Goal: Task Accomplishment & Management: Manage account settings

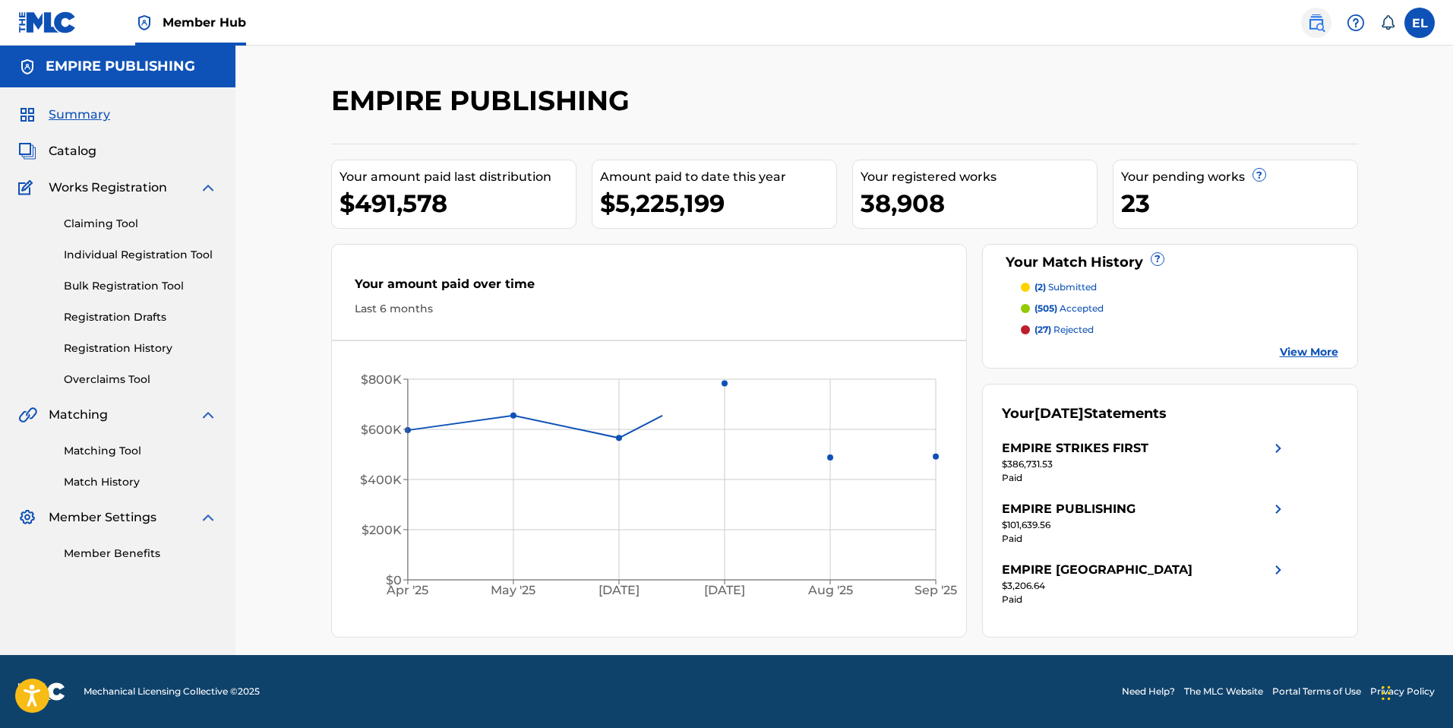
click at [1306, 29] on link at bounding box center [1316, 23] width 30 height 30
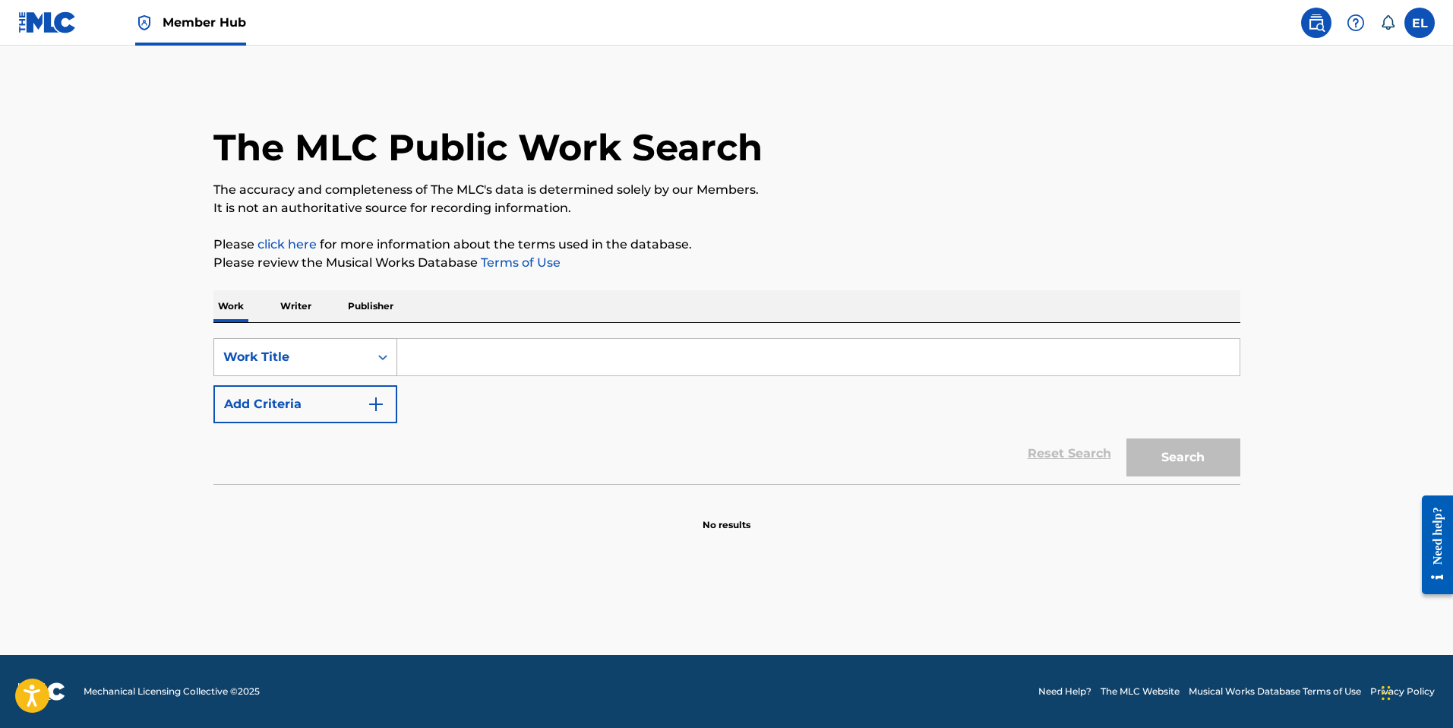
click at [274, 356] on div "Work Title" at bounding box center [291, 357] width 137 height 18
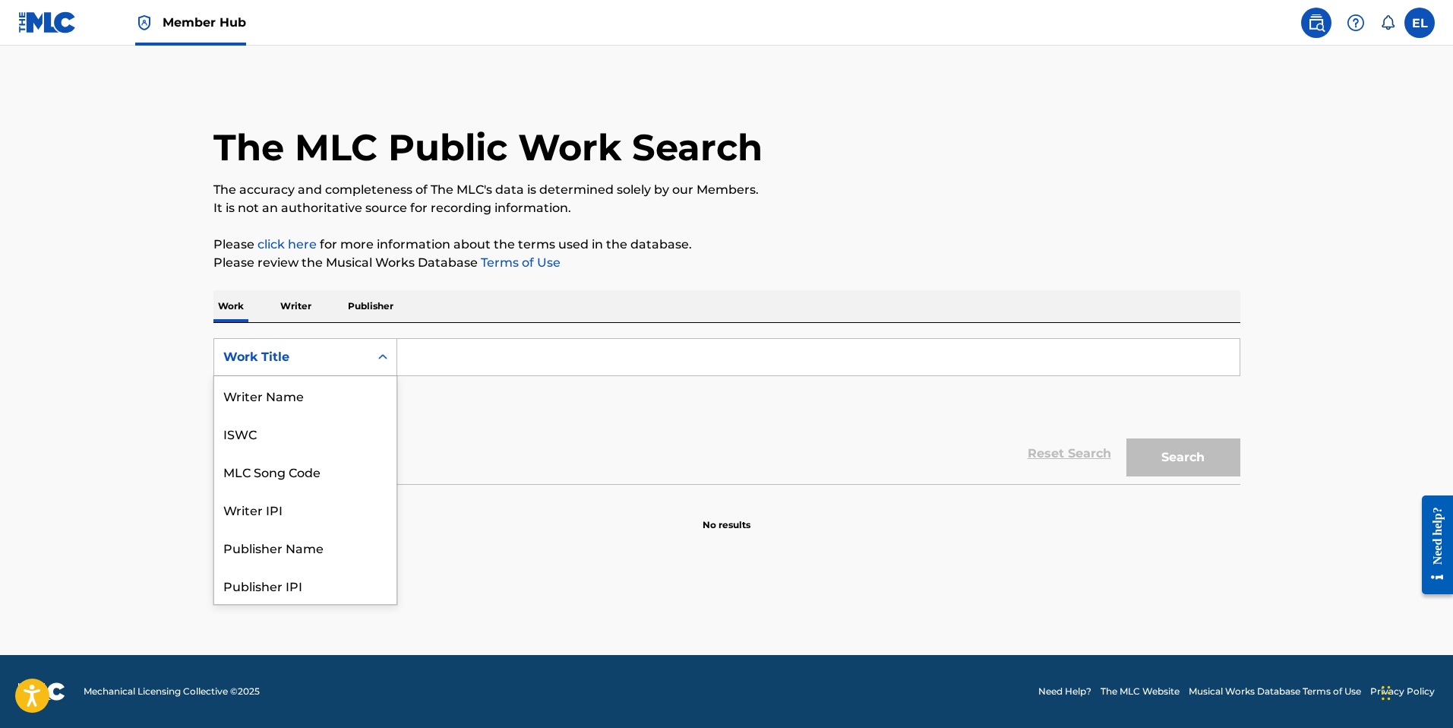
scroll to position [76, 0]
drag, startPoint x: 318, startPoint y: 394, endPoint x: 335, endPoint y: 378, distance: 23.2
click at [317, 393] on div "MLC Song Code" at bounding box center [305, 395] width 182 height 38
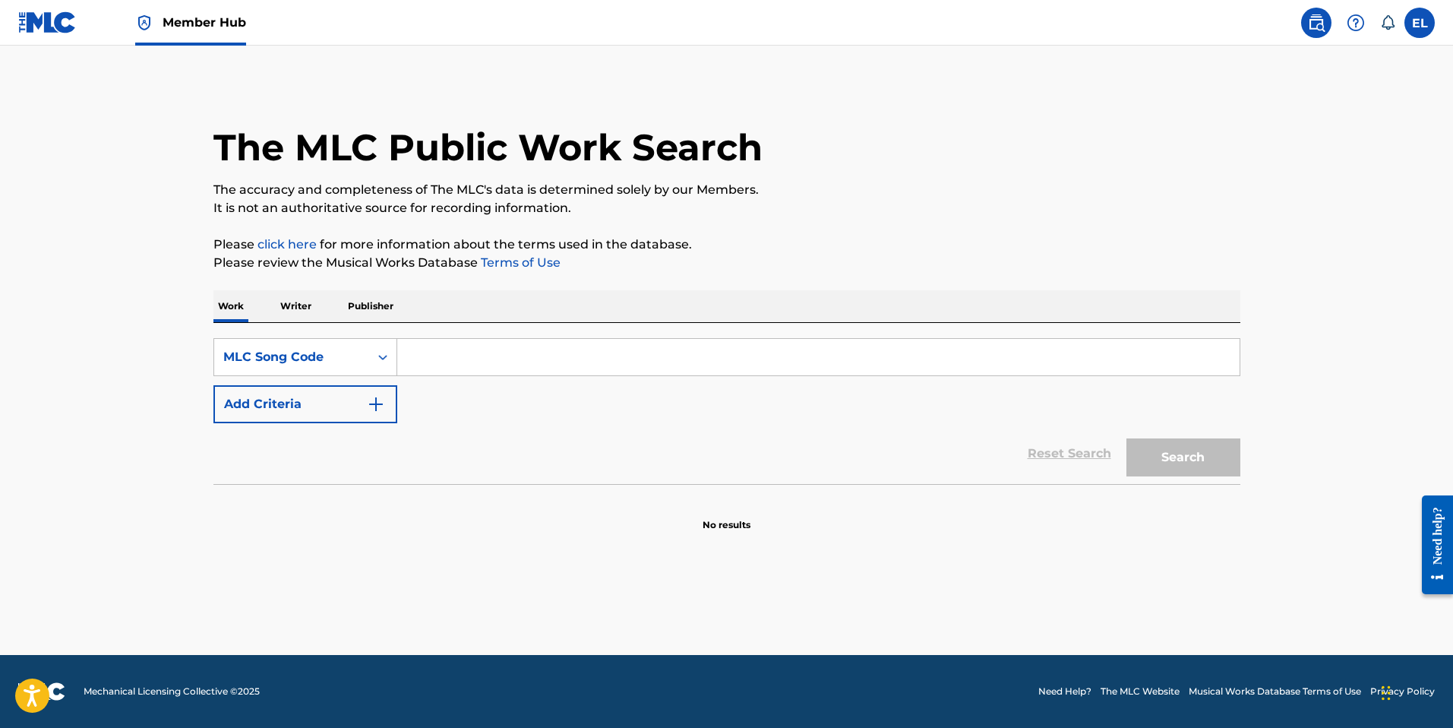
click at [410, 350] on input "Search Form" at bounding box center [818, 357] width 843 height 36
paste input "JB7GDW"
type input "JB7GDW"
click at [1184, 456] on button "Search" at bounding box center [1184, 457] width 114 height 38
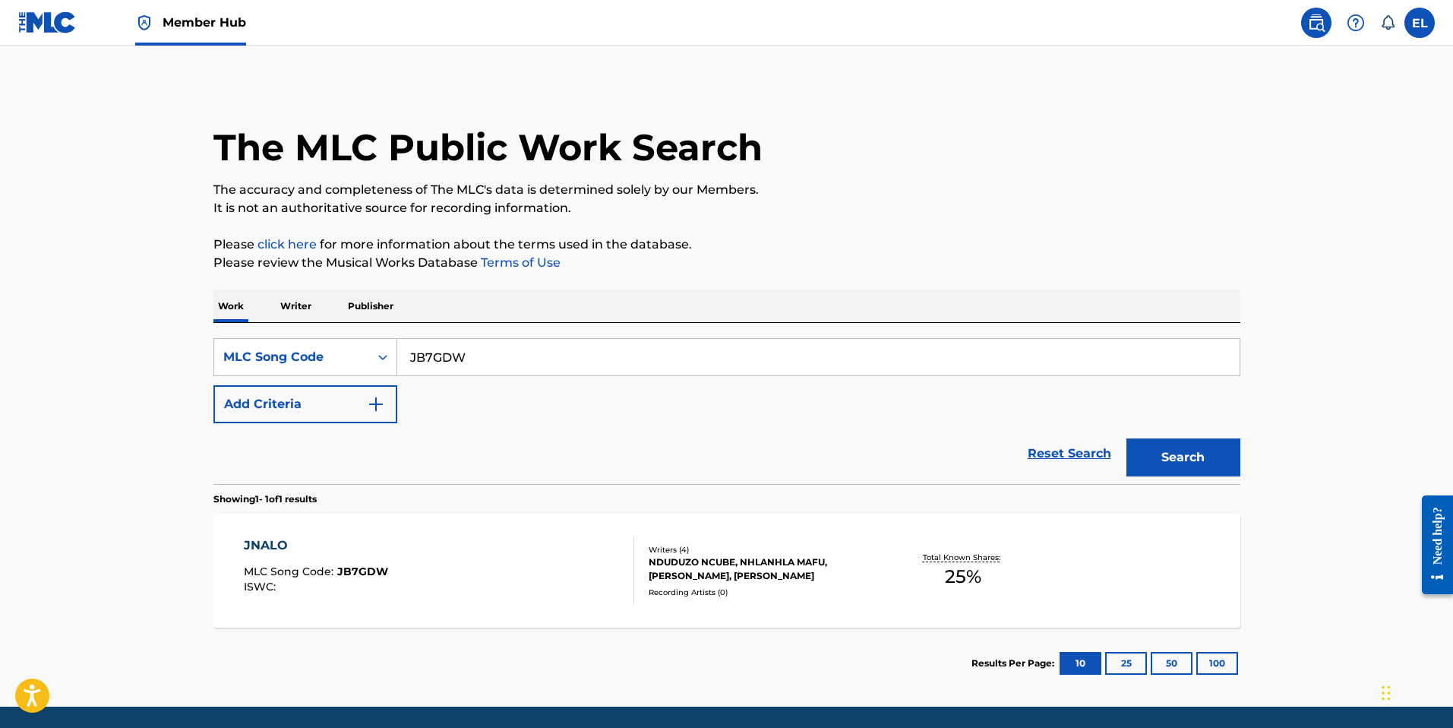
click at [558, 563] on div "JNALO MLC Song Code : JB7GDW ISWC :" at bounding box center [439, 570] width 391 height 68
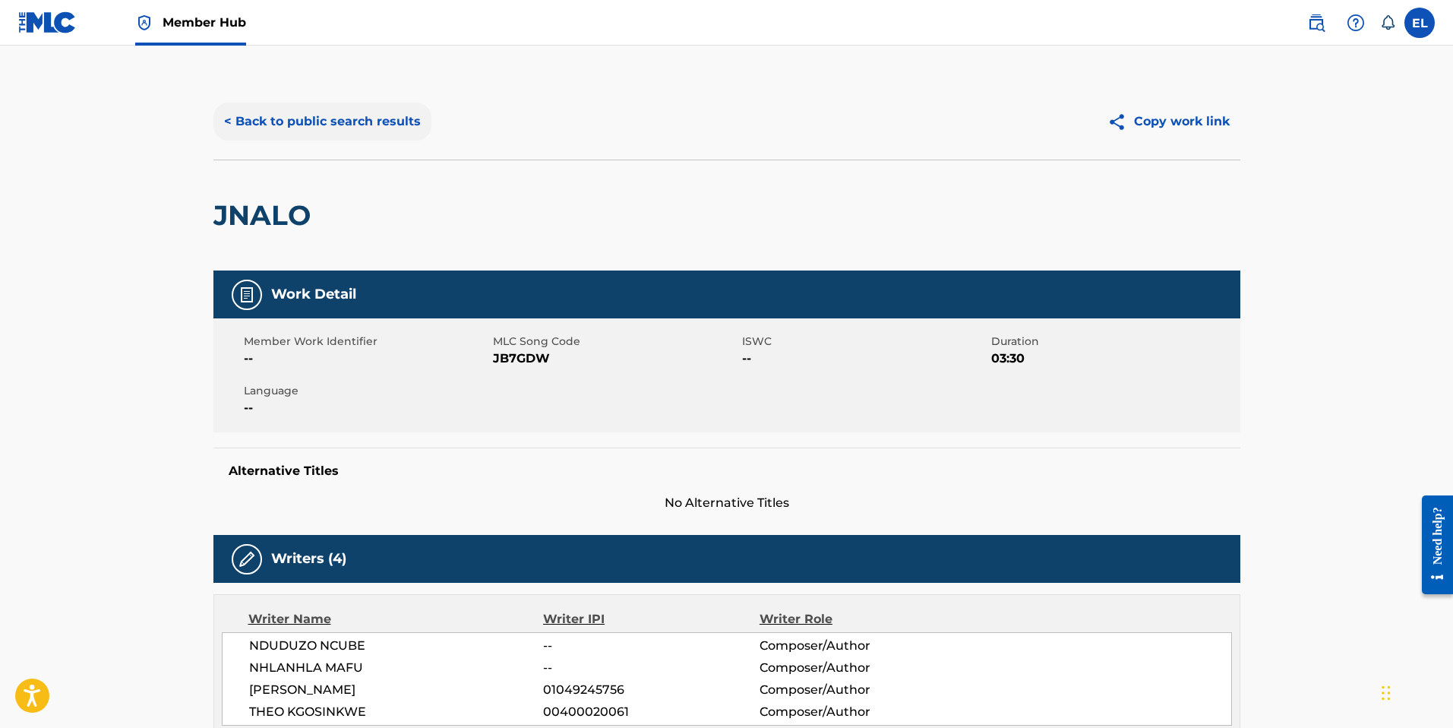
click at [307, 116] on button "< Back to public search results" at bounding box center [322, 122] width 218 height 38
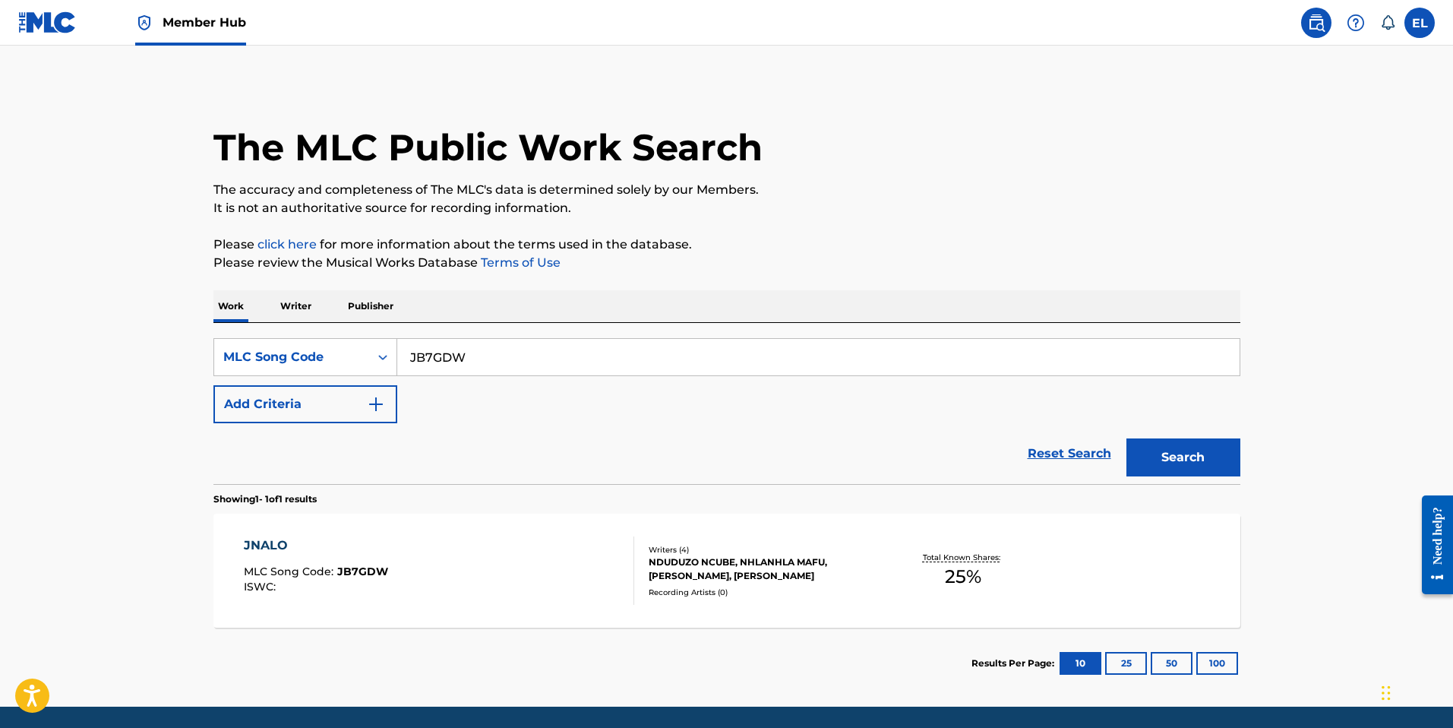
click at [582, 352] on input "JB7GDW" at bounding box center [818, 357] width 843 height 36
drag, startPoint x: 582, startPoint y: 352, endPoint x: 600, endPoint y: 358, distance: 19.2
click at [582, 353] on input "JB7GDW" at bounding box center [818, 357] width 843 height 36
paste input "UA9RIE"
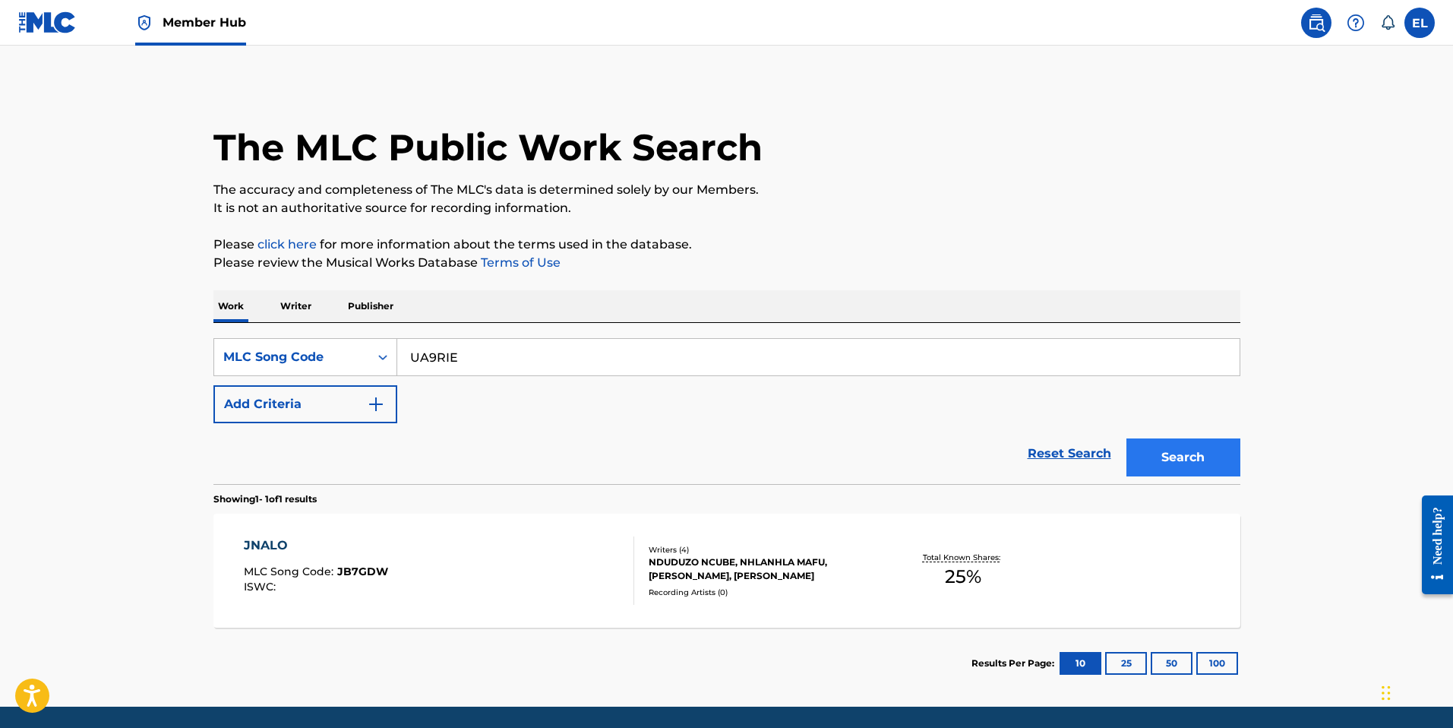
type input "UA9RIE"
click at [1164, 442] on button "Search" at bounding box center [1184, 457] width 114 height 38
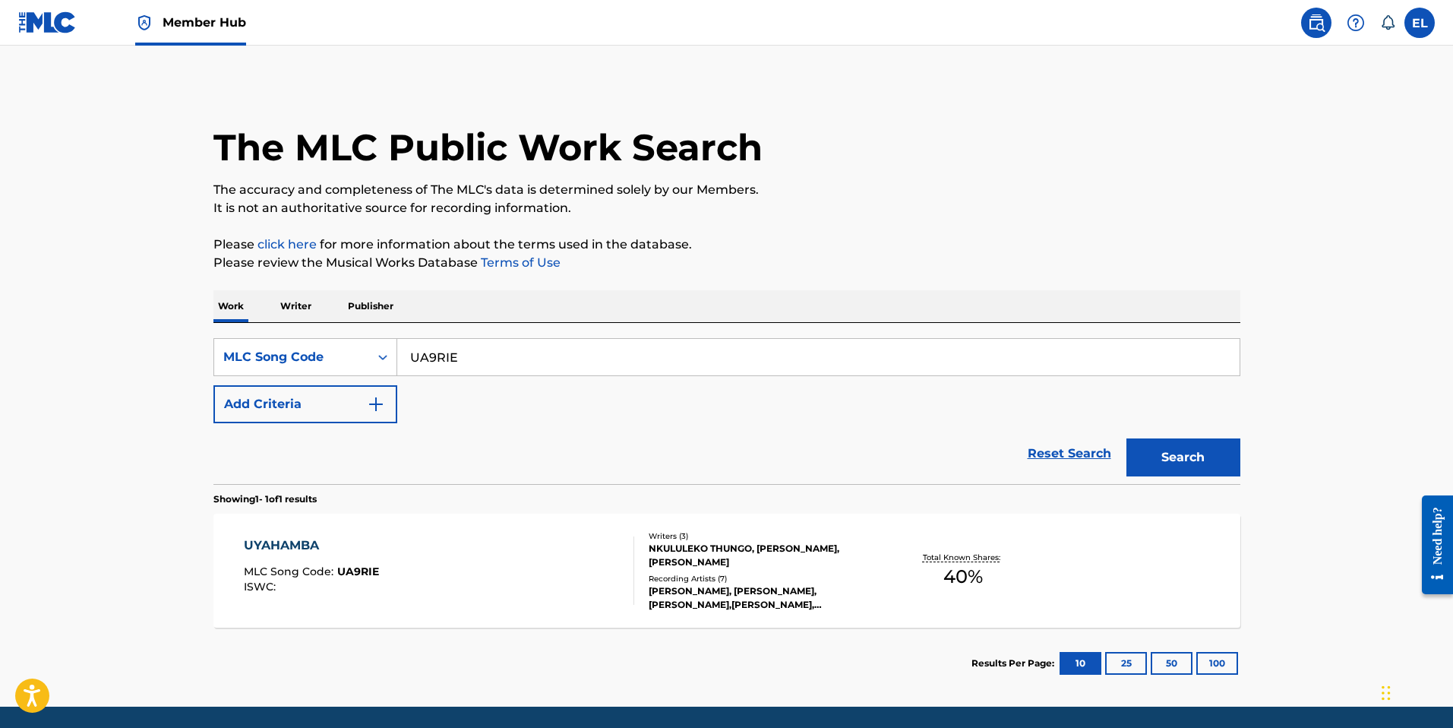
click at [478, 595] on div "UYAHAMBA MLC Song Code : UA9RIE ISWC :" at bounding box center [439, 570] width 391 height 68
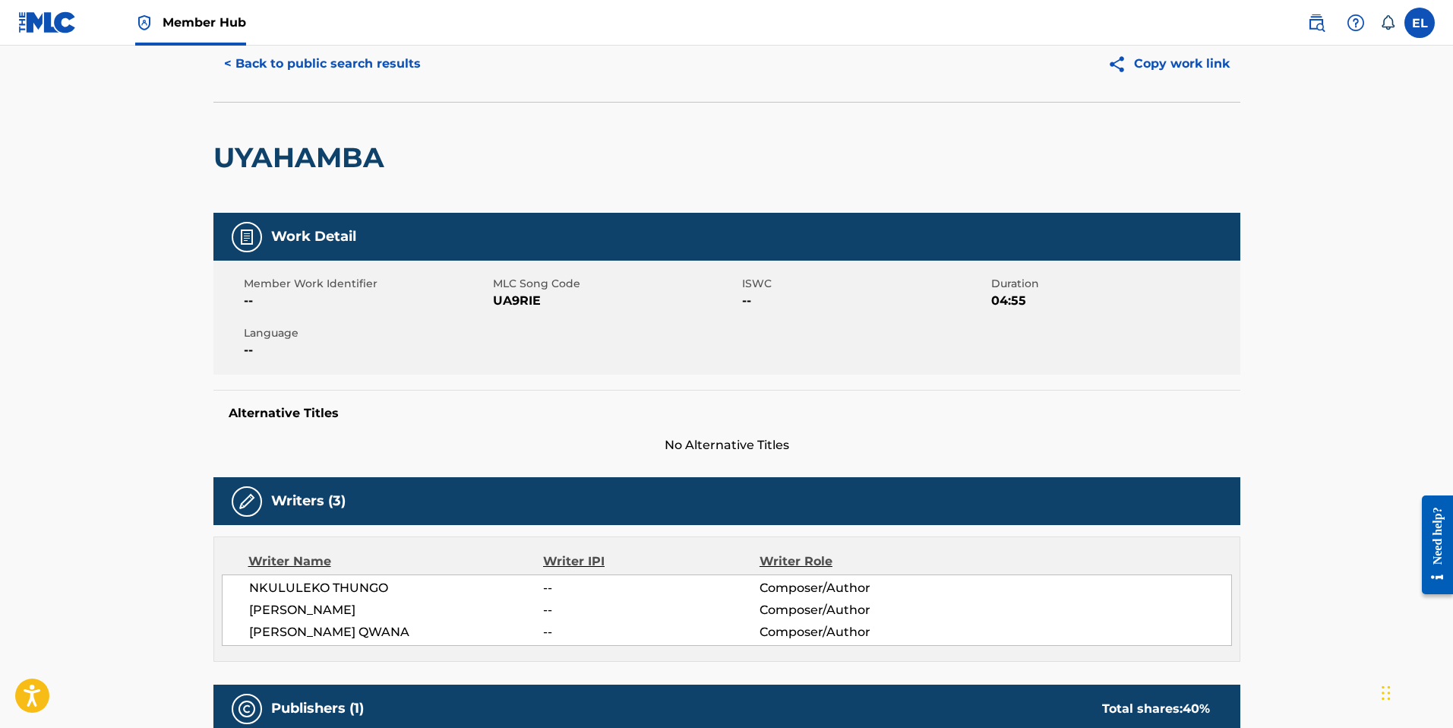
scroll to position [62, 0]
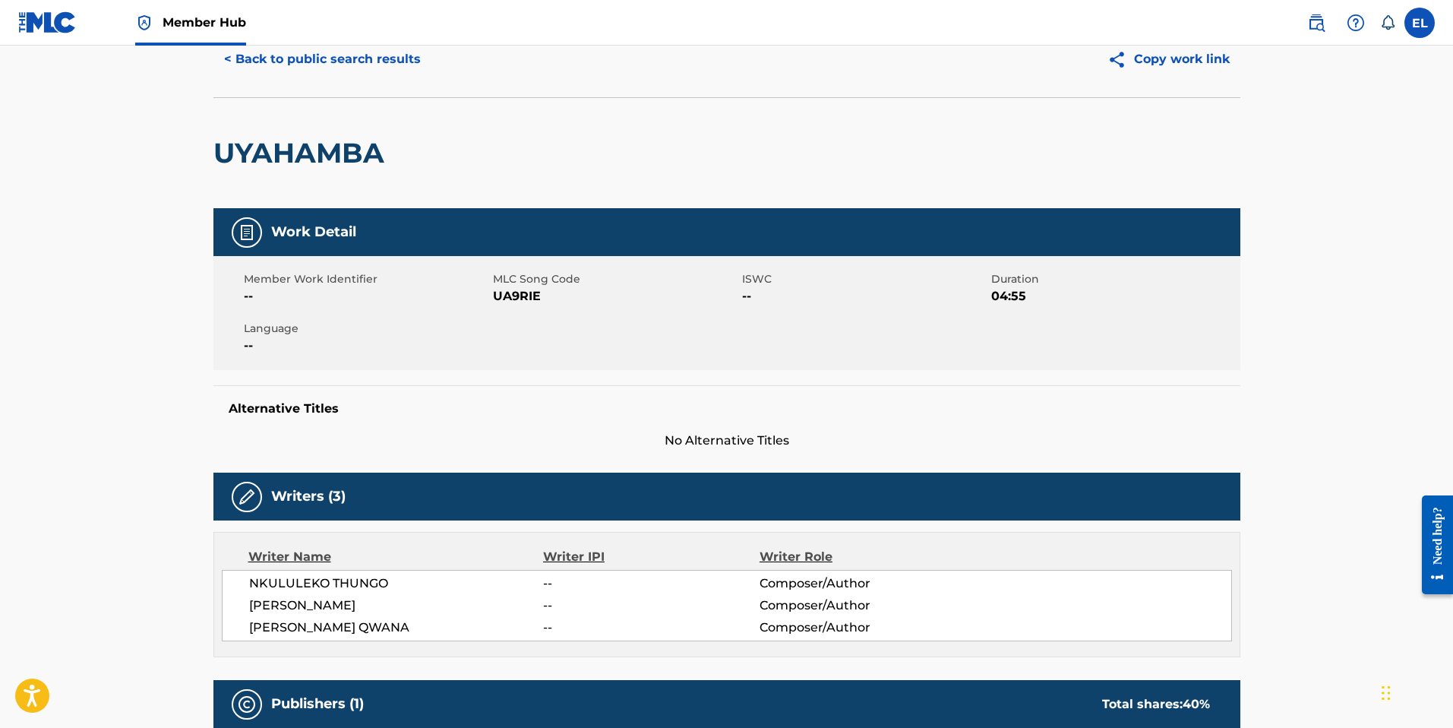
click at [364, 584] on span "NKULULEKO THUNGO" at bounding box center [396, 583] width 295 height 18
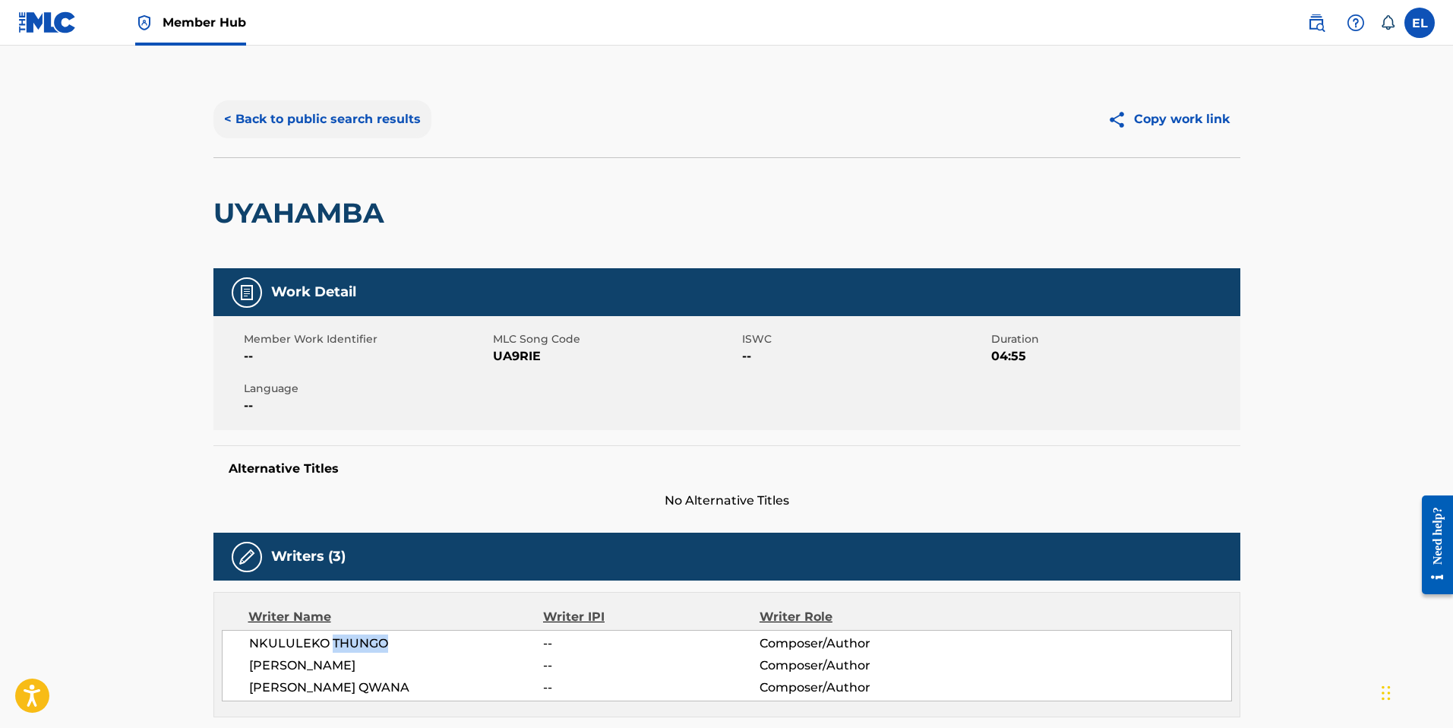
scroll to position [0, 0]
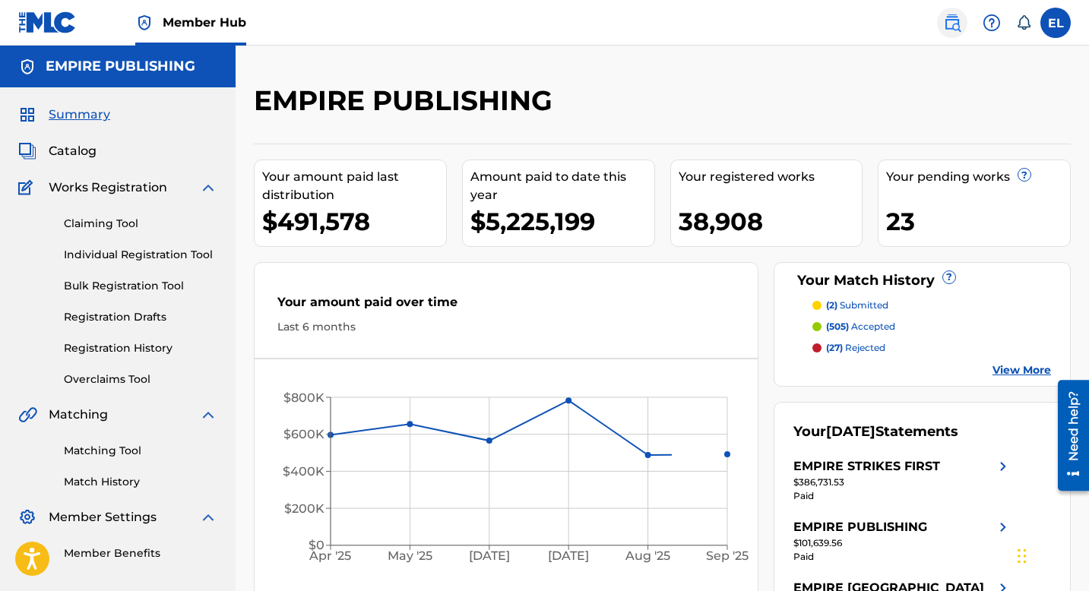
click at [950, 25] on img at bounding box center [952, 23] width 18 height 18
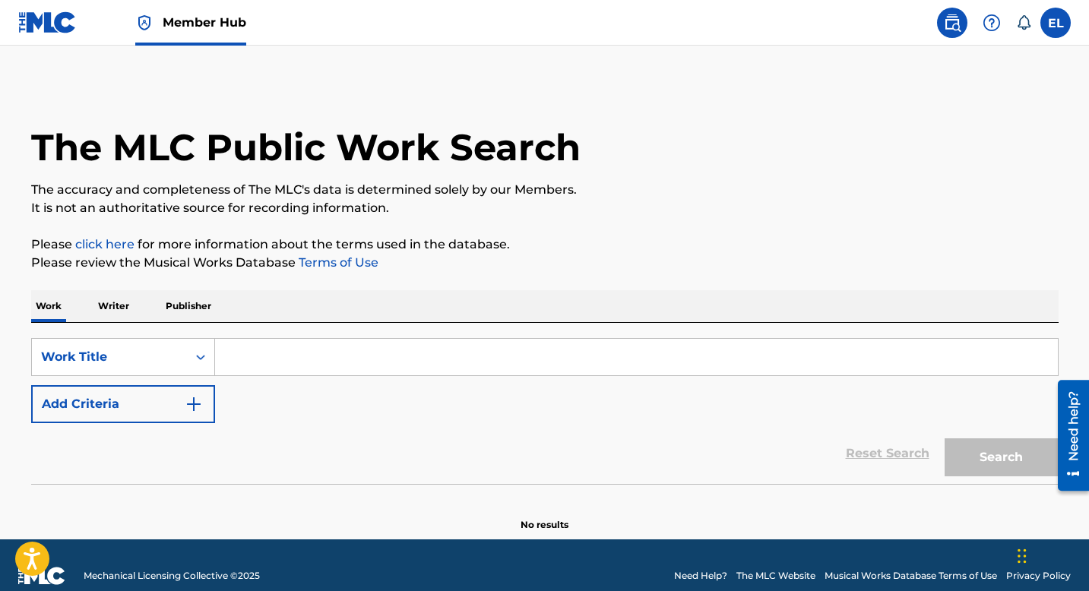
click at [65, 28] on img at bounding box center [47, 22] width 59 height 22
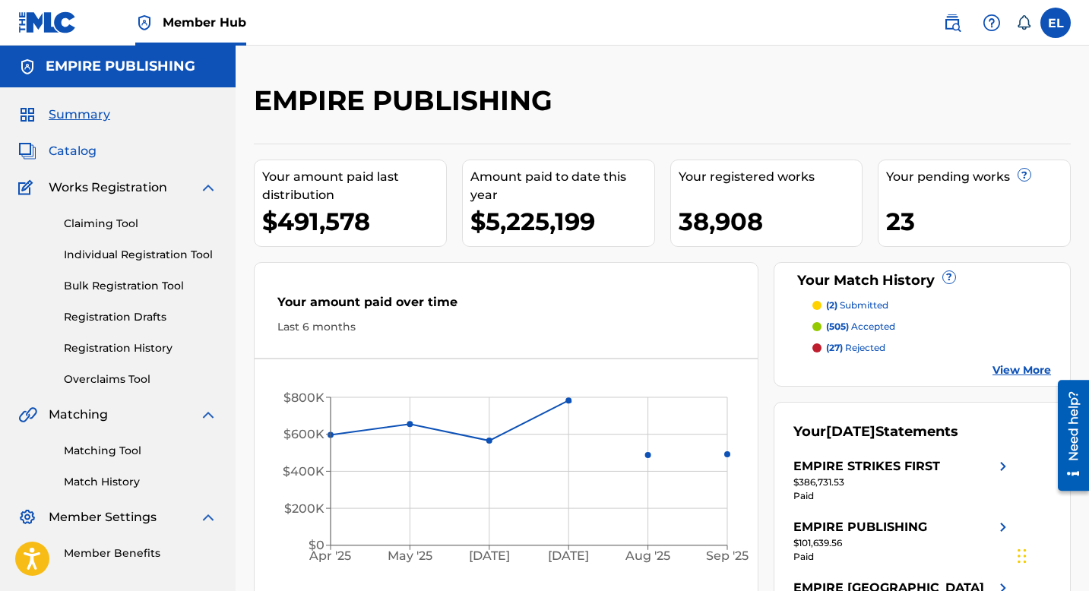
click at [70, 147] on span "Catalog" at bounding box center [73, 151] width 48 height 18
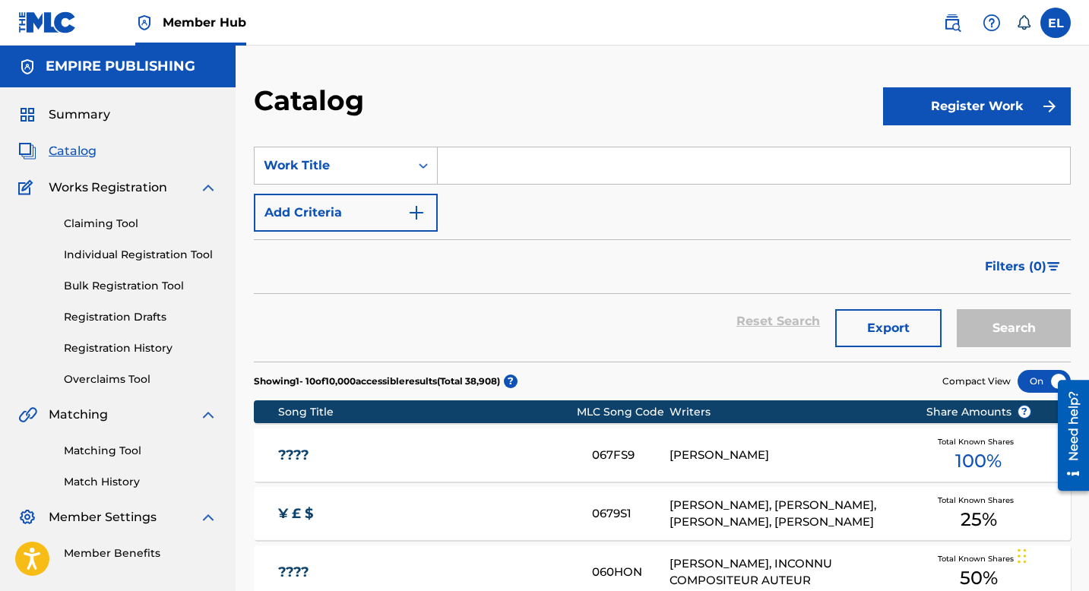
click at [552, 179] on input "Search Form" at bounding box center [754, 165] width 632 height 36
click at [552, 178] on input "Search Form" at bounding box center [754, 165] width 632 height 36
paste input "IH0E7N"
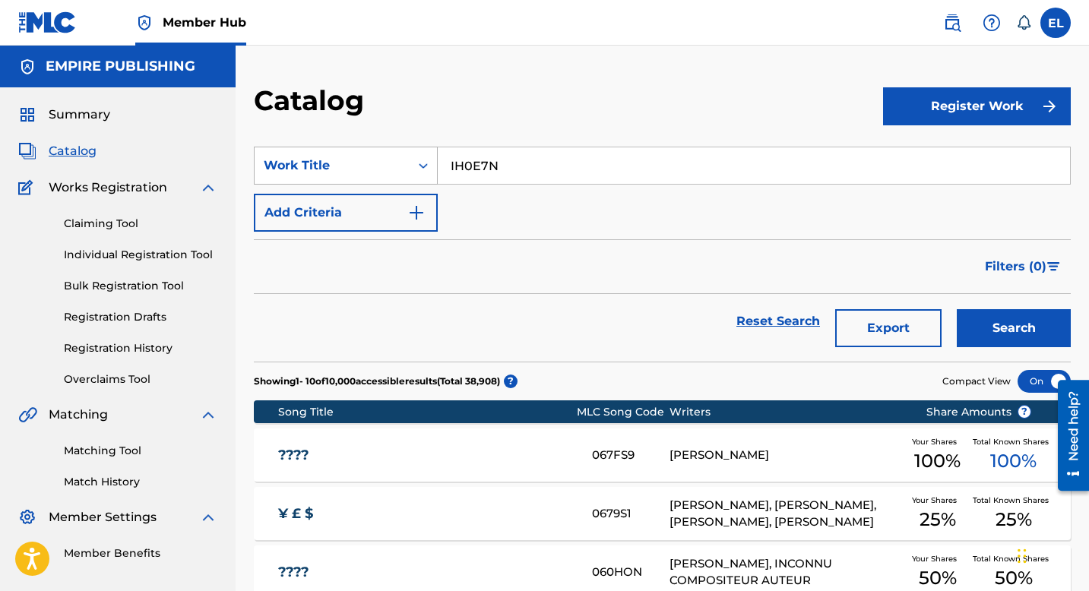
type input "IH0E7N"
click at [372, 166] on div "Work Title" at bounding box center [332, 166] width 137 height 18
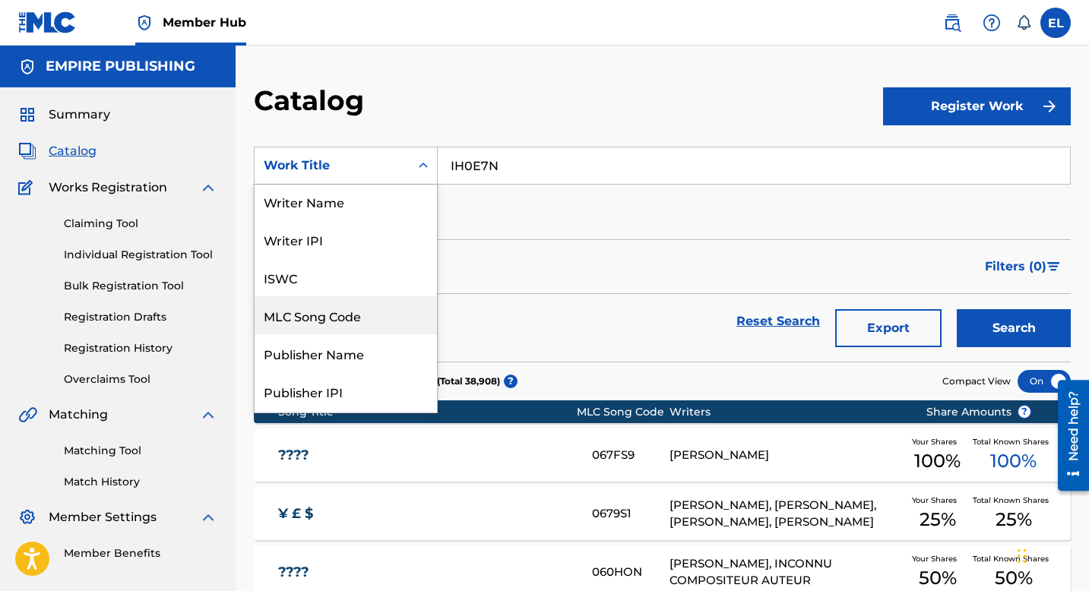
scroll to position [3, 0]
click at [375, 315] on div "MLC Song Code" at bounding box center [346, 315] width 182 height 38
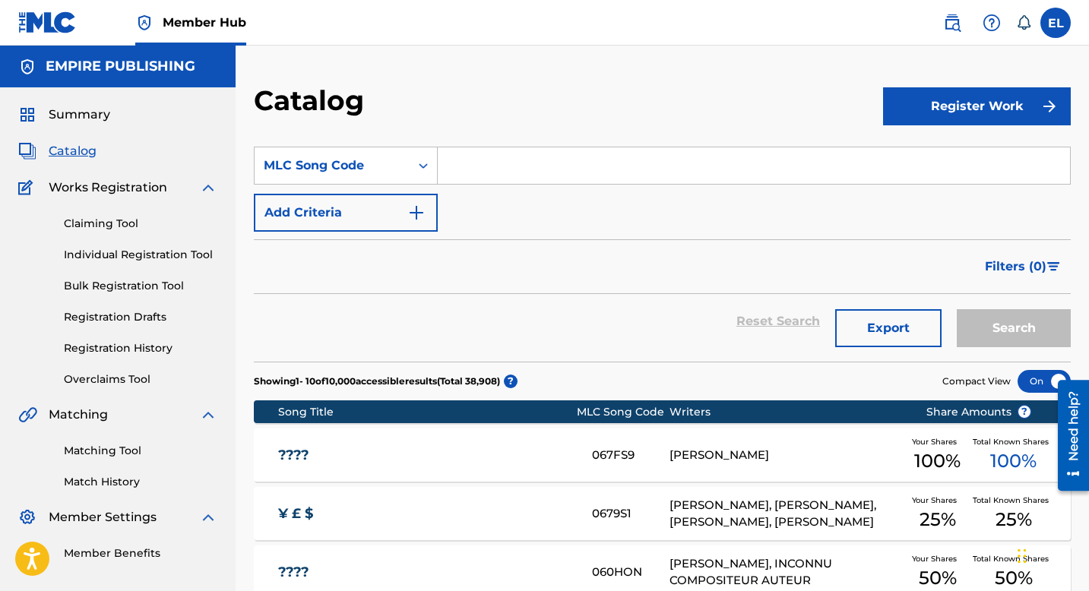
click at [663, 157] on input "Search Form" at bounding box center [754, 165] width 632 height 36
paste input "IH0E7N"
type input "IH0E7N"
click at [1017, 332] on button "Search" at bounding box center [1014, 328] width 114 height 38
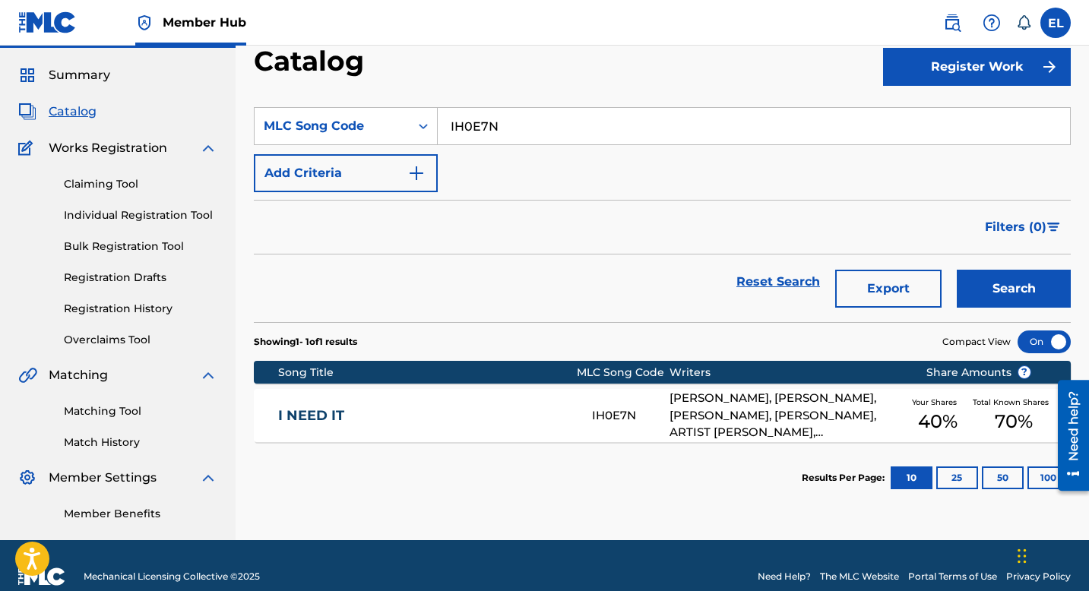
scroll to position [62, 0]
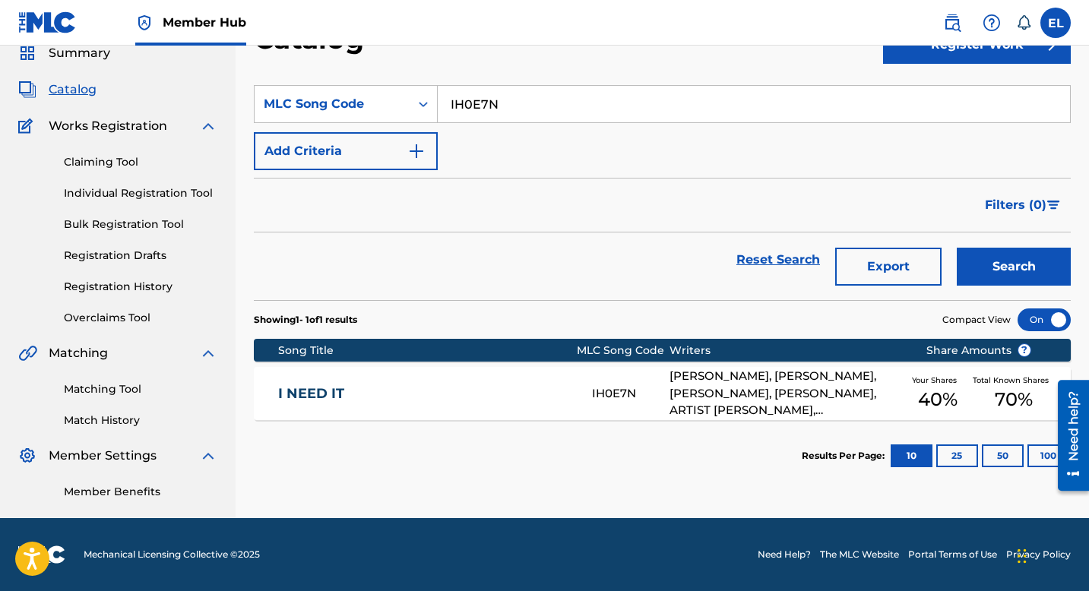
click at [317, 381] on div "I NEED IT IH0E7N [PERSON_NAME], [PERSON_NAME], [PERSON_NAME], [PERSON_NAME], AR…" at bounding box center [662, 393] width 817 height 53
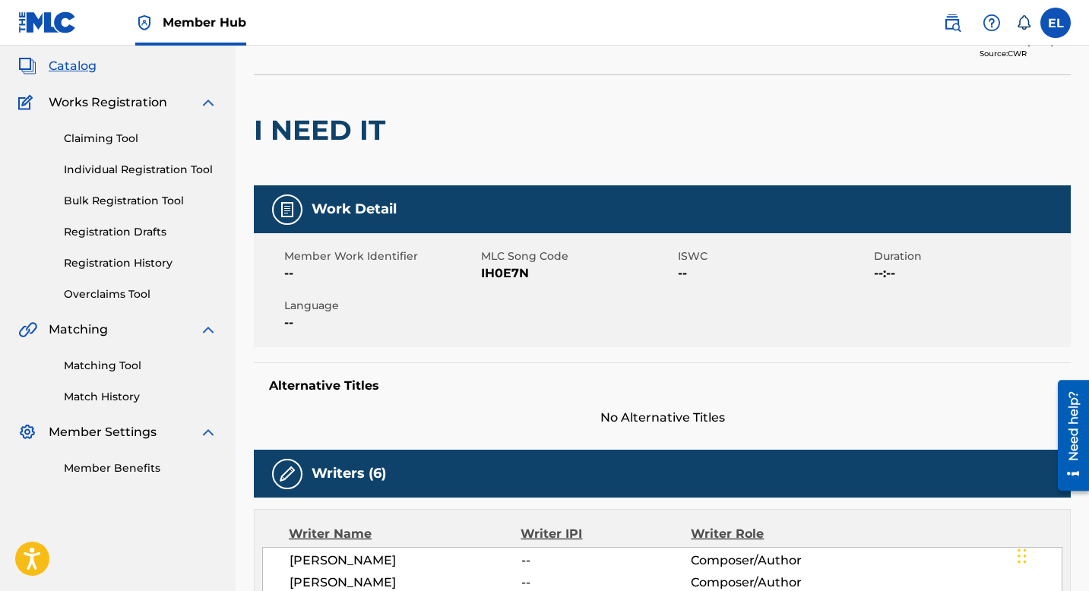
scroll to position [2, 0]
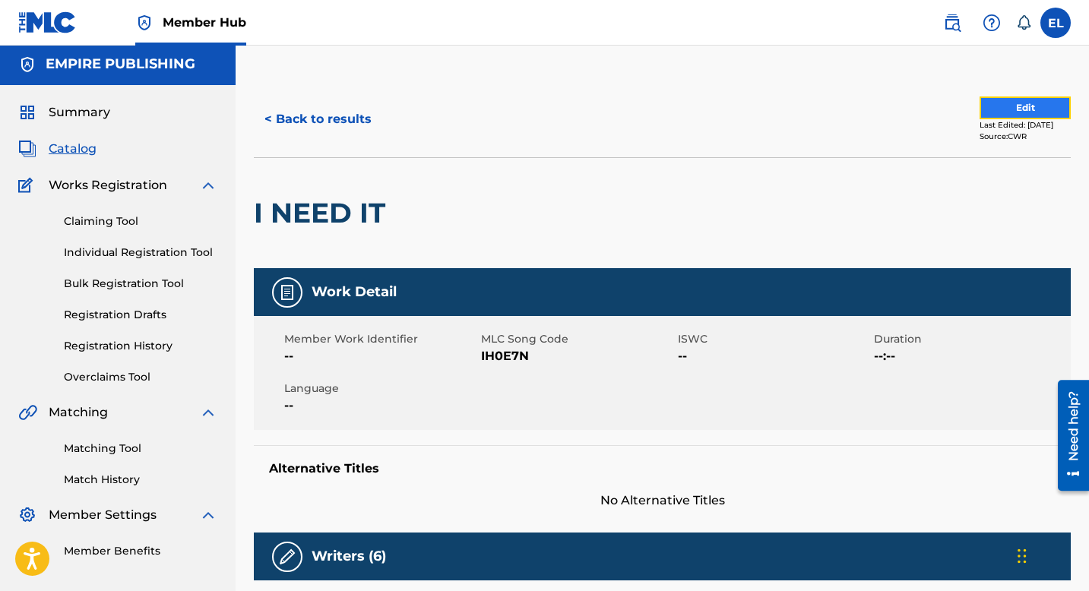
click at [1029, 112] on button "Edit" at bounding box center [1024, 107] width 91 height 23
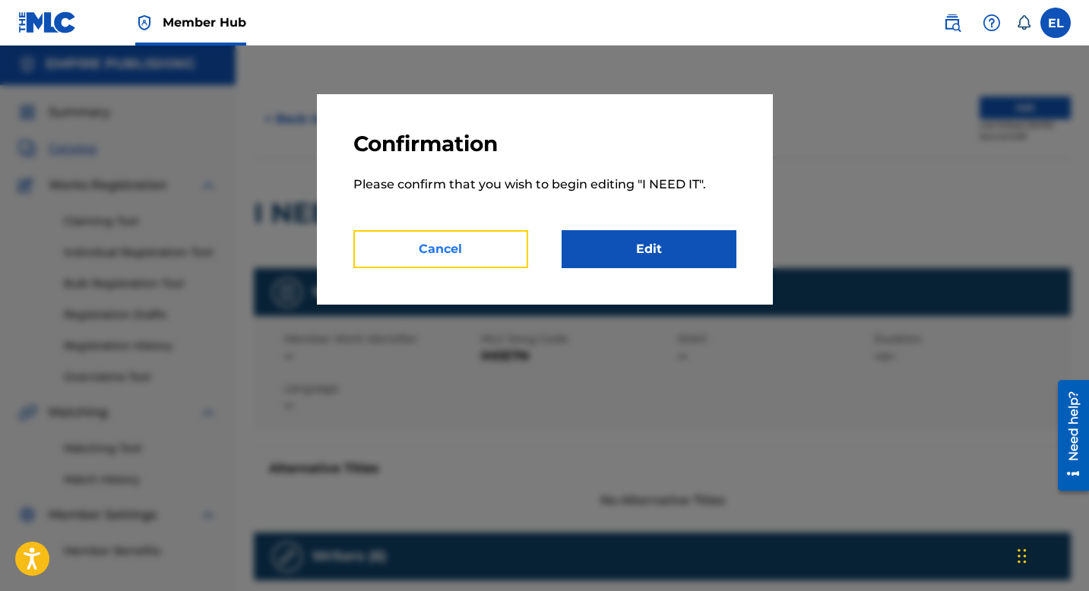
click at [501, 254] on button "Cancel" at bounding box center [440, 249] width 175 height 38
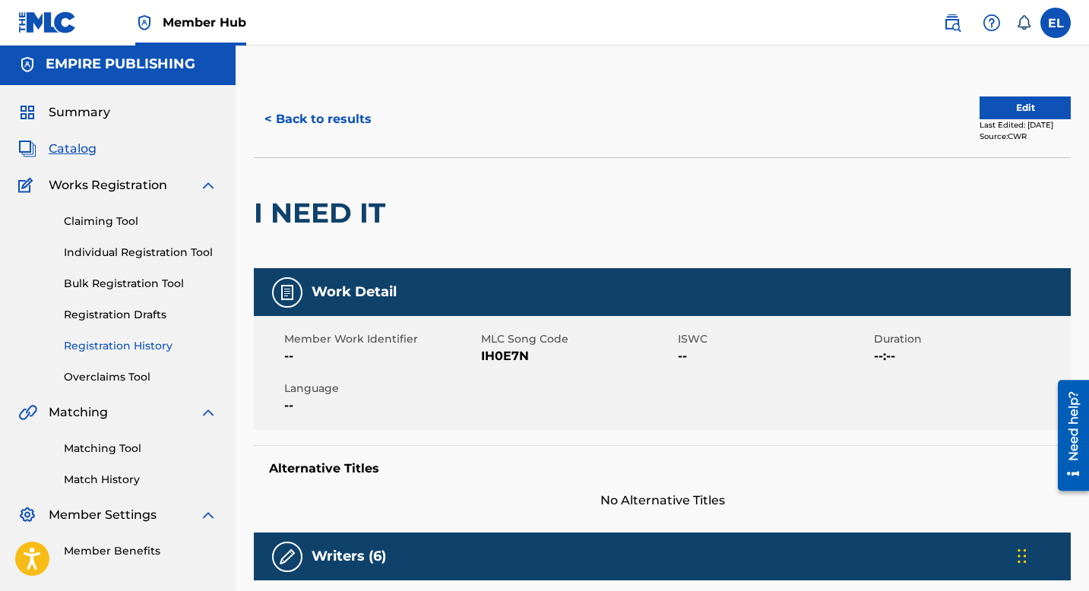
click at [142, 349] on link "Registration History" at bounding box center [140, 346] width 153 height 16
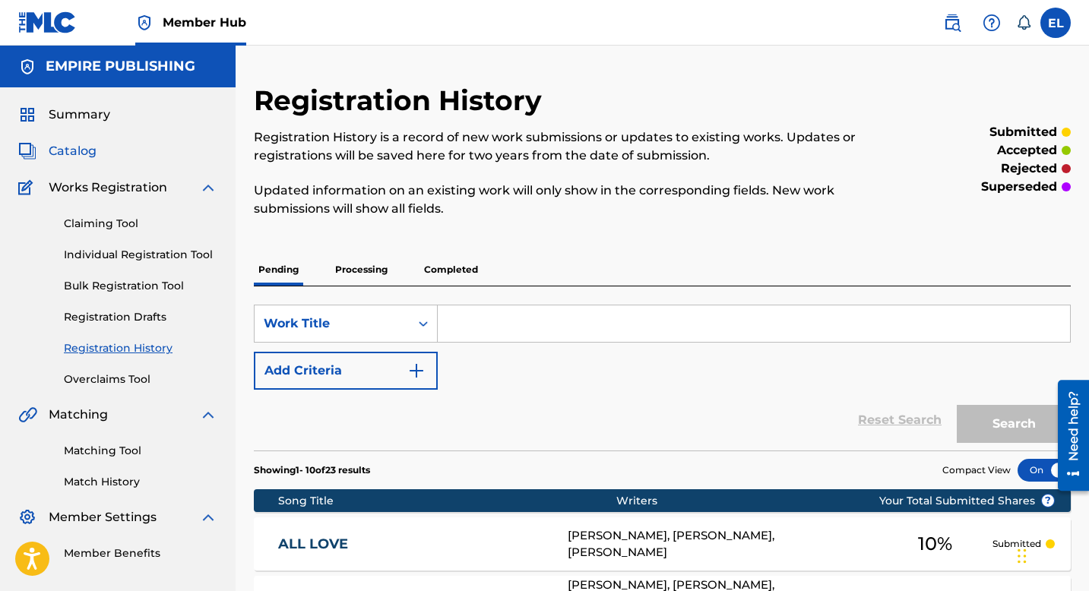
click at [85, 153] on span "Catalog" at bounding box center [73, 151] width 48 height 18
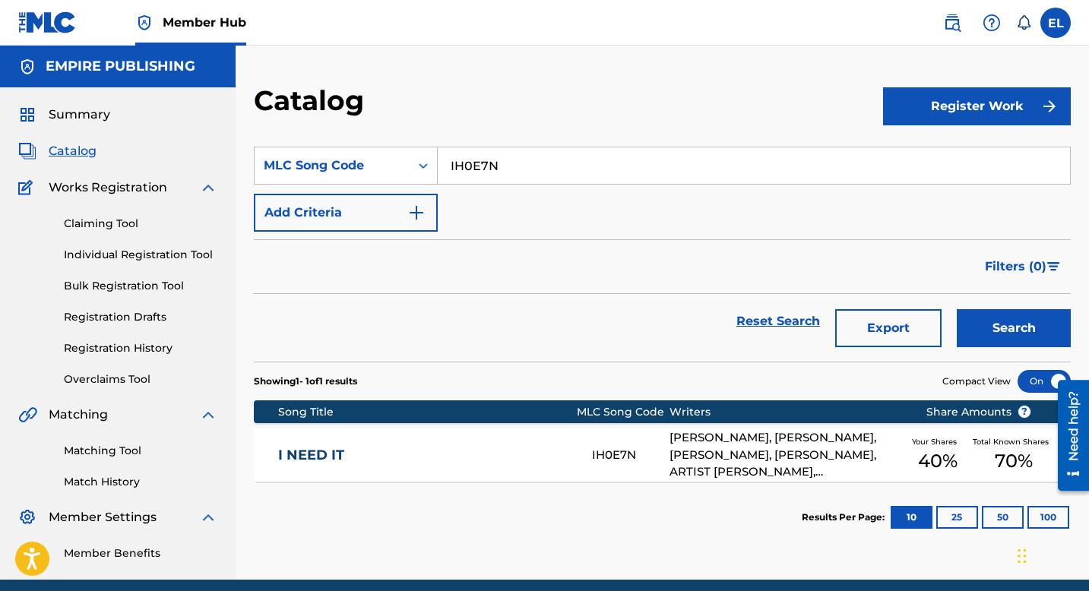
click at [467, 438] on div "I NEED IT IH0E7N [PERSON_NAME], [PERSON_NAME], [PERSON_NAME], [PERSON_NAME], AR…" at bounding box center [662, 455] width 817 height 53
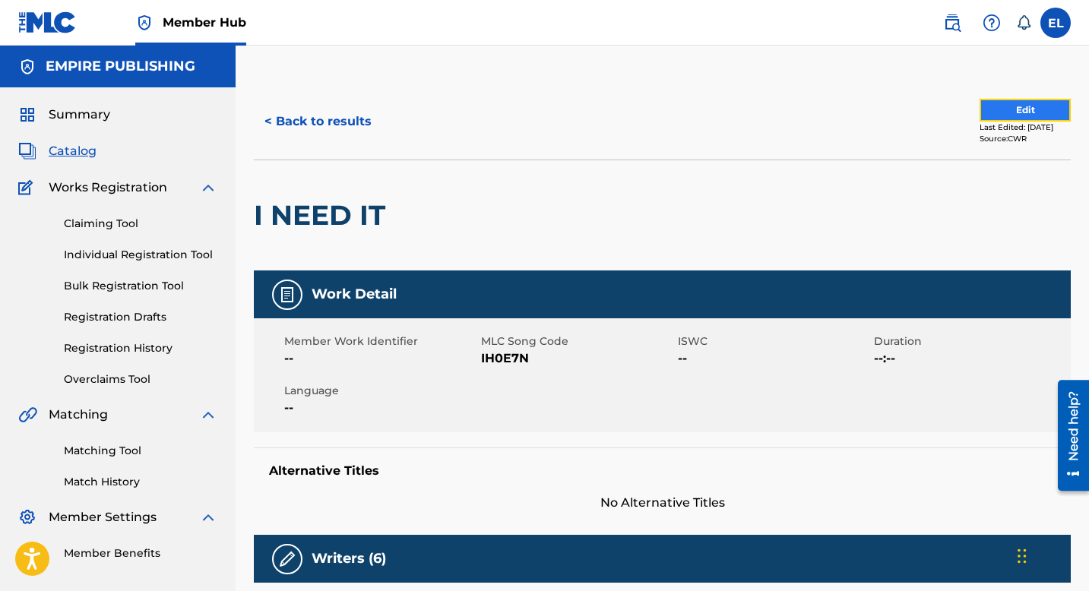
click at [1014, 115] on button "Edit" at bounding box center [1024, 110] width 91 height 23
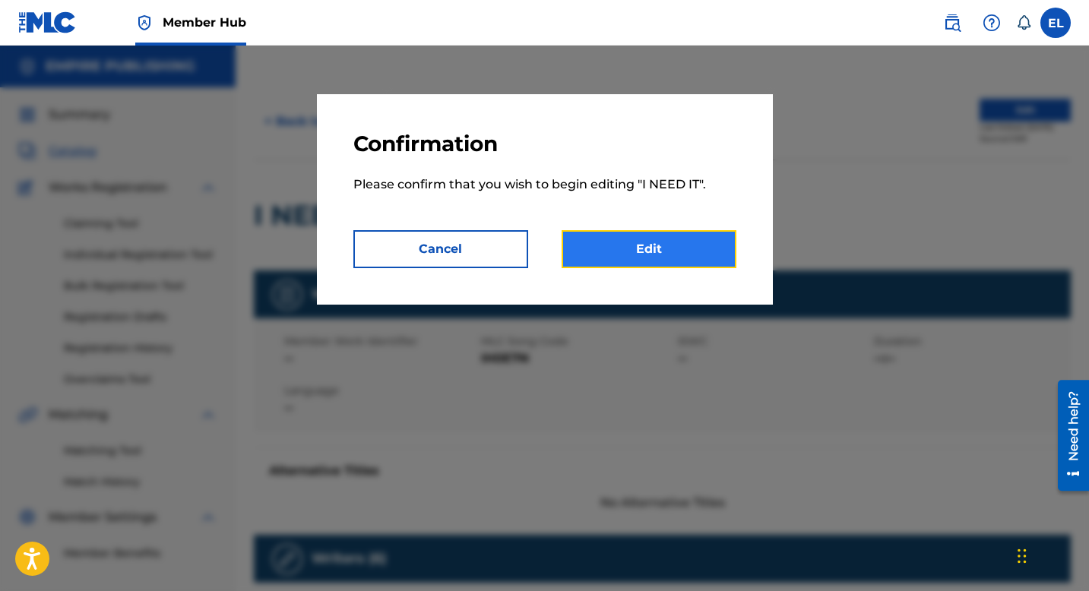
click at [659, 250] on link "Edit" at bounding box center [648, 249] width 175 height 38
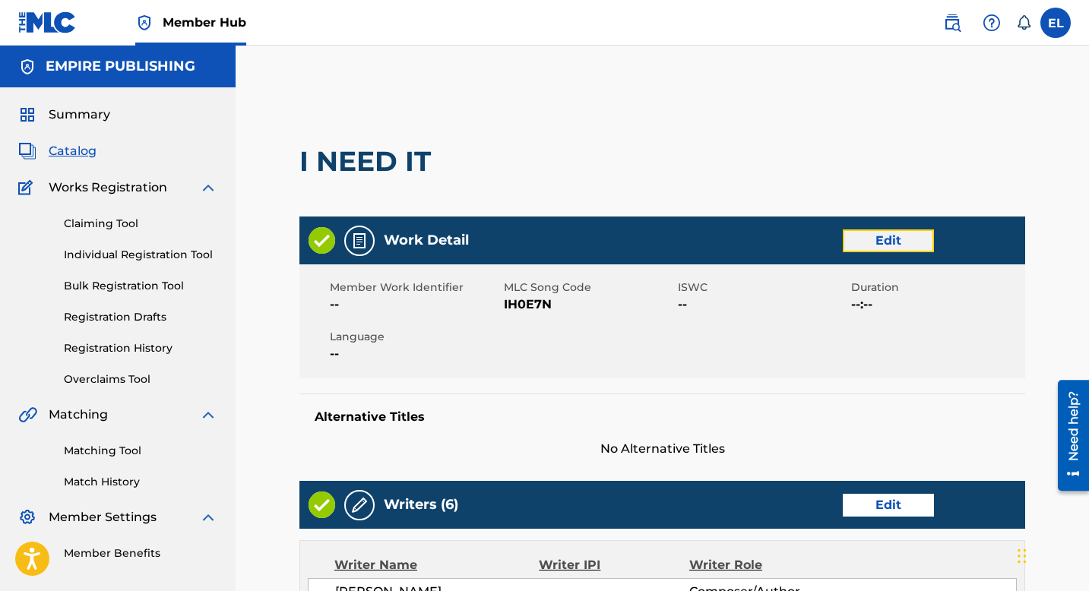
click at [881, 245] on link "Edit" at bounding box center [888, 240] width 91 height 23
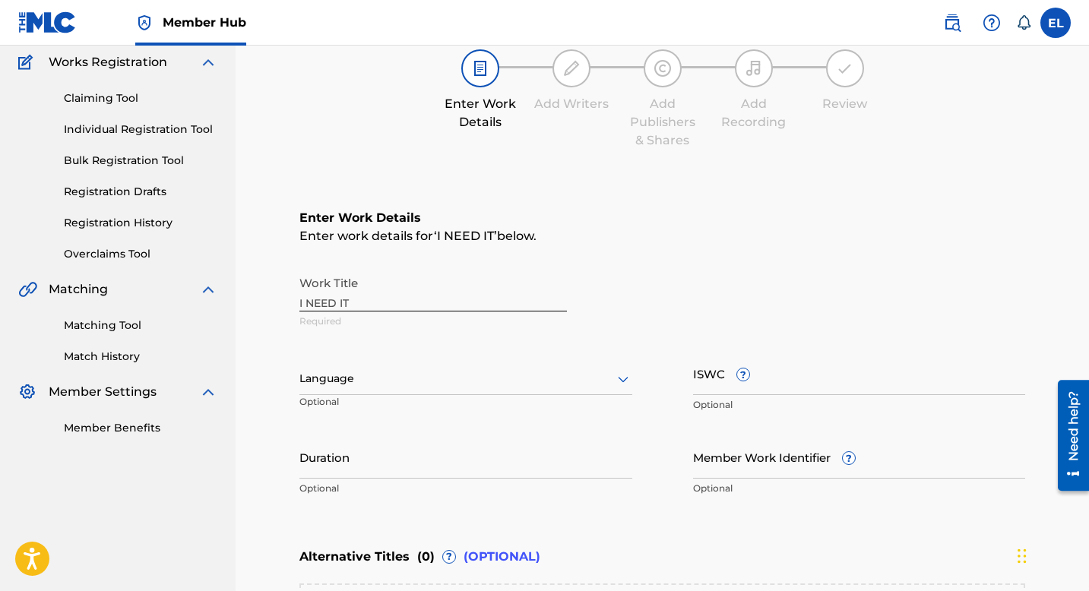
scroll to position [126, 0]
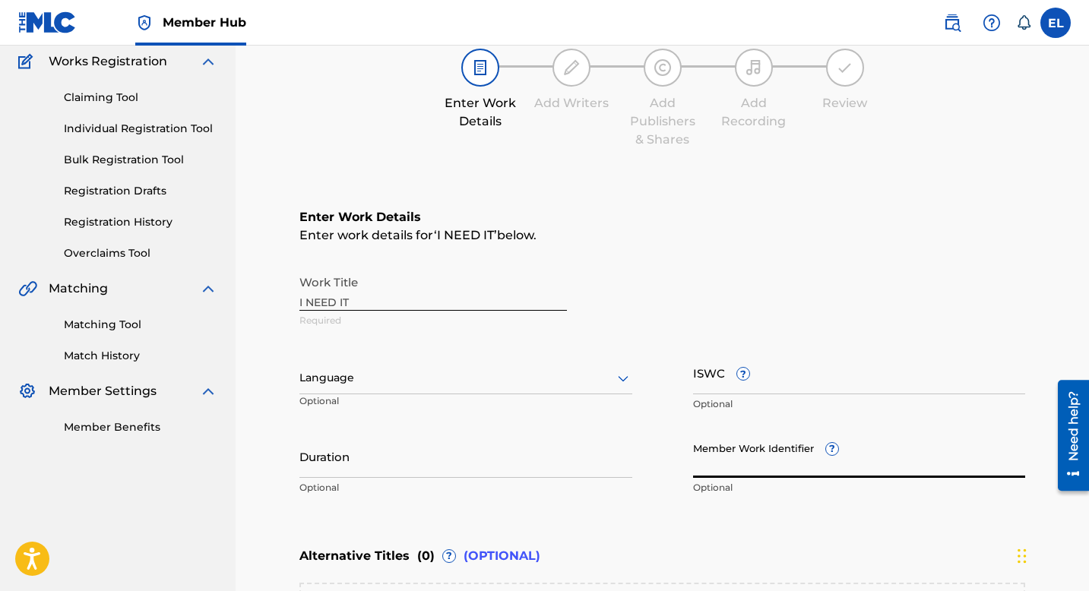
click at [776, 460] on input "Member Work Identifier ?" at bounding box center [859, 456] width 333 height 43
paste input "EMP9474"
type input "EMP9474"
click at [444, 477] on input "Duration" at bounding box center [465, 456] width 333 height 43
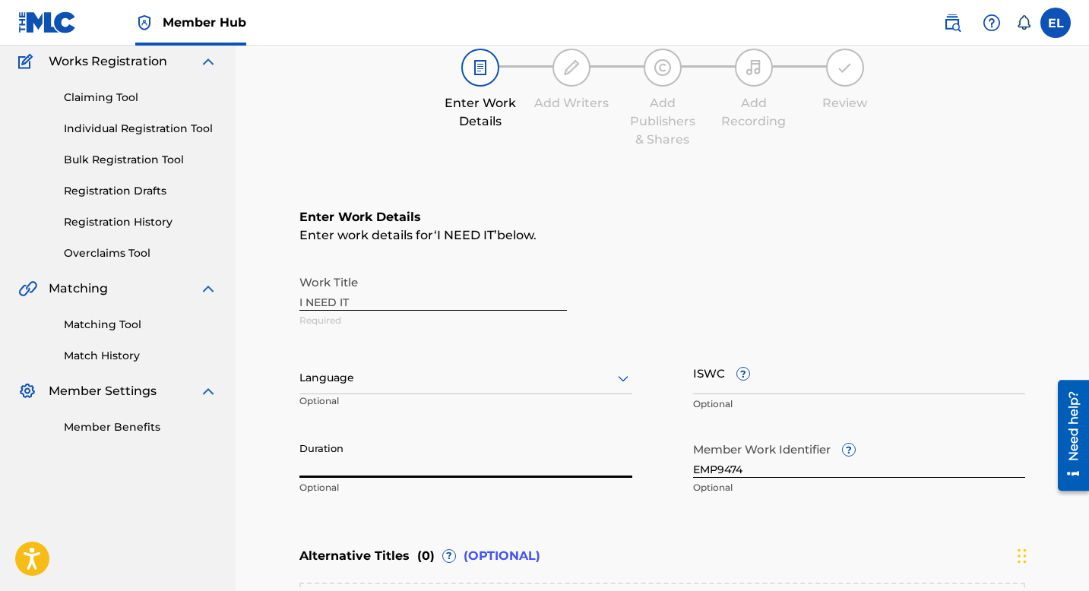
drag, startPoint x: 776, startPoint y: 460, endPoint x: 456, endPoint y: 459, distance: 320.6
click at [456, 459] on input "Duration" at bounding box center [465, 456] width 333 height 43
type input "03:36"
drag, startPoint x: 456, startPoint y: 459, endPoint x: 459, endPoint y: 397, distance: 61.6
click at [459, 397] on div "Language Optional" at bounding box center [465, 385] width 333 height 68
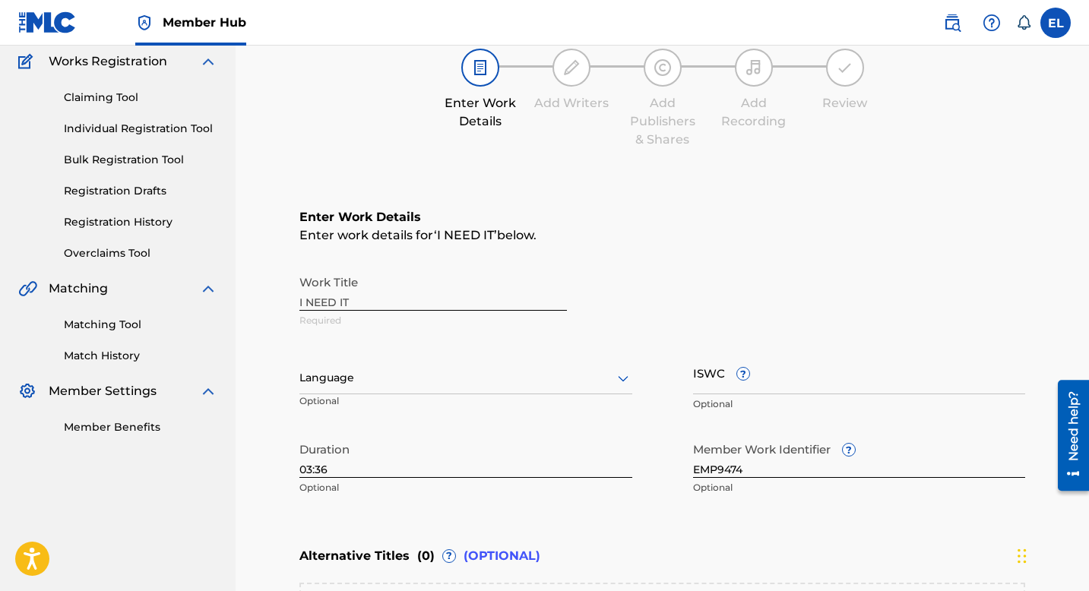
click at [447, 381] on div at bounding box center [465, 377] width 333 height 19
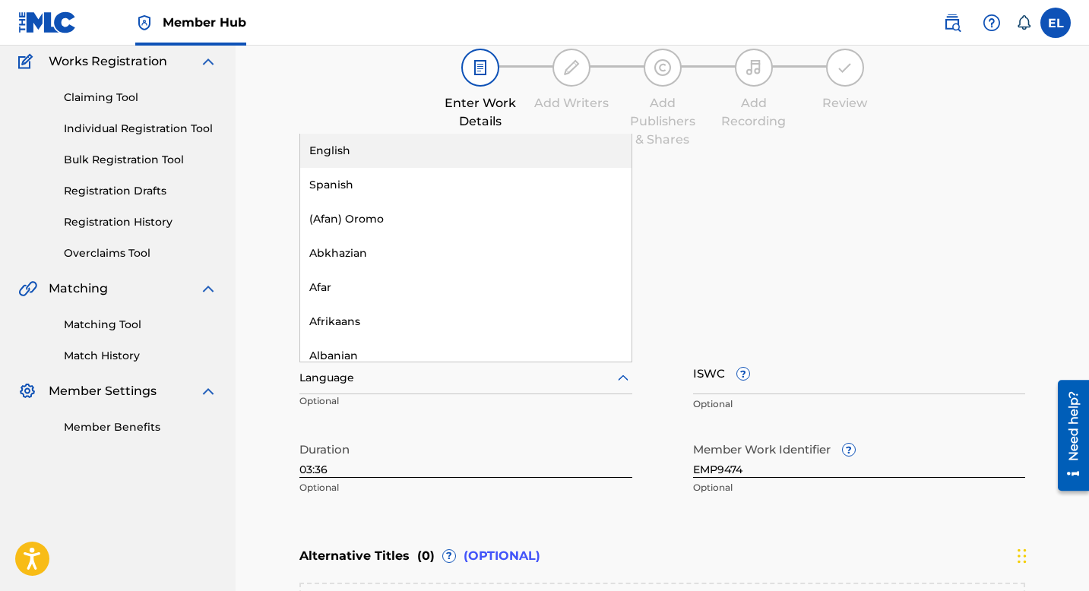
click at [387, 144] on div "English" at bounding box center [465, 151] width 331 height 34
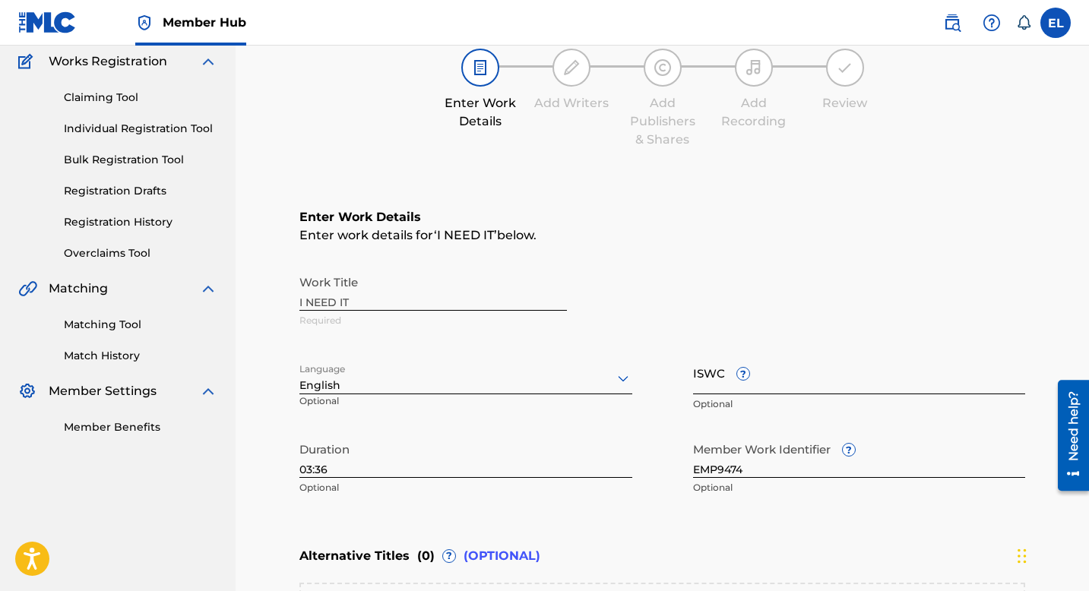
click at [890, 379] on input "ISWC ?" at bounding box center [859, 372] width 333 height 43
paste input "T3203906569"
type input "T3203906569"
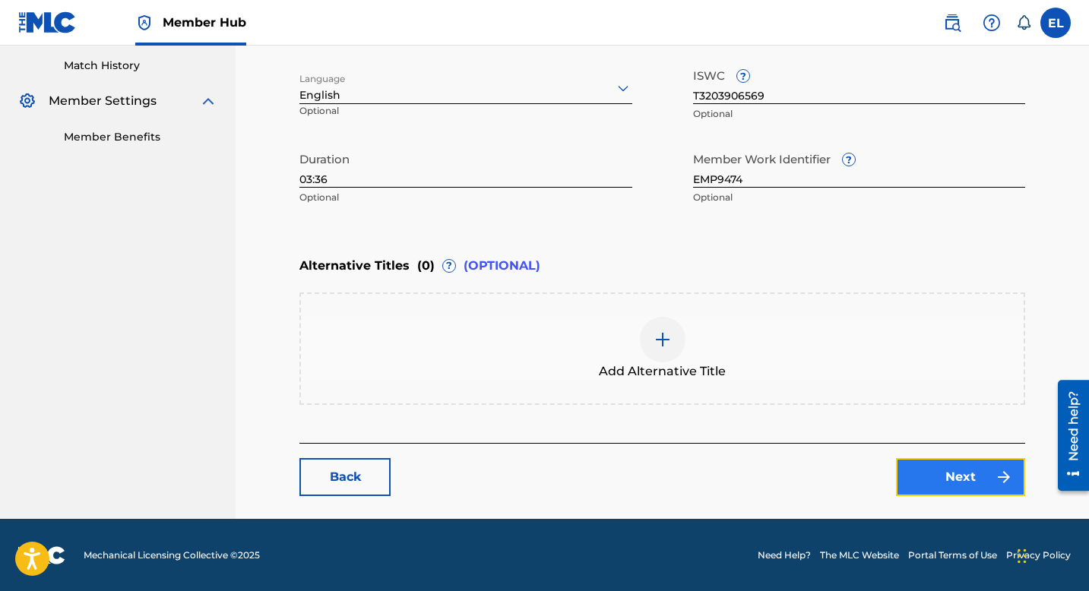
click at [954, 474] on link "Next" at bounding box center [960, 477] width 129 height 38
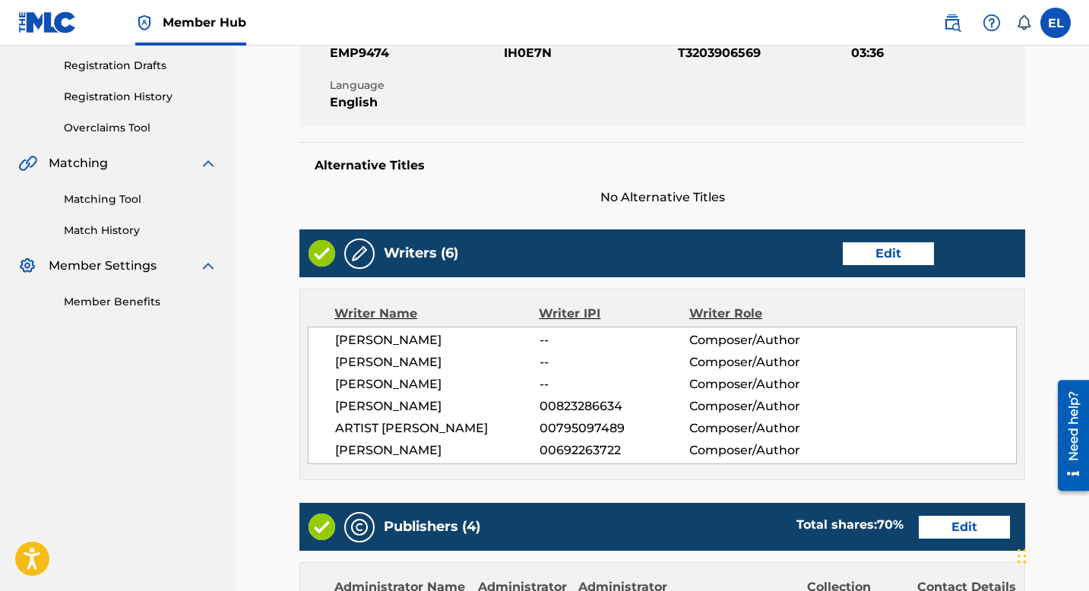
scroll to position [306, 0]
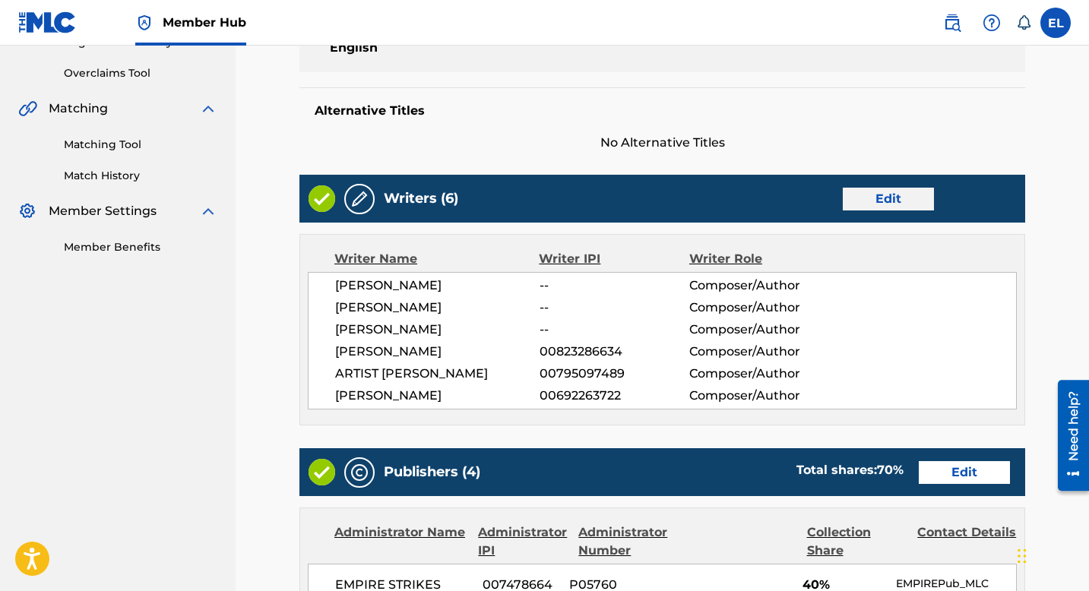
drag, startPoint x: 900, startPoint y: 210, endPoint x: 901, endPoint y: 198, distance: 13.0
click at [900, 202] on div "Writers (6) Edit" at bounding box center [662, 199] width 726 height 48
click at [901, 198] on link "Edit" at bounding box center [888, 199] width 91 height 23
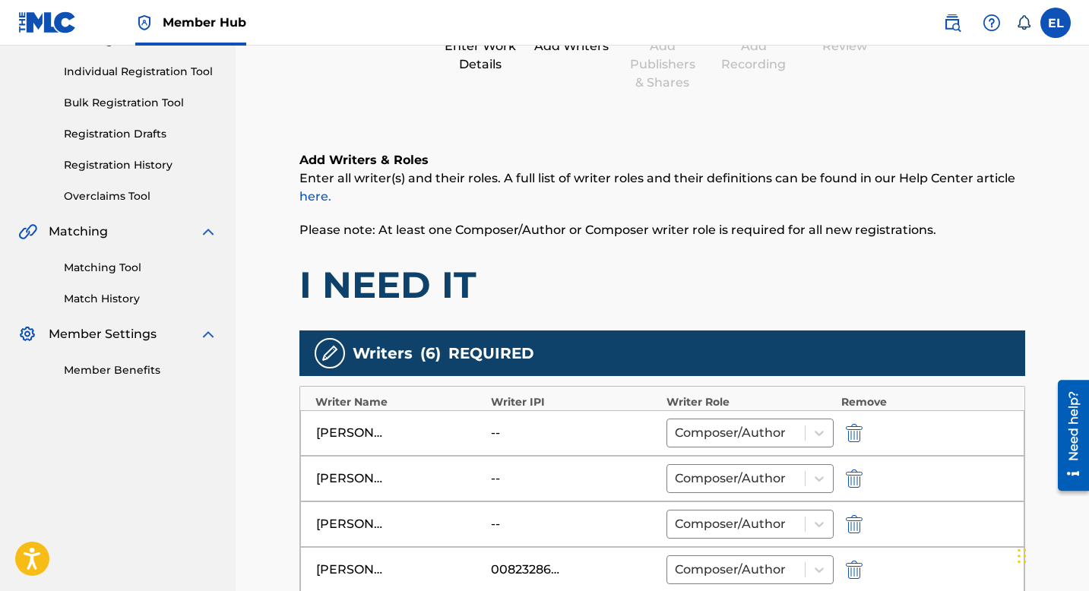
scroll to position [477, 0]
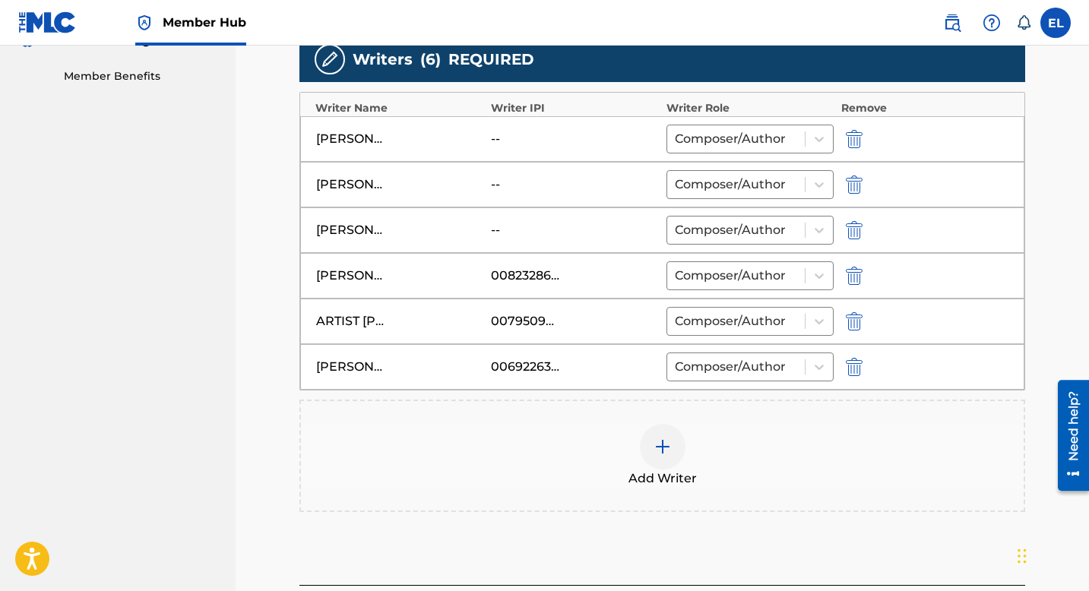
click at [658, 442] on img at bounding box center [662, 447] width 18 height 18
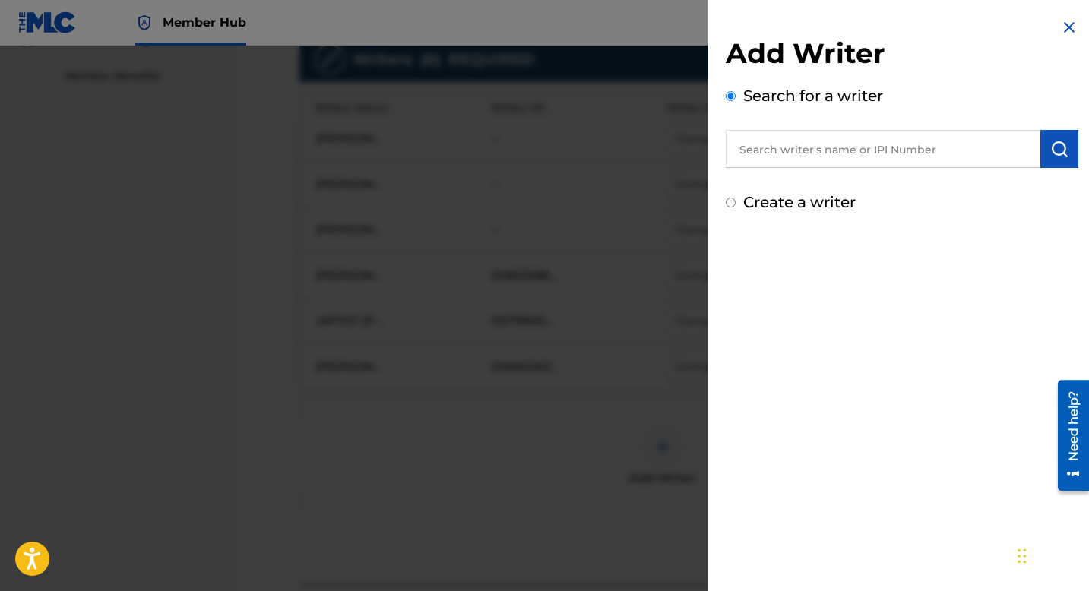
click at [899, 147] on input "text" at bounding box center [883, 149] width 315 height 38
paste input "1135968923"
type input "01135968923"
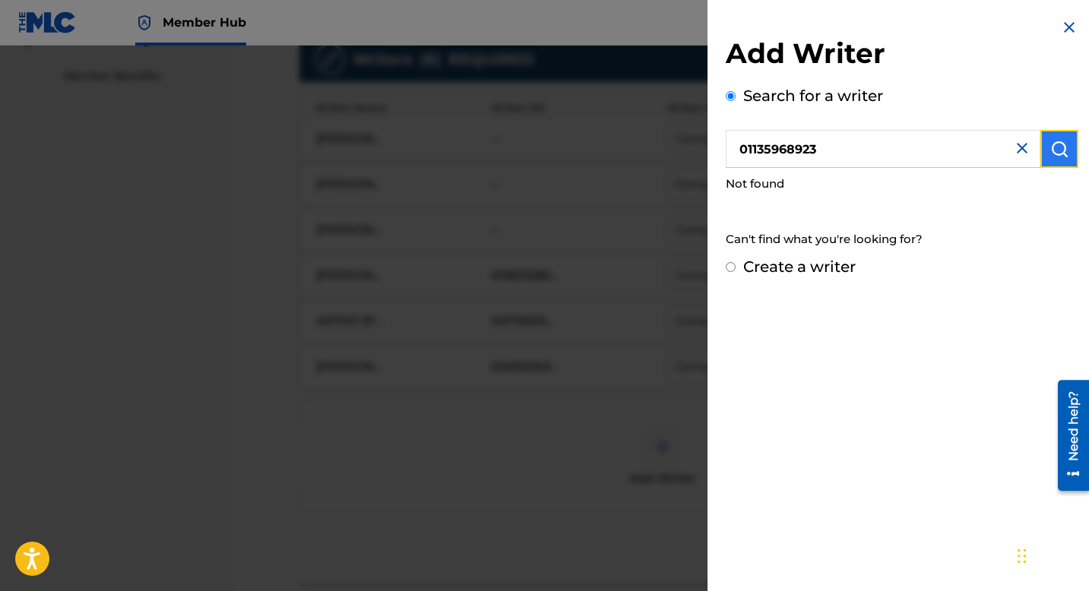
click at [1052, 155] on img "submit" at bounding box center [1059, 149] width 18 height 18
click at [740, 151] on input "01135968923" at bounding box center [883, 149] width 315 height 38
click at [833, 152] on input "01135968923" at bounding box center [883, 149] width 315 height 38
drag, startPoint x: 833, startPoint y: 152, endPoint x: 1010, endPoint y: 169, distance: 177.8
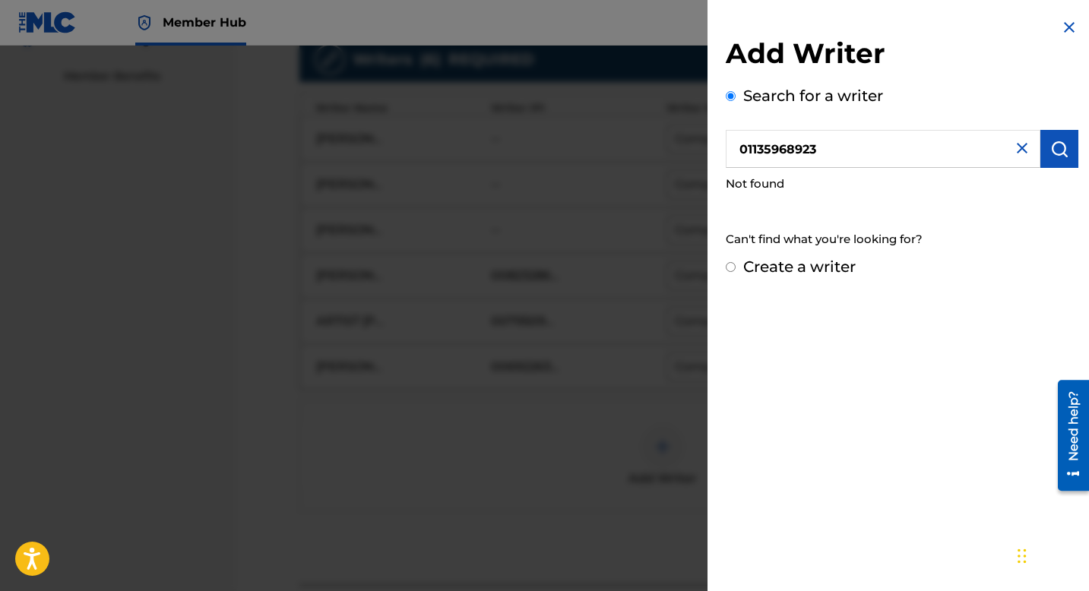
click at [833, 152] on input "01135968923" at bounding box center [883, 149] width 315 height 38
click at [1061, 153] on img "submit" at bounding box center [1059, 149] width 18 height 18
click at [835, 262] on label "Create a writer" at bounding box center [799, 267] width 112 height 18
radio input "true"
click at [735, 262] on input "Create a writer" at bounding box center [731, 267] width 10 height 10
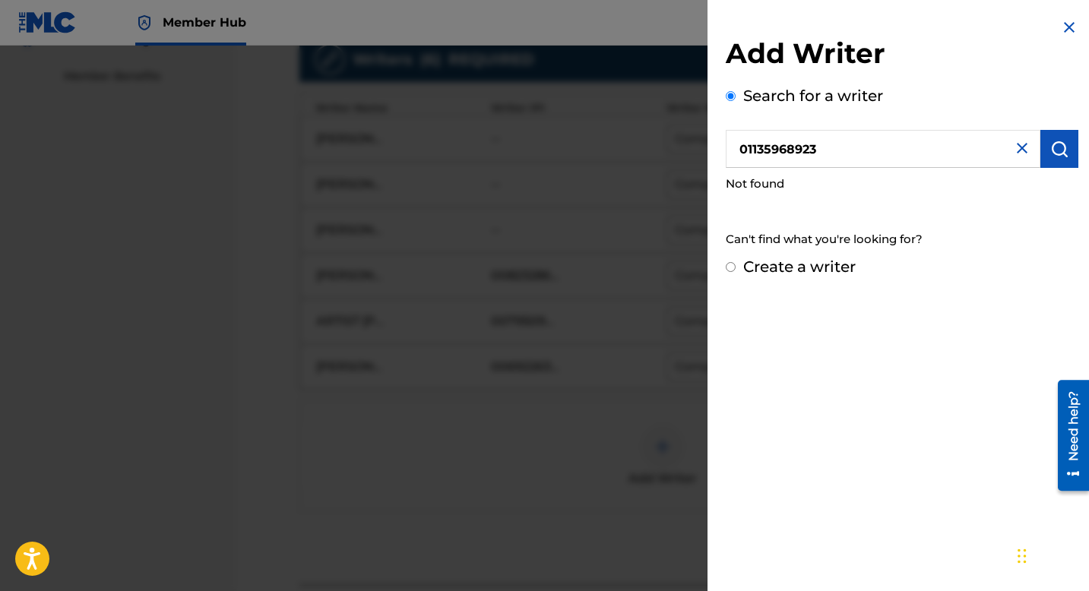
radio input "false"
radio input "true"
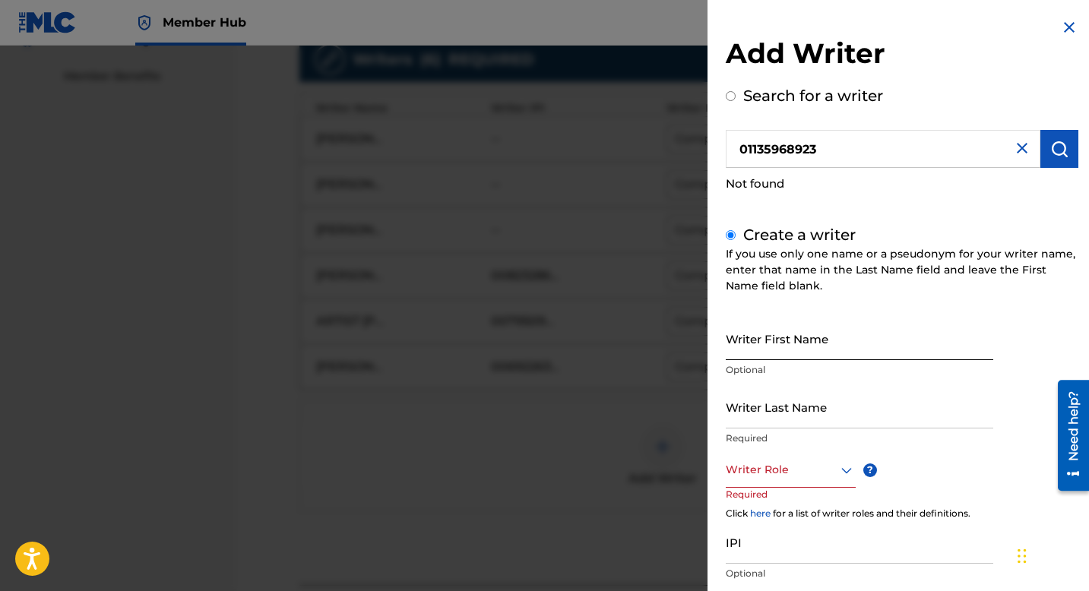
click at [790, 342] on input "Writer First Name" at bounding box center [859, 338] width 267 height 43
paste input "[PERSON_NAME]"
type input "[PERSON_NAME]"
click at [884, 419] on input "Writer Last Name" at bounding box center [859, 406] width 267 height 43
drag, startPoint x: 884, startPoint y: 419, endPoint x: 881, endPoint y: 428, distance: 8.9
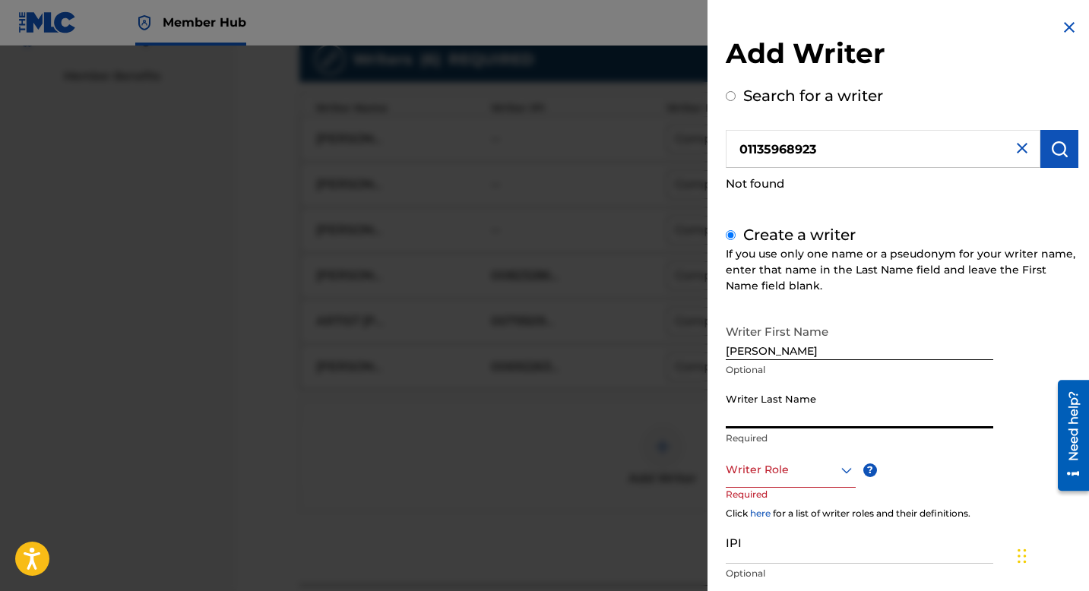
click at [884, 420] on input "Writer Last Name" at bounding box center [859, 406] width 267 height 43
paste input "[PERSON_NAME]"
type input "[PERSON_NAME]"
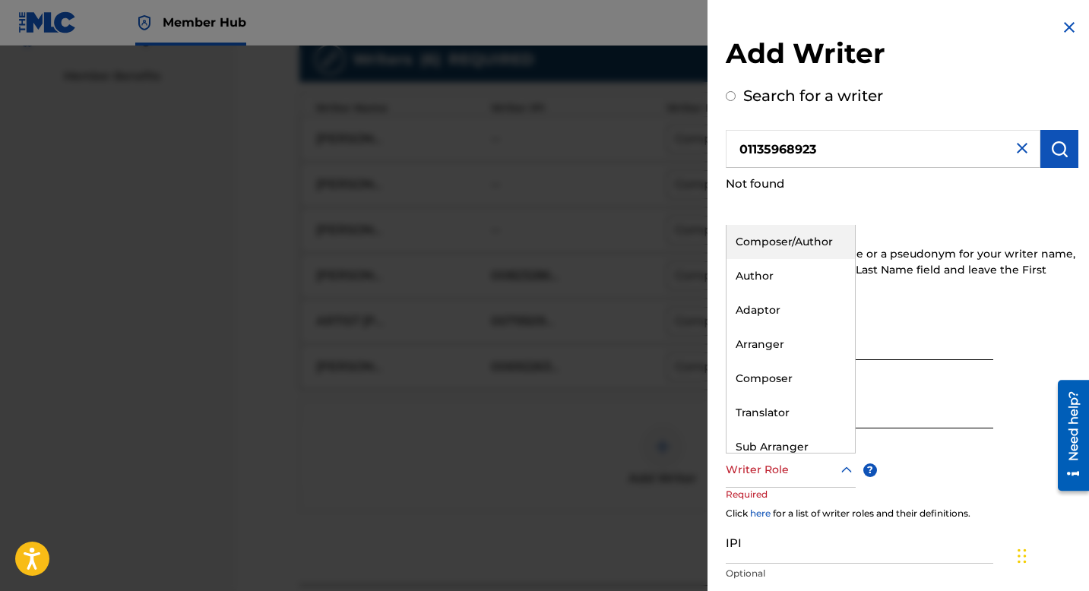
click at [810, 480] on div "Writer Role" at bounding box center [791, 471] width 130 height 34
click at [776, 242] on div "Composer/Author" at bounding box center [790, 242] width 128 height 34
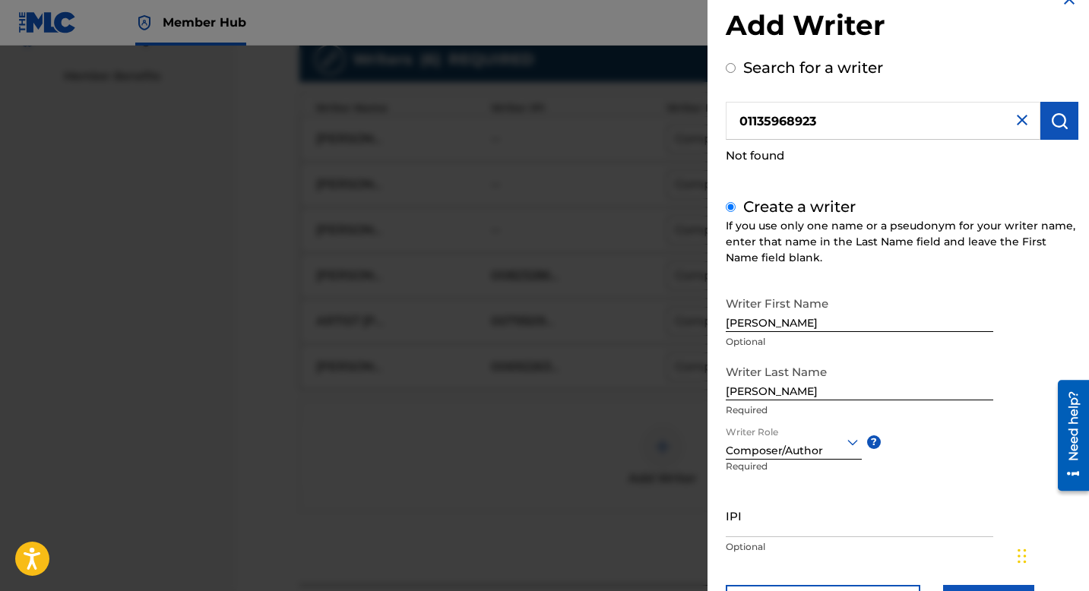
scroll to position [100, 0]
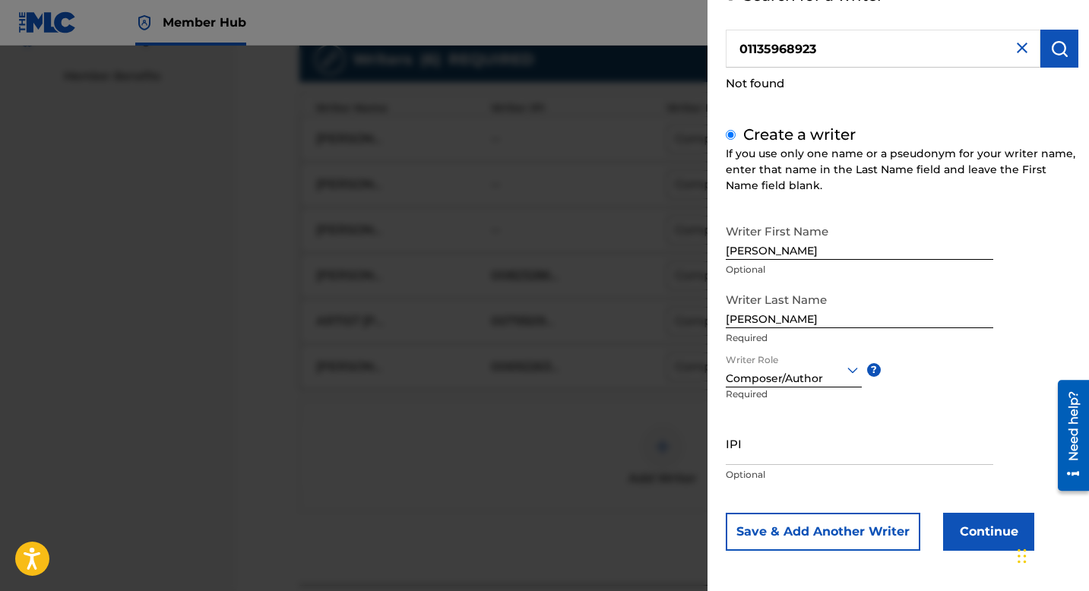
click at [851, 51] on input "01135968923" at bounding box center [883, 49] width 315 height 38
radio input "true"
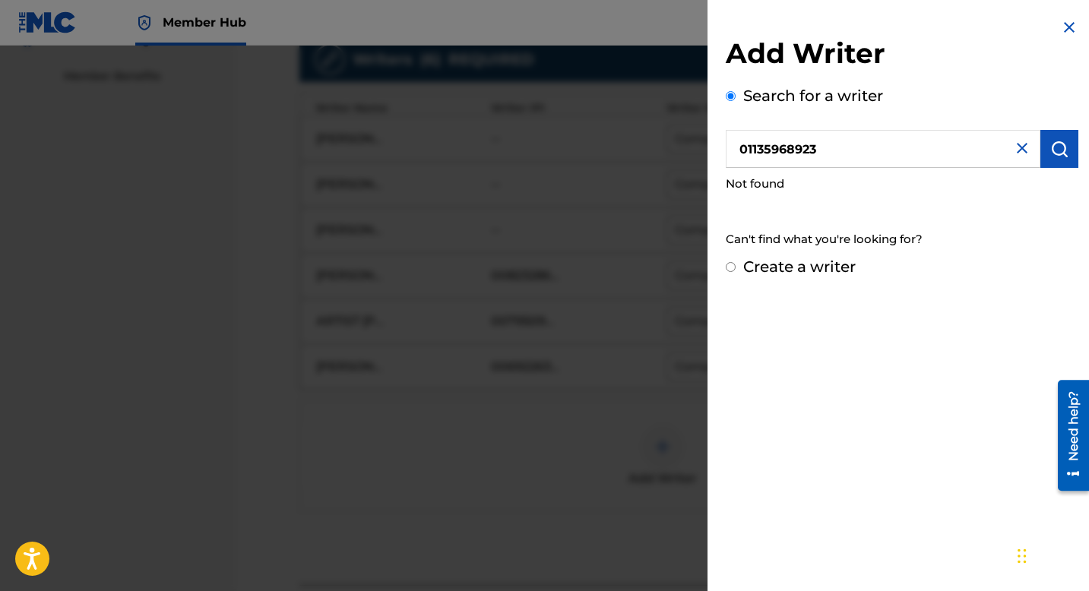
scroll to position [0, 0]
click at [851, 51] on h2 "Add Writer" at bounding box center [902, 55] width 353 height 39
click at [823, 267] on label "Create a writer" at bounding box center [799, 267] width 112 height 18
radio input "true"
click at [735, 267] on input "Create a writer" at bounding box center [731, 267] width 10 height 10
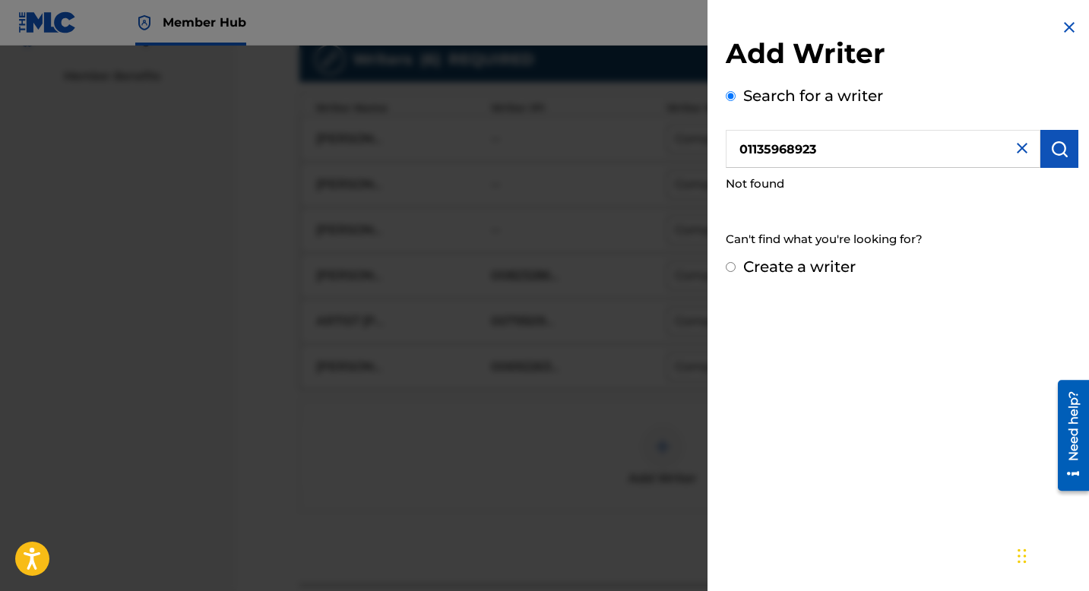
radio input "false"
radio input "true"
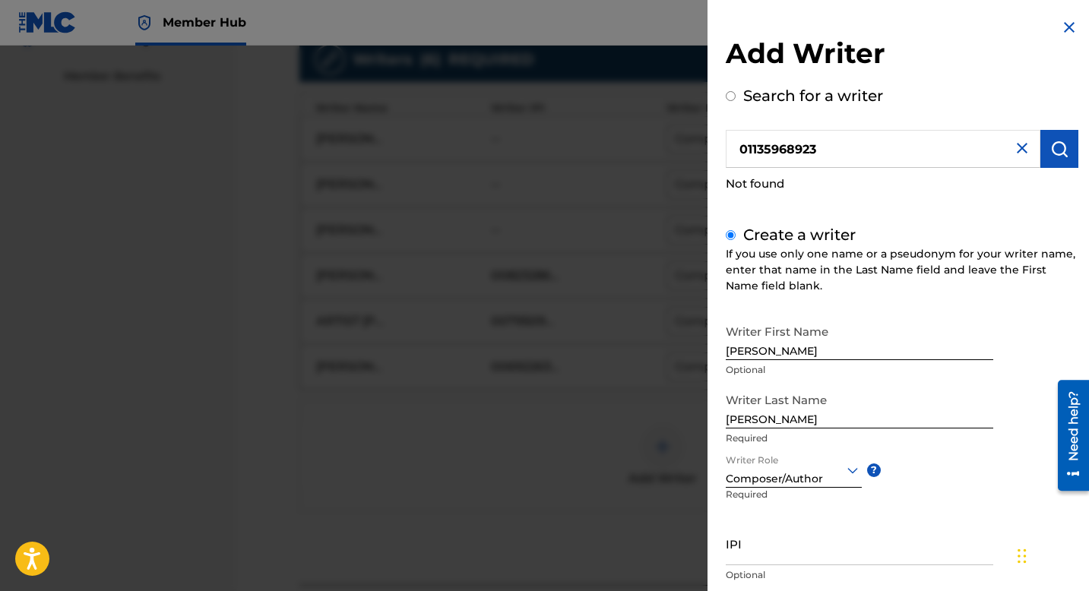
click at [812, 149] on input "01135968923" at bounding box center [883, 149] width 315 height 38
radio input "true"
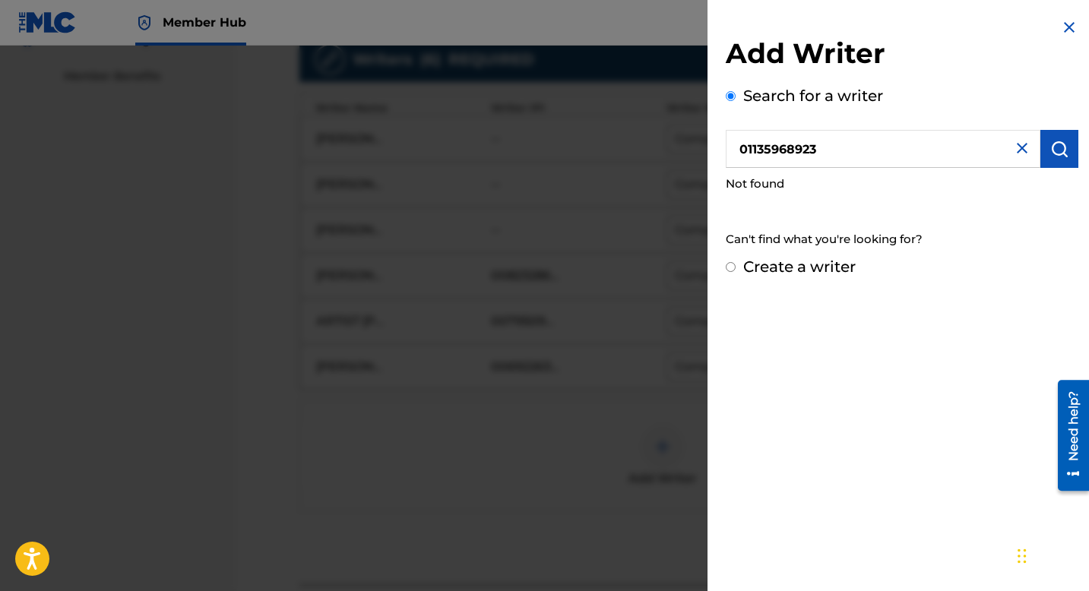
click at [812, 149] on input "01135968923" at bounding box center [883, 149] width 315 height 38
click at [819, 272] on label "Create a writer" at bounding box center [799, 267] width 112 height 18
radio input "true"
click at [735, 272] on input "Create a writer" at bounding box center [731, 267] width 10 height 10
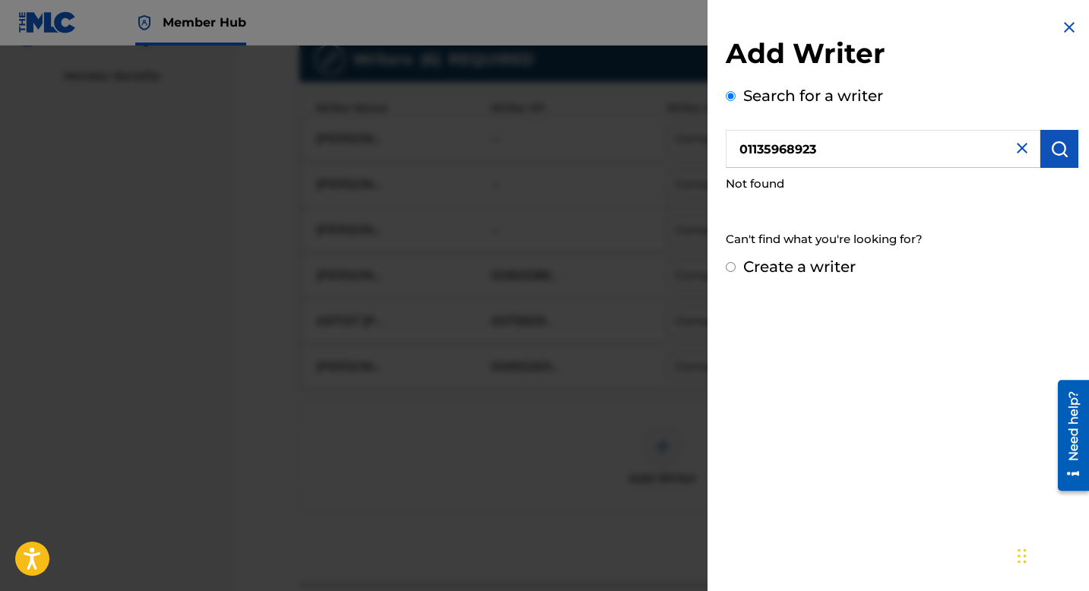
radio input "false"
radio input "true"
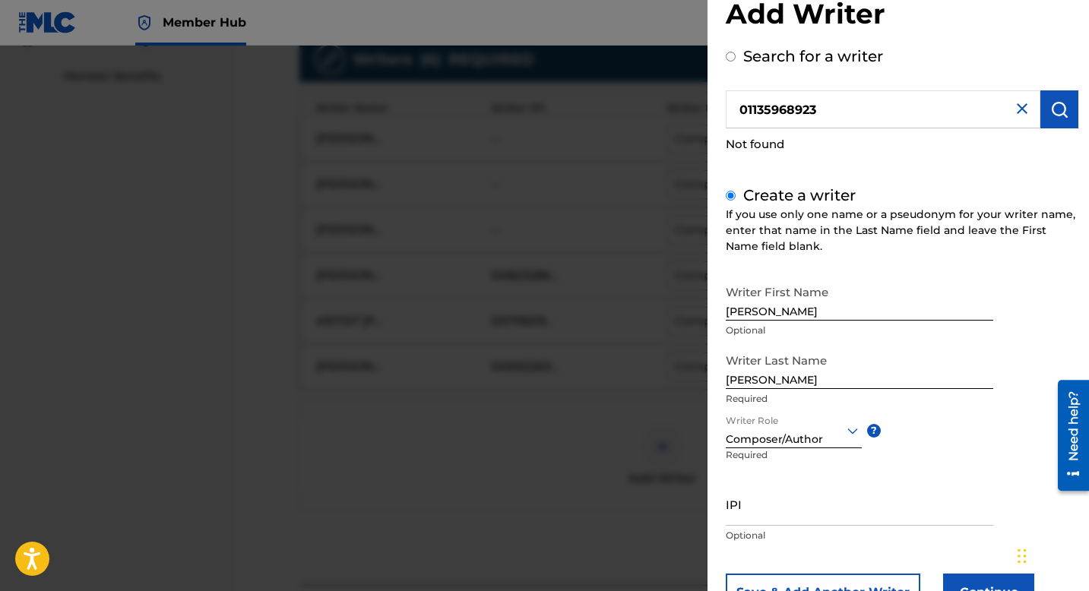
scroll to position [100, 0]
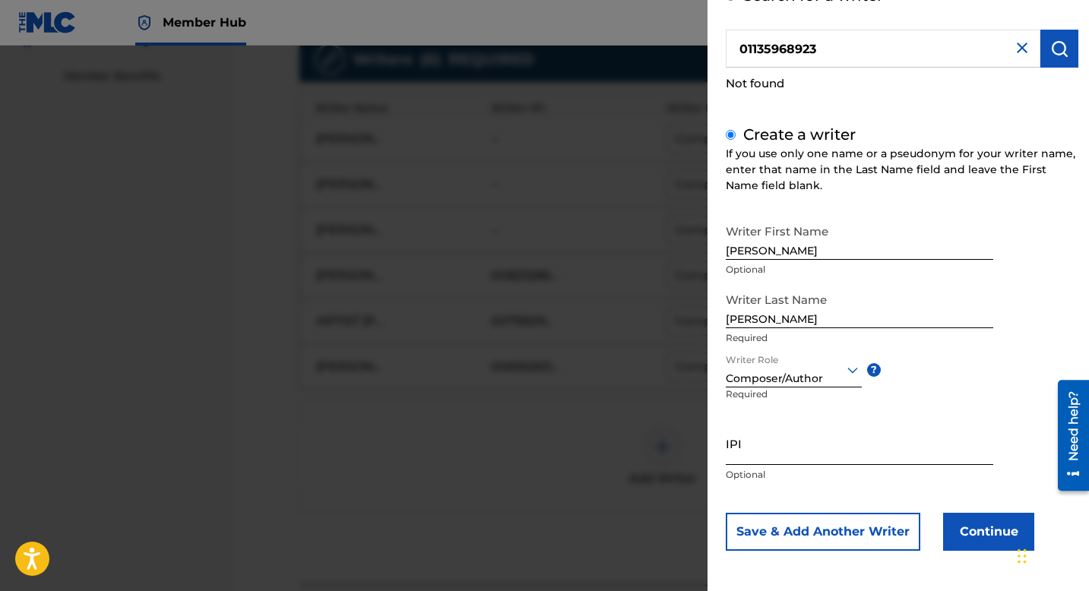
drag, startPoint x: 814, startPoint y: 451, endPoint x: 822, endPoint y: 457, distance: 9.3
click at [814, 454] on input "IPI" at bounding box center [859, 443] width 267 height 43
paste input "01135968923"
type input "01135968923"
click at [973, 409] on div "Writer First Name [PERSON_NAME] Optional Writer Last Name [PERSON_NAME] Require…" at bounding box center [902, 384] width 353 height 334
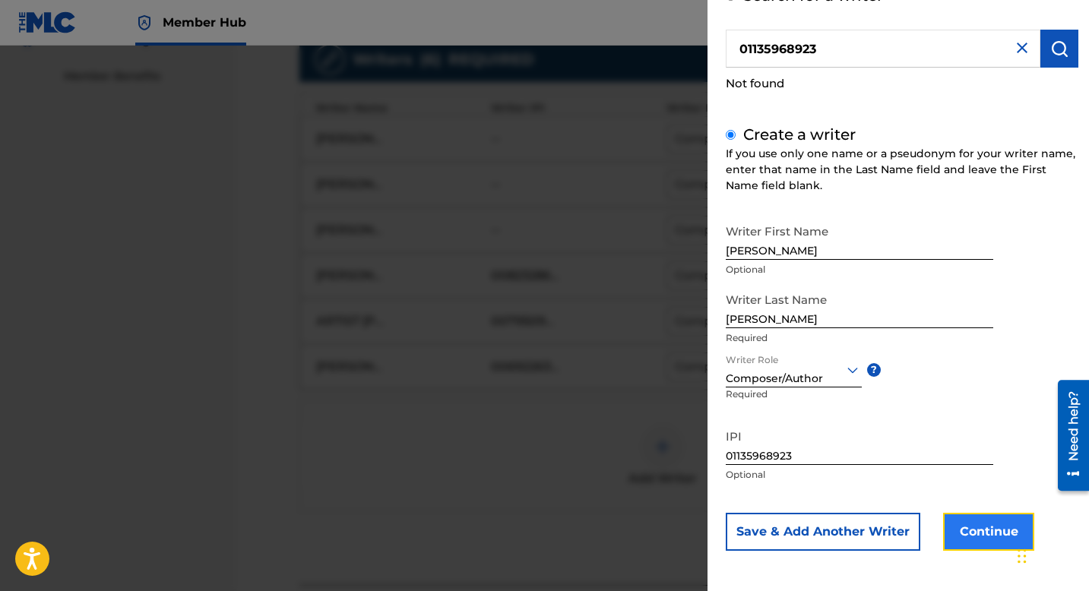
click at [988, 531] on button "Continue" at bounding box center [988, 532] width 91 height 38
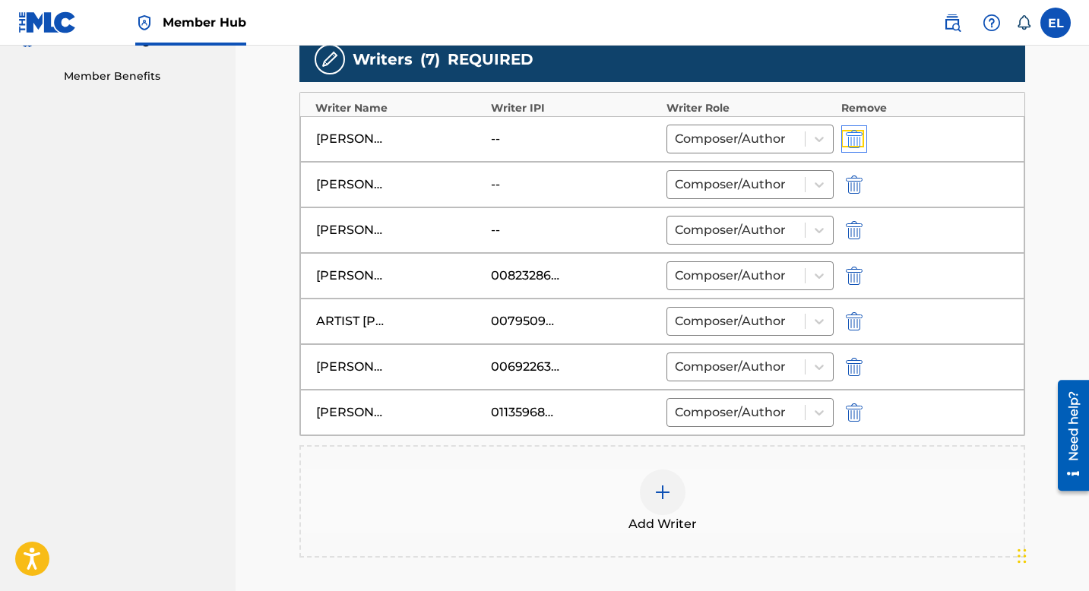
click at [856, 142] on img "submit" at bounding box center [854, 139] width 17 height 18
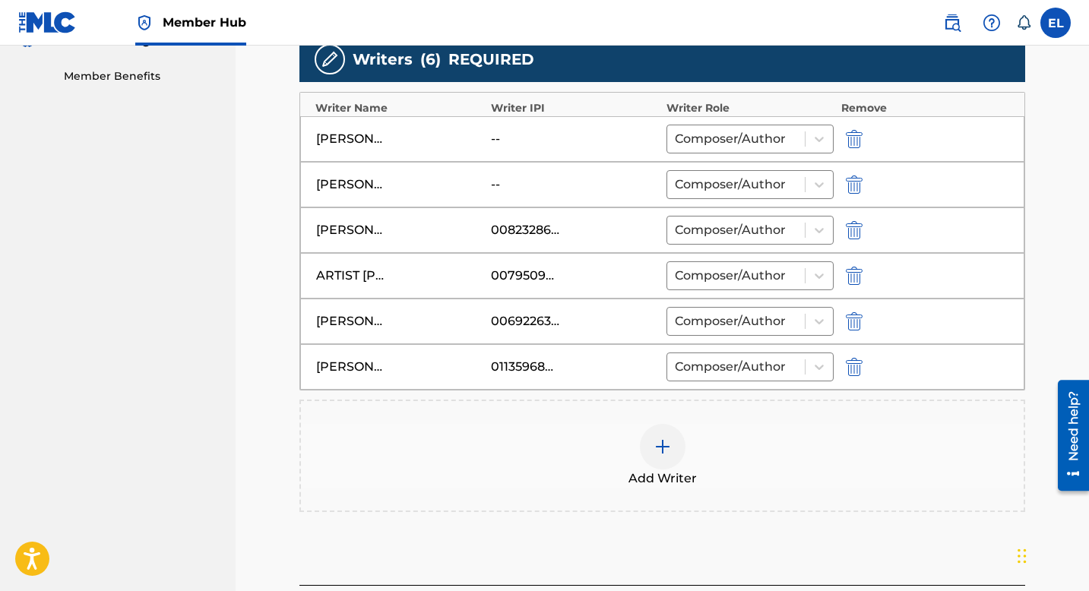
click at [670, 442] on img at bounding box center [662, 447] width 18 height 18
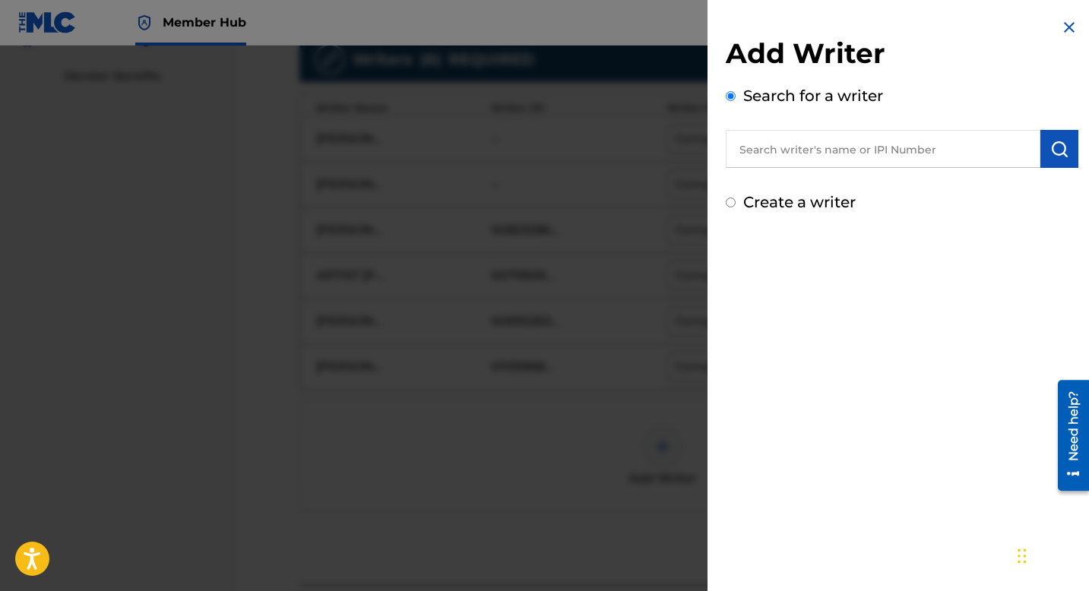
click at [906, 142] on input "text" at bounding box center [883, 149] width 315 height 38
click at [906, 144] on input "text" at bounding box center [883, 149] width 315 height 38
paste input "01121616502"
type input "01121616502"
click at [1047, 160] on button "submit" at bounding box center [1059, 149] width 38 height 38
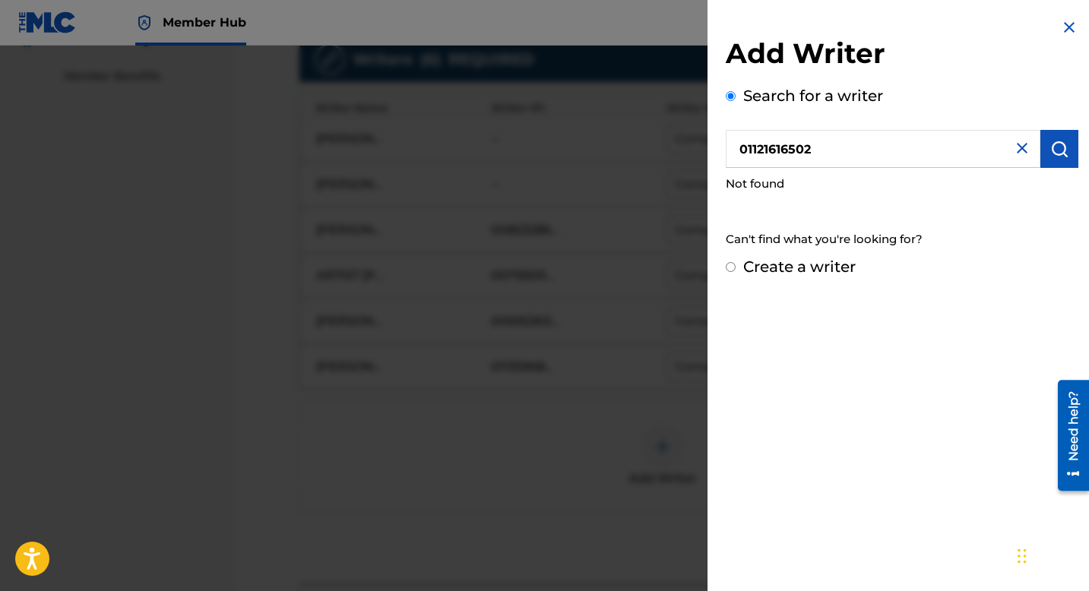
click at [455, 409] on div at bounding box center [544, 341] width 1089 height 591
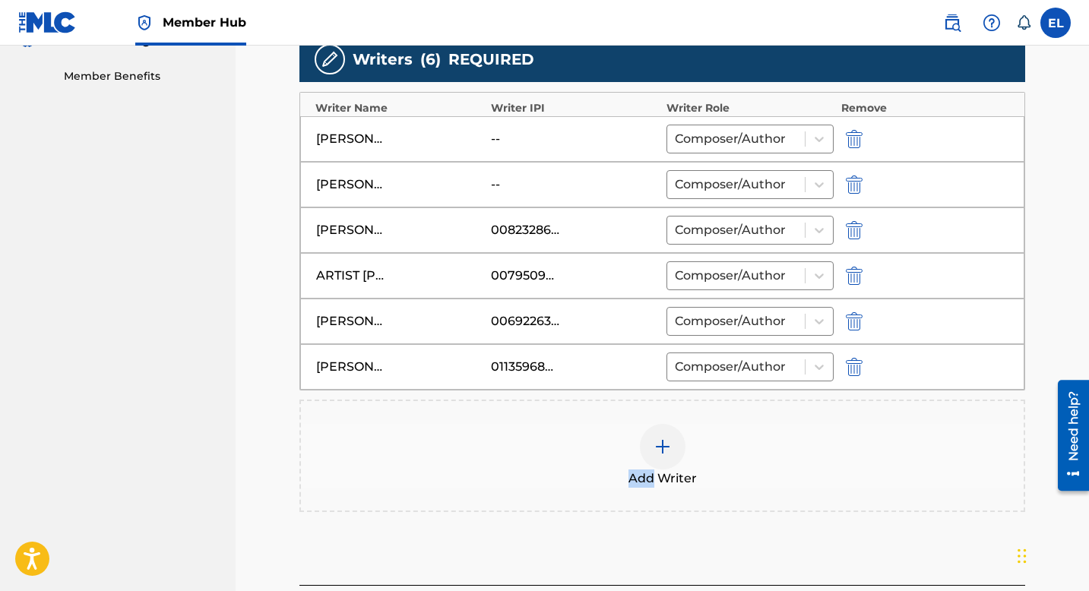
click at [454, 410] on div "Add Writer" at bounding box center [662, 456] width 726 height 112
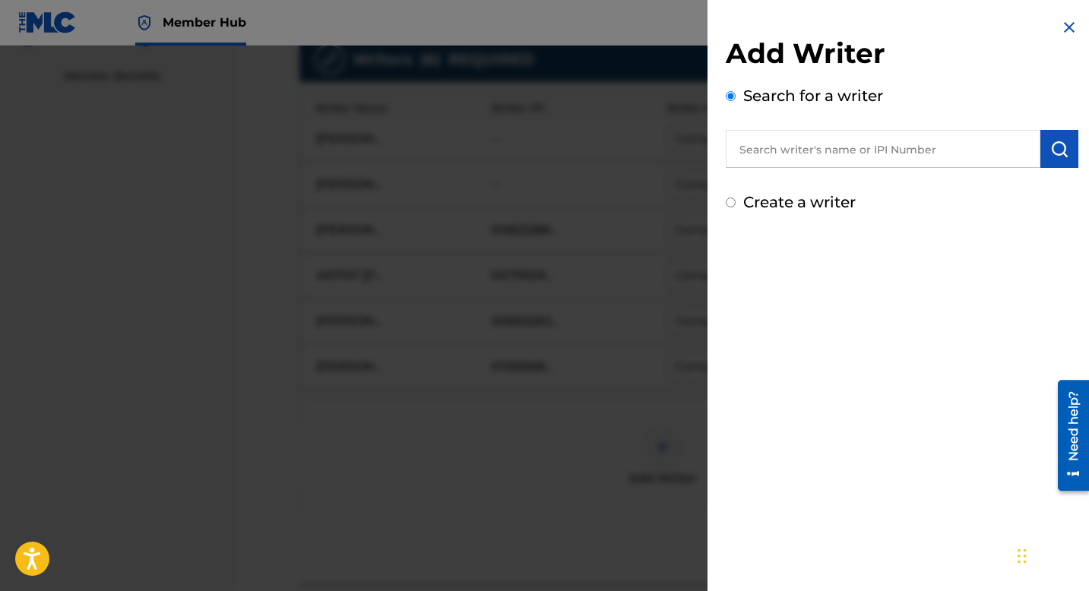
click at [453, 410] on div at bounding box center [544, 341] width 1089 height 591
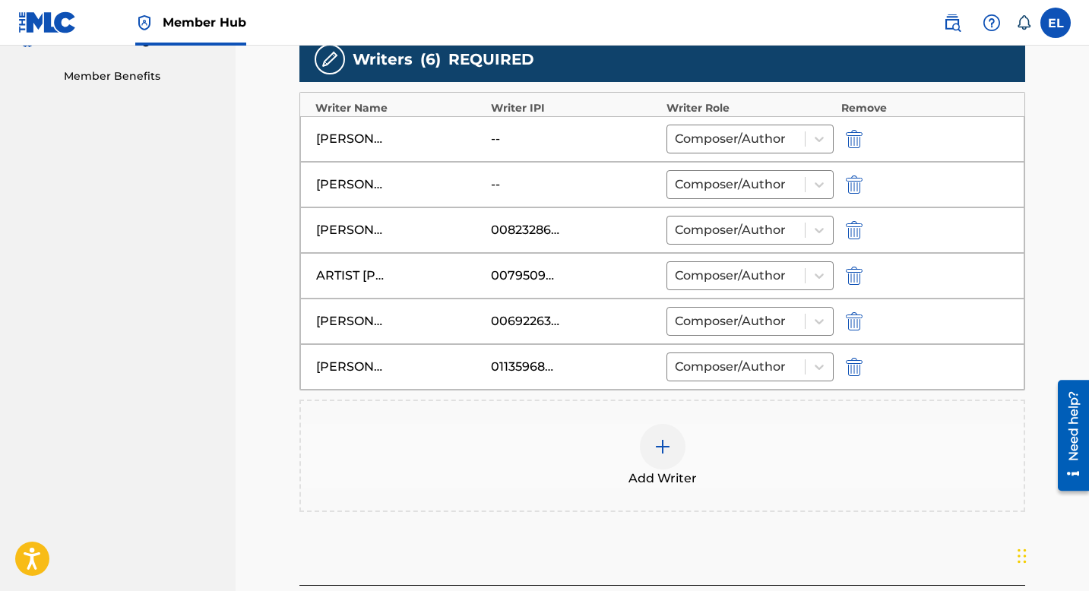
click at [671, 444] on div at bounding box center [663, 447] width 46 height 46
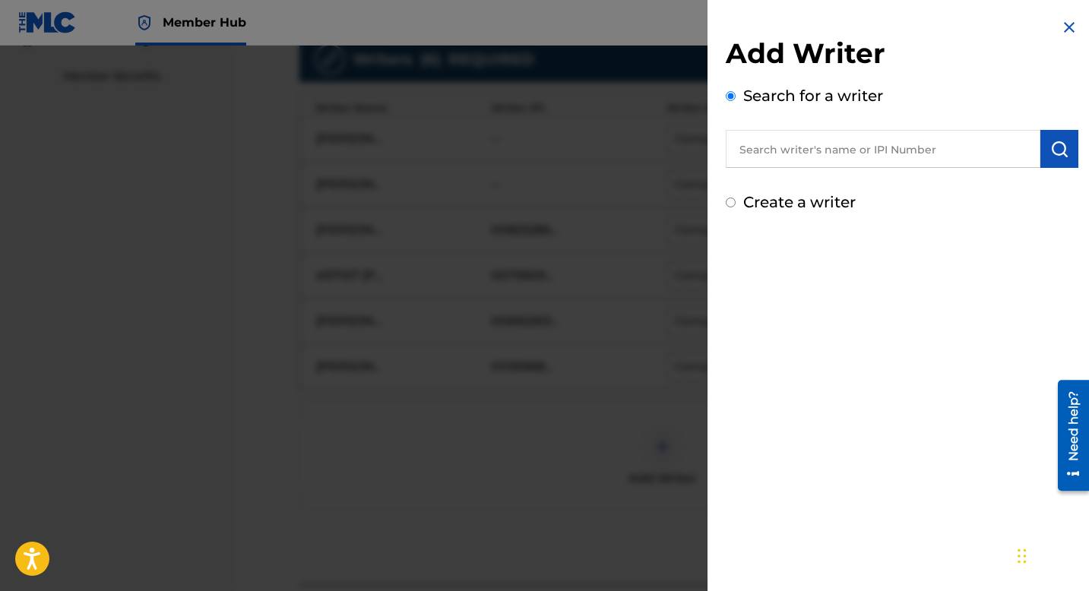
click at [872, 162] on input "text" at bounding box center [883, 149] width 315 height 38
paste input "00801881057"
type input "00801881057"
click at [1071, 146] on button "submit" at bounding box center [1059, 149] width 38 height 38
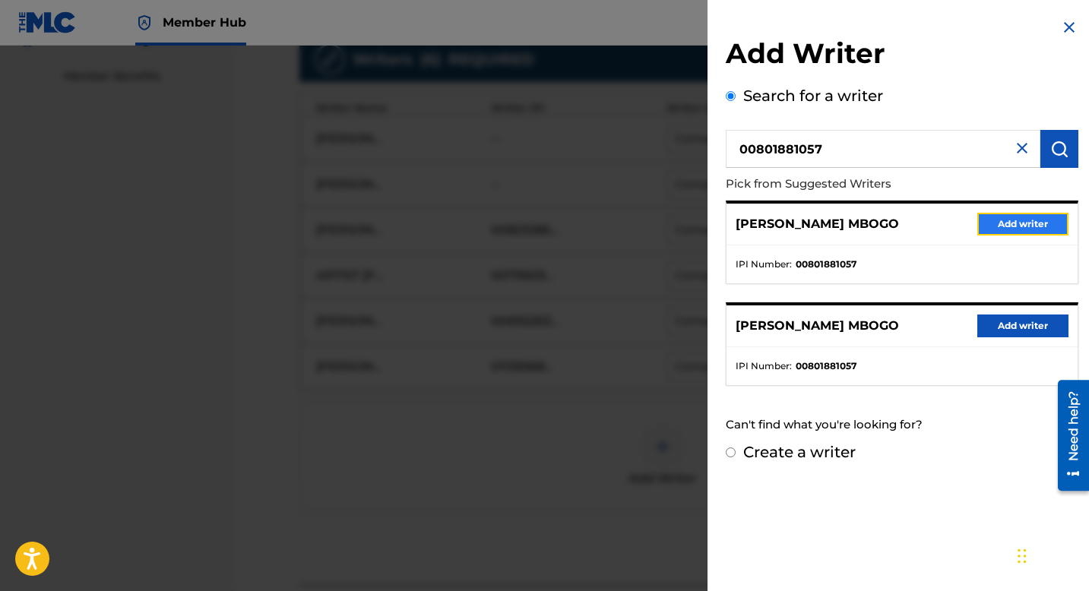
click at [1008, 217] on button "Add writer" at bounding box center [1022, 224] width 91 height 23
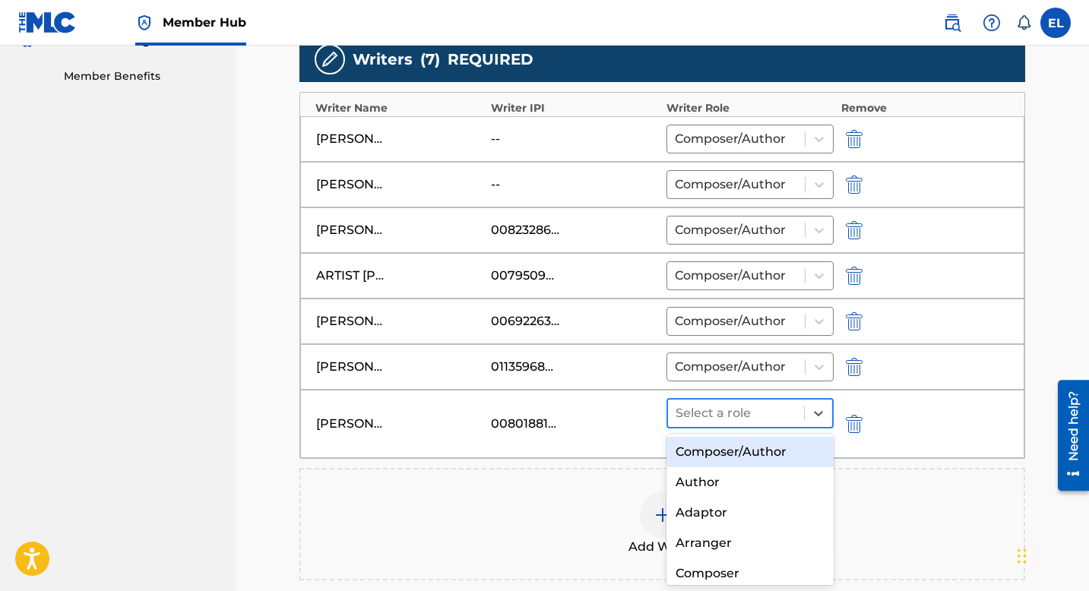
drag, startPoint x: 710, startPoint y: 415, endPoint x: 723, endPoint y: 419, distance: 13.5
click at [710, 415] on div at bounding box center [735, 413] width 121 height 21
click at [729, 448] on div "Composer/Author" at bounding box center [749, 452] width 167 height 30
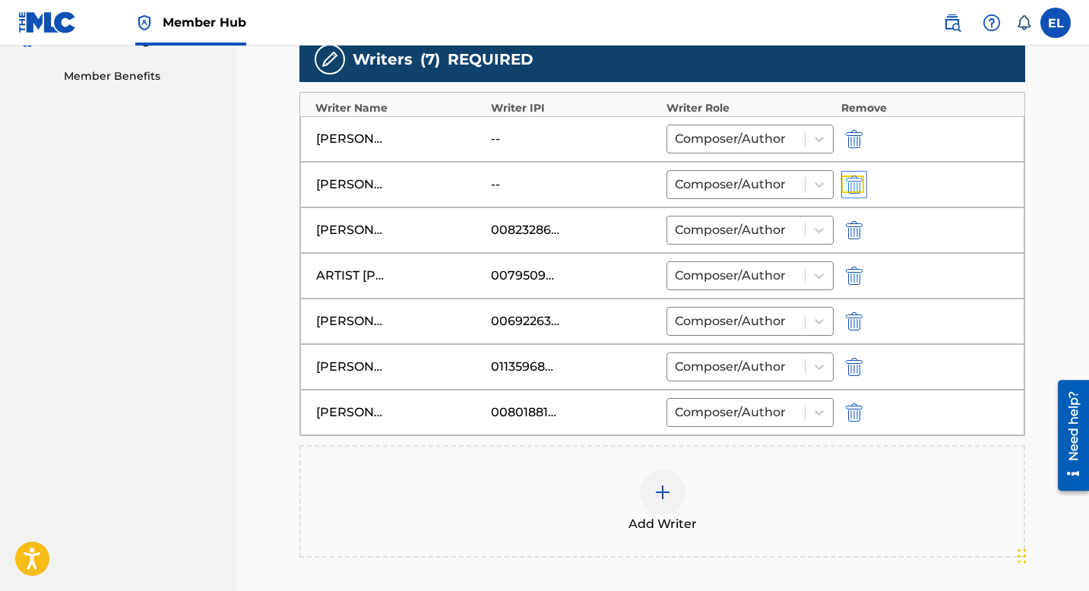
click at [850, 192] on img "submit" at bounding box center [854, 185] width 17 height 18
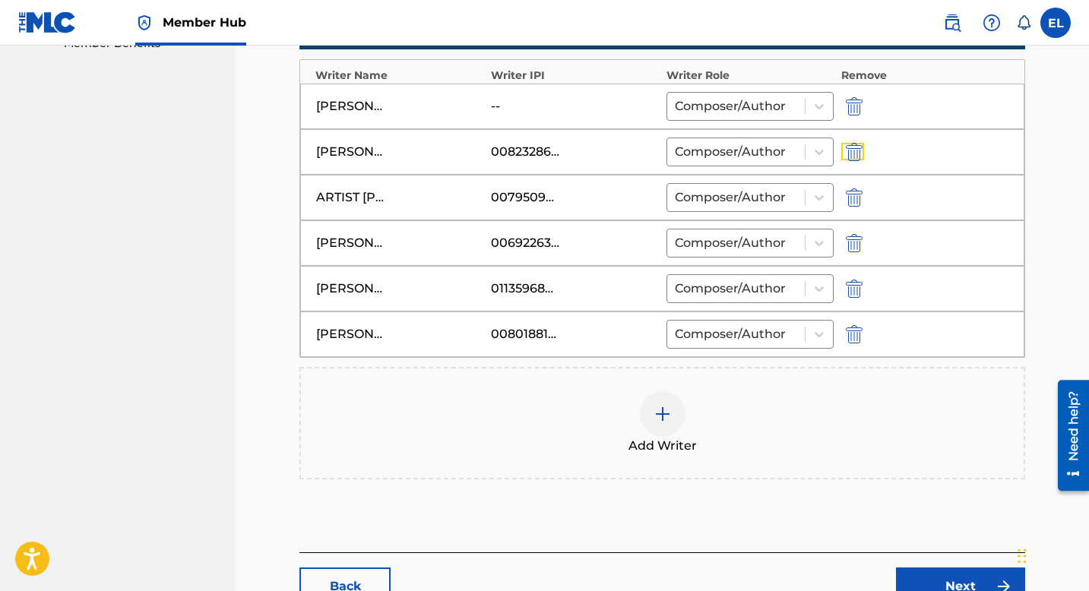
scroll to position [585, 0]
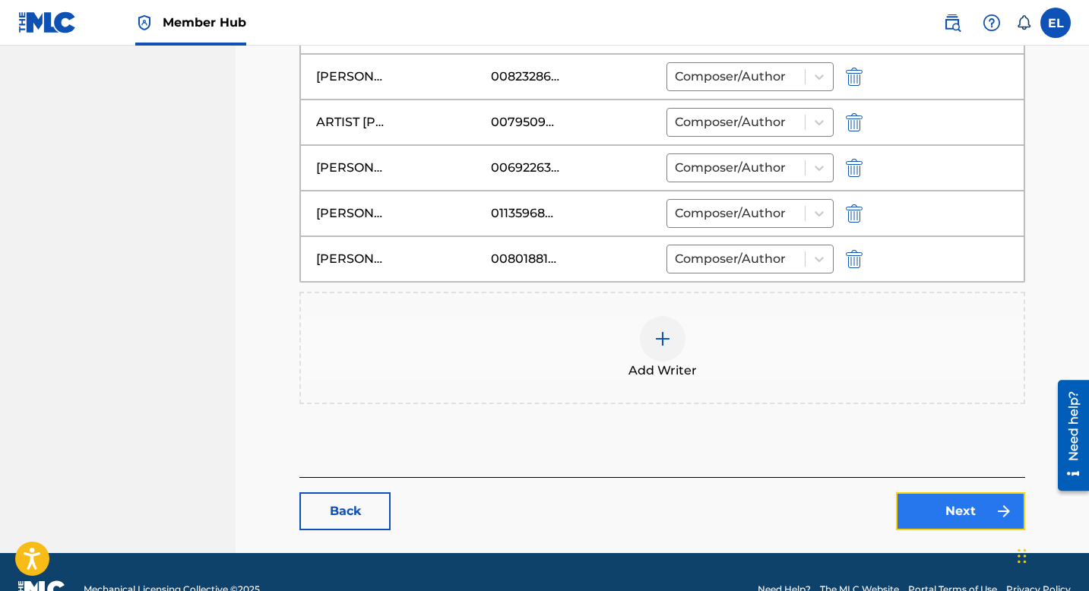
click at [920, 507] on link "Next" at bounding box center [960, 511] width 129 height 38
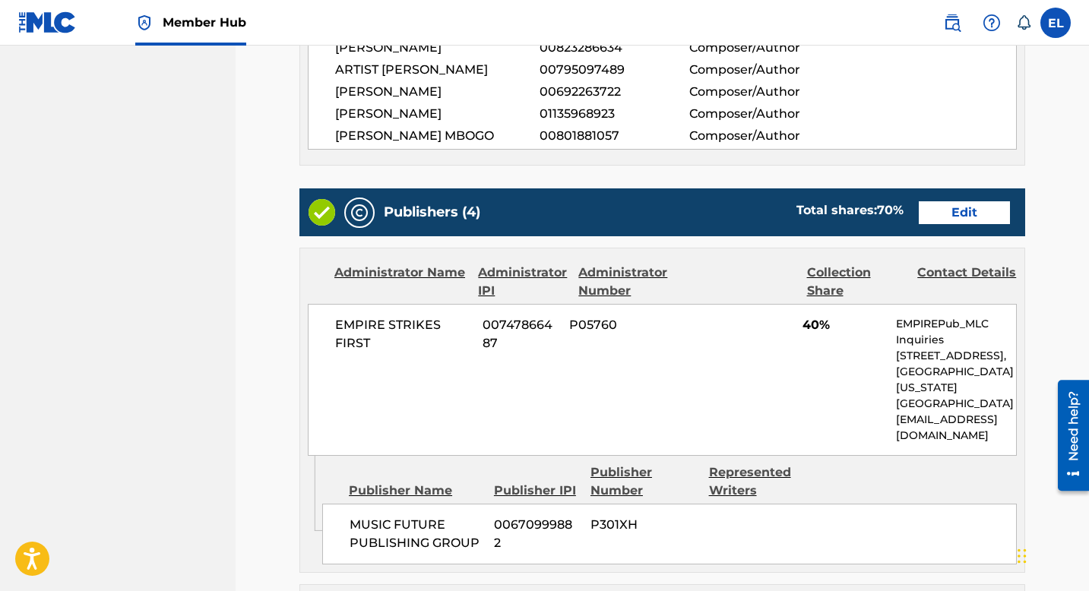
scroll to position [566, 0]
click at [973, 214] on link "Edit" at bounding box center [964, 212] width 91 height 23
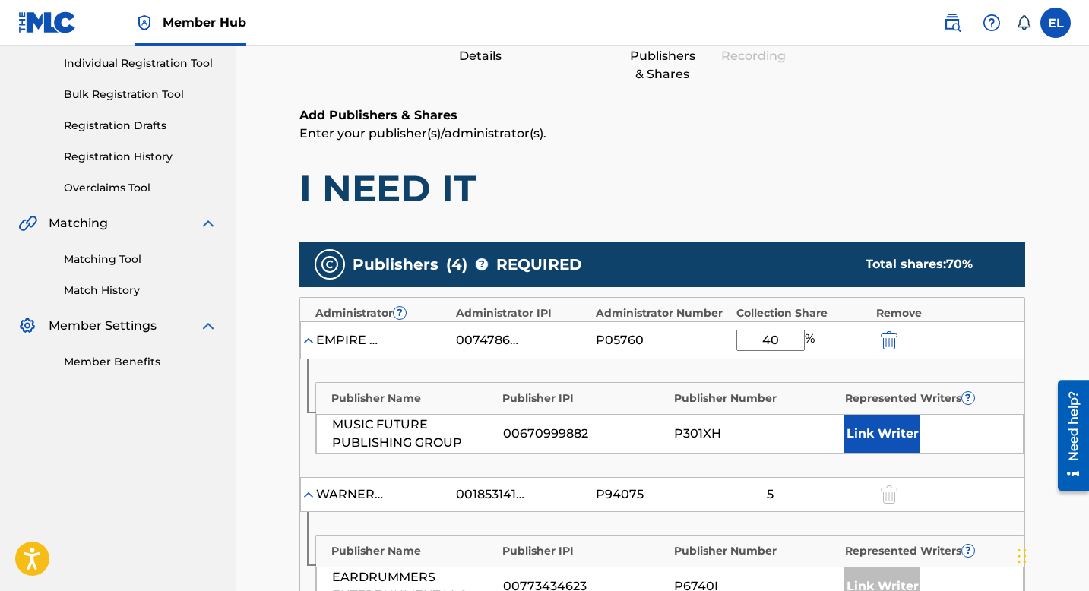
scroll to position [310, 0]
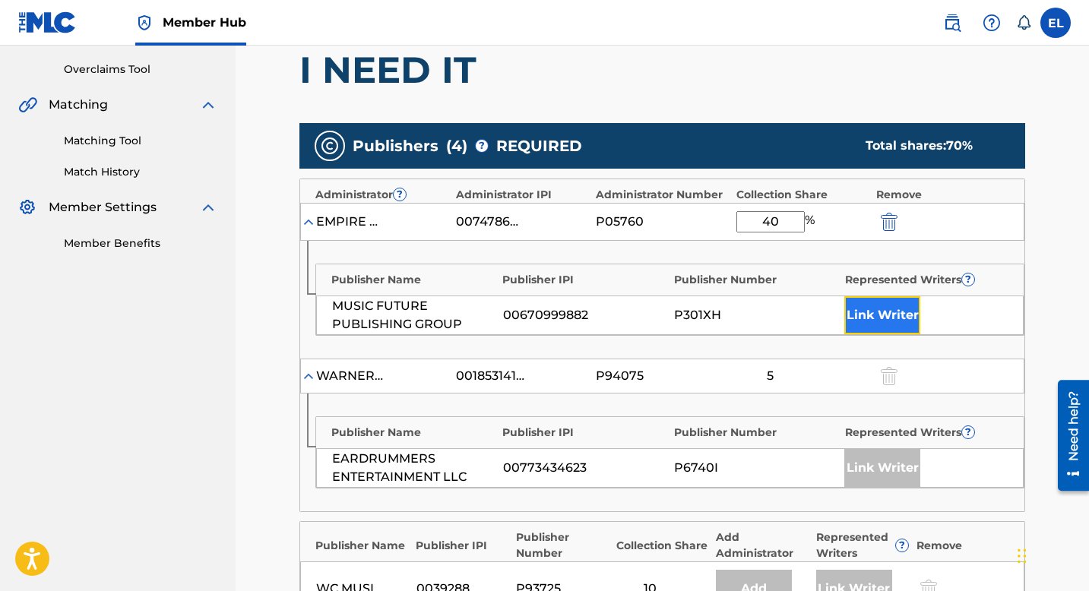
click at [901, 308] on button "Link Writer" at bounding box center [882, 315] width 76 height 38
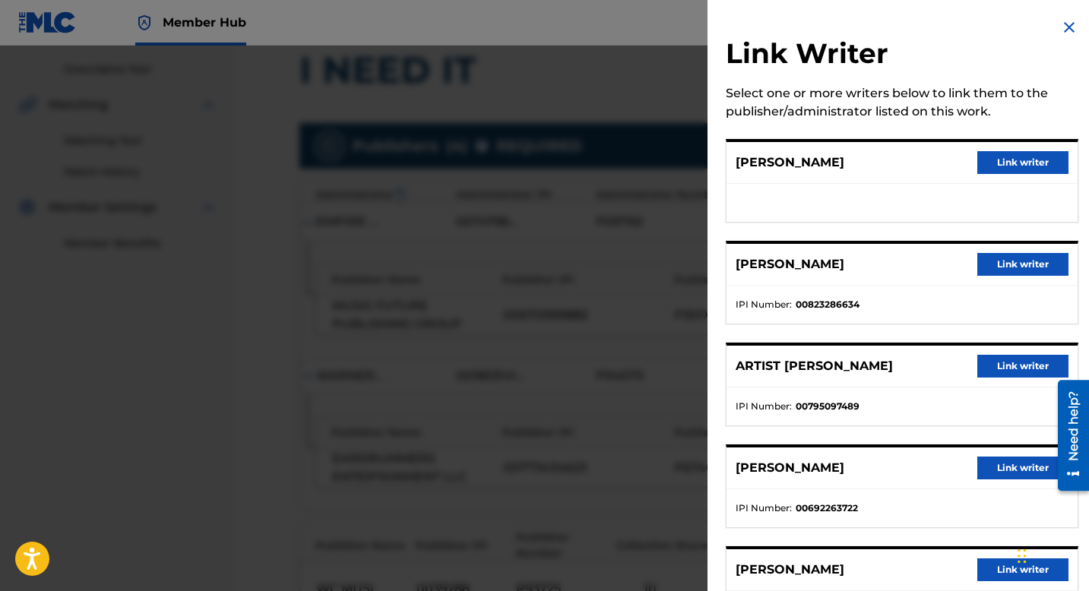
scroll to position [177, 0]
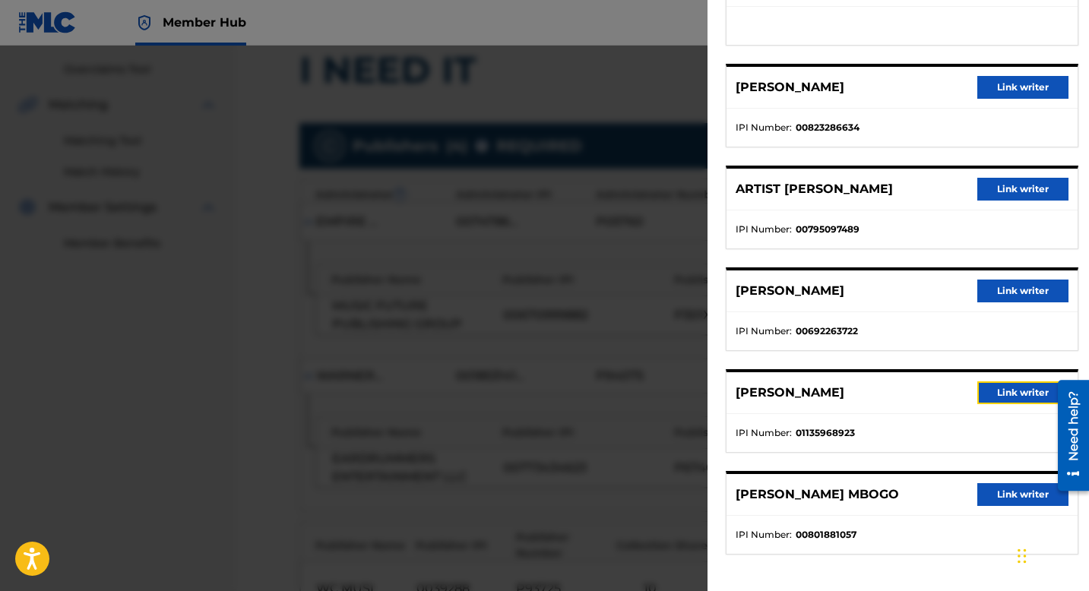
click at [1004, 391] on button "Link writer" at bounding box center [1022, 392] width 91 height 23
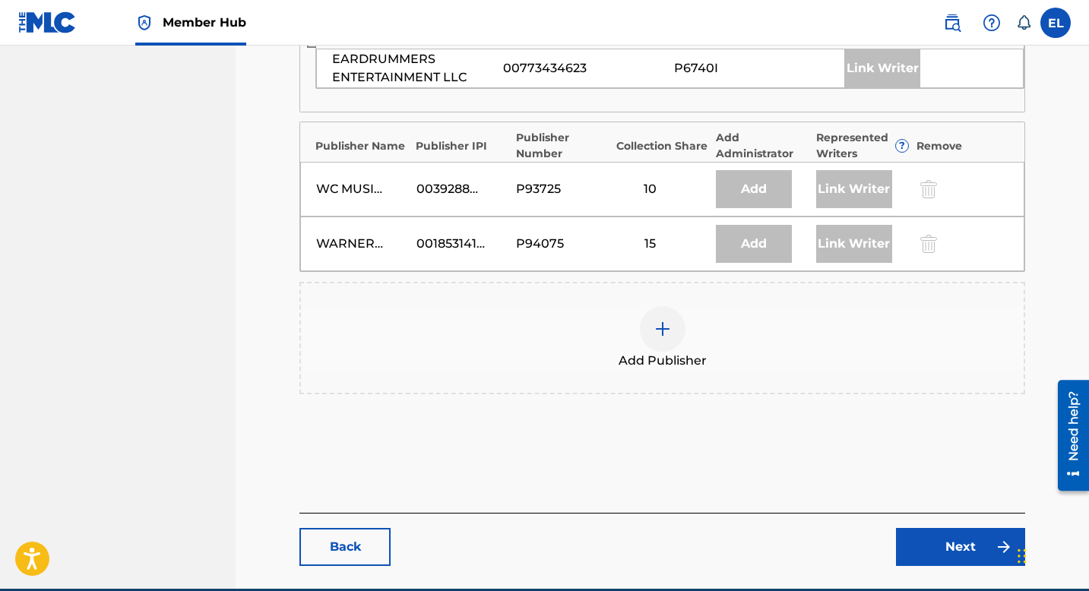
scroll to position [805, 0]
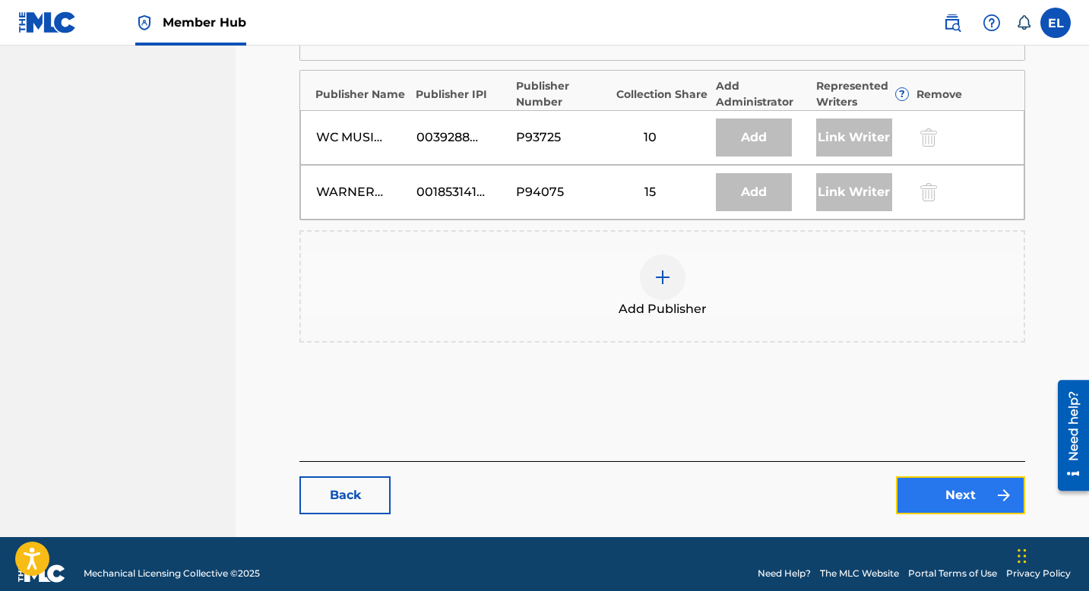
click at [976, 476] on link "Next" at bounding box center [960, 495] width 129 height 38
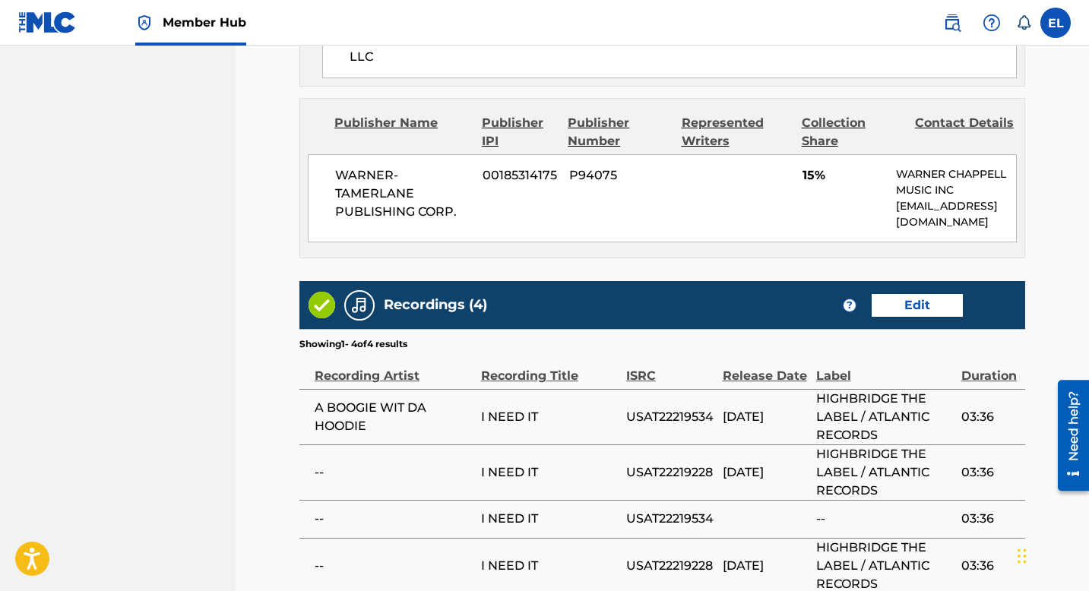
scroll to position [1668, 0]
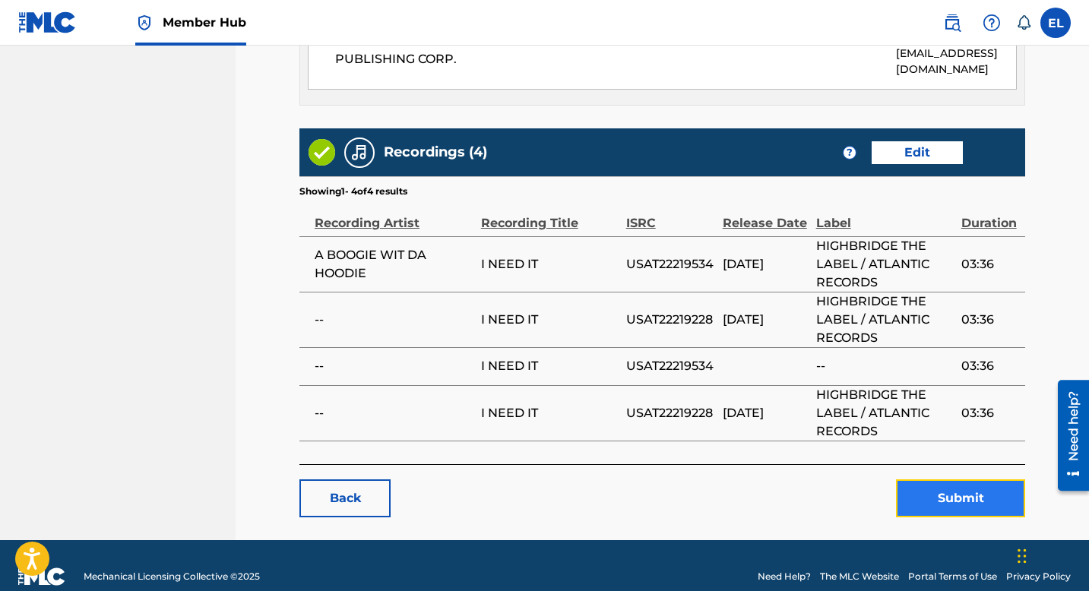
click at [968, 479] on button "Submit" at bounding box center [960, 498] width 129 height 38
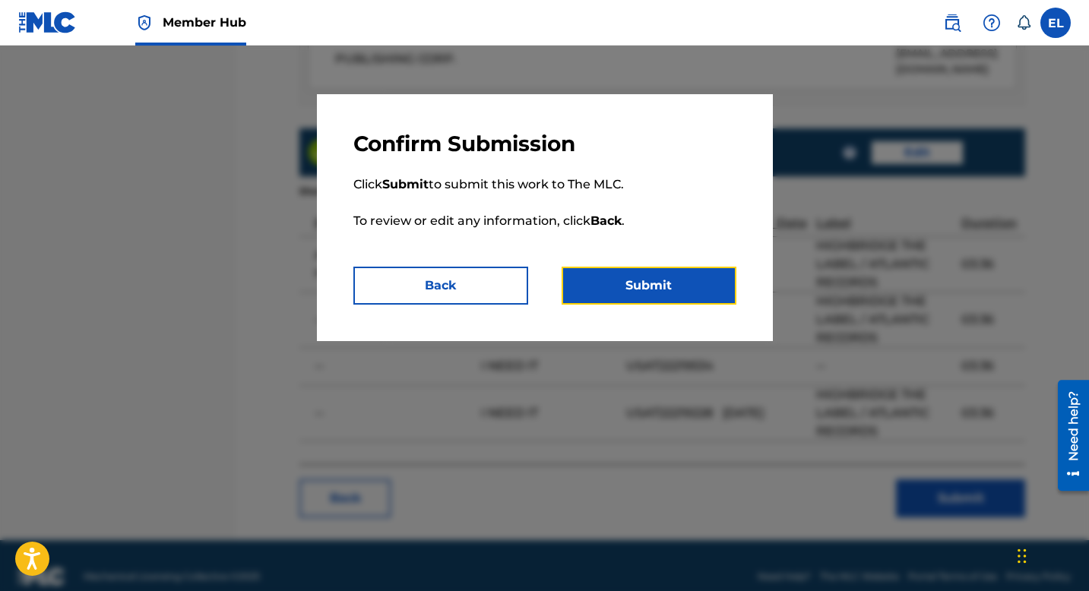
click at [671, 274] on button "Submit" at bounding box center [648, 286] width 175 height 38
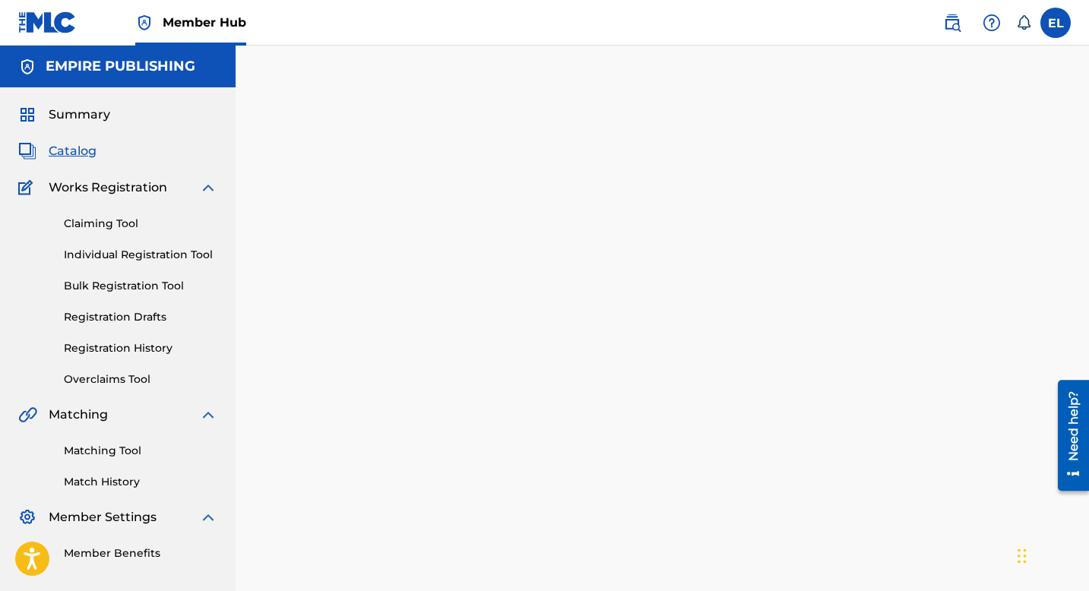
click at [69, 147] on span "Catalog" at bounding box center [73, 151] width 48 height 18
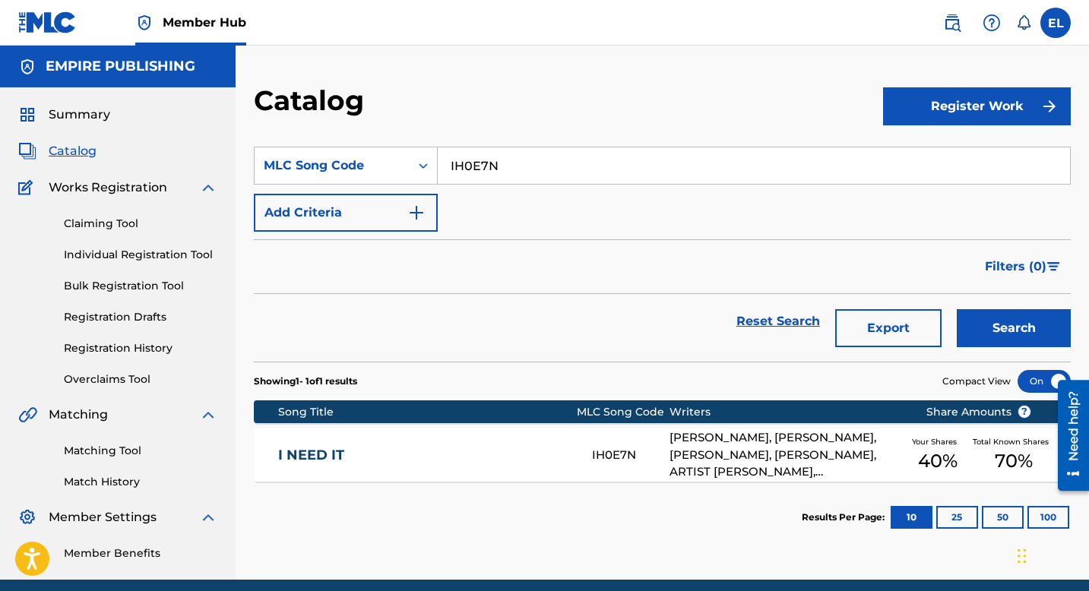
click at [498, 158] on input "IH0E7N" at bounding box center [754, 165] width 632 height 36
paste input "OD1H57"
type input "OD1H57"
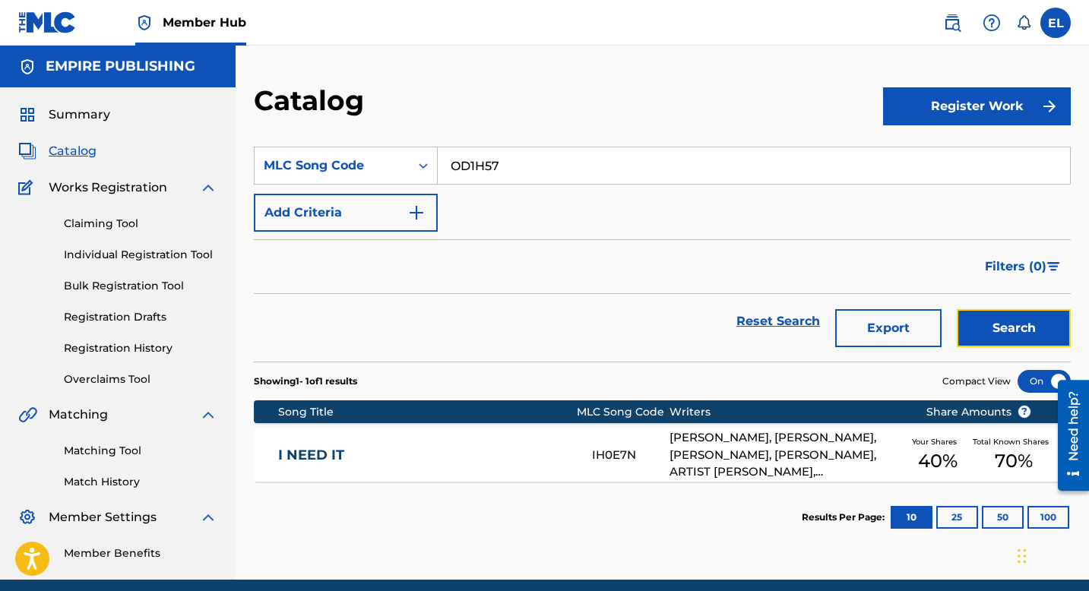
click at [1014, 338] on button "Search" at bounding box center [1014, 328] width 114 height 38
click at [501, 446] on div "OTRO OD1H57 [PERSON_NAME] [PERSON_NAME] [PERSON_NAME] [PERSON_NAME], [PERSON_NA…" at bounding box center [662, 455] width 817 height 53
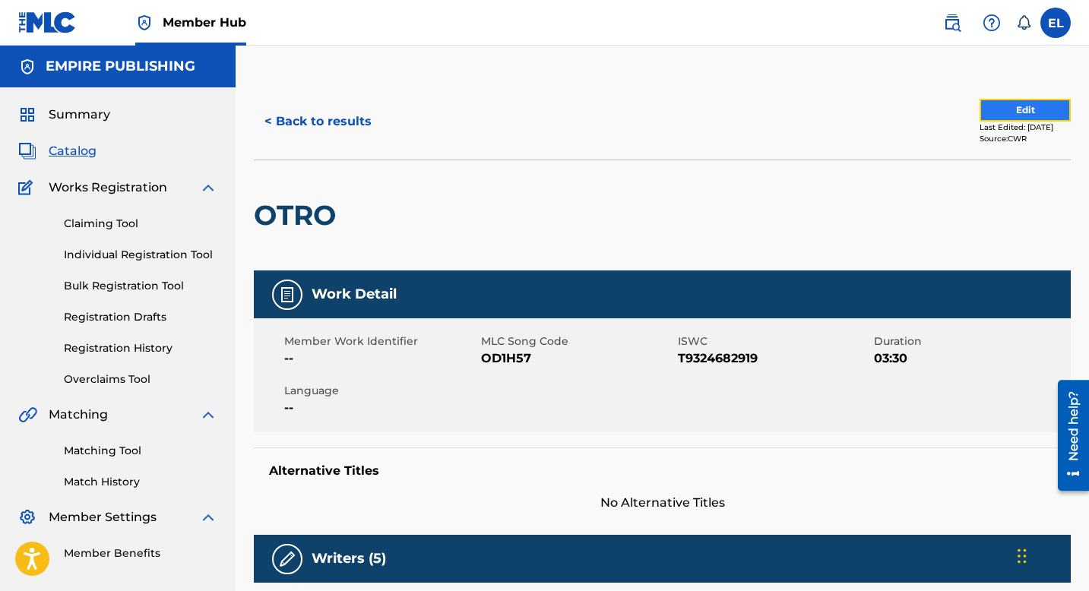
click at [998, 111] on button "Edit" at bounding box center [1024, 110] width 91 height 23
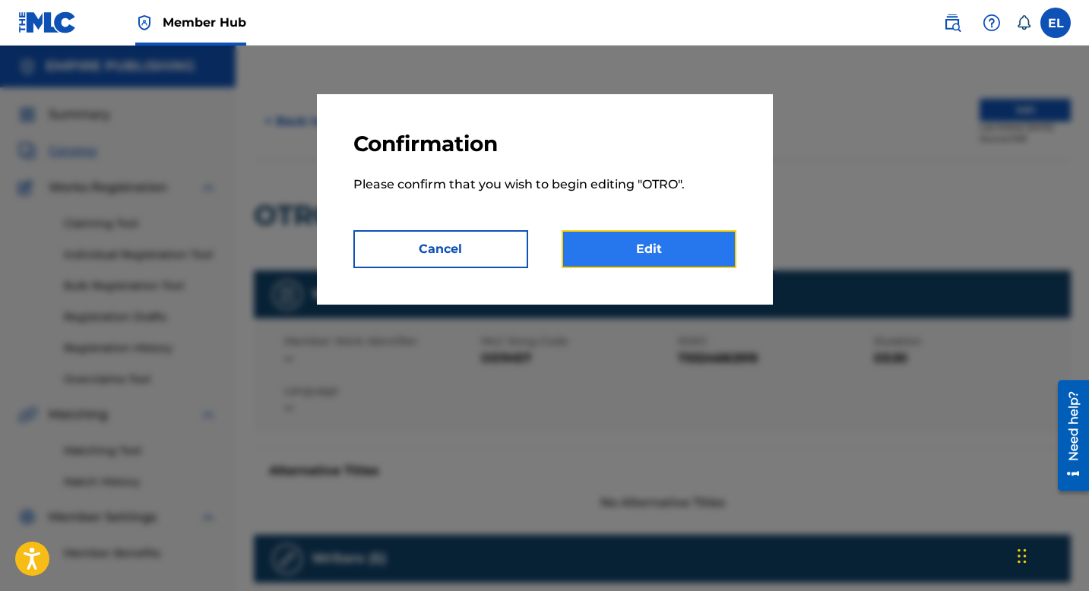
click at [711, 257] on link "Edit" at bounding box center [648, 249] width 175 height 38
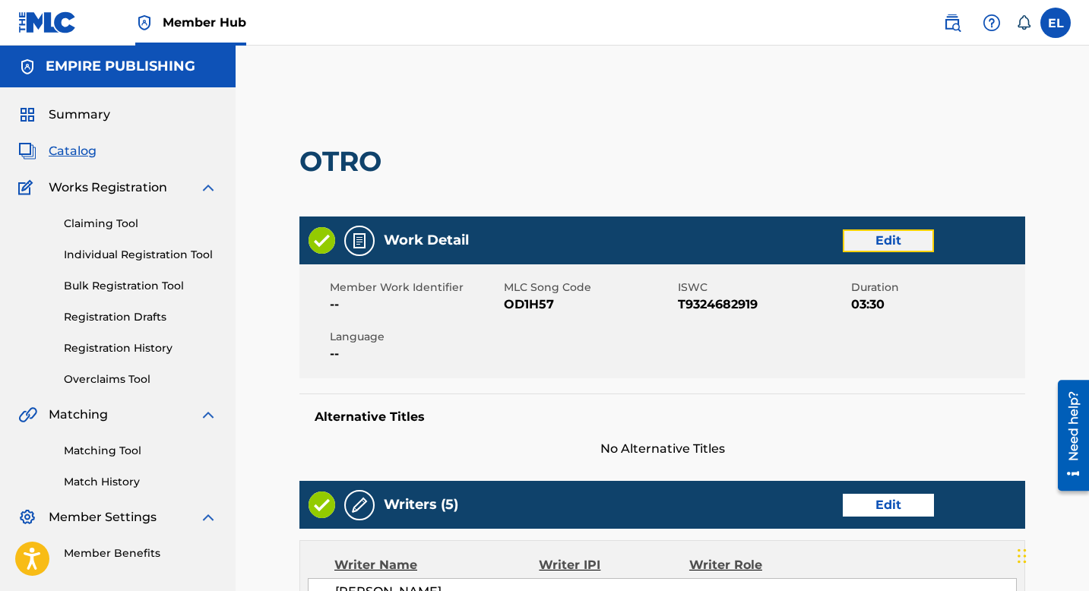
click at [921, 237] on link "Edit" at bounding box center [888, 240] width 91 height 23
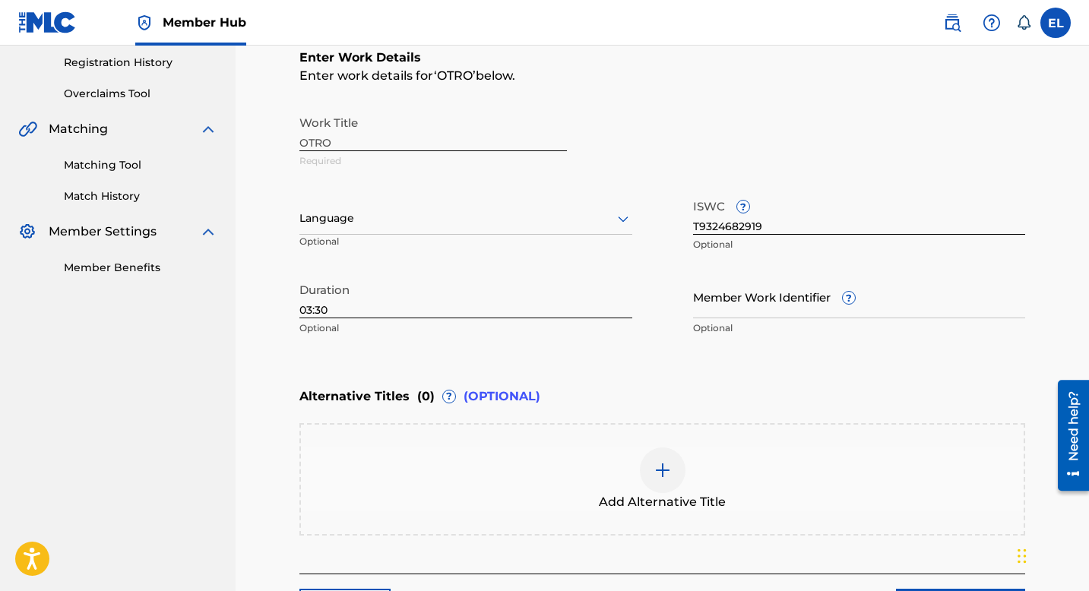
scroll to position [294, 0]
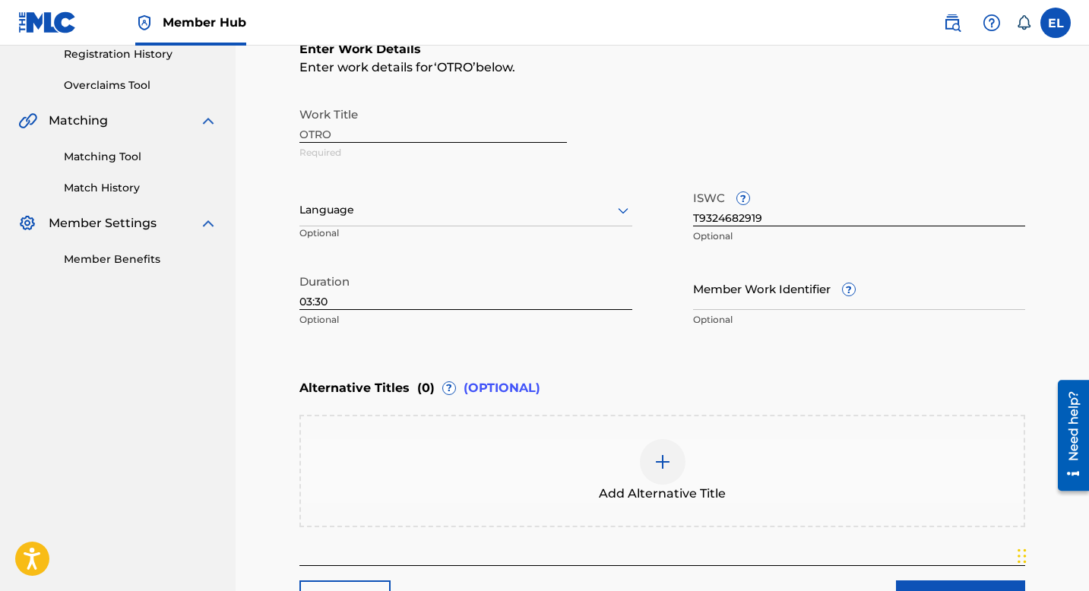
click at [485, 222] on div "Language" at bounding box center [465, 211] width 333 height 32
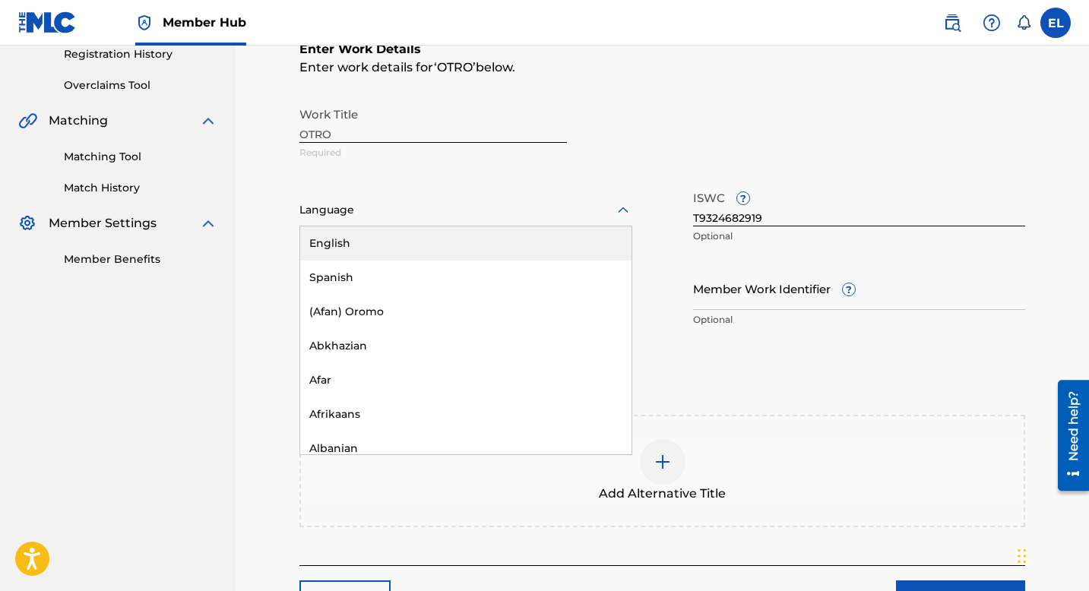
click at [475, 242] on div "English" at bounding box center [465, 243] width 331 height 34
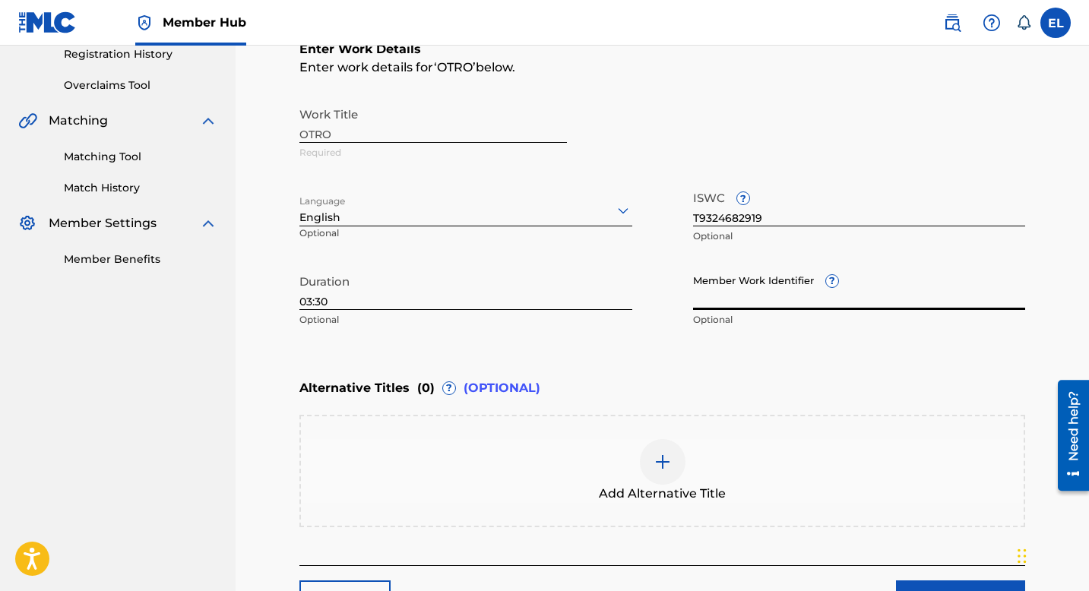
click at [767, 278] on input "Member Work Identifier ?" at bounding box center [859, 288] width 333 height 43
paste input "EMP6252"
type input "EMP6252"
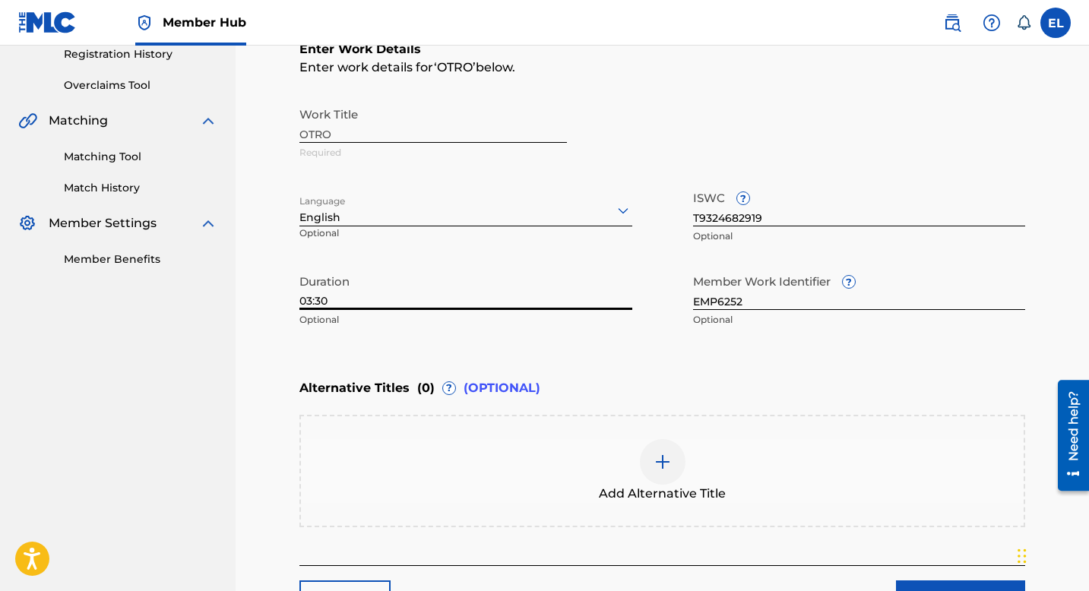
click at [493, 299] on input "03:30" at bounding box center [465, 288] width 333 height 43
click at [492, 299] on input "03:30" at bounding box center [465, 288] width 333 height 43
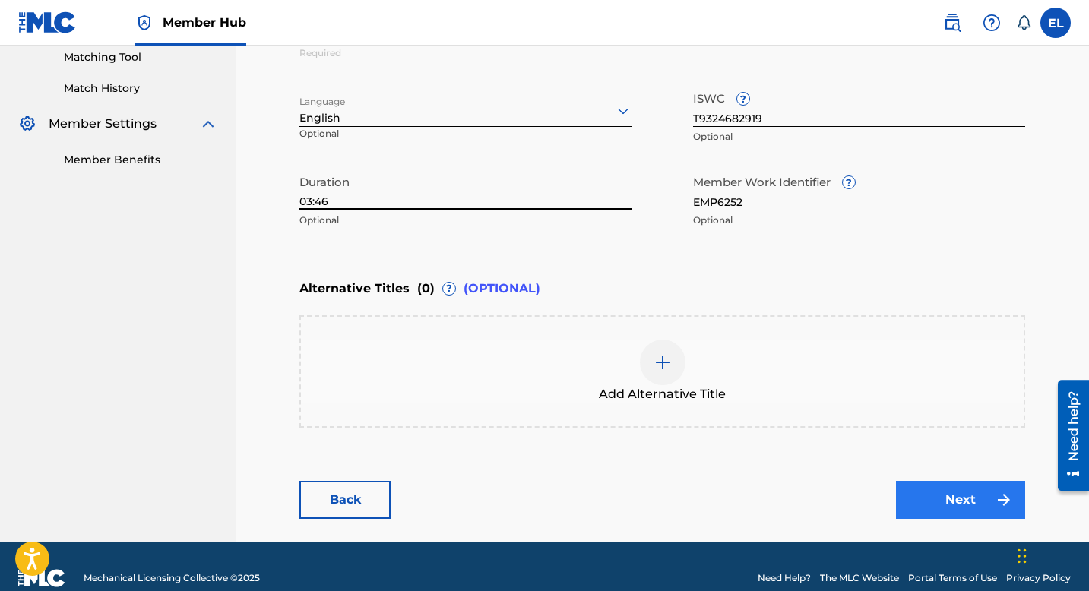
scroll to position [416, 0]
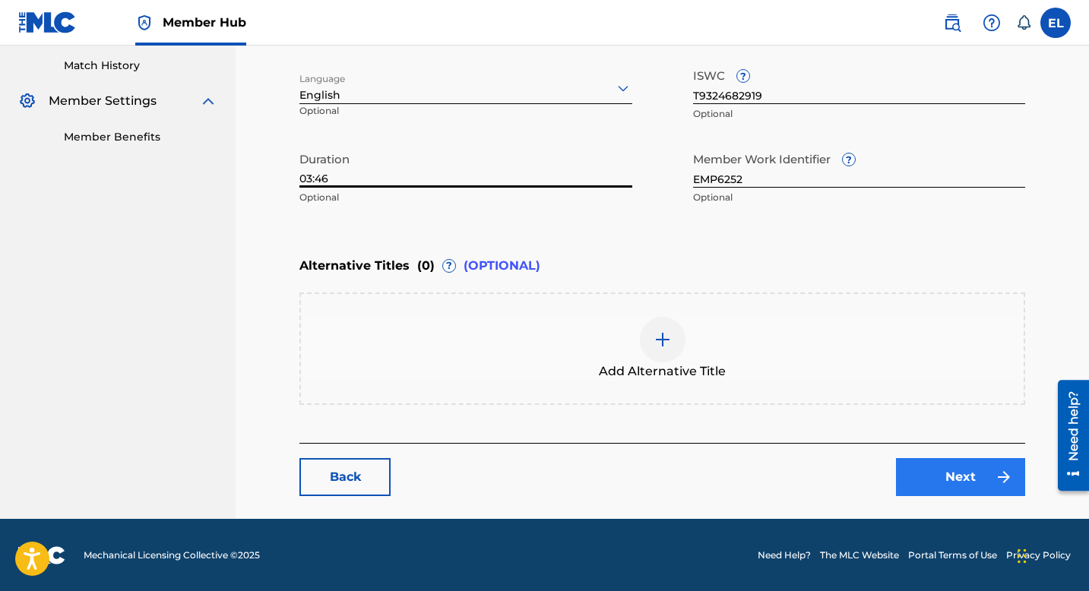
type input "03:46"
click at [979, 478] on link "Next" at bounding box center [960, 477] width 129 height 38
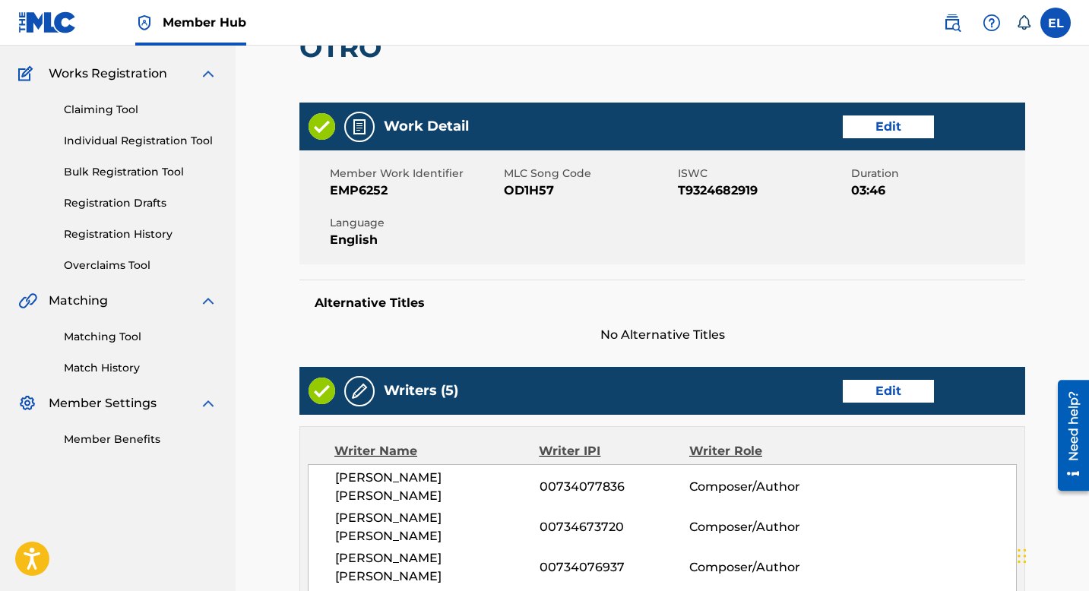
scroll to position [515, 0]
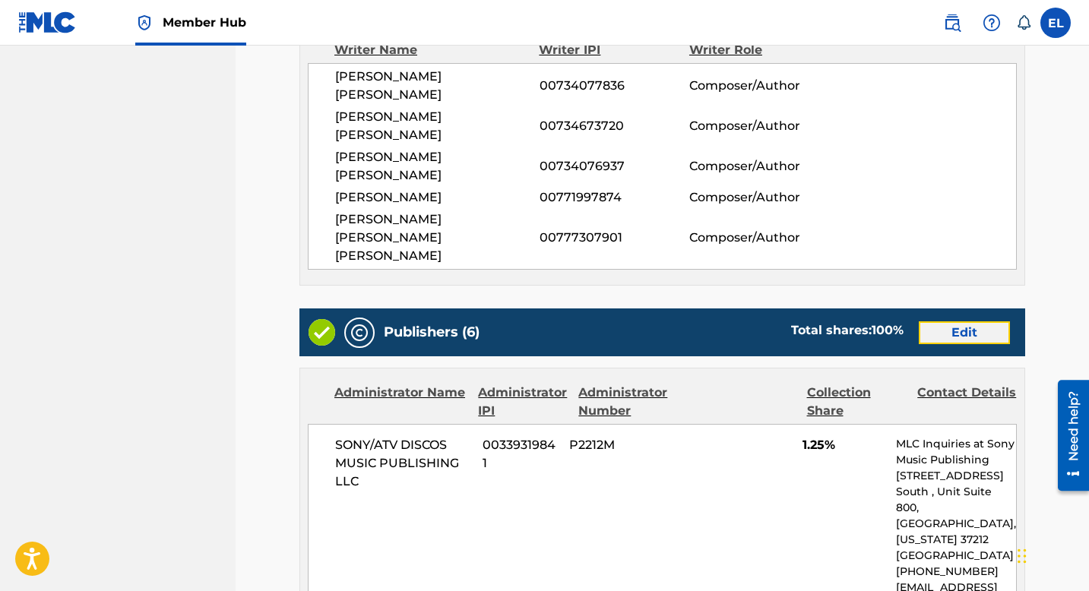
click at [951, 321] on link "Edit" at bounding box center [964, 332] width 91 height 23
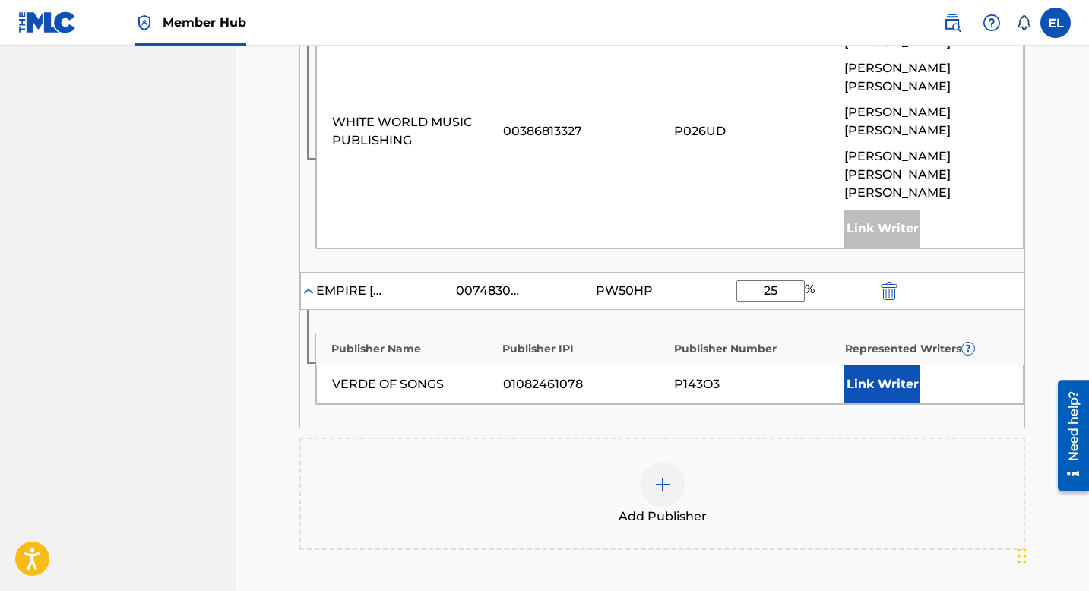
scroll to position [1503, 0]
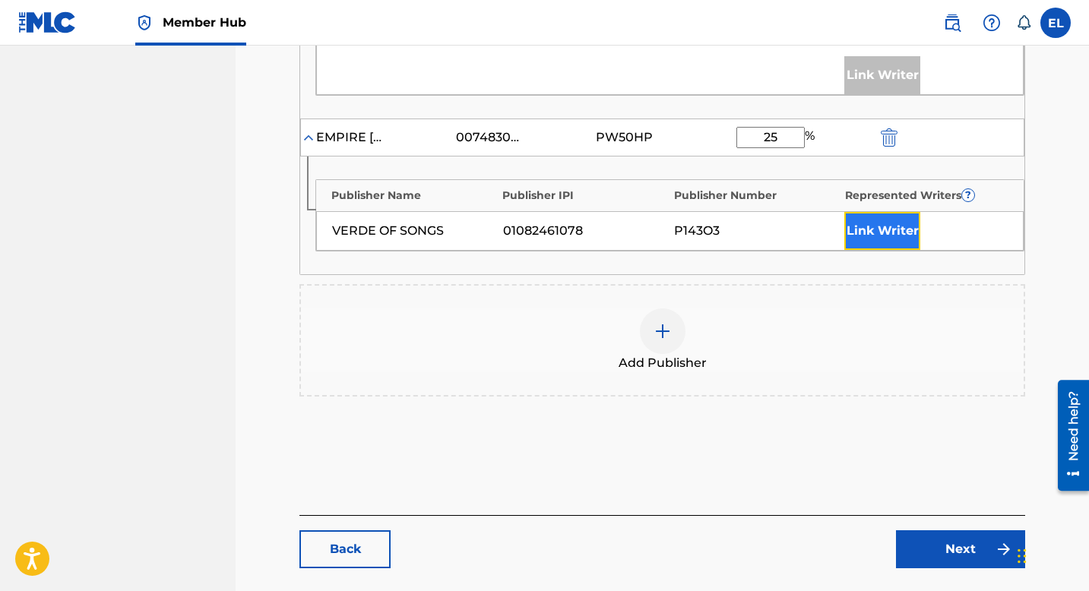
click at [868, 212] on button "Link Writer" at bounding box center [882, 231] width 76 height 38
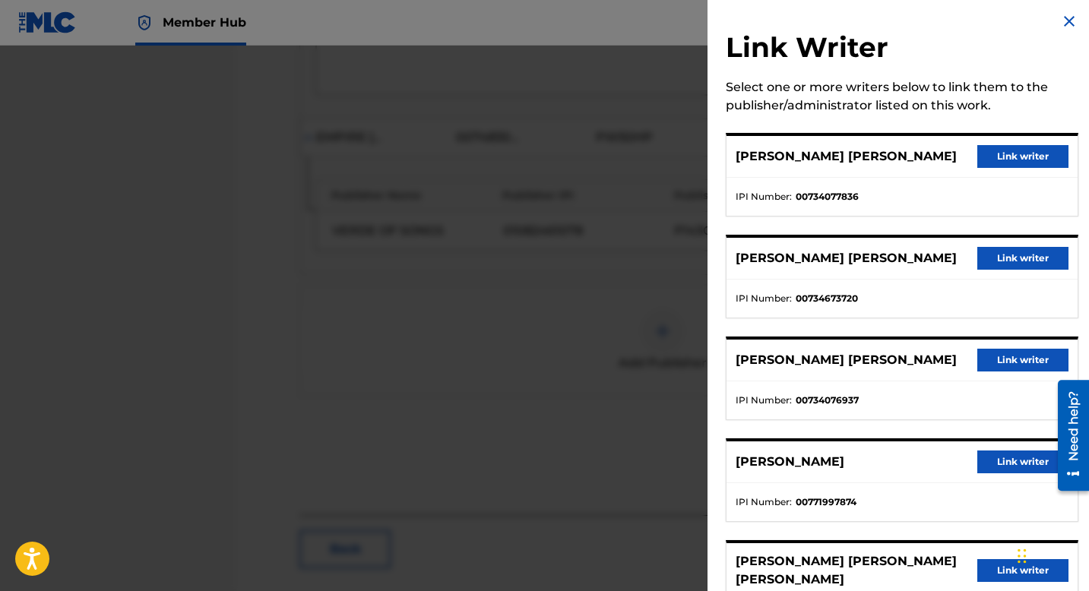
scroll to position [89, 0]
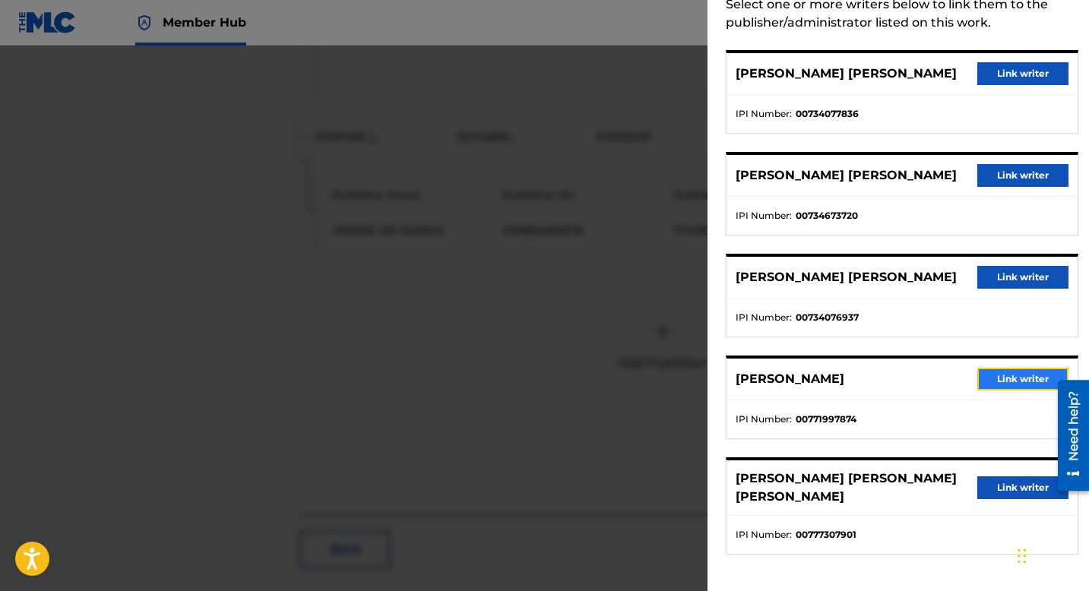
click at [989, 391] on button "Link writer" at bounding box center [1022, 379] width 91 height 23
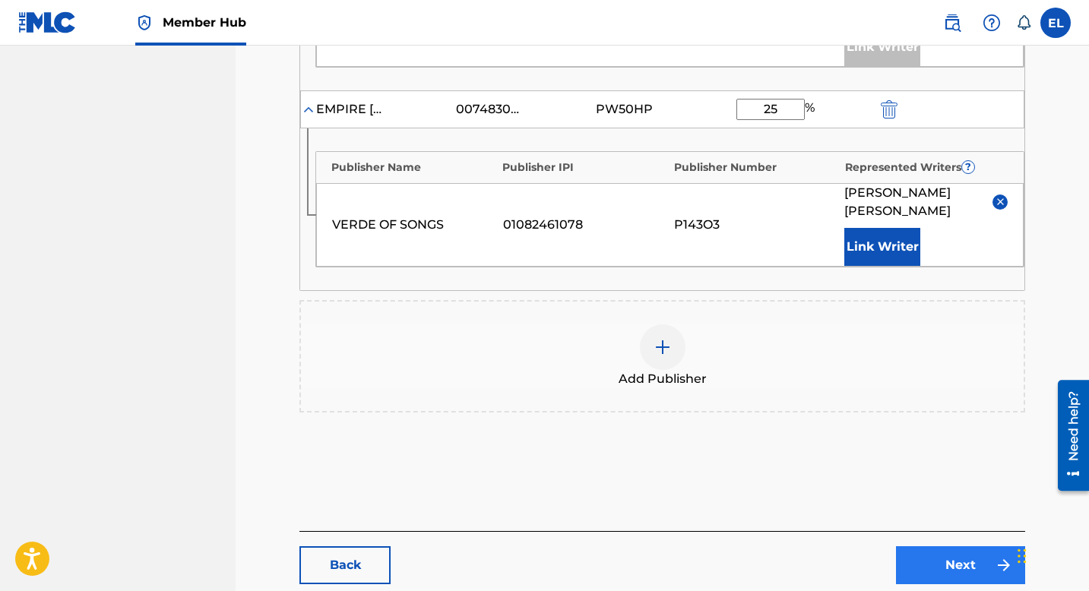
scroll to position [1531, 0]
click at [954, 546] on link "Next" at bounding box center [960, 565] width 129 height 38
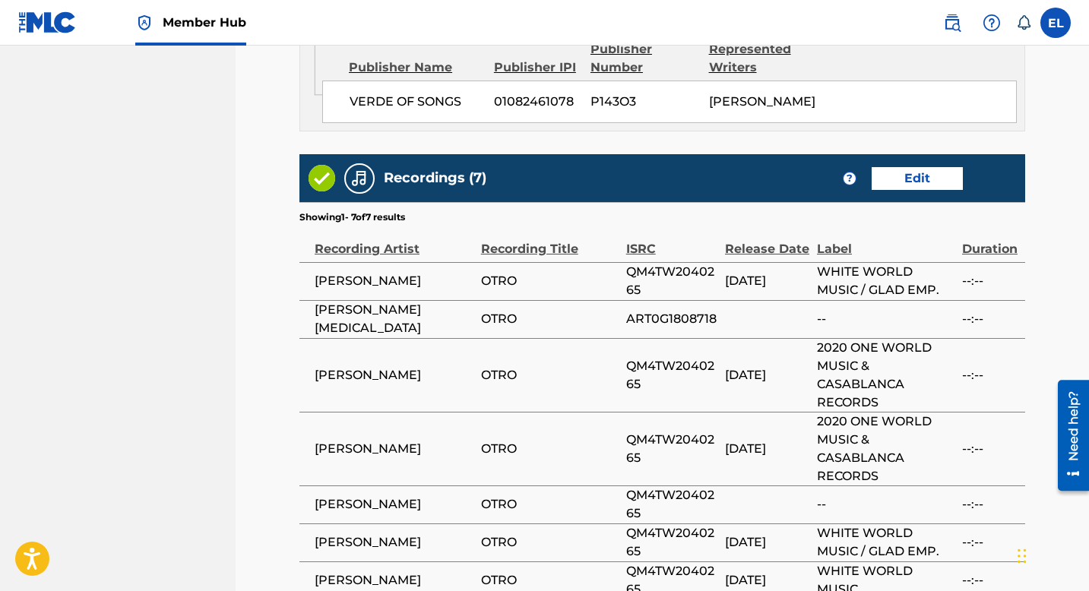
scroll to position [3164, 0]
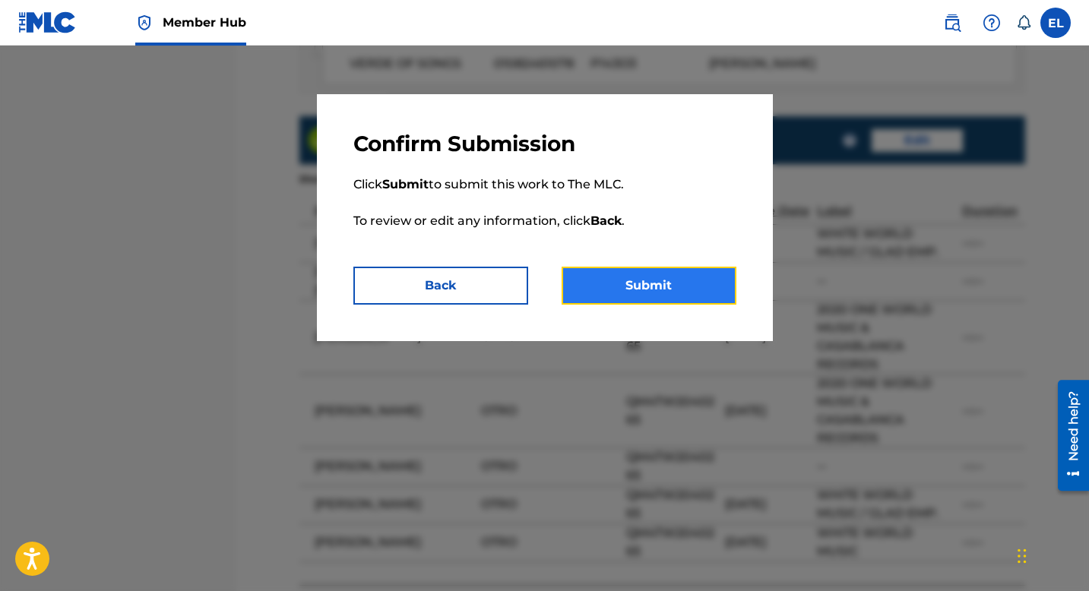
click at [682, 272] on button "Submit" at bounding box center [648, 286] width 175 height 38
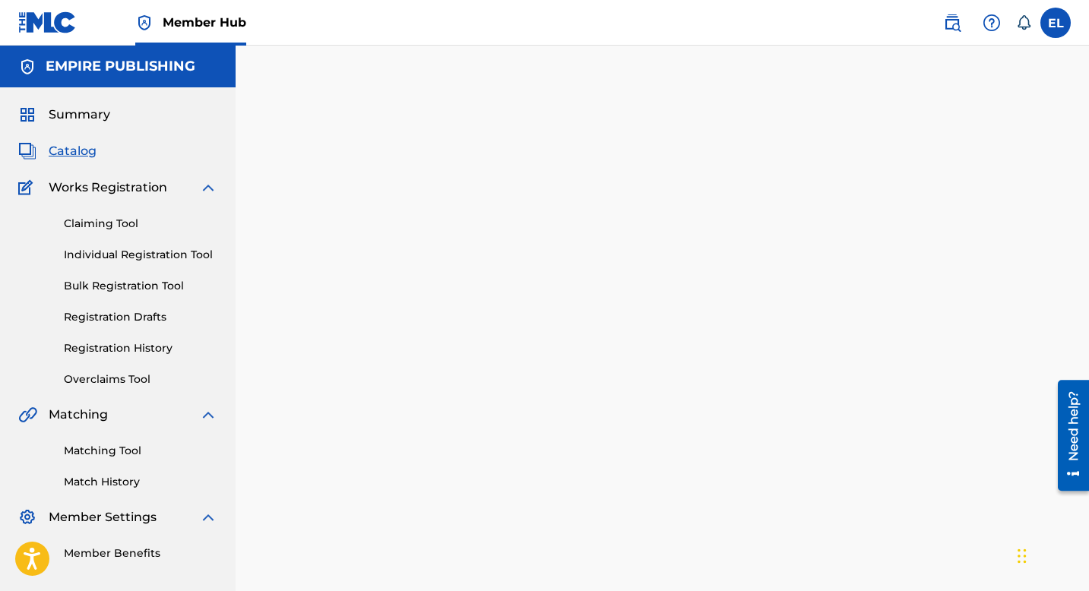
click at [79, 150] on span "Catalog" at bounding box center [73, 151] width 48 height 18
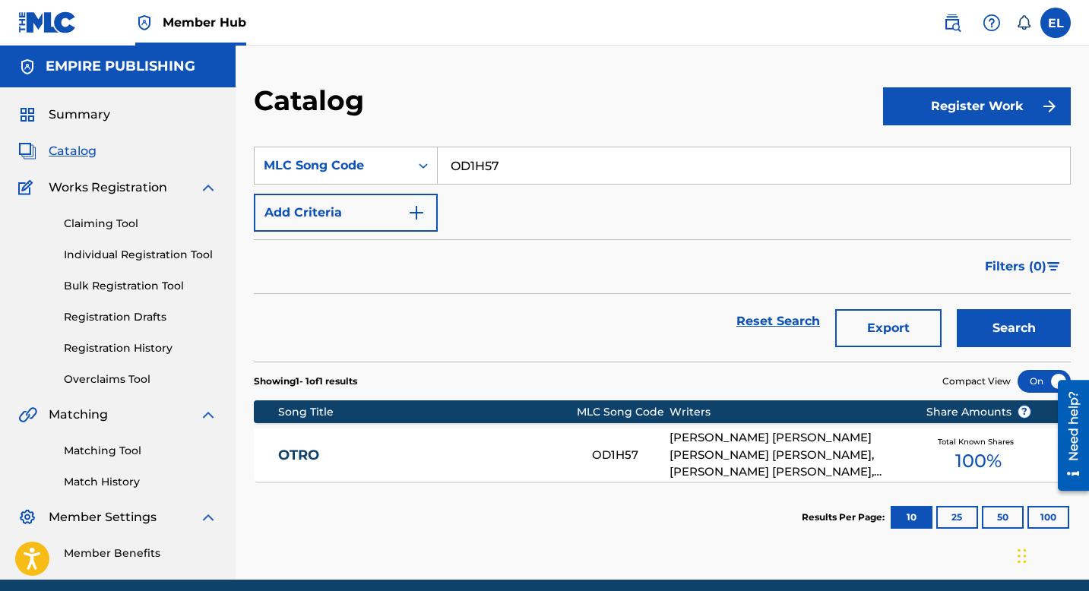
drag, startPoint x: 444, startPoint y: 153, endPoint x: 454, endPoint y: 153, distance: 9.1
click at [445, 153] on input "OD1H57" at bounding box center [754, 165] width 632 height 36
click at [454, 153] on input "OD1H57" at bounding box center [754, 165] width 632 height 36
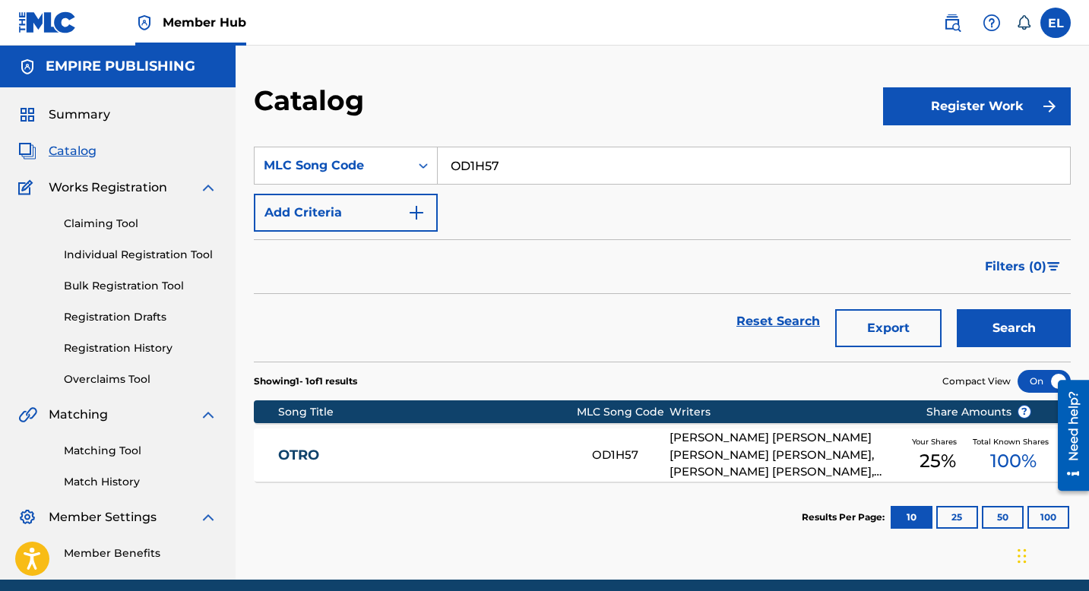
paste input "TD34G6"
type input "TD34G6"
click at [1022, 330] on button "Search" at bounding box center [1014, 328] width 114 height 38
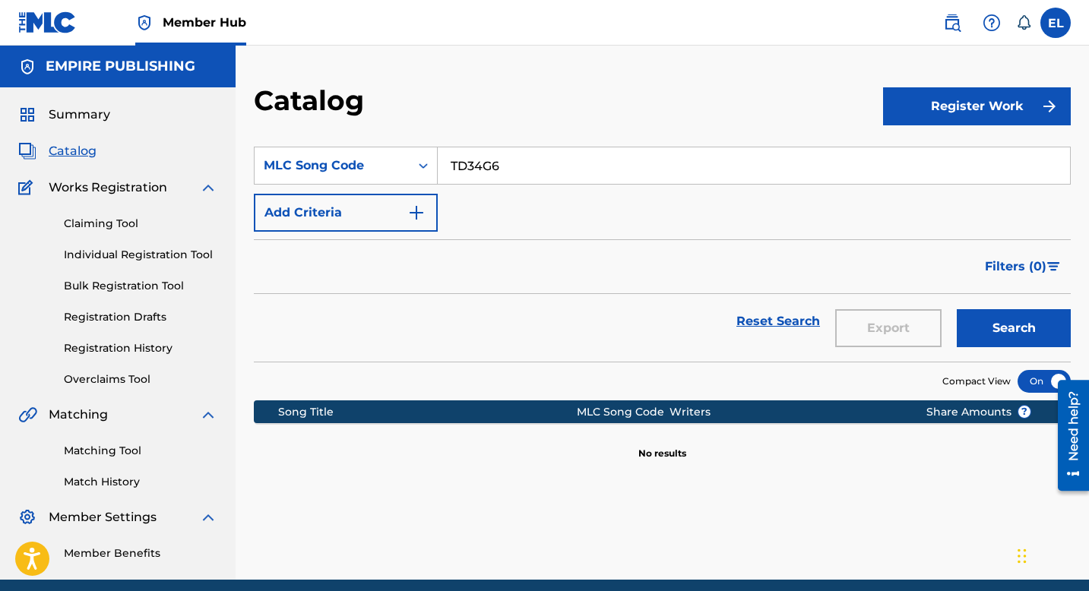
click at [511, 163] on input "TD34G6" at bounding box center [754, 165] width 632 height 36
click at [951, 20] on img at bounding box center [952, 23] width 18 height 18
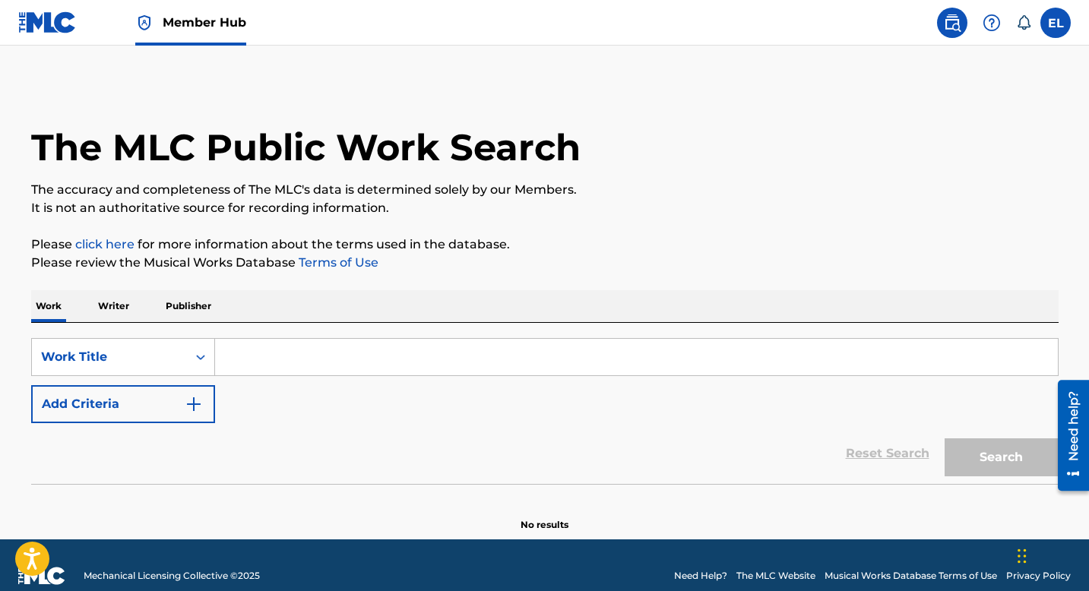
click at [119, 304] on p "Writer" at bounding box center [113, 306] width 40 height 32
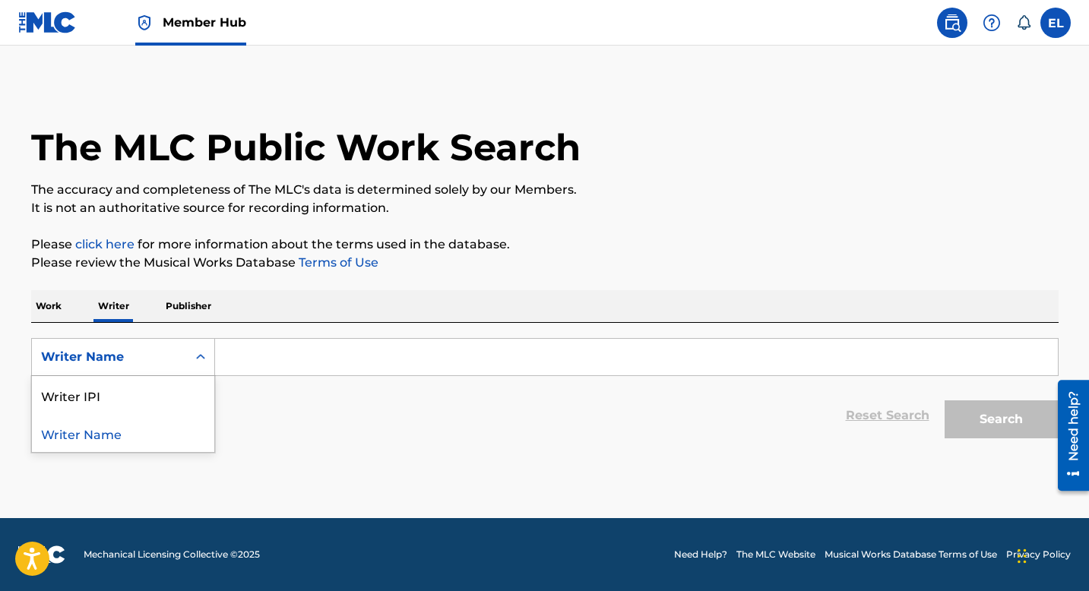
click at [118, 348] on div "Writer Name" at bounding box center [109, 357] width 137 height 18
click at [52, 304] on p "Work" at bounding box center [48, 306] width 35 height 32
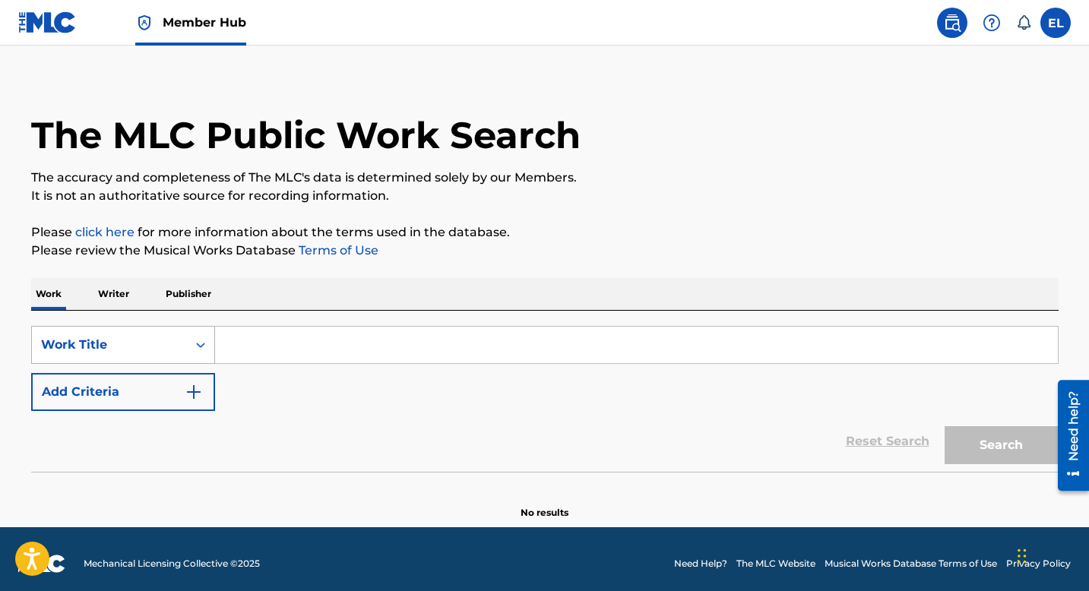
click at [99, 359] on div "Work Title" at bounding box center [109, 344] width 155 height 29
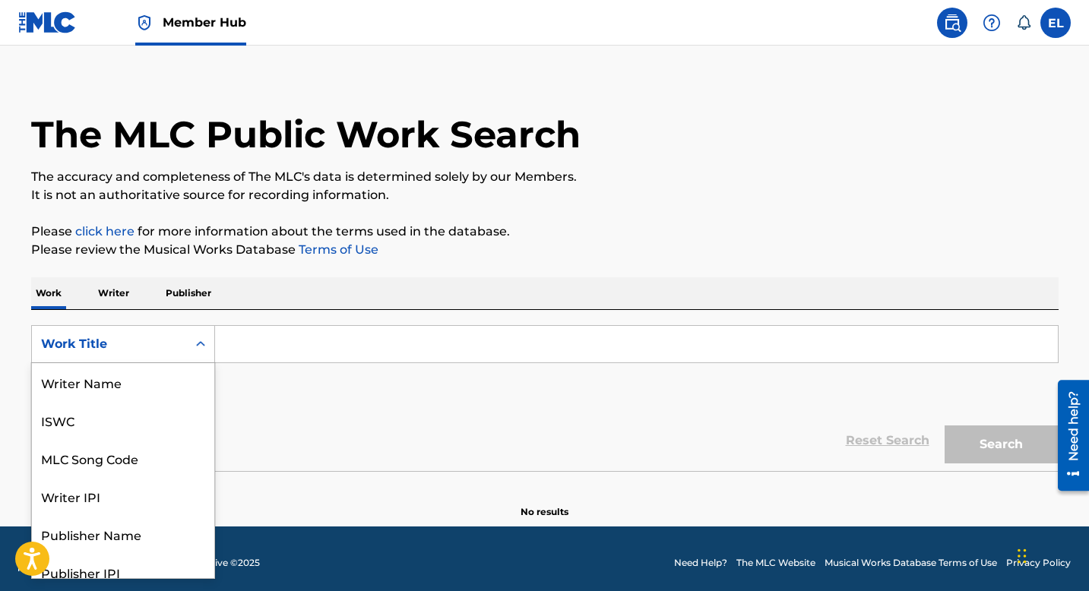
scroll to position [76, 0]
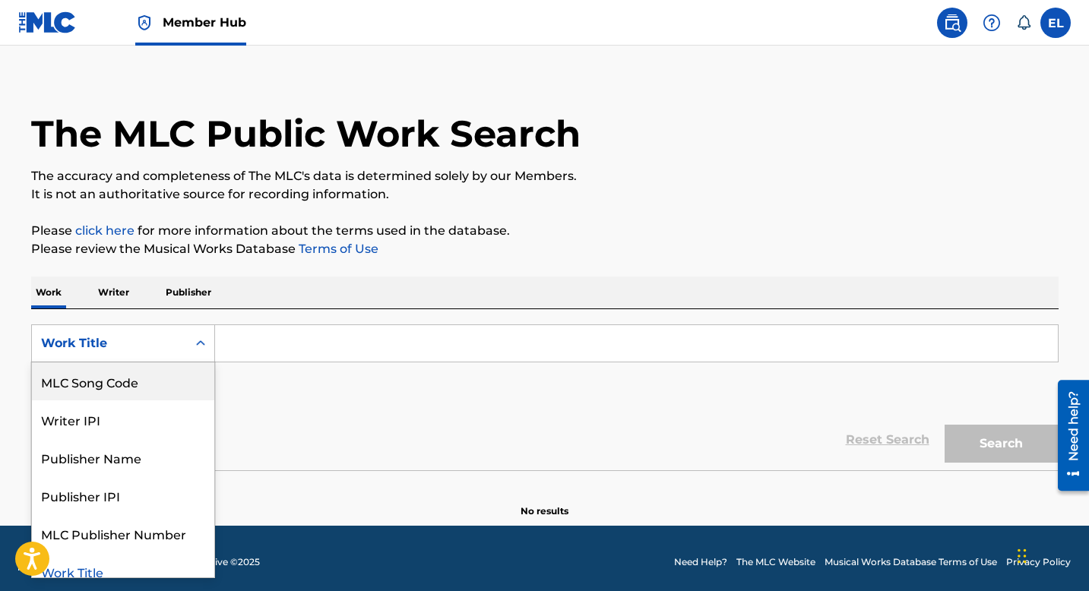
click at [109, 384] on div "MLC Song Code" at bounding box center [123, 381] width 182 height 38
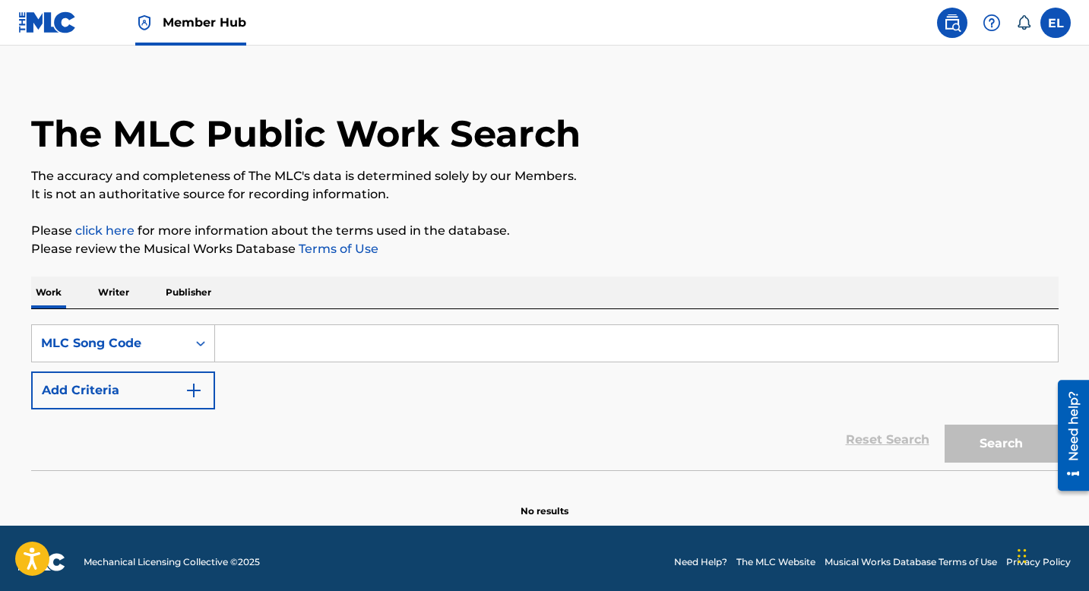
click at [271, 352] on input "Search Form" at bounding box center [636, 343] width 843 height 36
paste input "TD34G6"
type input "TD34G6"
click at [1016, 443] on button "Search" at bounding box center [1001, 444] width 114 height 38
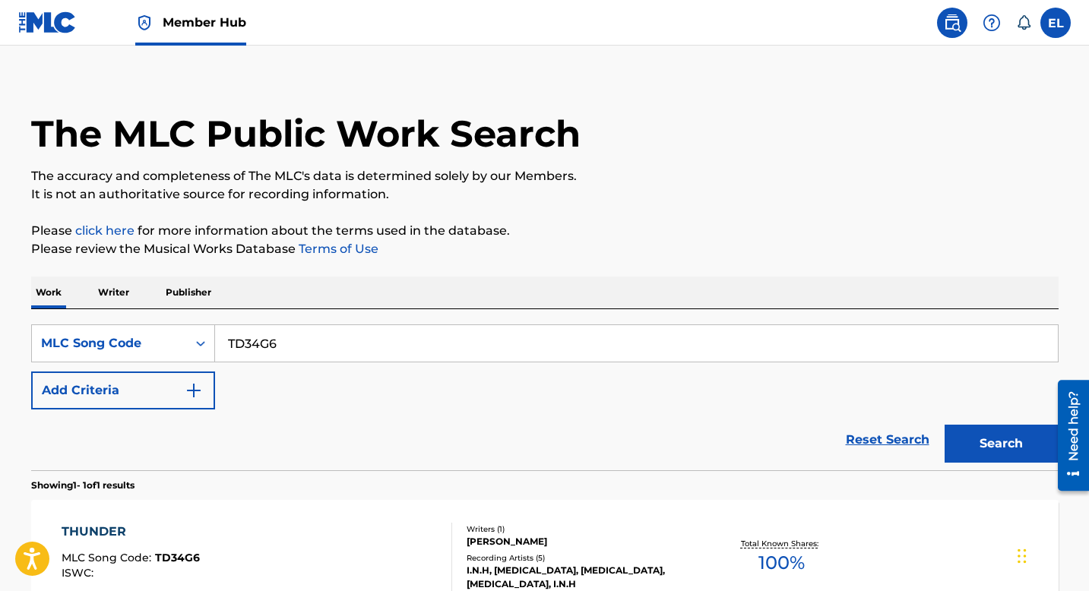
scroll to position [188, 0]
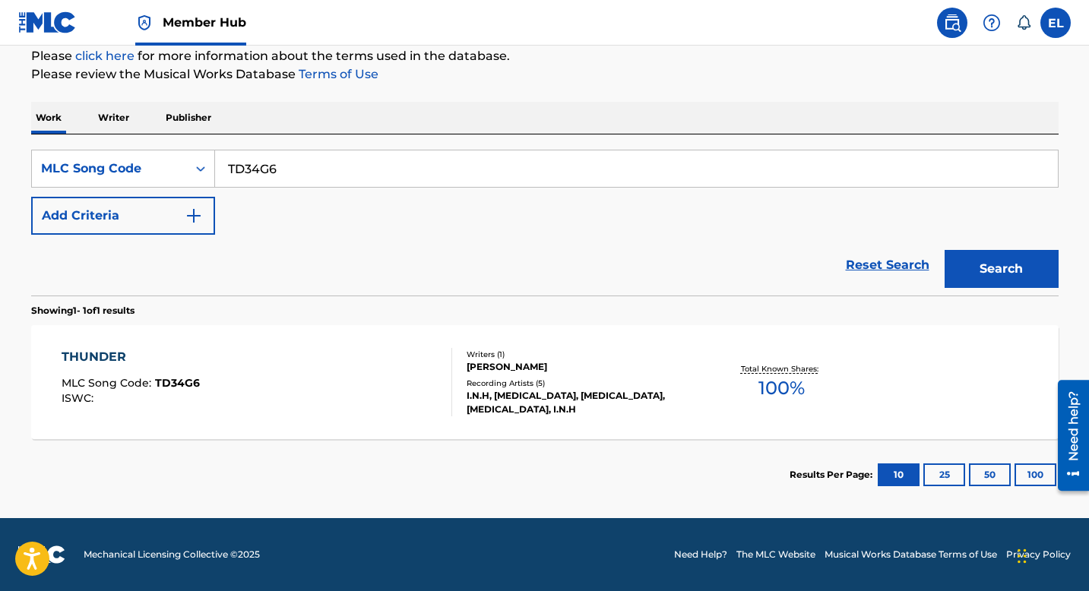
click at [340, 413] on div "THUNDER MLC Song Code : TD34G6 ISWC :" at bounding box center [257, 382] width 391 height 68
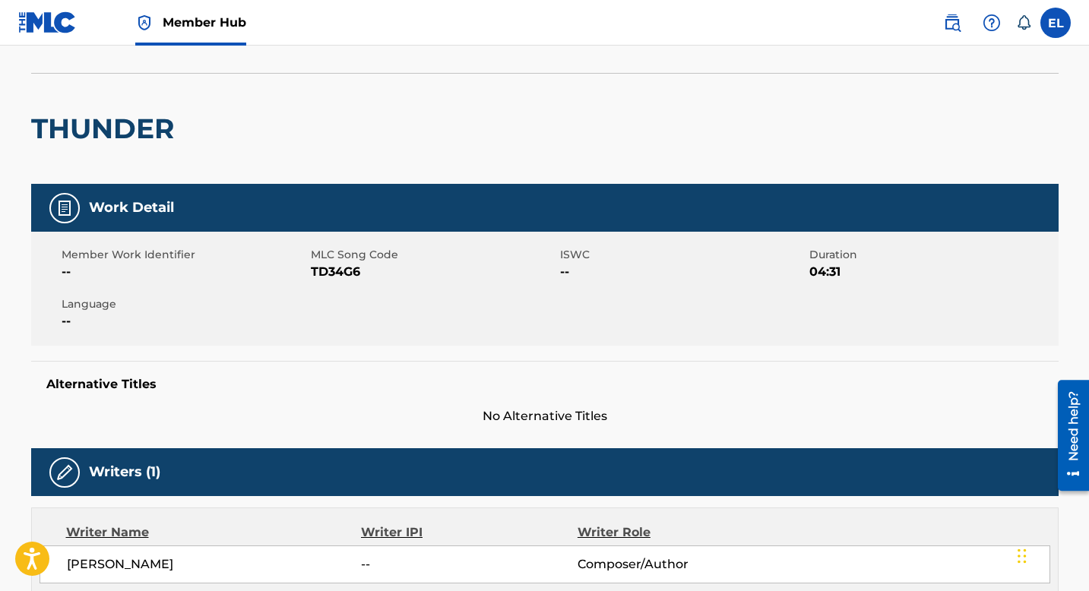
scroll to position [86, 0]
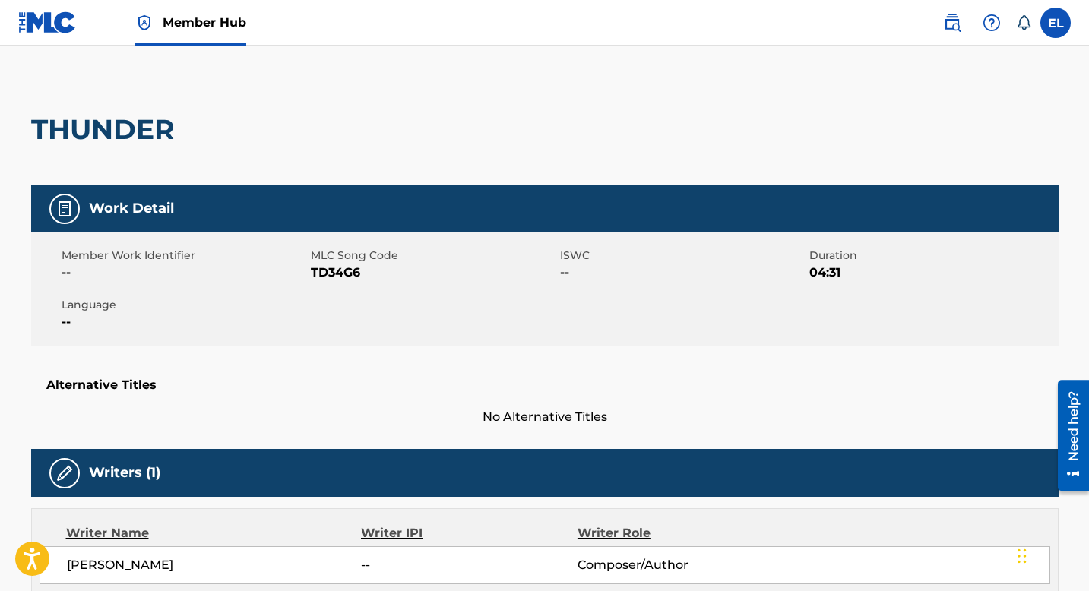
click at [325, 273] on span "TD34G6" at bounding box center [433, 273] width 245 height 18
copy span "TD34G6"
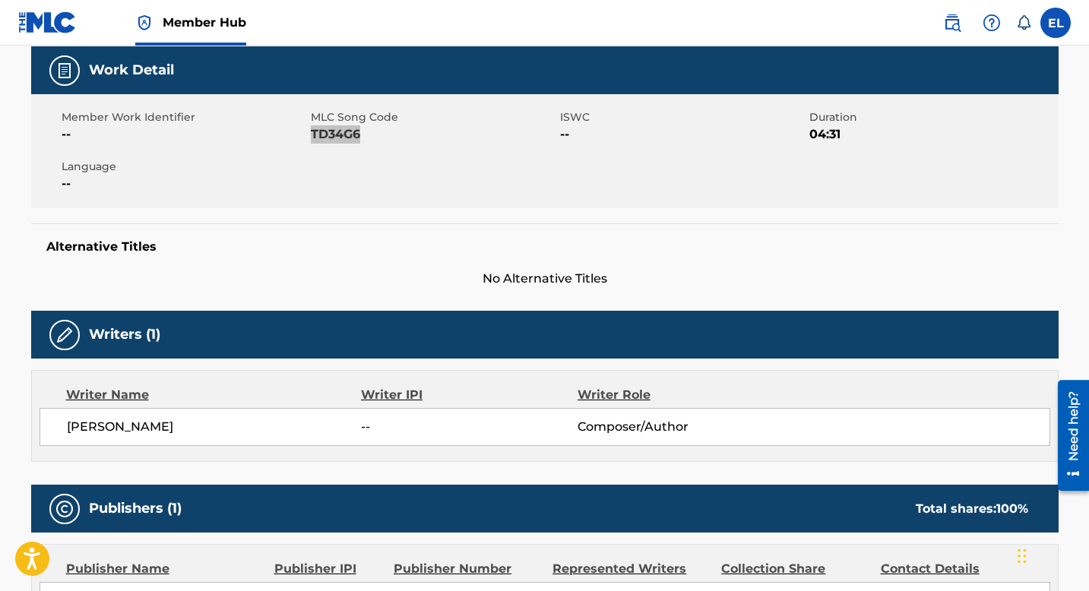
scroll to position [134, 0]
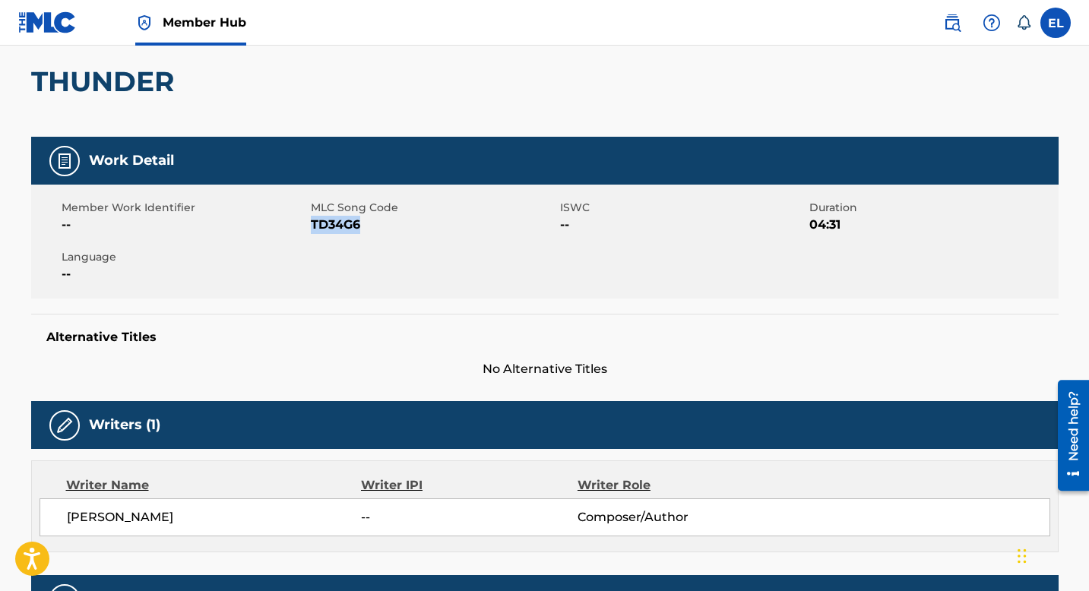
click at [331, 227] on span "TD34G6" at bounding box center [433, 225] width 245 height 18
copy span "TD34G6"
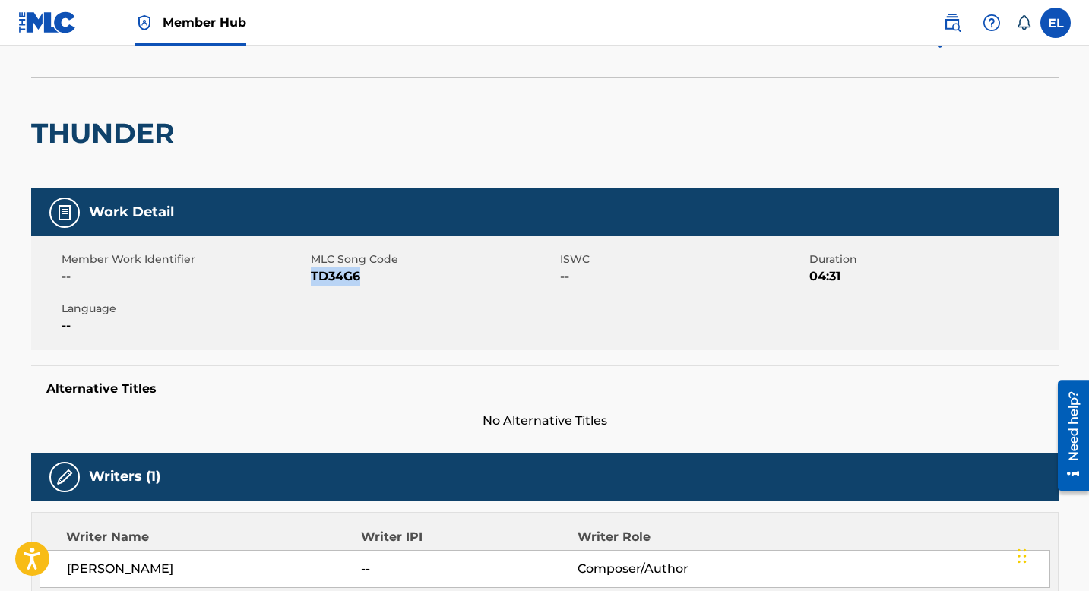
scroll to position [0, 0]
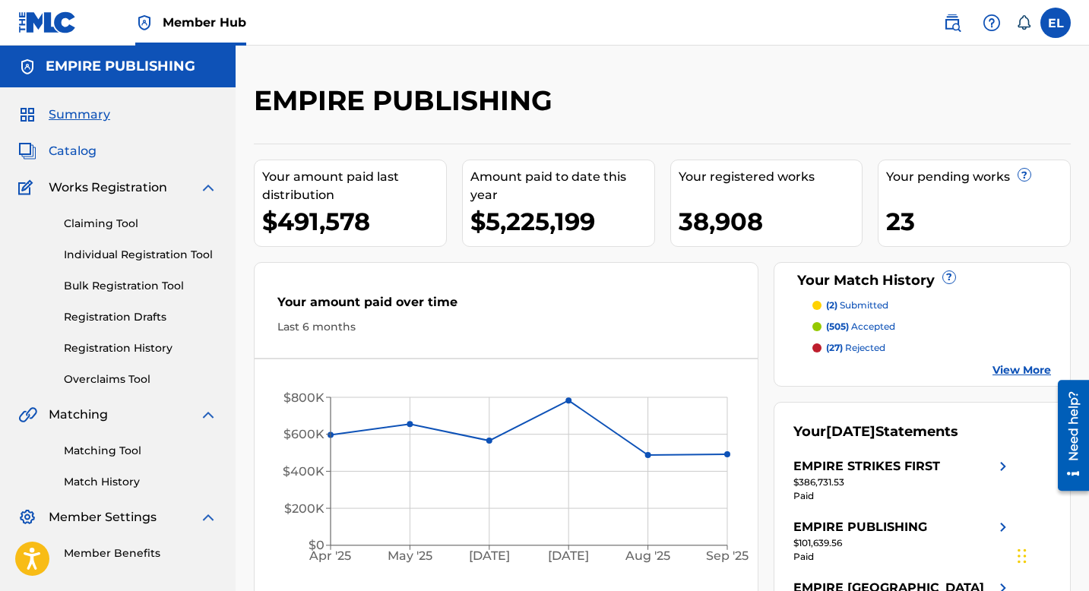
click at [77, 152] on span "Catalog" at bounding box center [73, 151] width 48 height 18
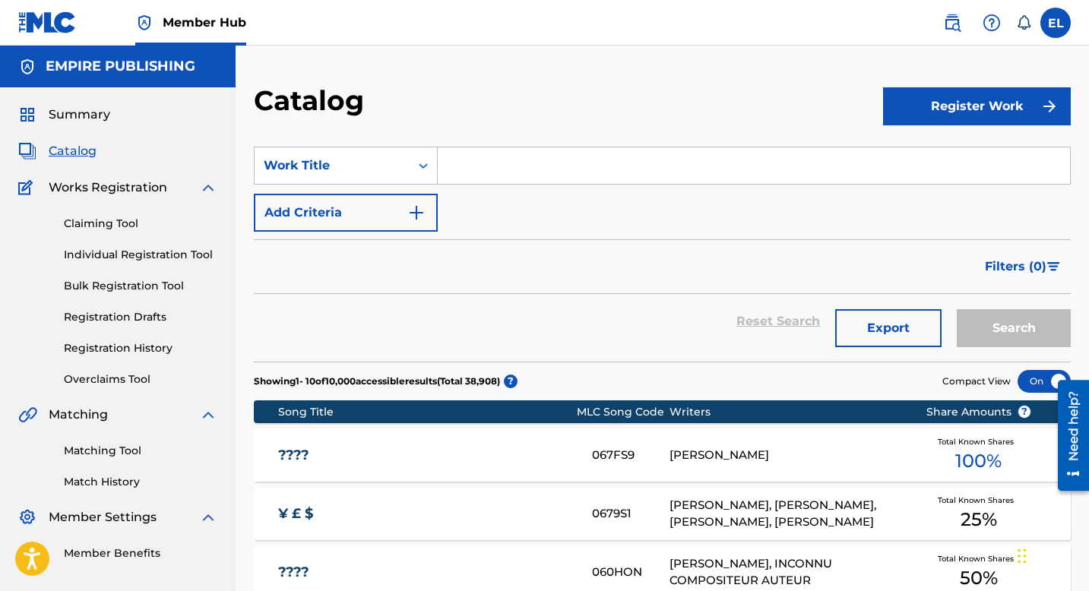
click at [571, 160] on input "Search Form" at bounding box center [754, 165] width 632 height 36
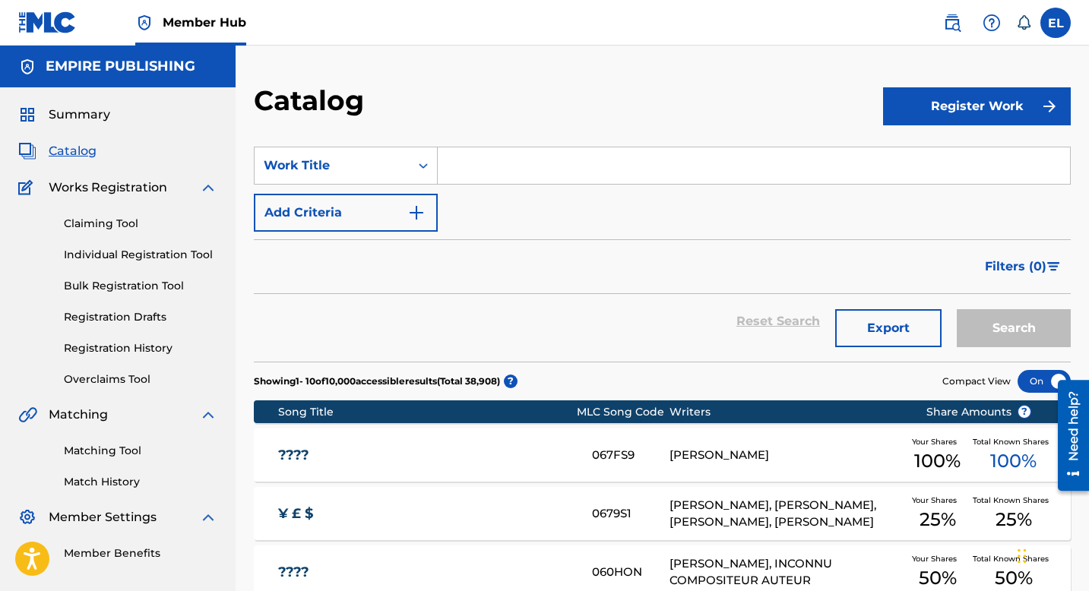
click at [571, 161] on input "Search Form" at bounding box center [754, 165] width 632 height 36
paste input "JVBV6F"
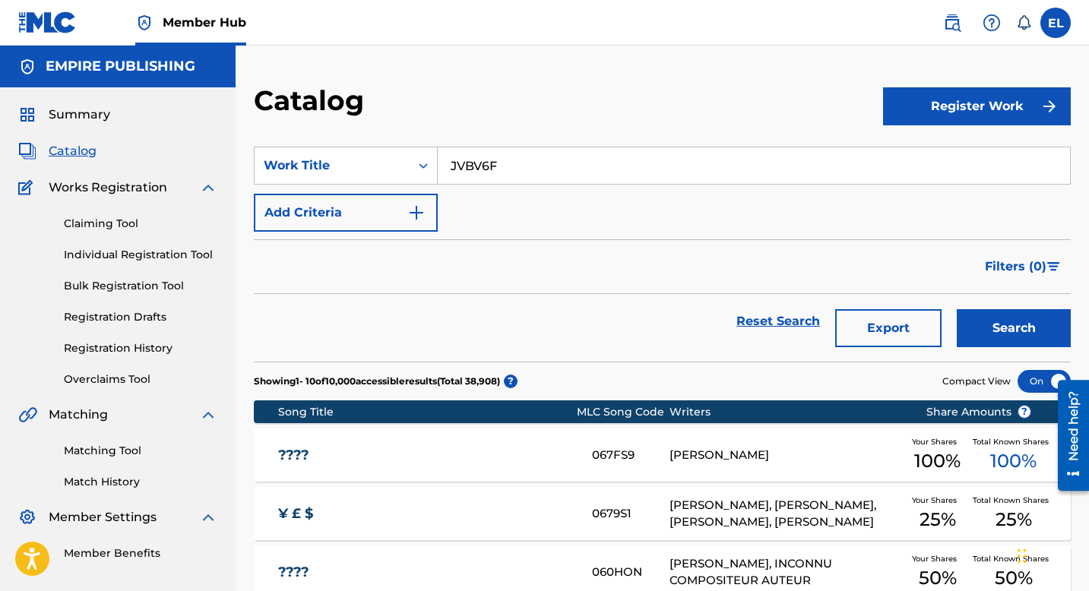
type input "JVBV6F"
click at [599, 79] on div "Catalog Register Work SearchWithCriteriaf039ecb6-b600-40fd-a7fa-9fddd60572b1 Wo…" at bounding box center [662, 566] width 853 height 1041
drag, startPoint x: 1064, startPoint y: 370, endPoint x: 1057, endPoint y: 360, distance: 12.0
click at [1061, 365] on section "Showing 1 - 10 of 10,000 accessible results (Total 38,908 ) ? Compact View" at bounding box center [662, 377] width 817 height 31
click at [1043, 335] on button "Search" at bounding box center [1014, 328] width 114 height 38
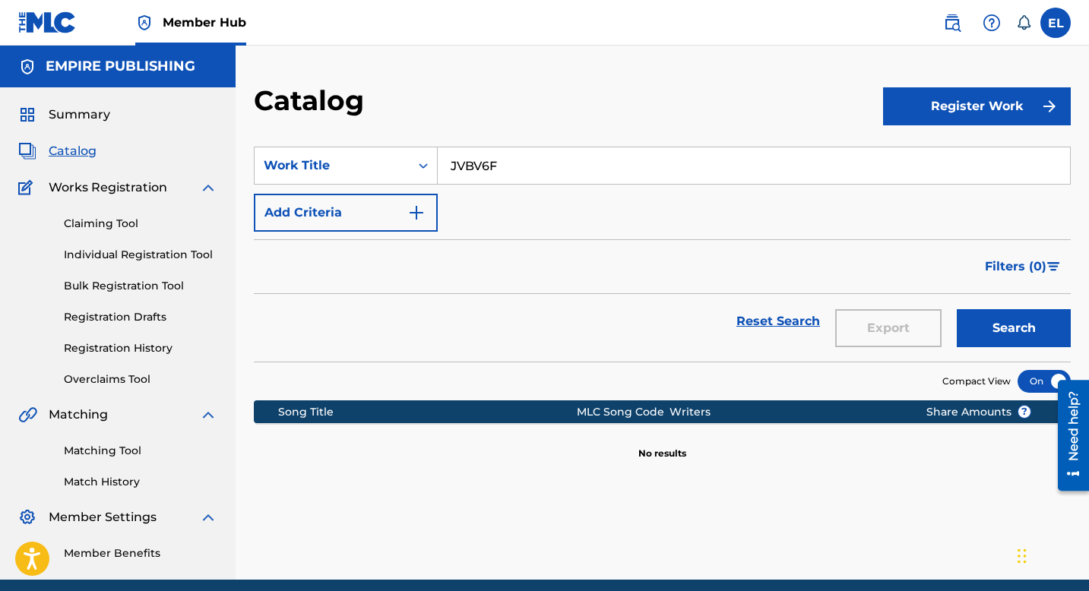
scroll to position [62, 0]
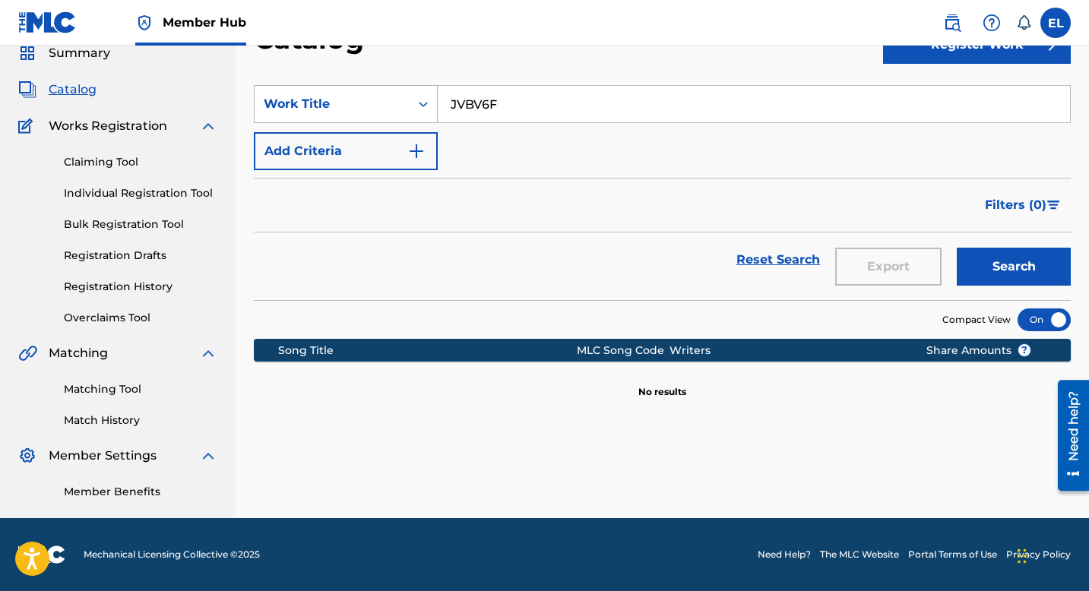
click at [416, 109] on icon "Search Form" at bounding box center [423, 103] width 15 height 15
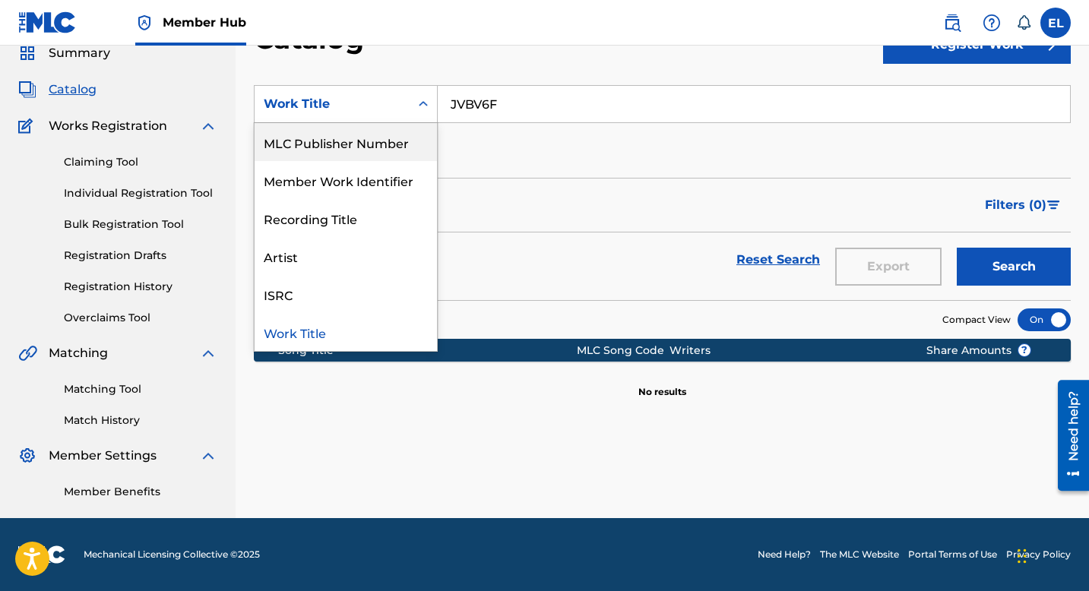
scroll to position [0, 0]
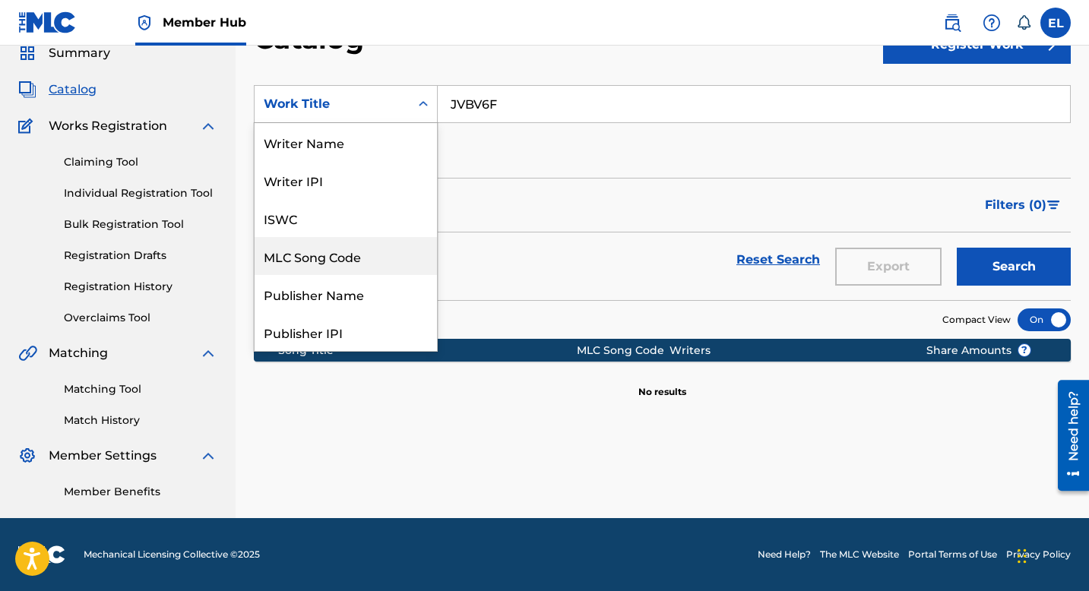
click at [377, 257] on div "MLC Song Code" at bounding box center [346, 256] width 182 height 38
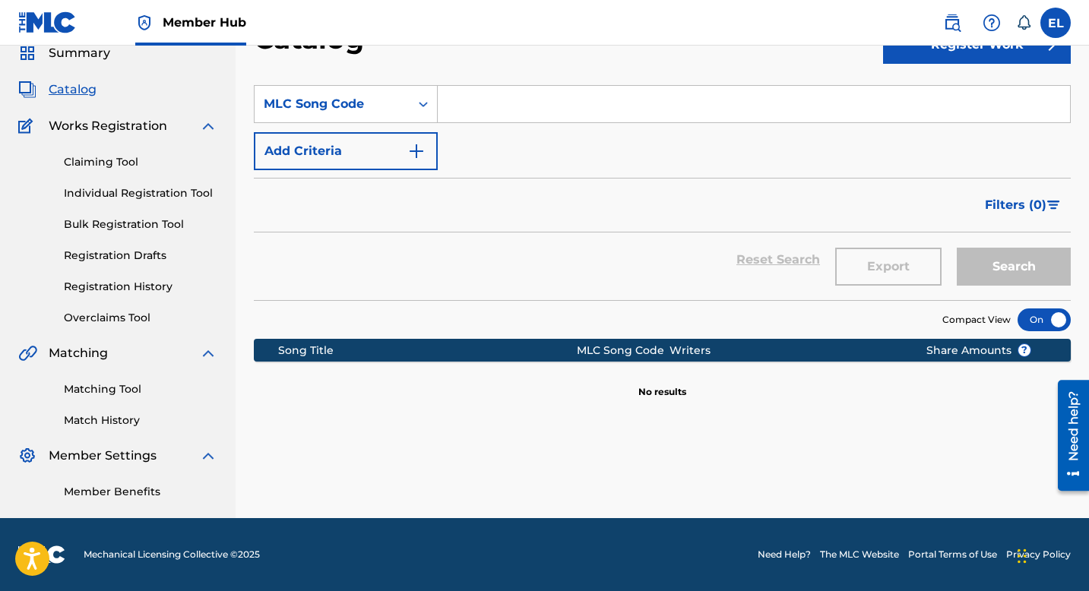
click at [531, 110] on input "Search Form" at bounding box center [754, 104] width 632 height 36
paste input "JVBV6F"
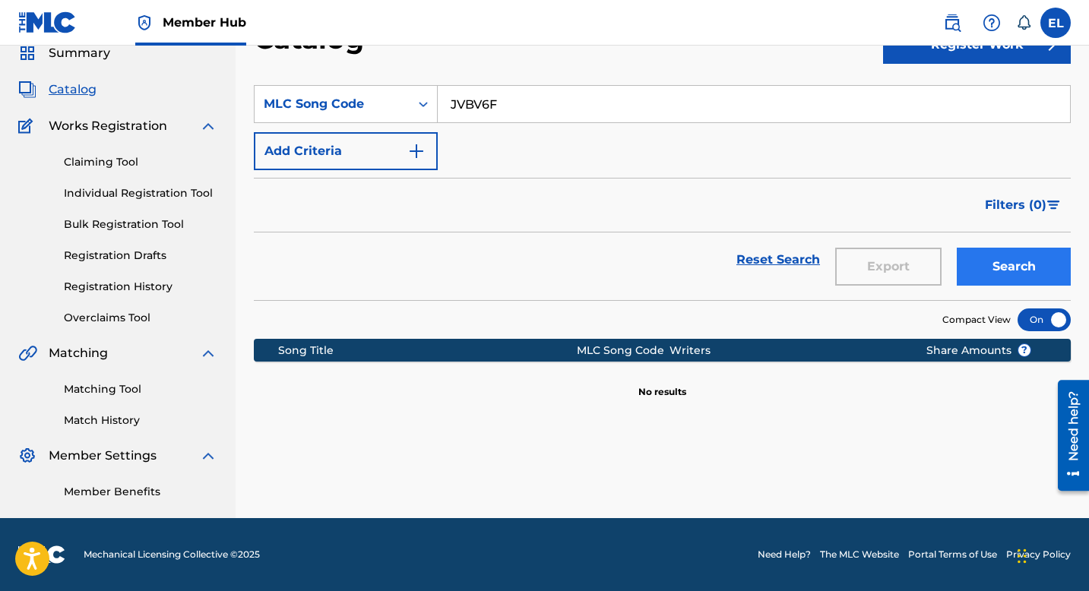
type input "JVBV6F"
click at [1000, 273] on button "Search" at bounding box center [1014, 267] width 114 height 38
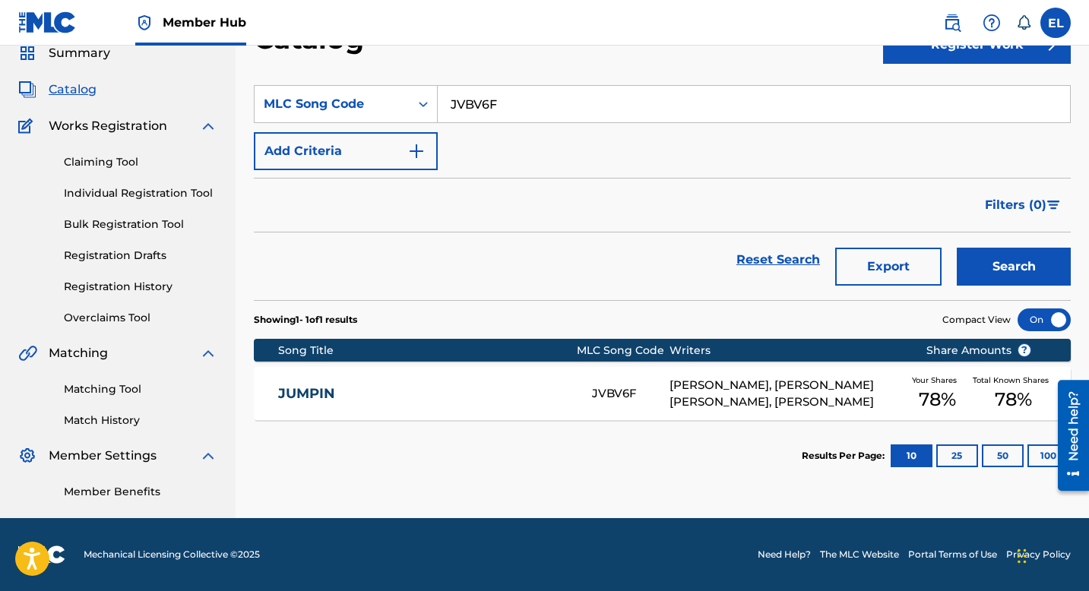
click at [542, 372] on div "JUMPIN JVBV6F ANTHONY SUAREZ, IAN LUIS BEATO, JULIAN SACHELI Your Shares 78 % T…" at bounding box center [662, 393] width 817 height 53
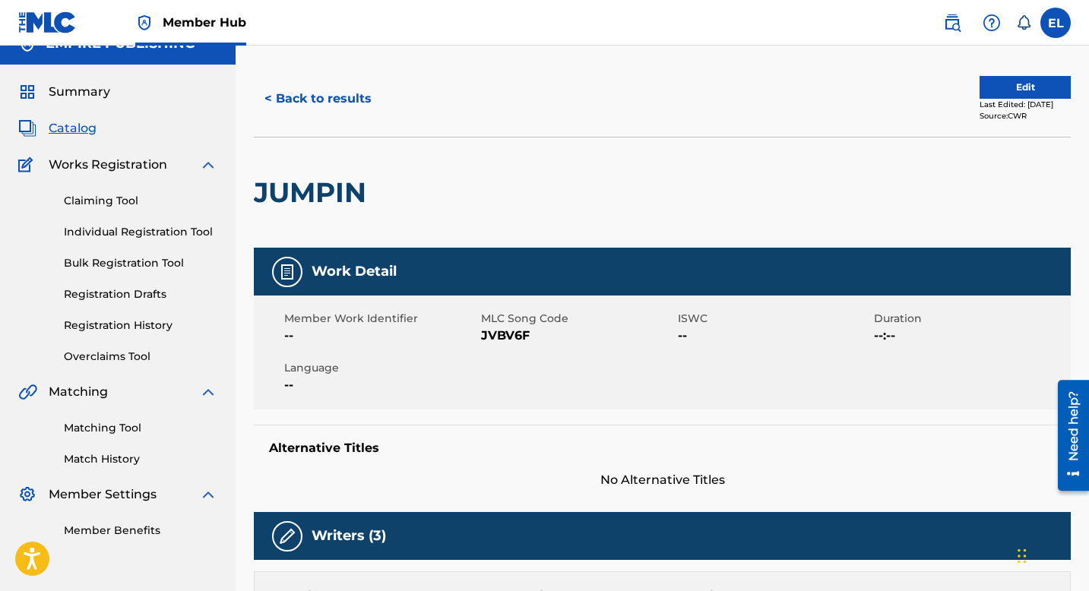
scroll to position [24, 0]
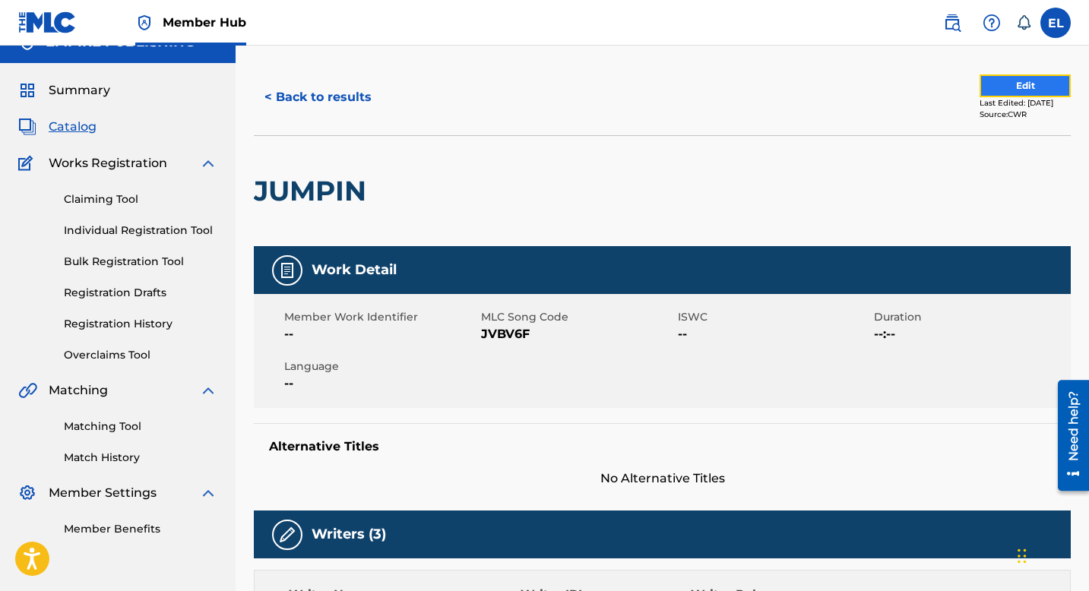
click at [1018, 85] on button "Edit" at bounding box center [1024, 85] width 91 height 23
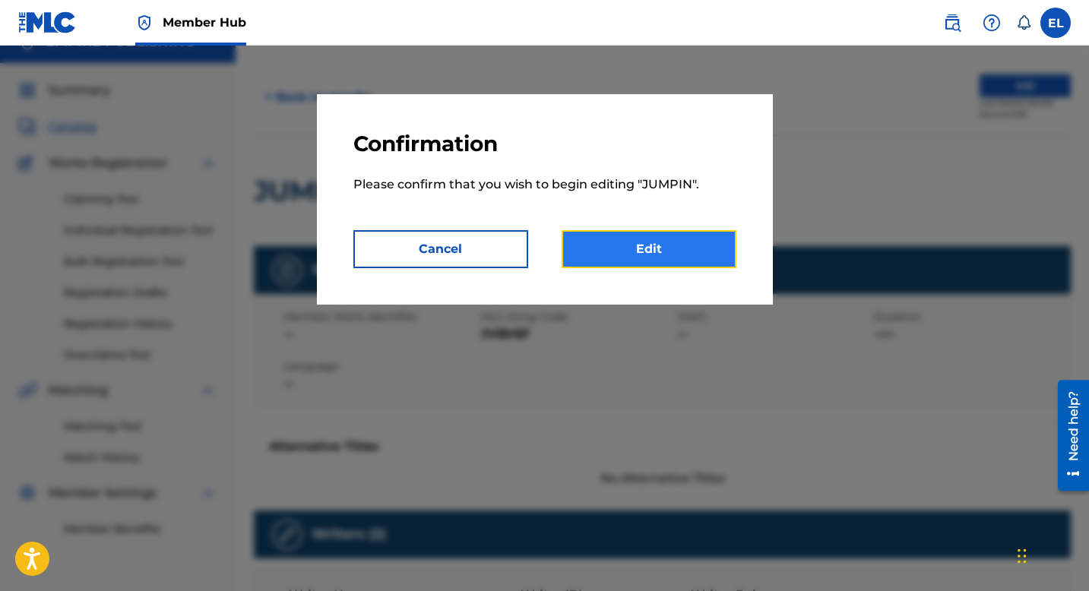
click at [676, 257] on link "Edit" at bounding box center [648, 249] width 175 height 38
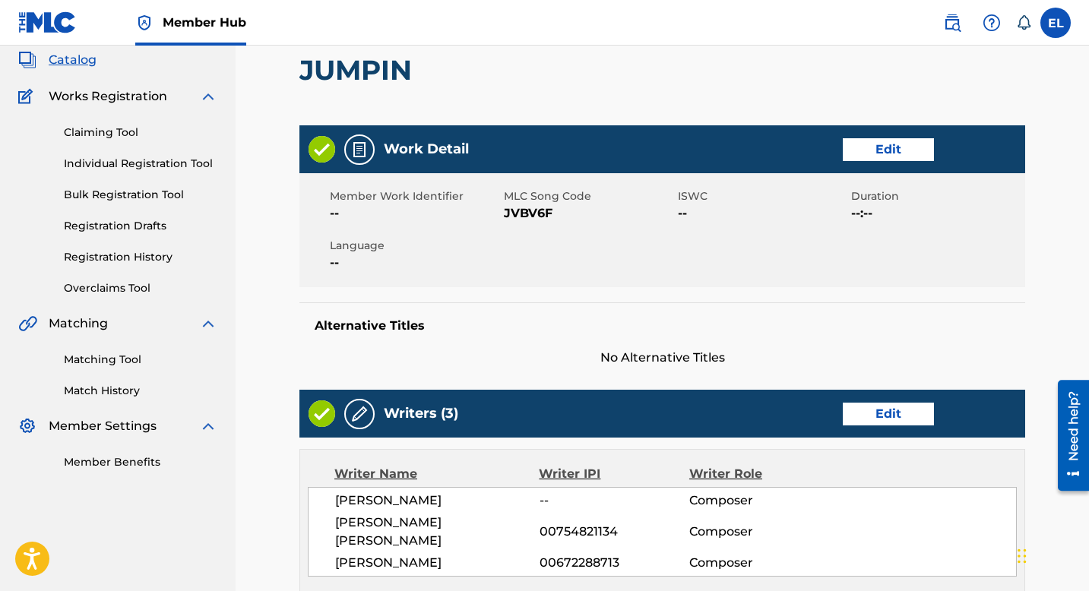
scroll to position [114, 0]
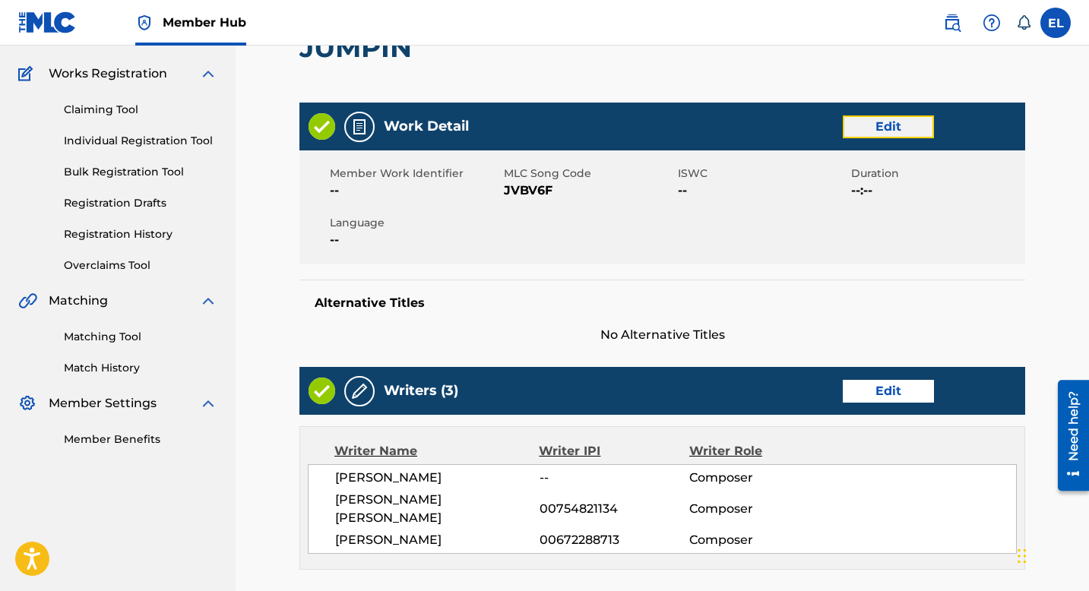
click at [884, 132] on link "Edit" at bounding box center [888, 126] width 91 height 23
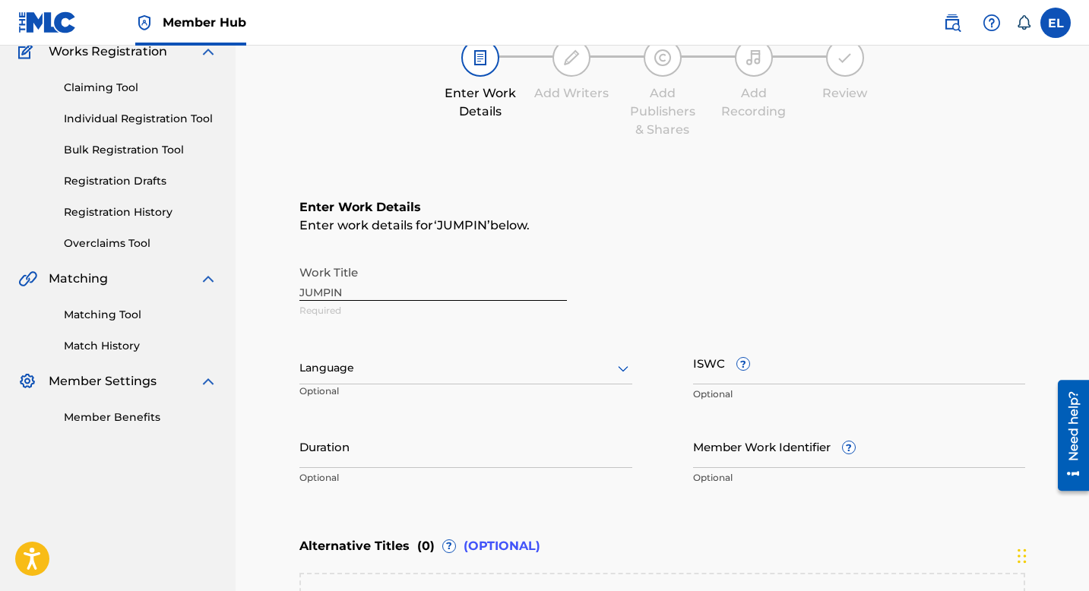
scroll to position [292, 0]
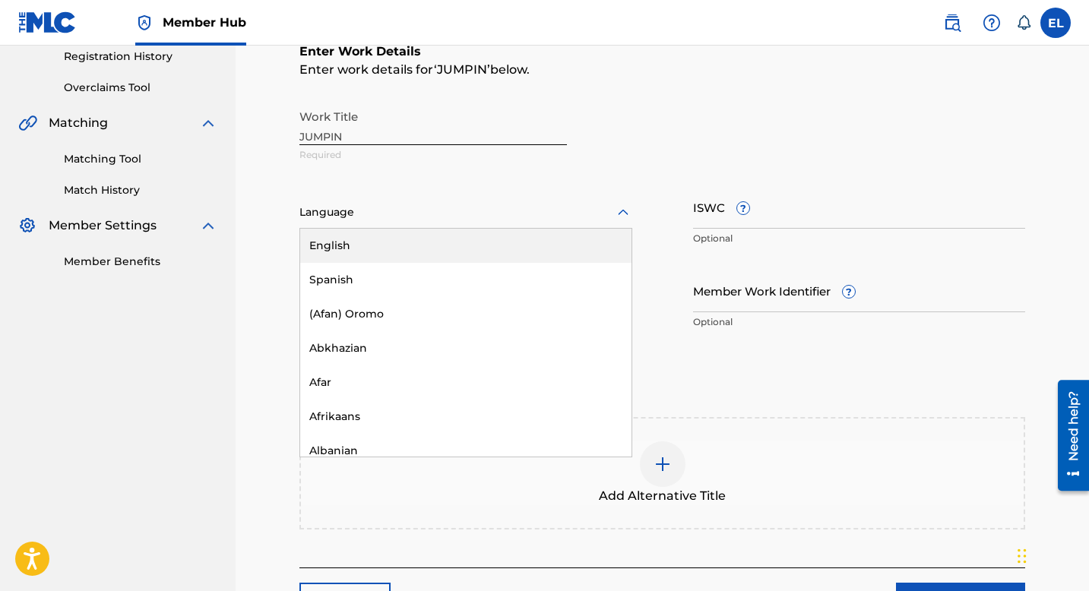
click at [427, 214] on div at bounding box center [465, 212] width 333 height 19
click at [410, 242] on div "English" at bounding box center [465, 246] width 331 height 34
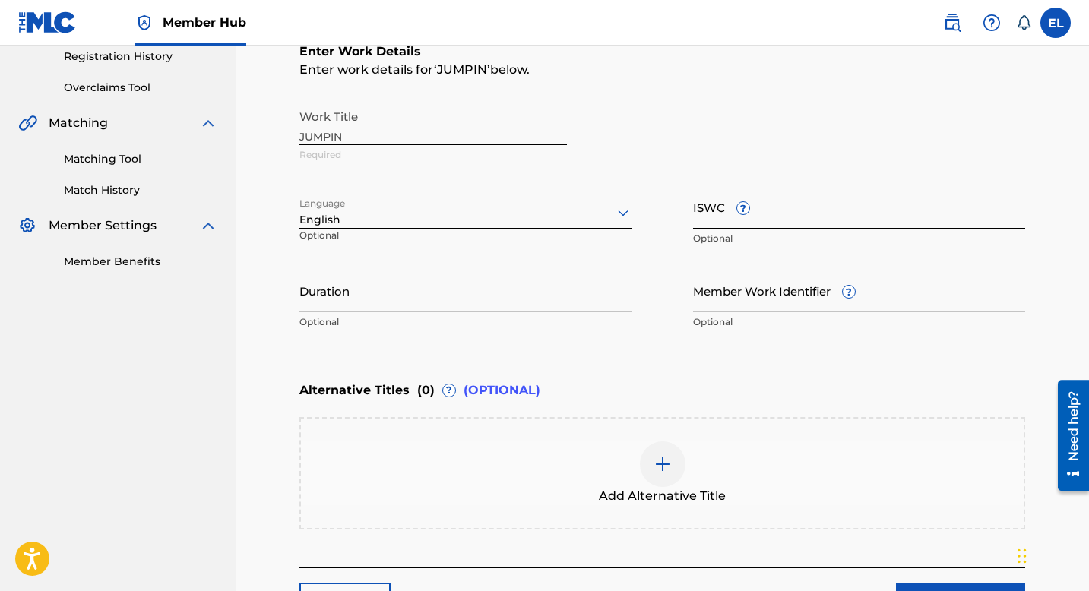
click at [774, 207] on input "ISWC ?" at bounding box center [859, 206] width 333 height 43
paste input "T9242060679"
type input "T9242060679"
click at [792, 294] on input "Member Work Identifier ?" at bounding box center [859, 290] width 333 height 43
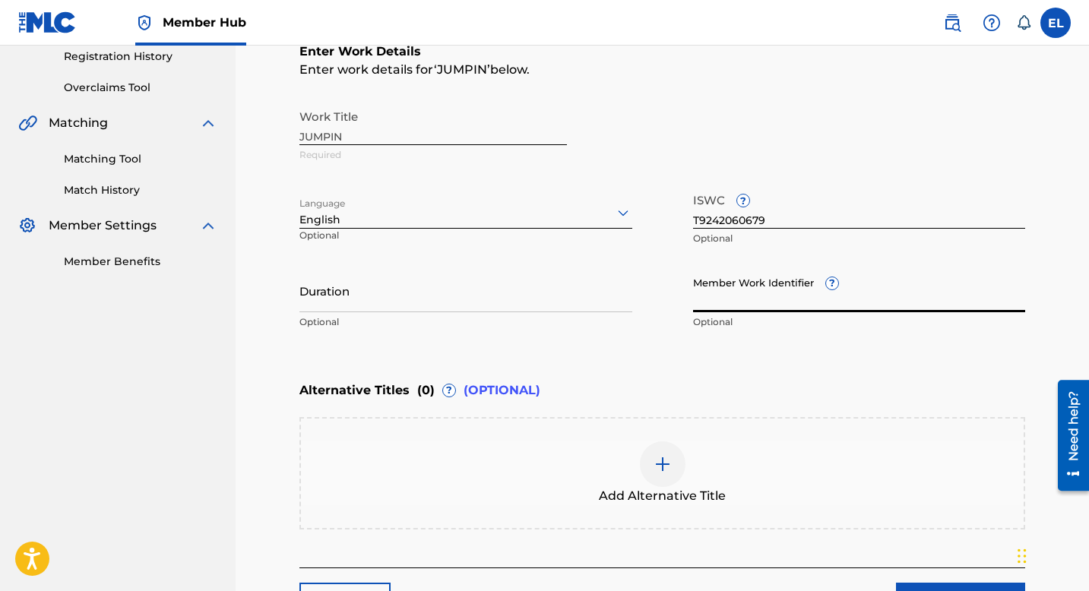
paste input "EMP38430"
type input "EMP38430"
click at [490, 283] on input "Duration" at bounding box center [465, 290] width 333 height 43
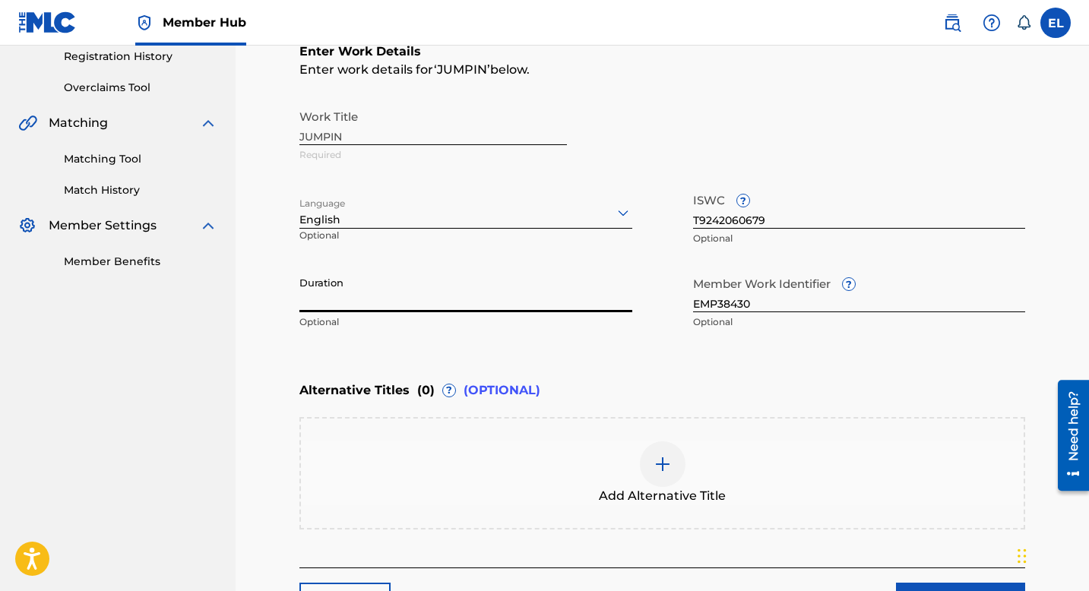
type input "0"
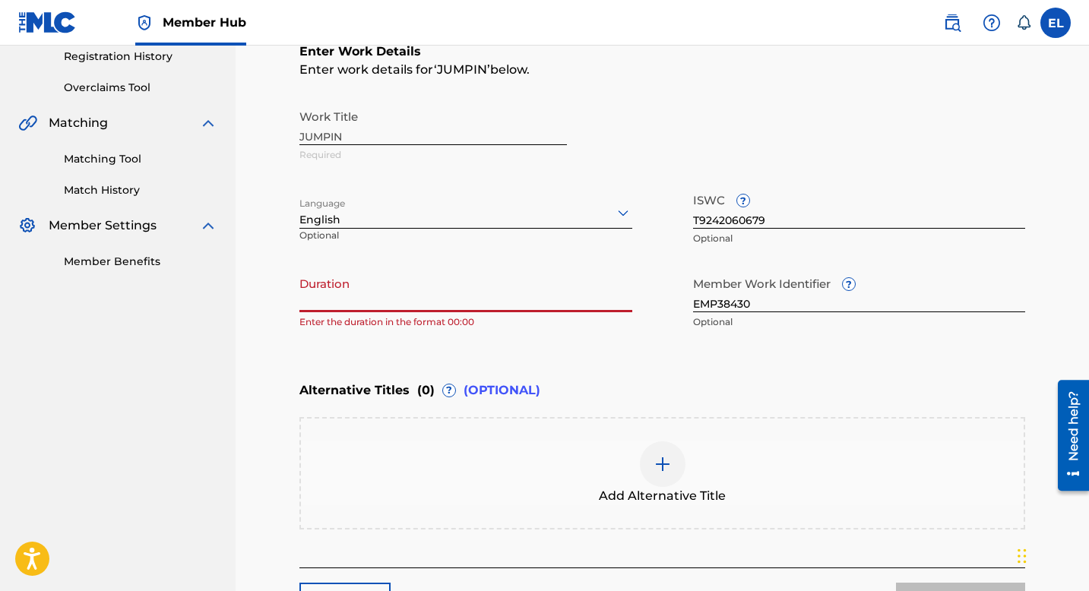
type input "5"
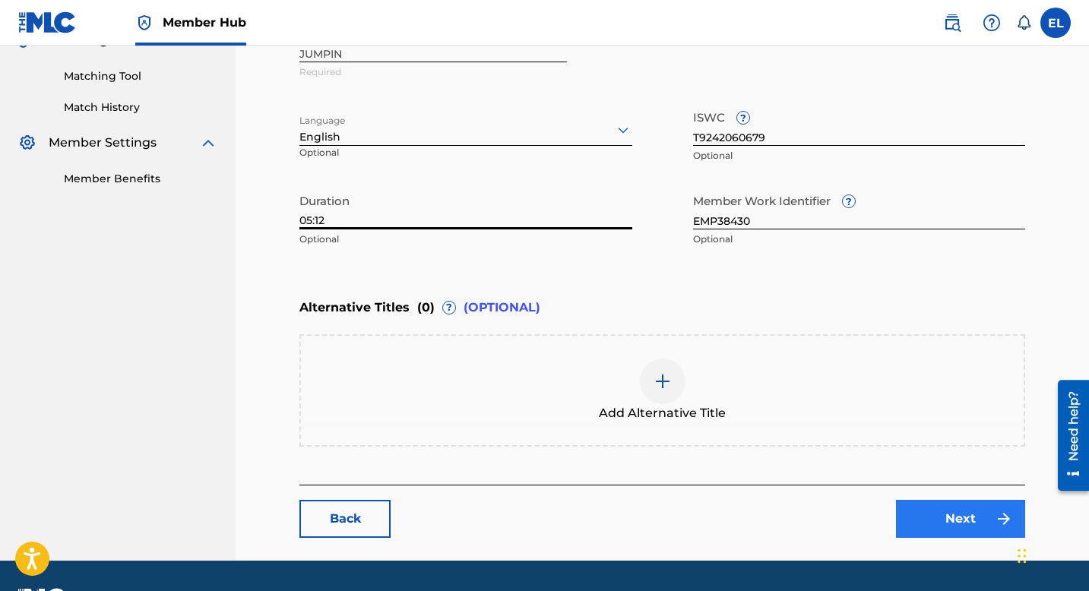
scroll to position [416, 0]
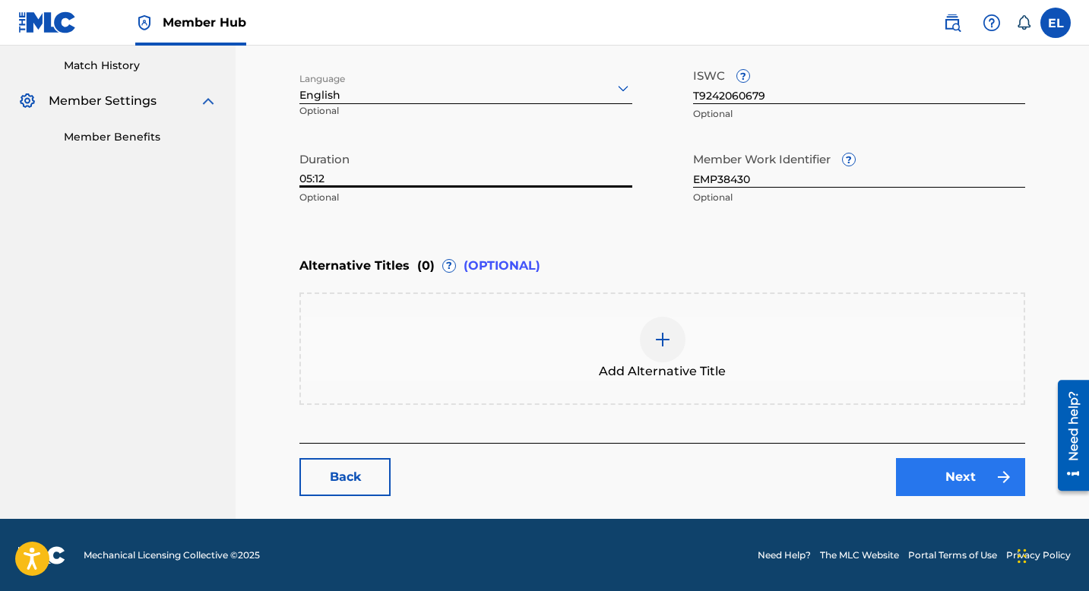
type input "05:12"
click at [973, 483] on link "Next" at bounding box center [960, 477] width 129 height 38
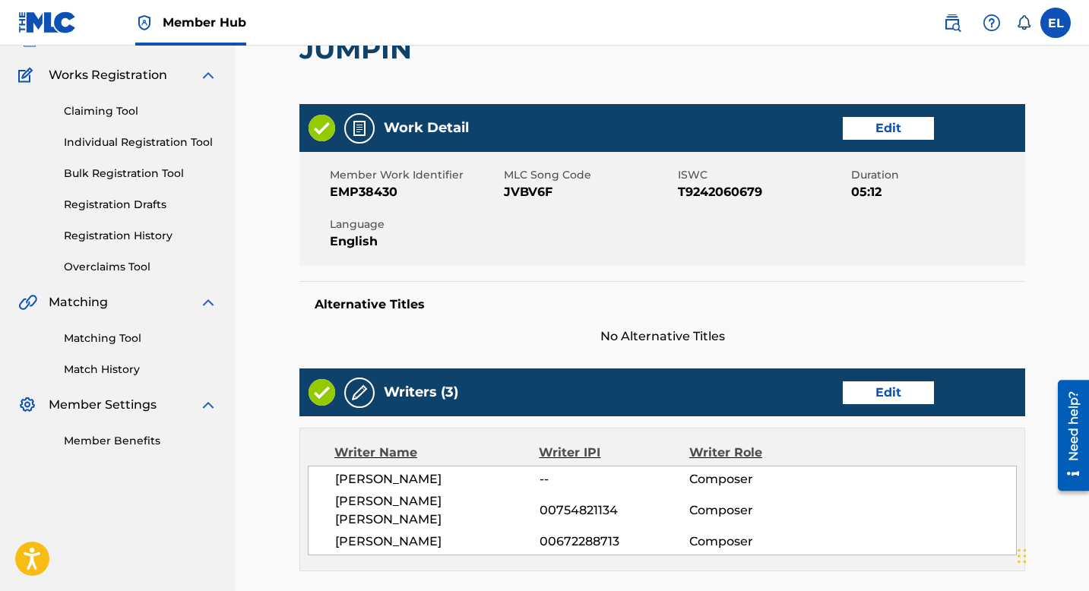
scroll to position [293, 0]
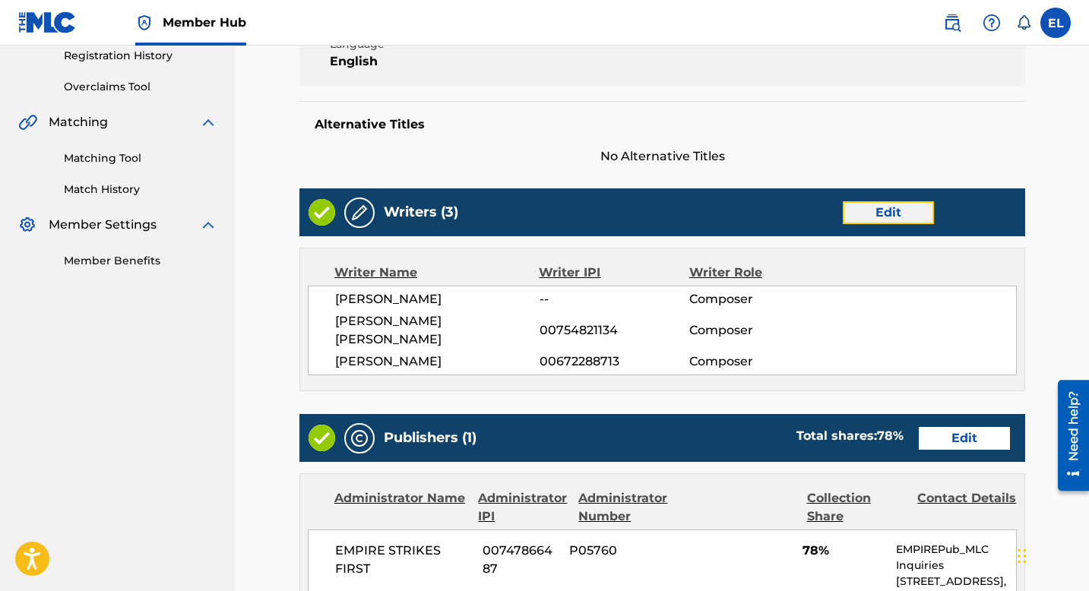
click at [901, 215] on link "Edit" at bounding box center [888, 212] width 91 height 23
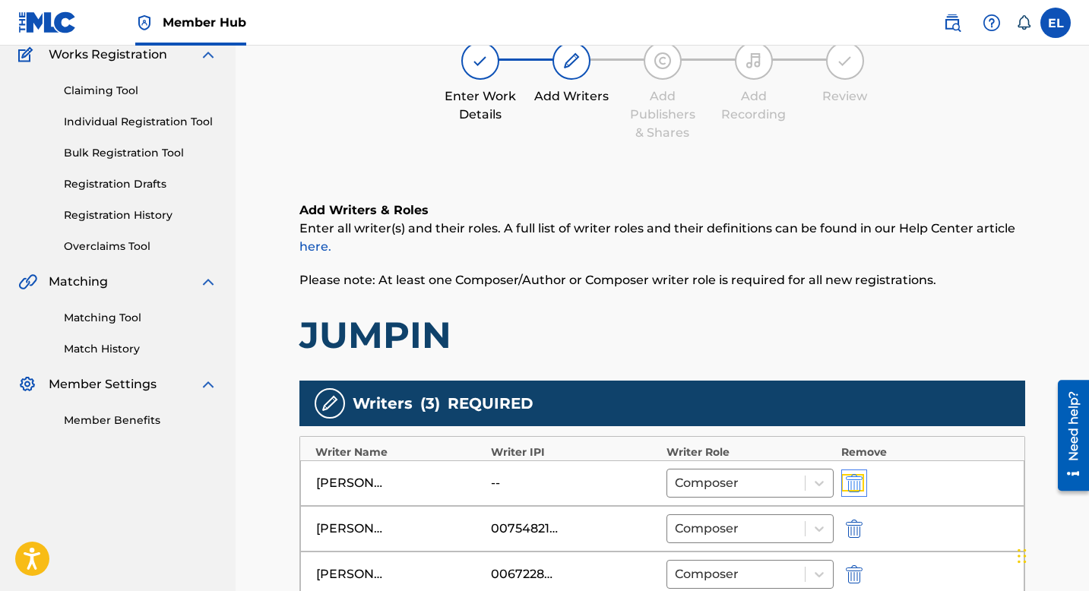
click at [856, 479] on img "submit" at bounding box center [854, 483] width 17 height 18
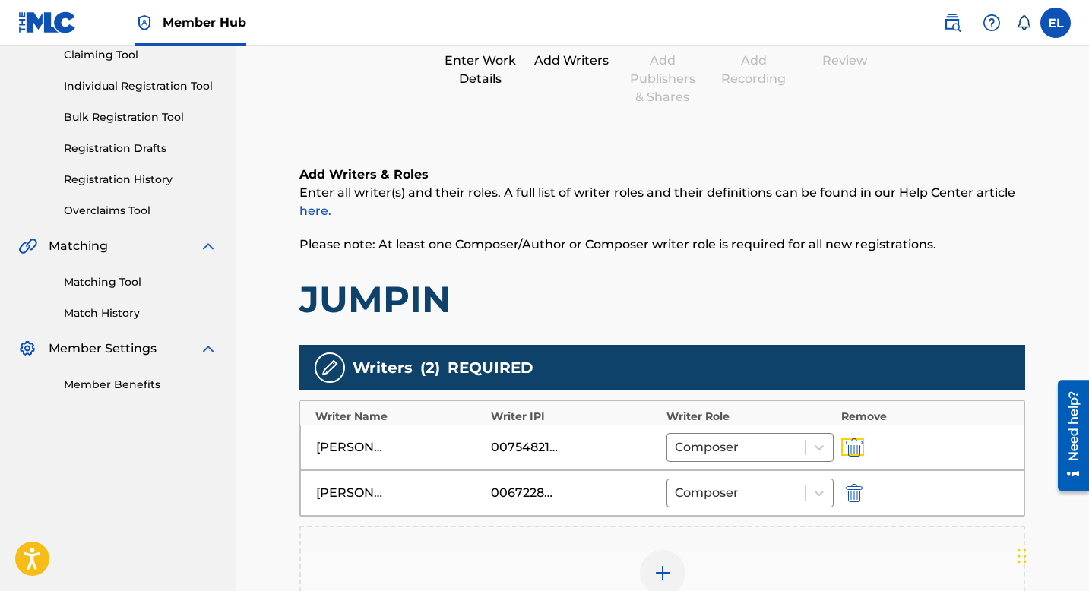
scroll to position [255, 0]
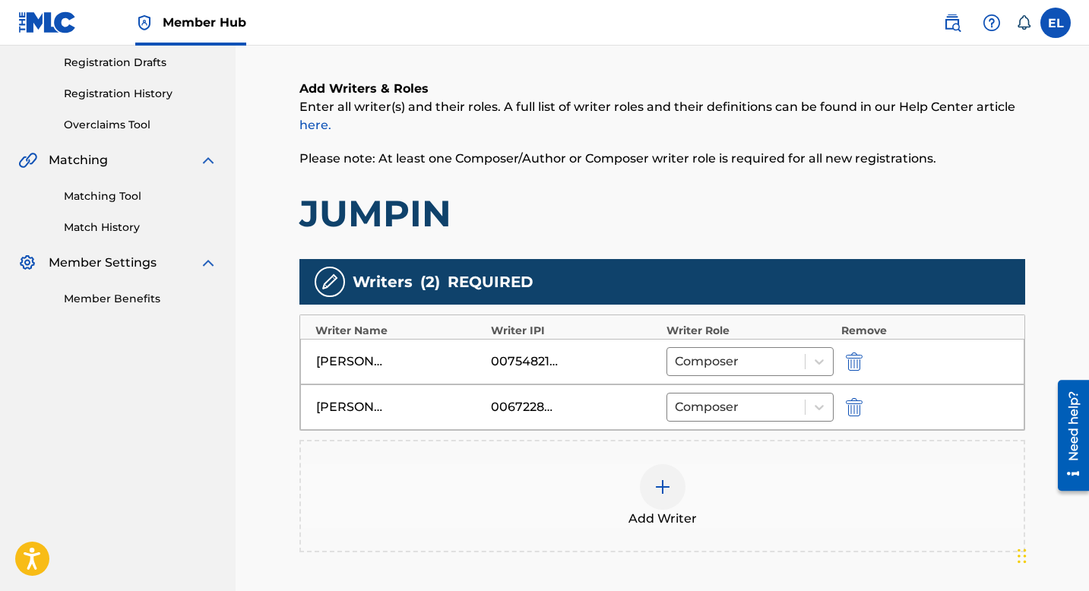
click at [749, 389] on div "JULIAN SACHELI 00672288713 Composer" at bounding box center [662, 407] width 724 height 46
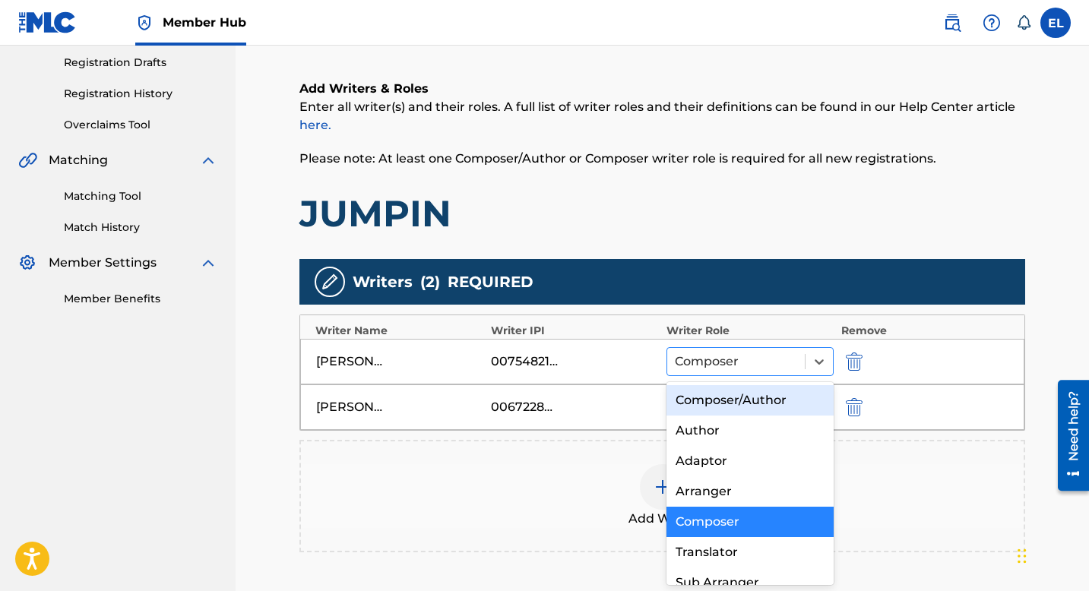
click at [737, 367] on div at bounding box center [736, 361] width 122 height 21
click at [735, 394] on div "Composer/Author" at bounding box center [749, 400] width 167 height 30
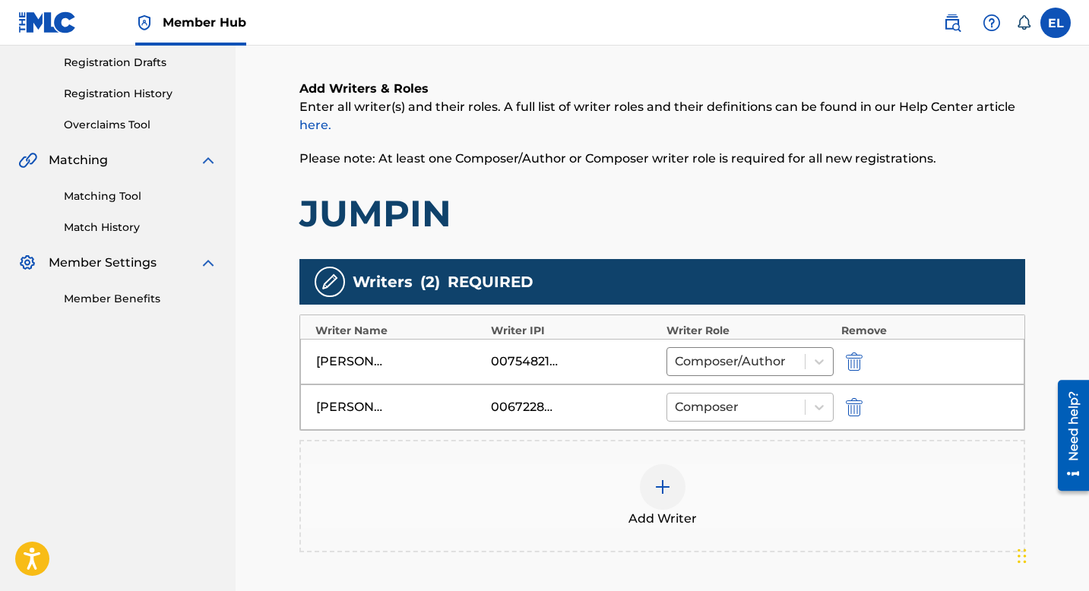
click at [746, 403] on div at bounding box center [736, 407] width 122 height 21
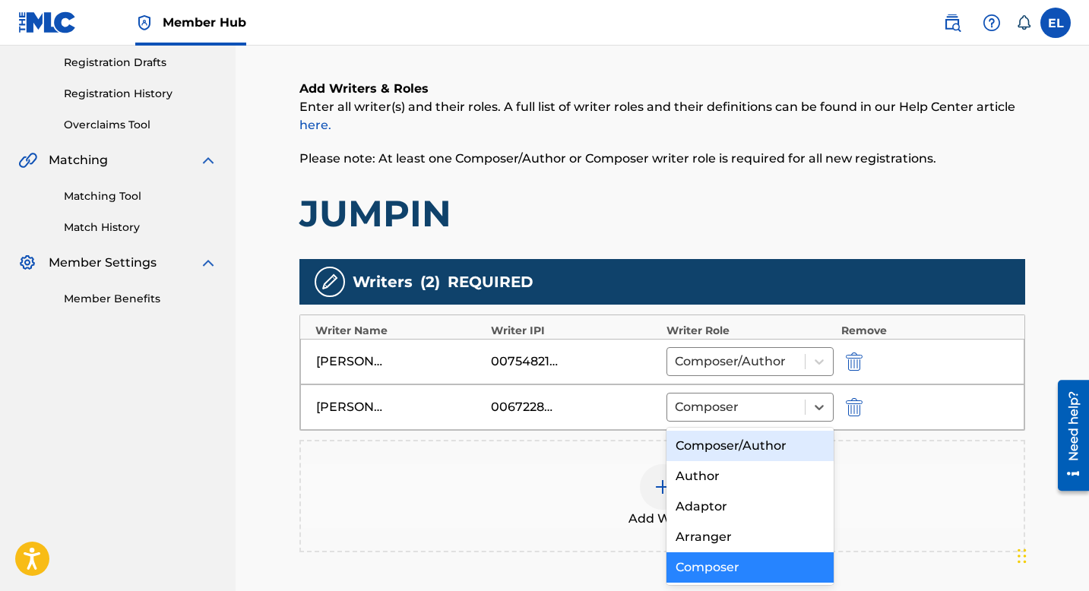
click at [740, 439] on div "Composer/Author" at bounding box center [749, 446] width 167 height 30
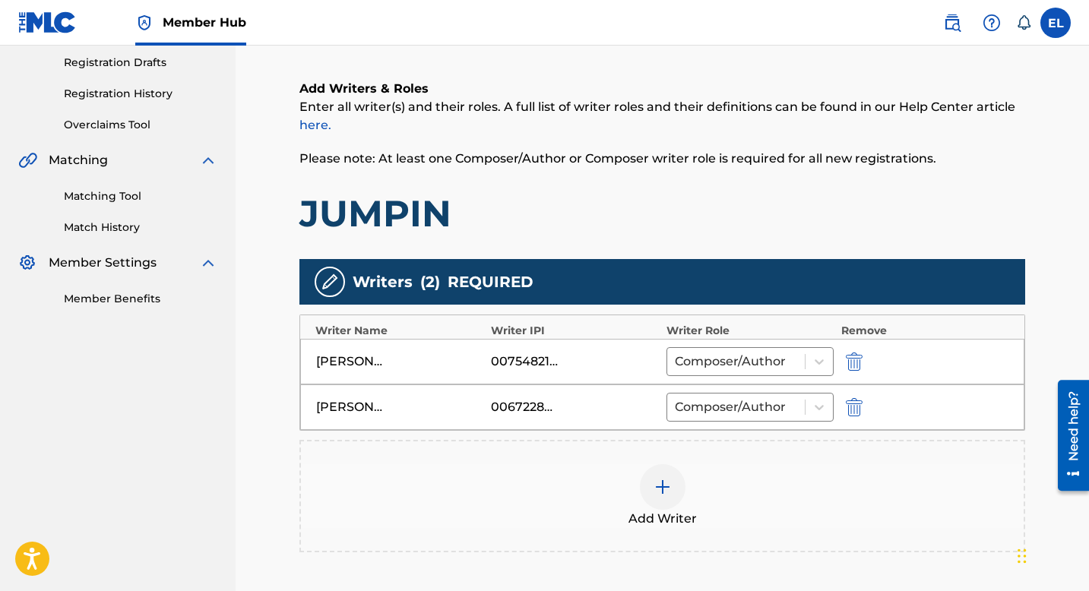
click at [690, 490] on div "Add Writer" at bounding box center [662, 496] width 723 height 64
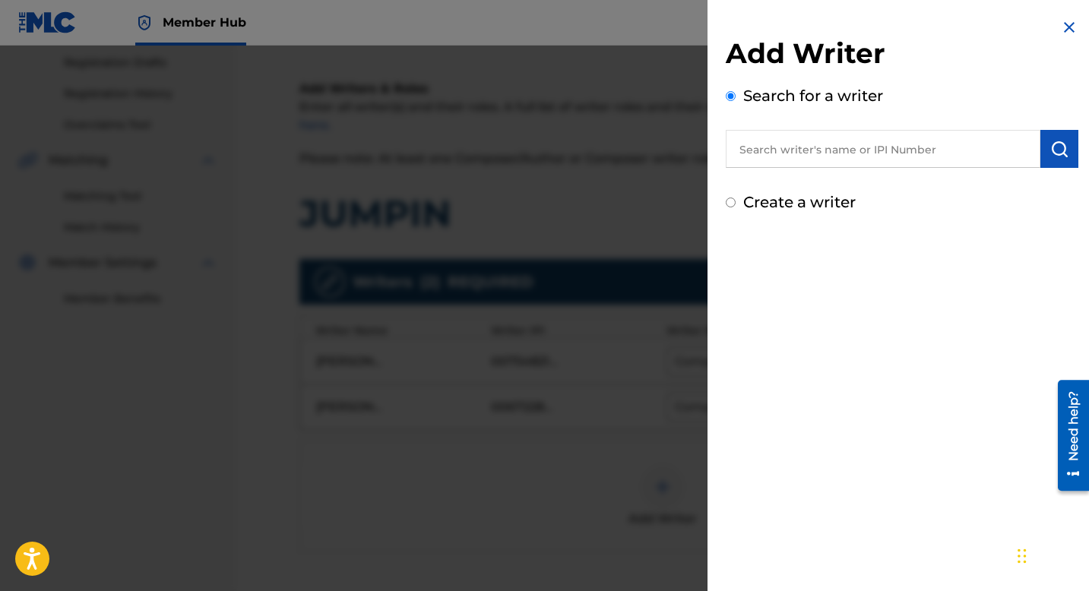
click at [865, 137] on input "text" at bounding box center [883, 149] width 315 height 38
paste input "00845425821"
type input "00845425821"
click at [1042, 149] on button "submit" at bounding box center [1059, 149] width 38 height 38
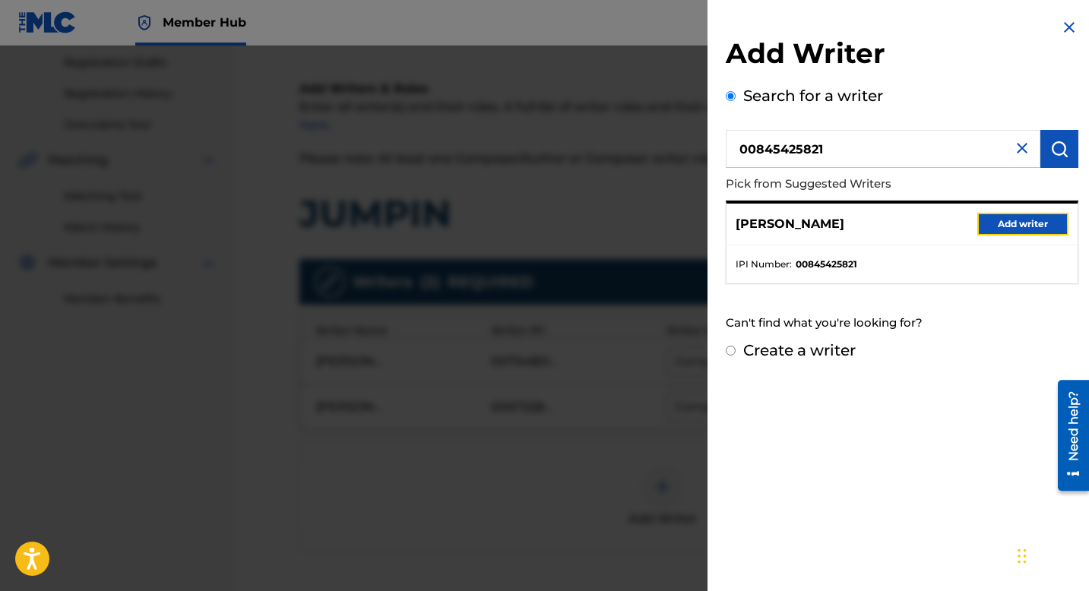
click at [993, 223] on button "Add writer" at bounding box center [1022, 224] width 91 height 23
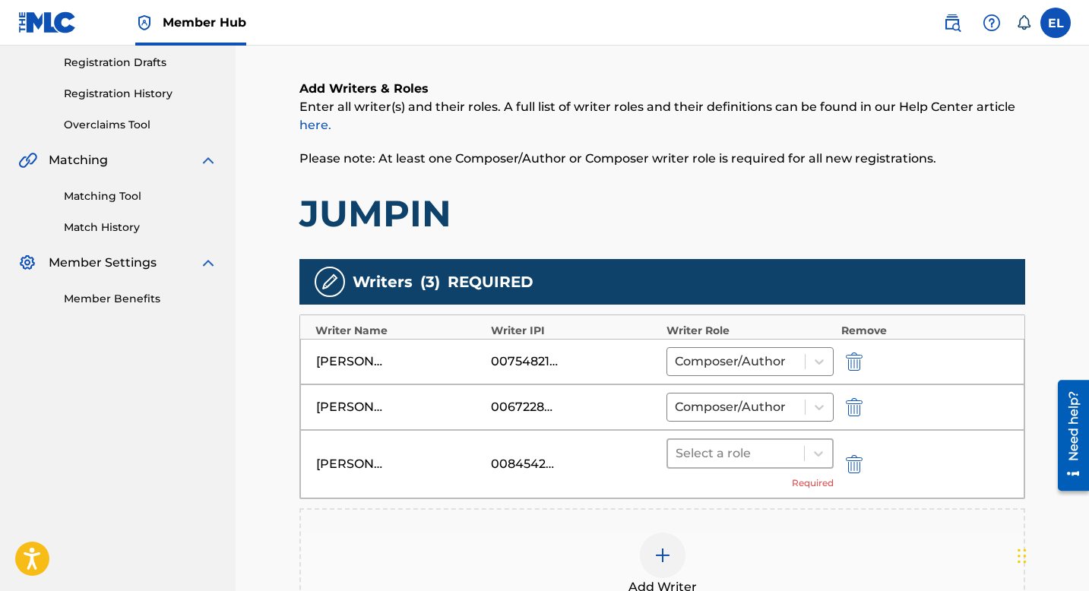
scroll to position [387, 0]
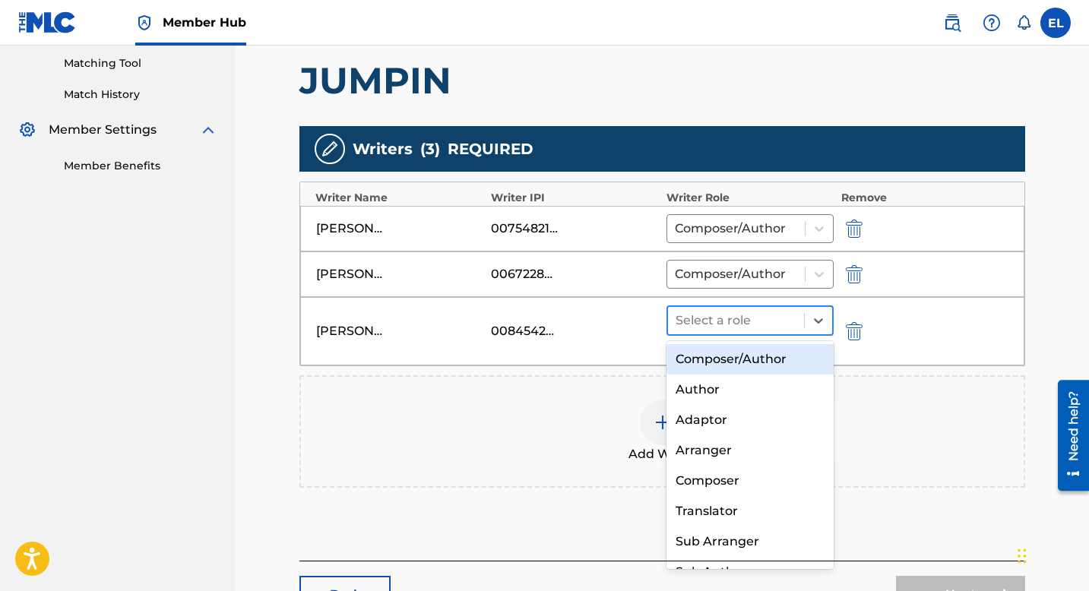
click at [767, 332] on div "Select a role" at bounding box center [736, 320] width 136 height 27
click at [756, 361] on div "Composer/Author" at bounding box center [749, 359] width 167 height 30
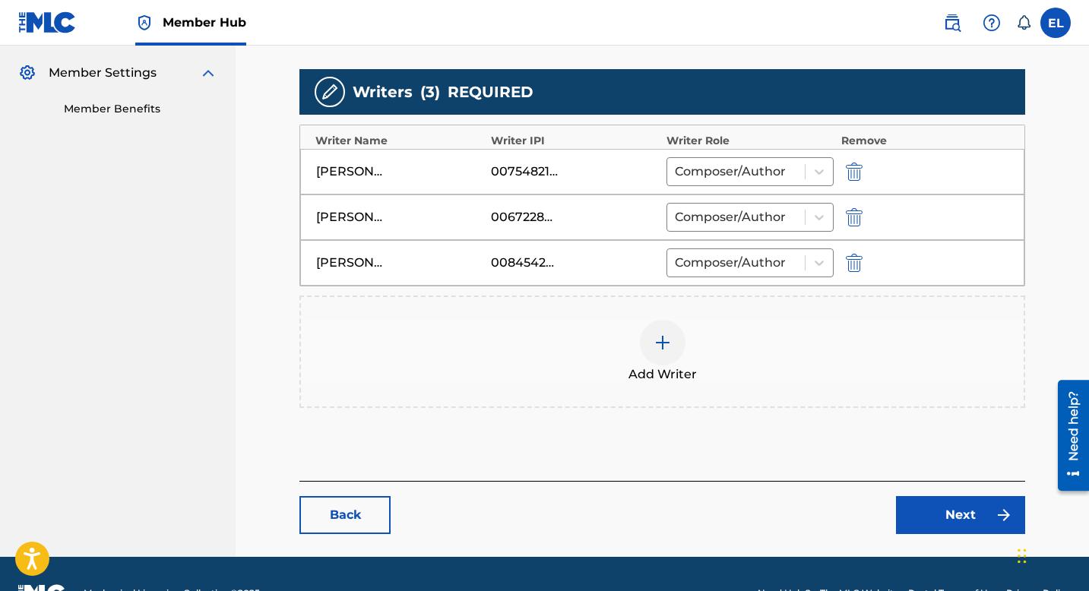
scroll to position [483, 0]
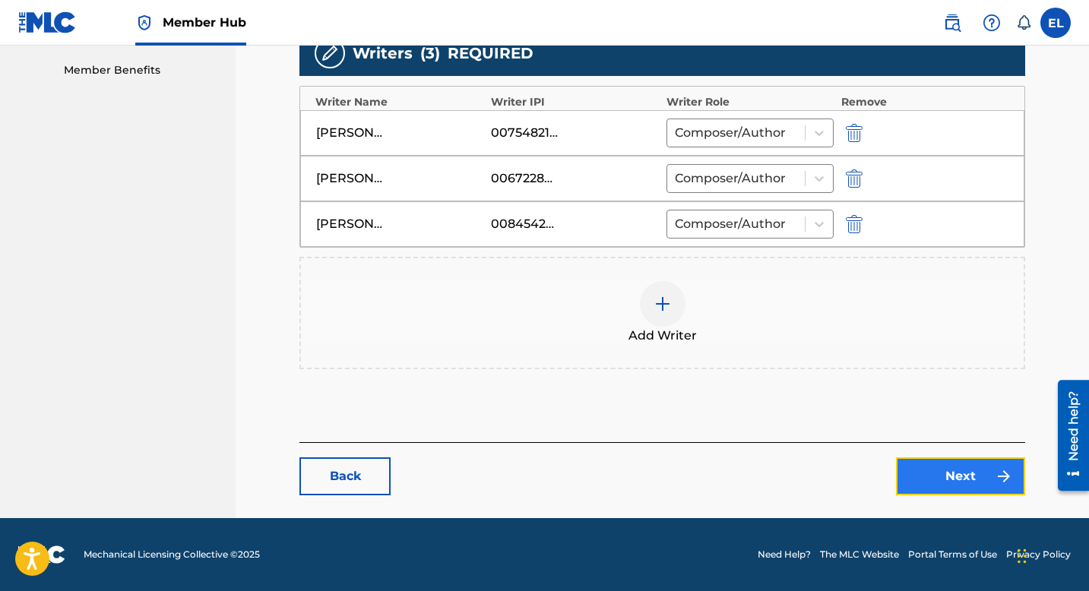
click at [957, 473] on link "Next" at bounding box center [960, 476] width 129 height 38
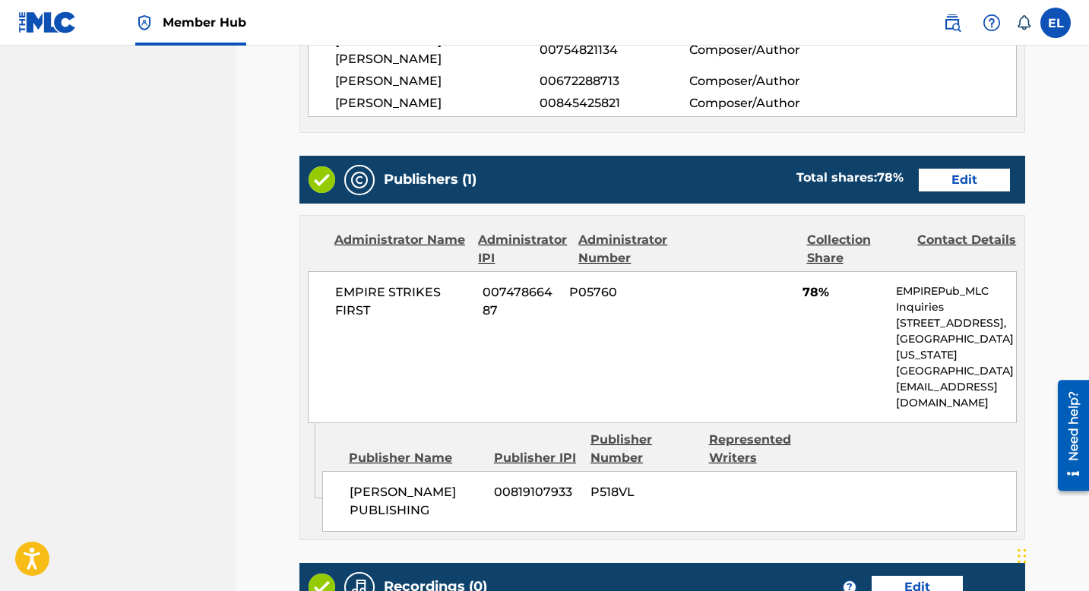
scroll to position [615, 0]
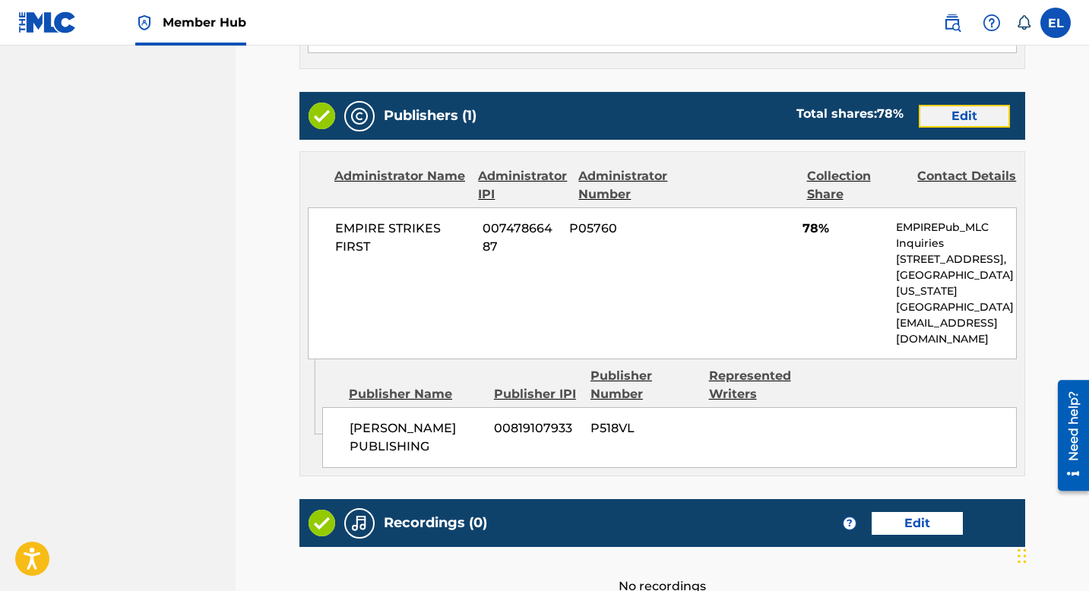
click at [972, 105] on link "Edit" at bounding box center [964, 116] width 91 height 23
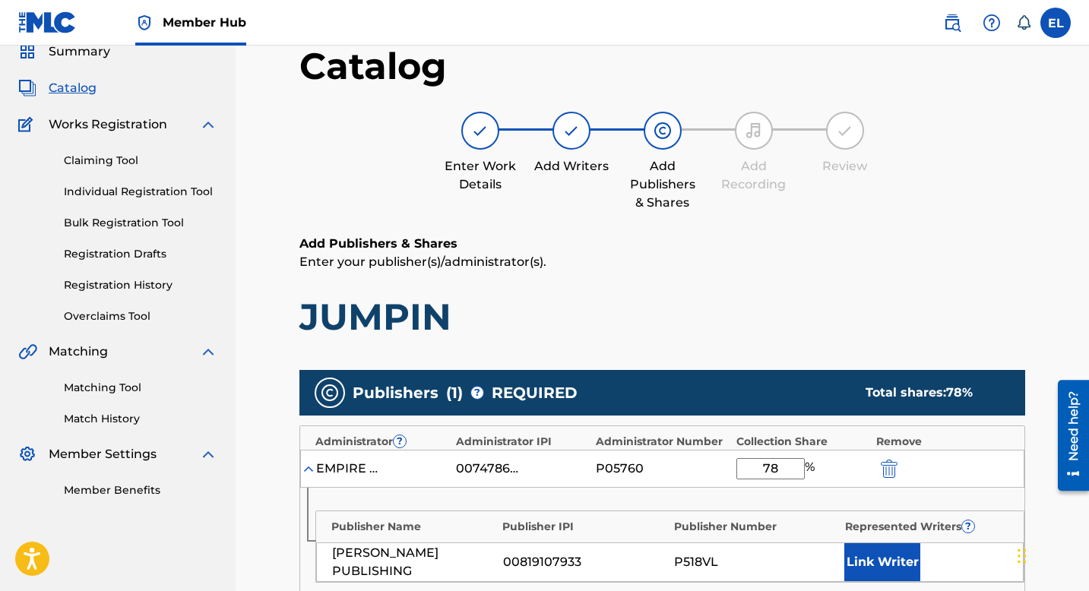
scroll to position [330, 0]
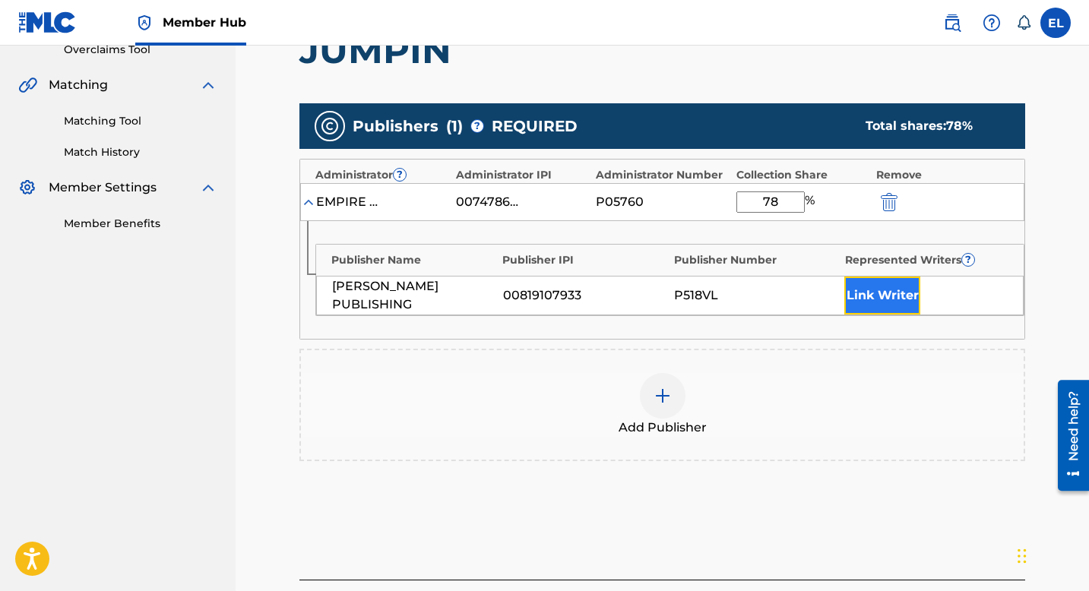
click at [883, 292] on button "Link Writer" at bounding box center [882, 296] width 76 height 38
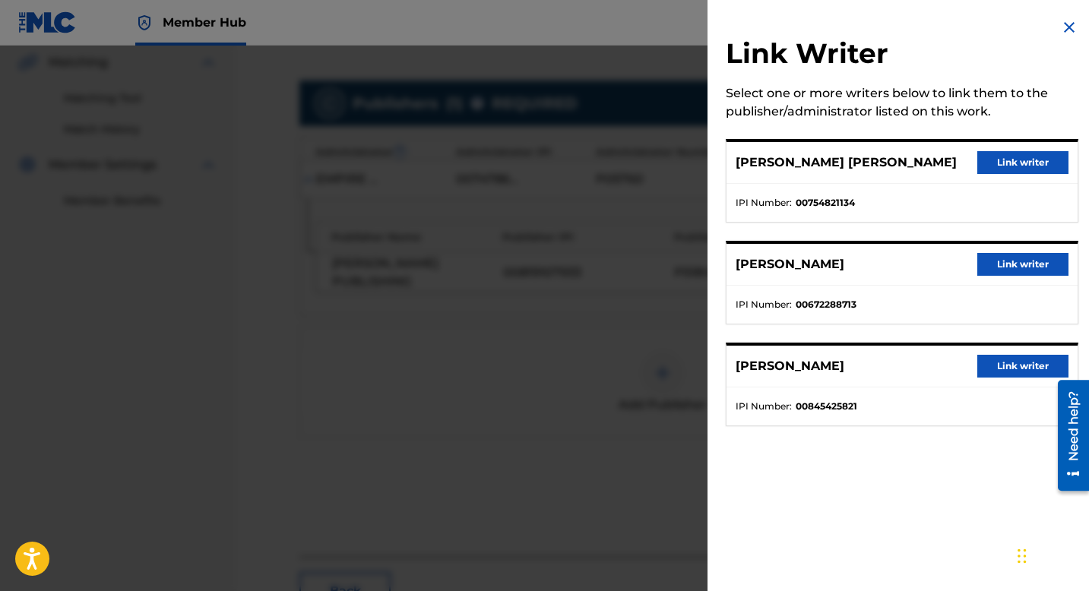
scroll to position [353, 0]
drag, startPoint x: 1014, startPoint y: 144, endPoint x: 1019, endPoint y: 157, distance: 13.3
click at [1014, 145] on div "IAN LUIS BEATO Link writer" at bounding box center [901, 163] width 351 height 42
click at [1020, 166] on button "Link writer" at bounding box center [1022, 162] width 91 height 23
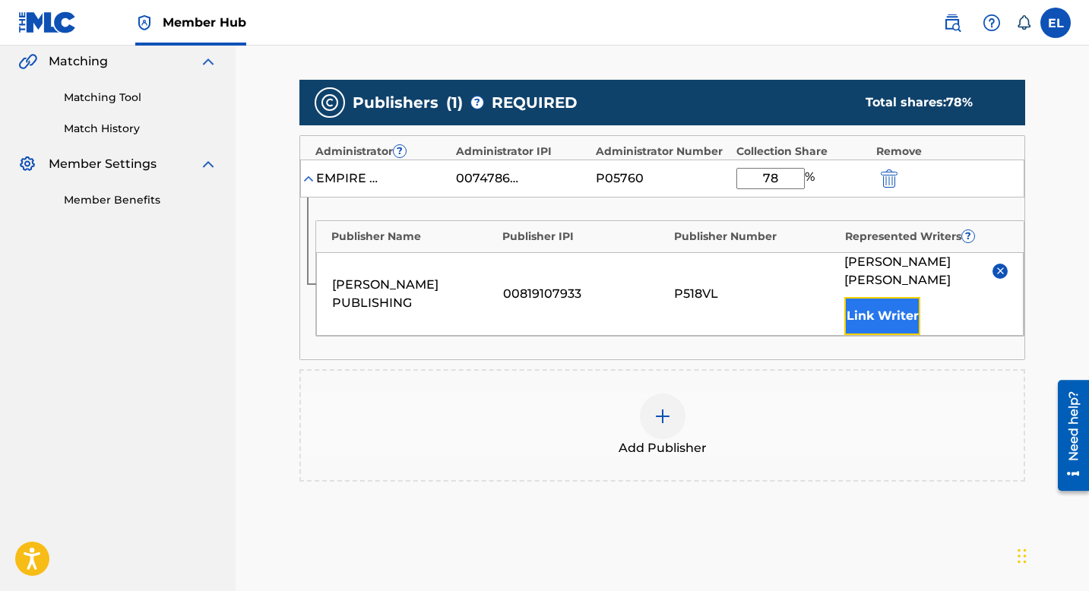
click at [905, 297] on button "Link Writer" at bounding box center [882, 316] width 76 height 38
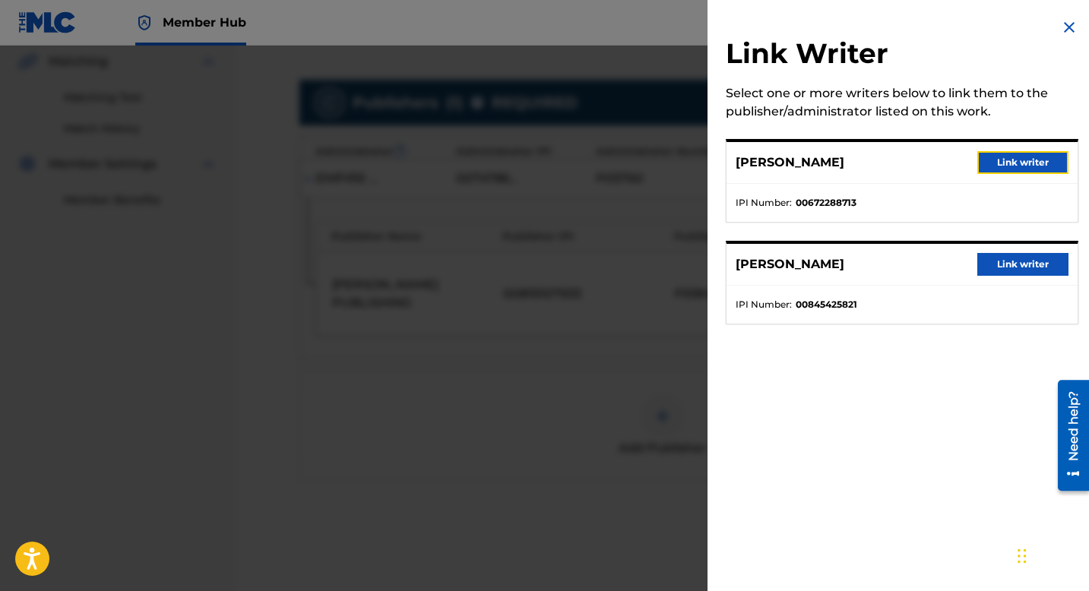
click at [1014, 153] on button "Link writer" at bounding box center [1022, 162] width 91 height 23
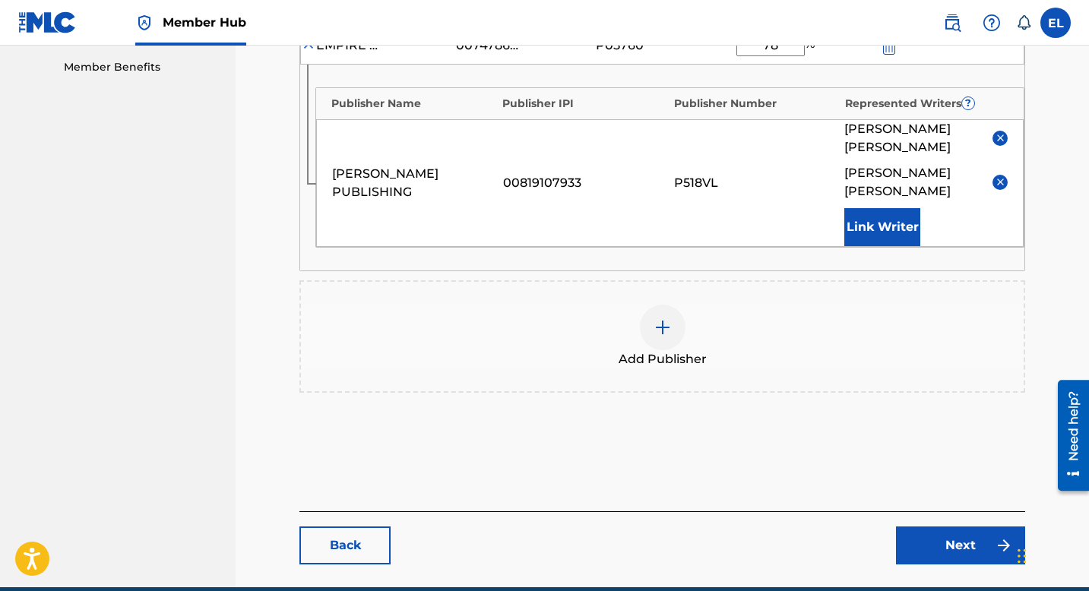
scroll to position [519, 0]
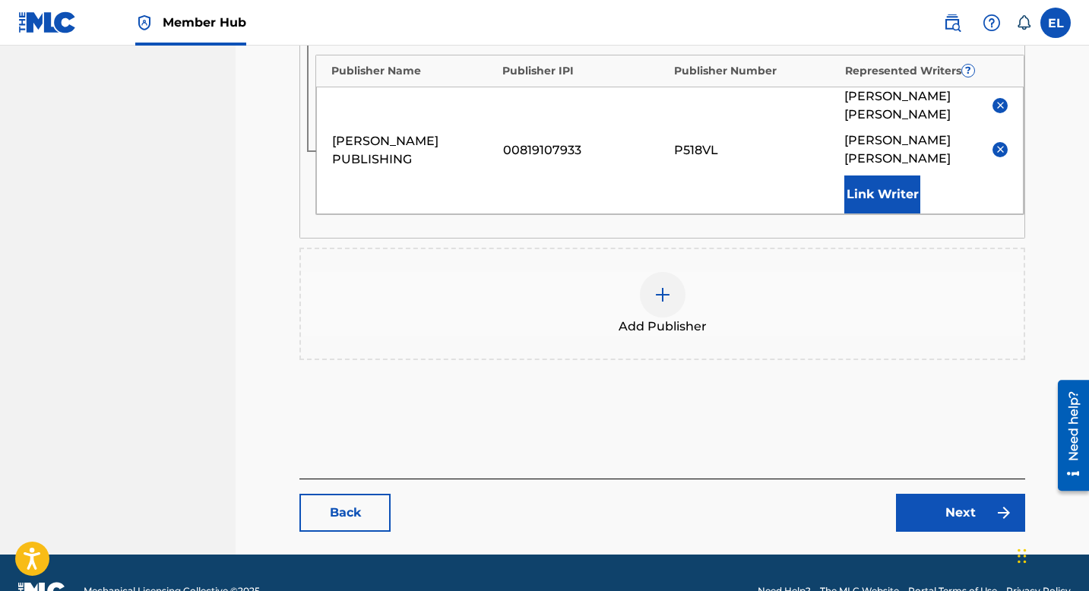
click at [963, 479] on div "Back Next" at bounding box center [662, 505] width 726 height 53
click at [962, 494] on link "Next" at bounding box center [960, 513] width 129 height 38
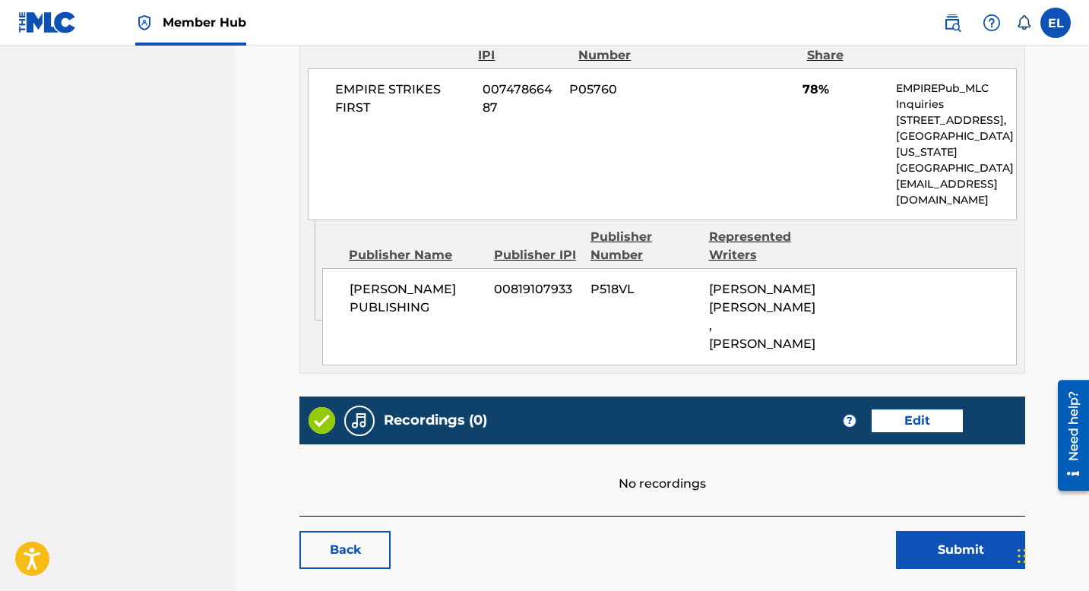
scroll to position [754, 0]
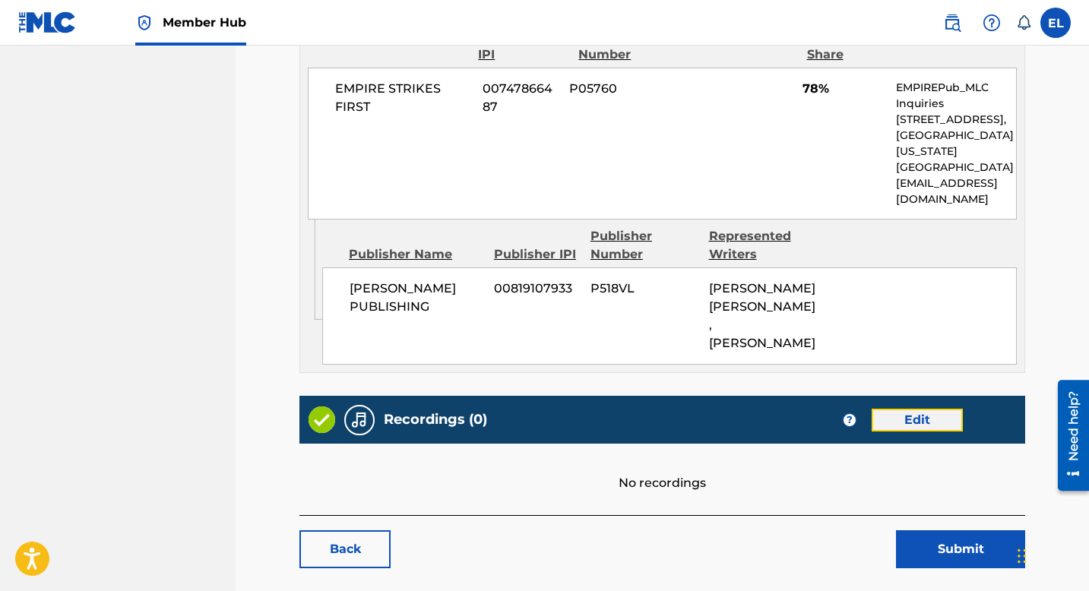
click at [916, 409] on link "Edit" at bounding box center [916, 420] width 91 height 23
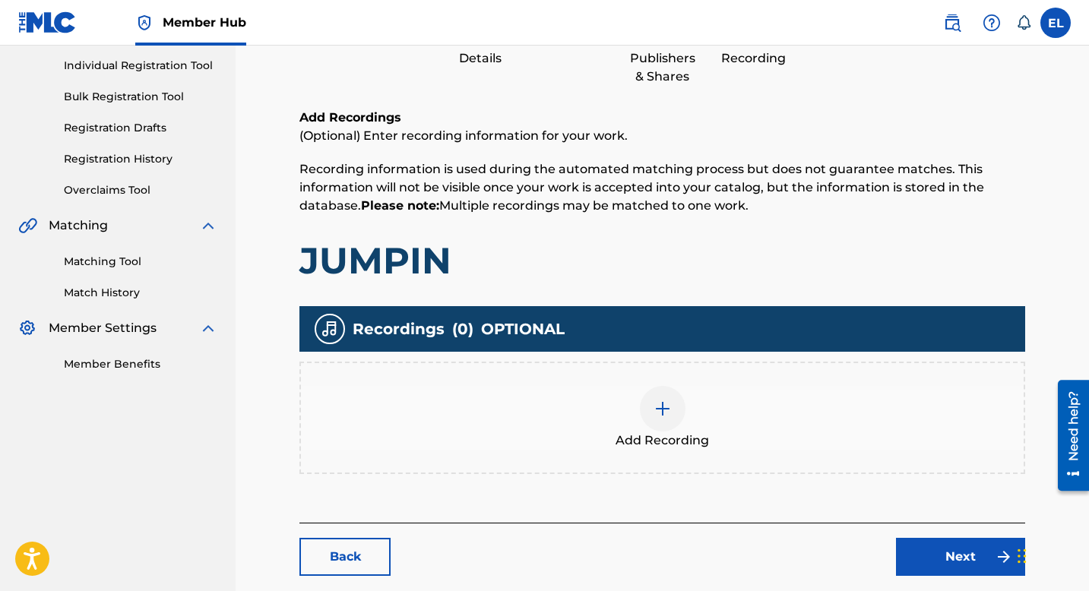
scroll to position [269, 0]
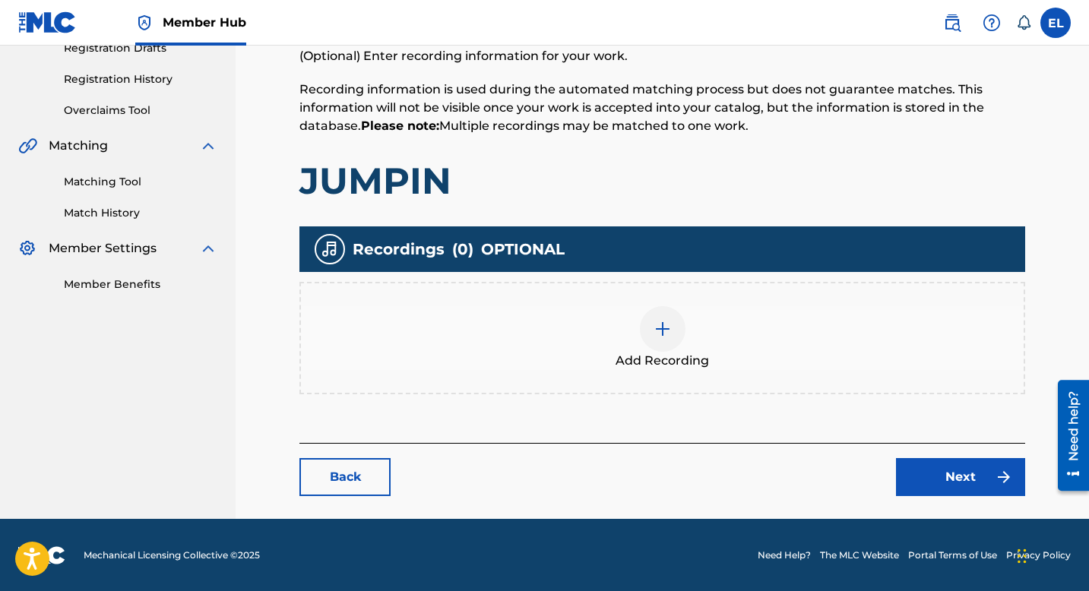
click at [661, 329] on img at bounding box center [662, 329] width 18 height 18
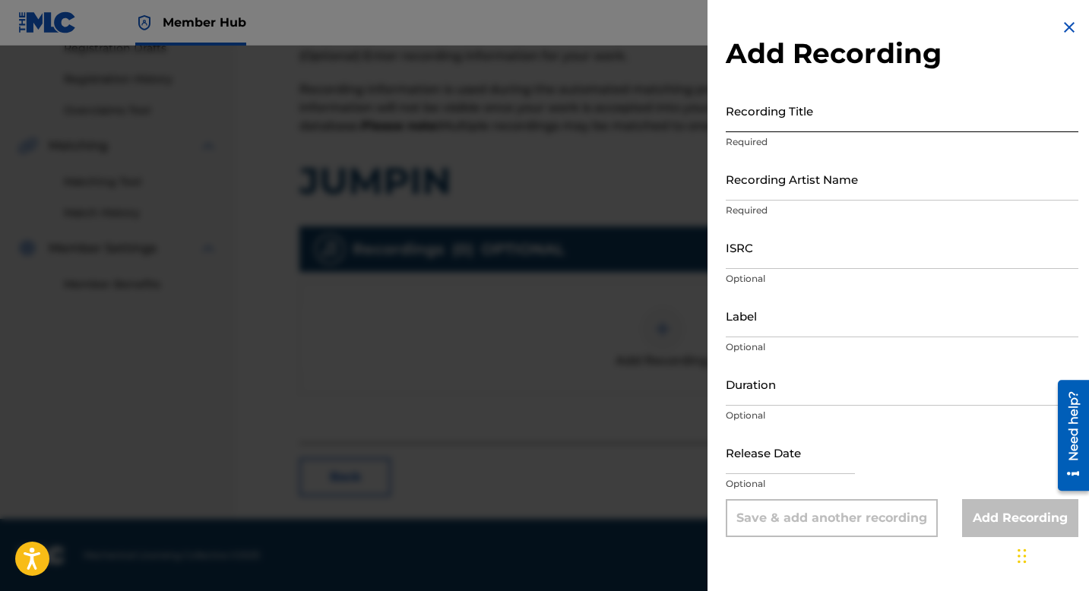
click at [801, 119] on input "Recording Title" at bounding box center [902, 110] width 353 height 43
paste input "Jumpin"
type input "Jumpin"
drag, startPoint x: 824, startPoint y: 253, endPoint x: 636, endPoint y: 240, distance: 188.9
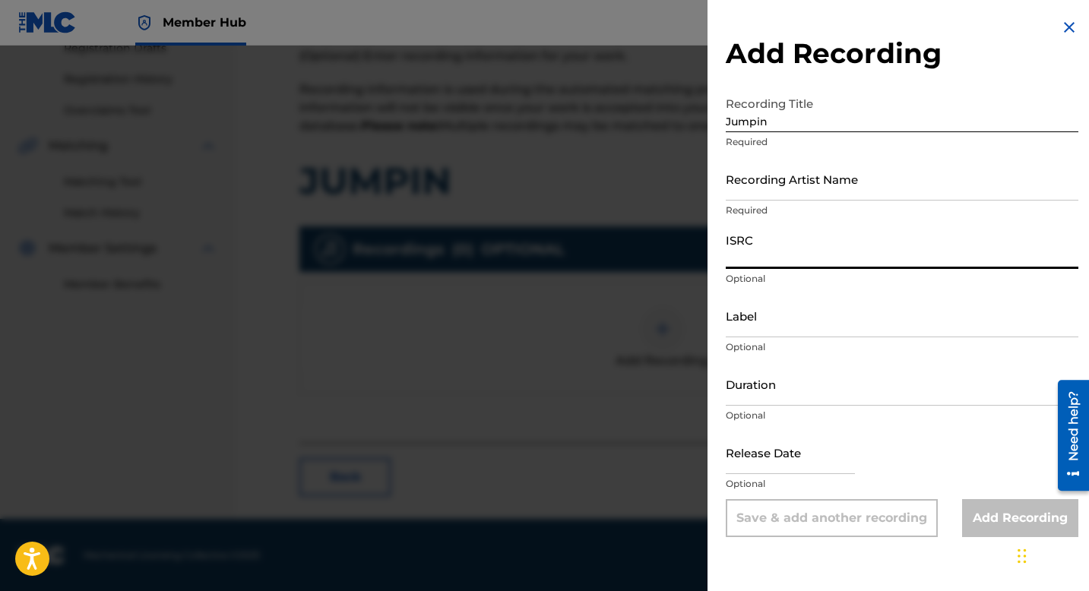
click at [824, 253] on input "ISRC" at bounding box center [902, 247] width 353 height 43
paste input "CA5KR1711549"
type input "CA5KR1711549"
drag, startPoint x: 843, startPoint y: 180, endPoint x: 797, endPoint y: 193, distance: 47.4
click at [837, 182] on input "Recording Artist Name" at bounding box center [902, 178] width 353 height 43
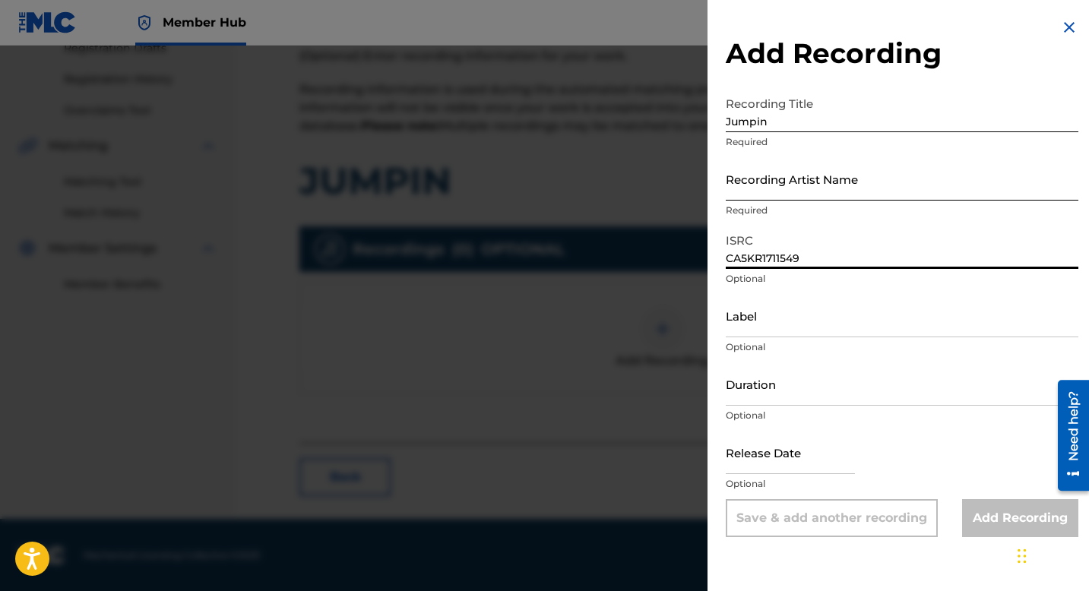
paste input "Black V Neck"
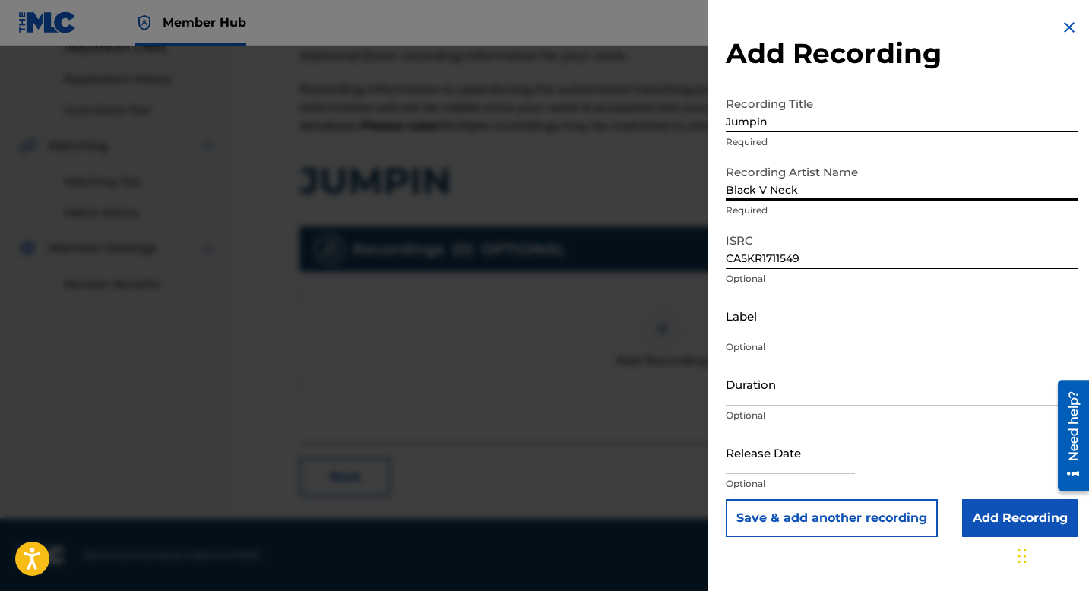
click at [824, 194] on input "Black V Neck" at bounding box center [902, 178] width 353 height 43
click at [830, 189] on input "Black V Neck" at bounding box center [902, 178] width 353 height 43
paste input "AYAREZ"
type input "Black V Neck & AYAREZ"
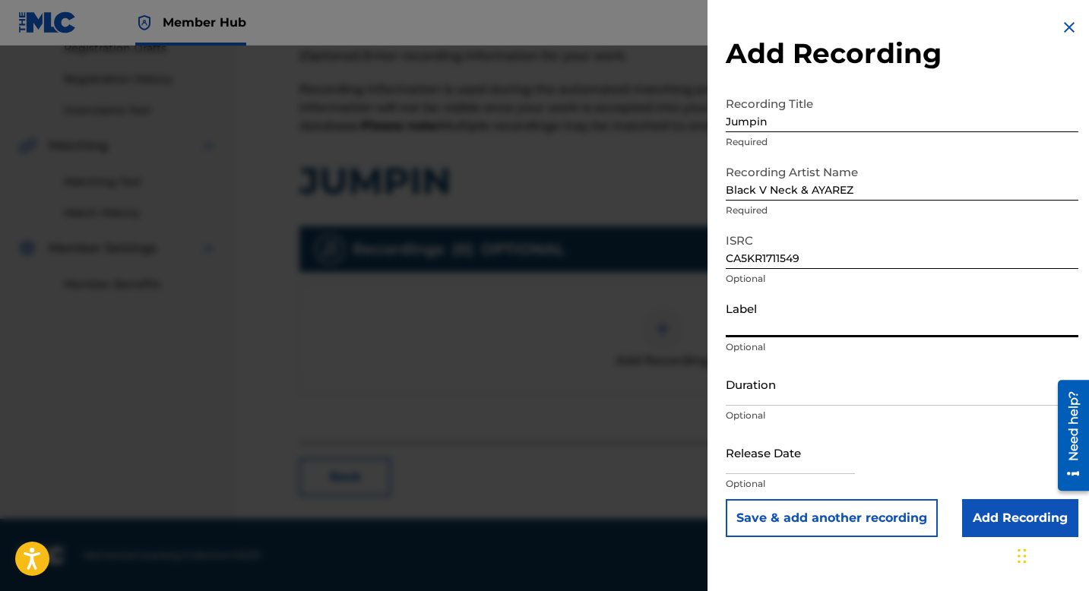
drag, startPoint x: 864, startPoint y: 325, endPoint x: 855, endPoint y: 321, distance: 9.2
click at [863, 325] on input "Label" at bounding box center [902, 315] width 353 height 43
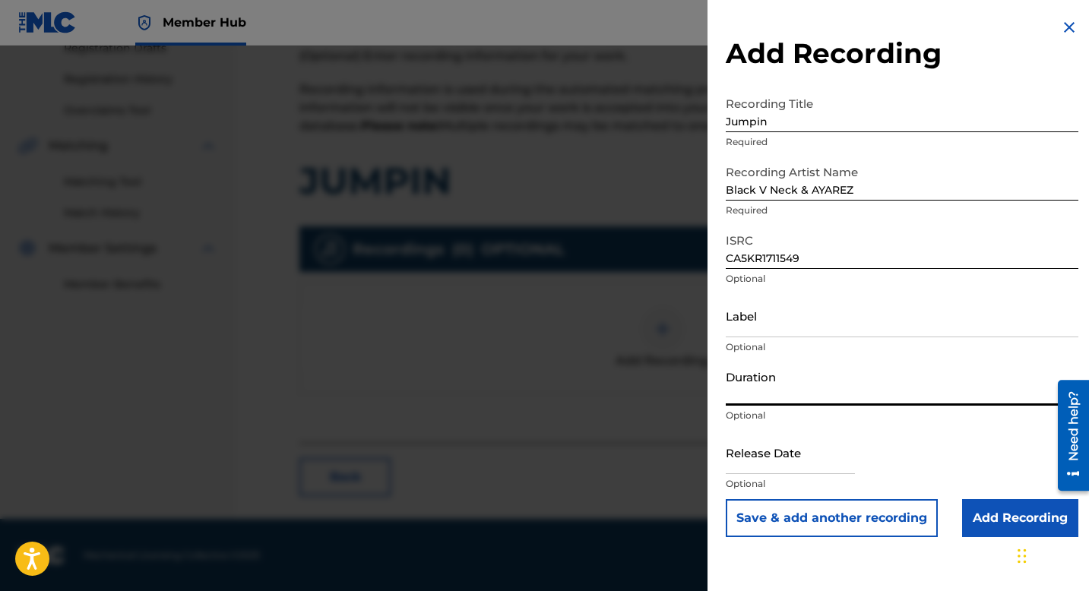
click at [785, 401] on input "Duration" at bounding box center [902, 383] width 353 height 43
type input "05:12"
click at [988, 517] on input "Add Recording" at bounding box center [1020, 518] width 116 height 38
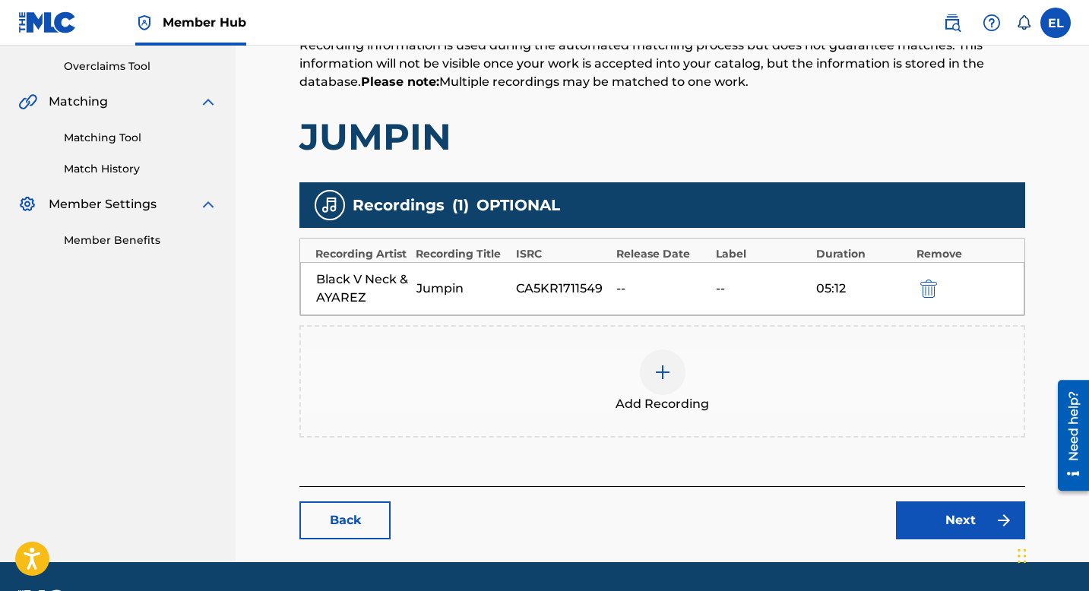
scroll to position [357, 0]
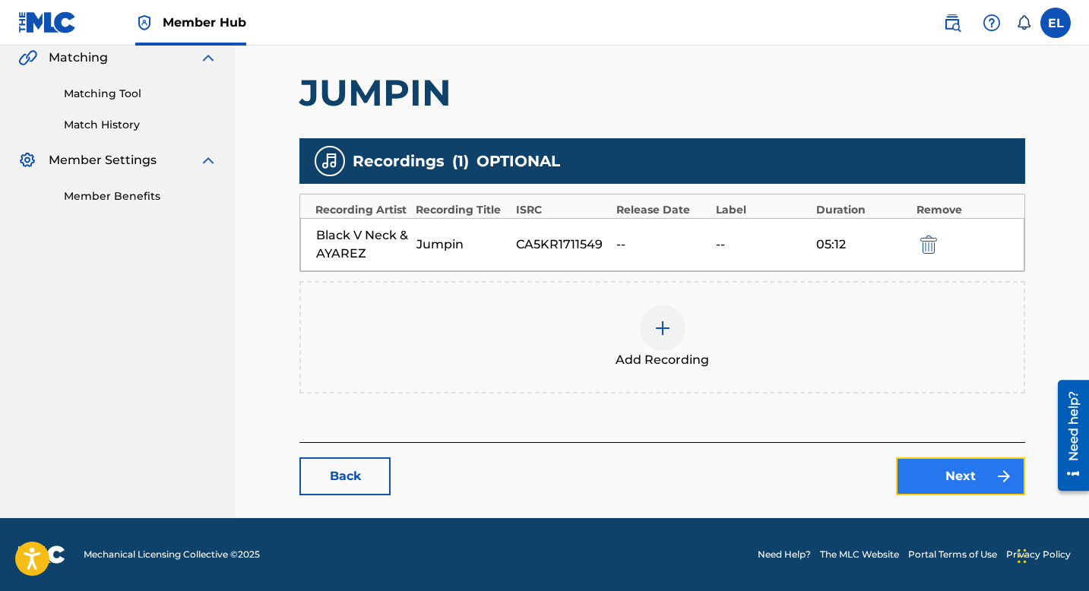
click at [949, 479] on link "Next" at bounding box center [960, 476] width 129 height 38
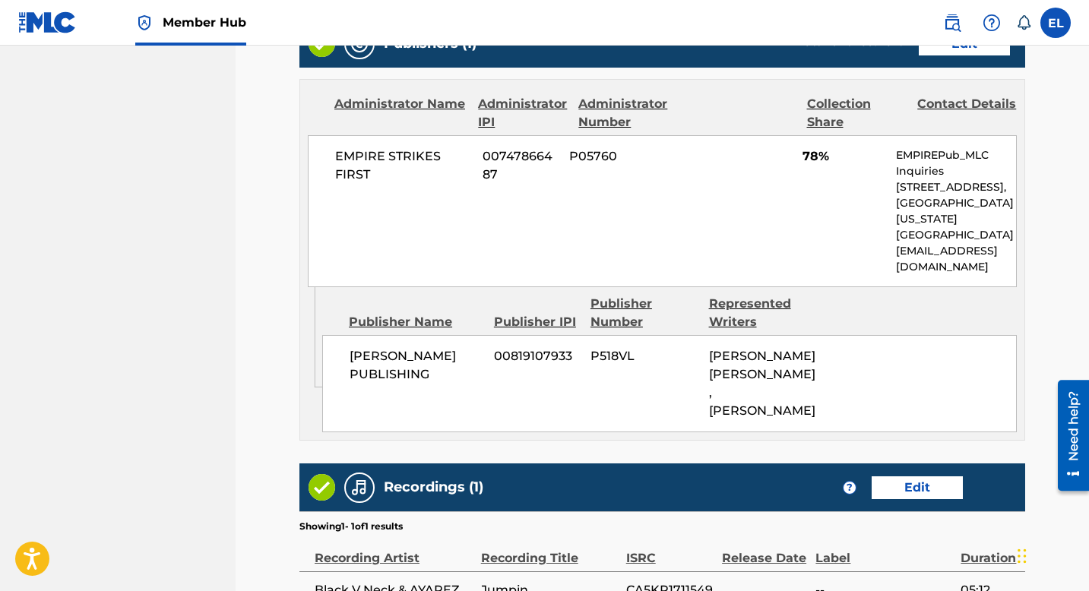
scroll to position [804, 0]
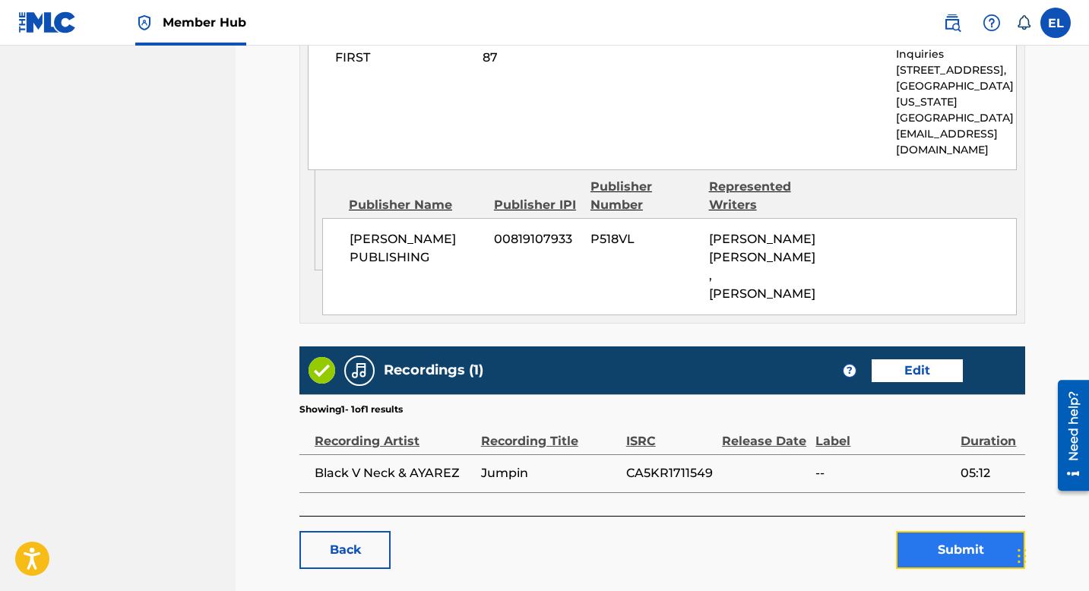
click at [941, 531] on button "Submit" at bounding box center [960, 550] width 129 height 38
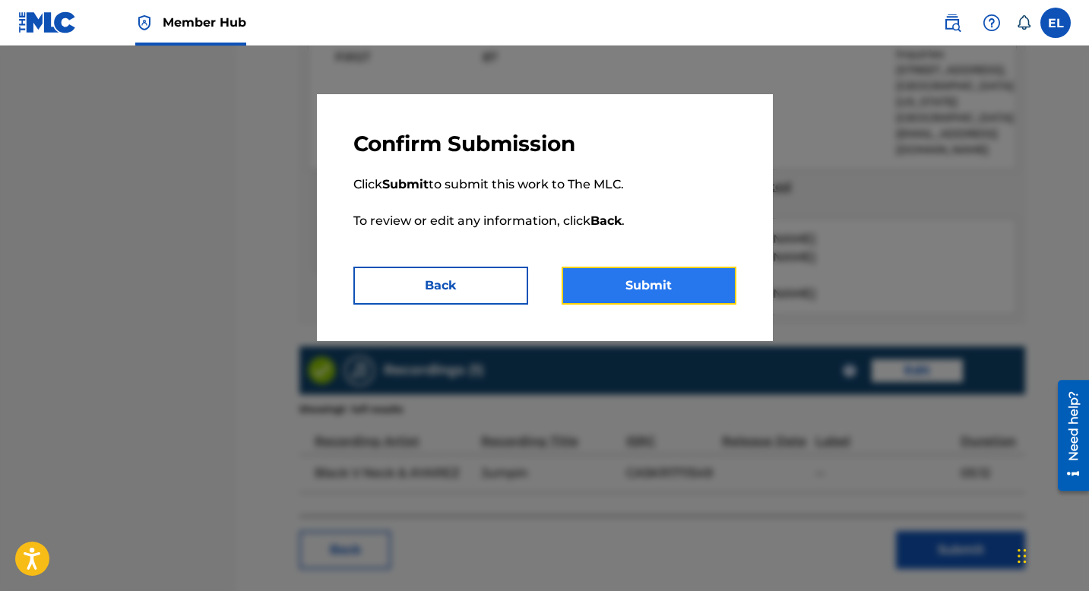
click at [707, 286] on button "Submit" at bounding box center [648, 286] width 175 height 38
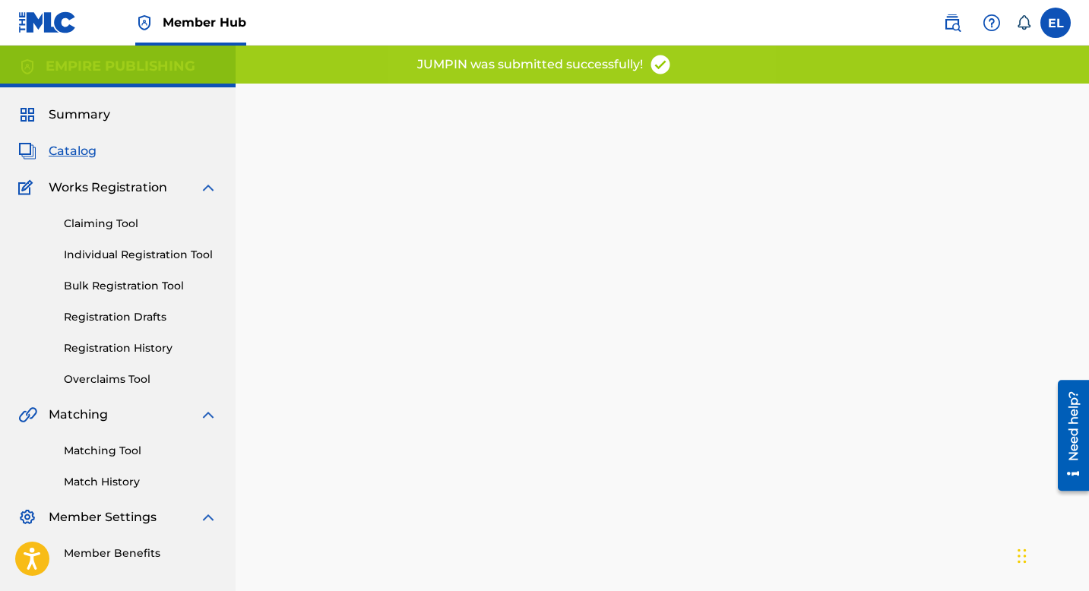
click at [76, 155] on span "Catalog" at bounding box center [73, 151] width 48 height 18
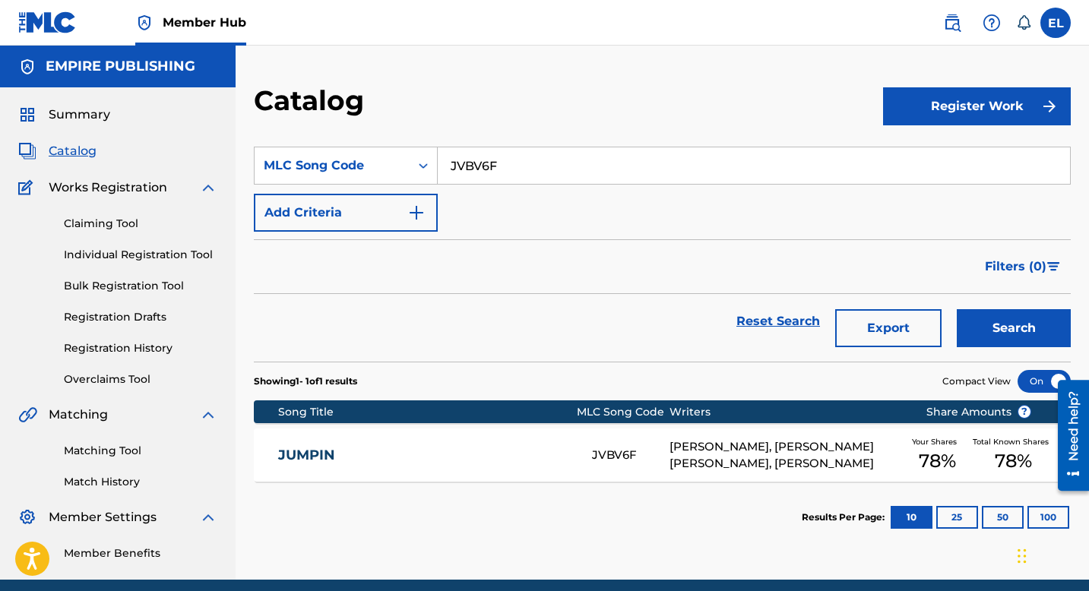
click at [535, 170] on input "JVBV6F" at bounding box center [754, 165] width 632 height 36
paste input "SVHIOR"
type input "SVHIOR"
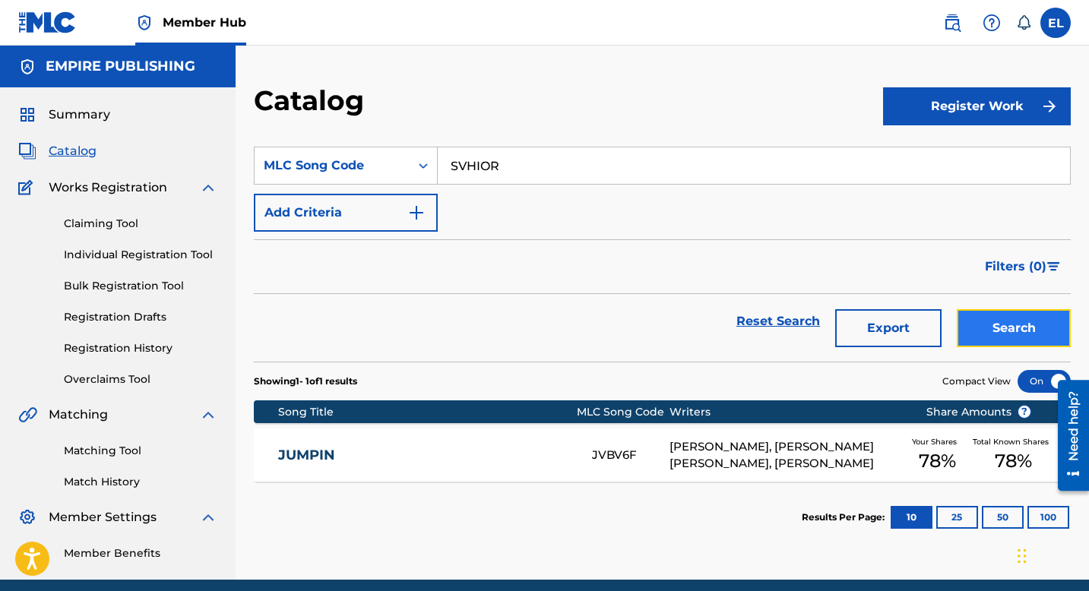
click at [1017, 333] on button "Search" at bounding box center [1014, 328] width 114 height 38
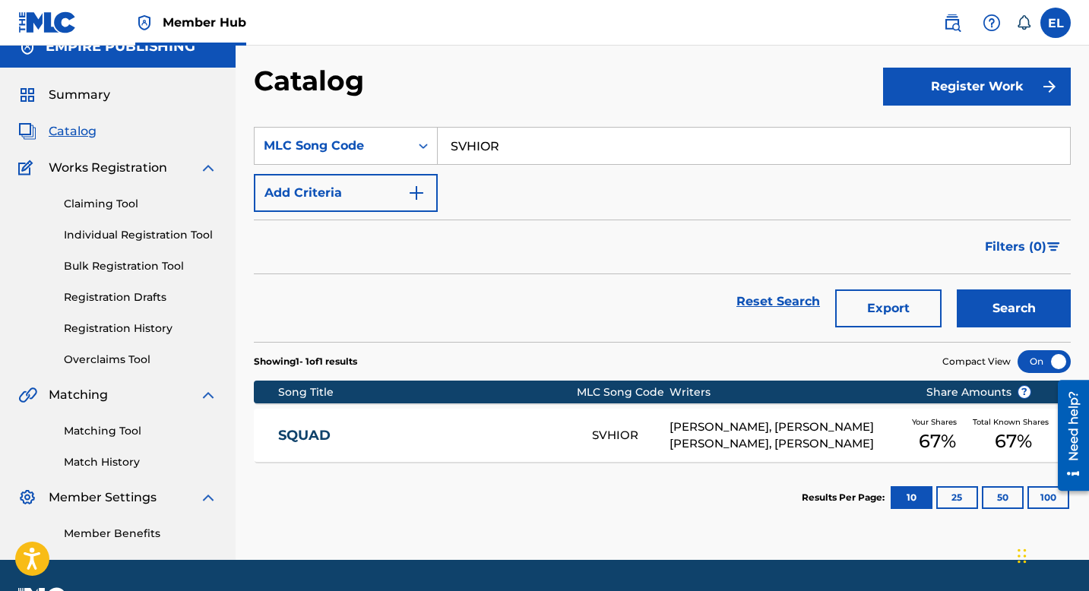
scroll to position [62, 0]
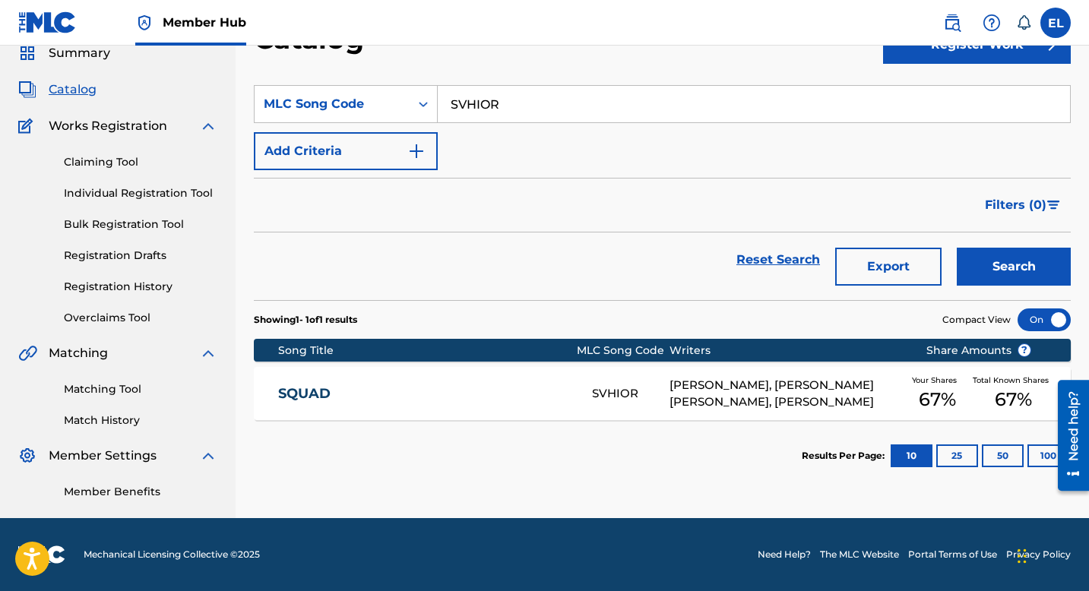
click at [481, 403] on div "SQUAD SVHIOR ANTHONY SUAREZ, IAN LUIS BEATO, JULIAN SACHELI Your Shares 67 % To…" at bounding box center [662, 393] width 817 height 53
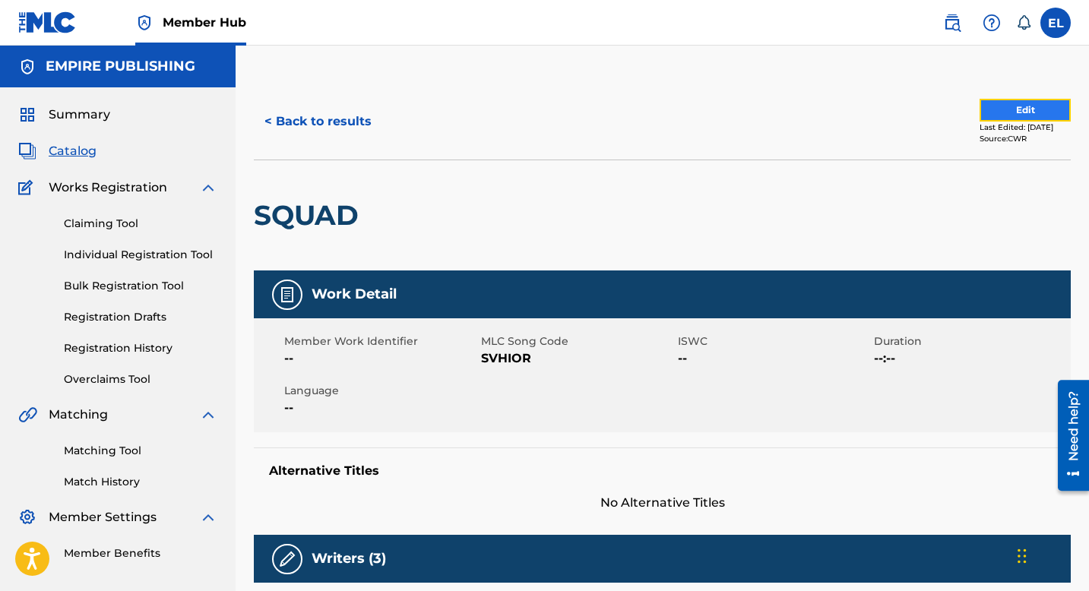
click at [1015, 112] on button "Edit" at bounding box center [1024, 110] width 91 height 23
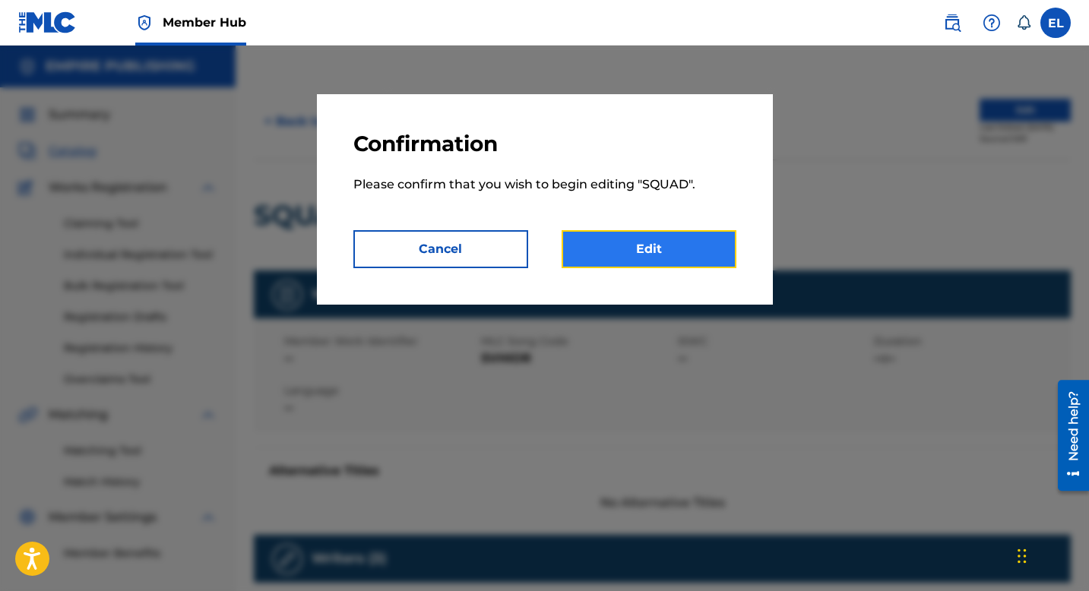
click at [640, 241] on link "Edit" at bounding box center [648, 249] width 175 height 38
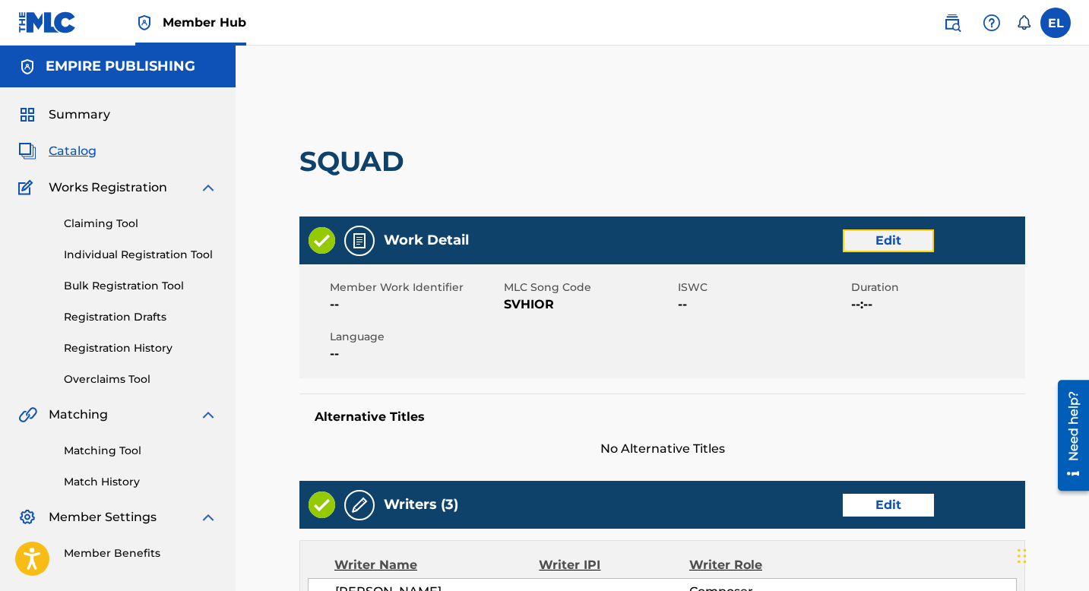
click at [871, 244] on link "Edit" at bounding box center [888, 240] width 91 height 23
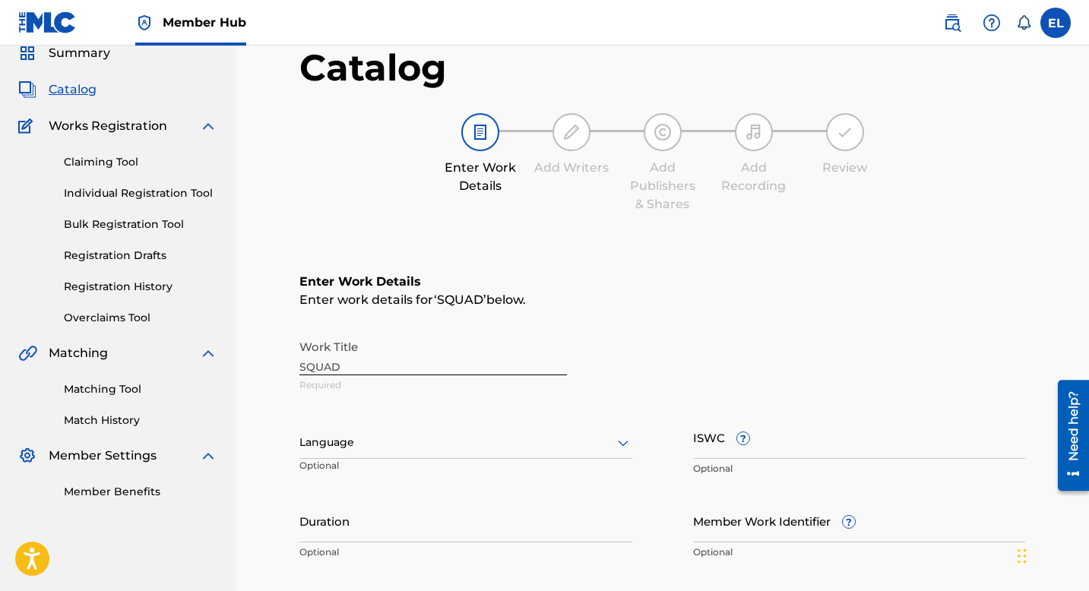
scroll to position [138, 0]
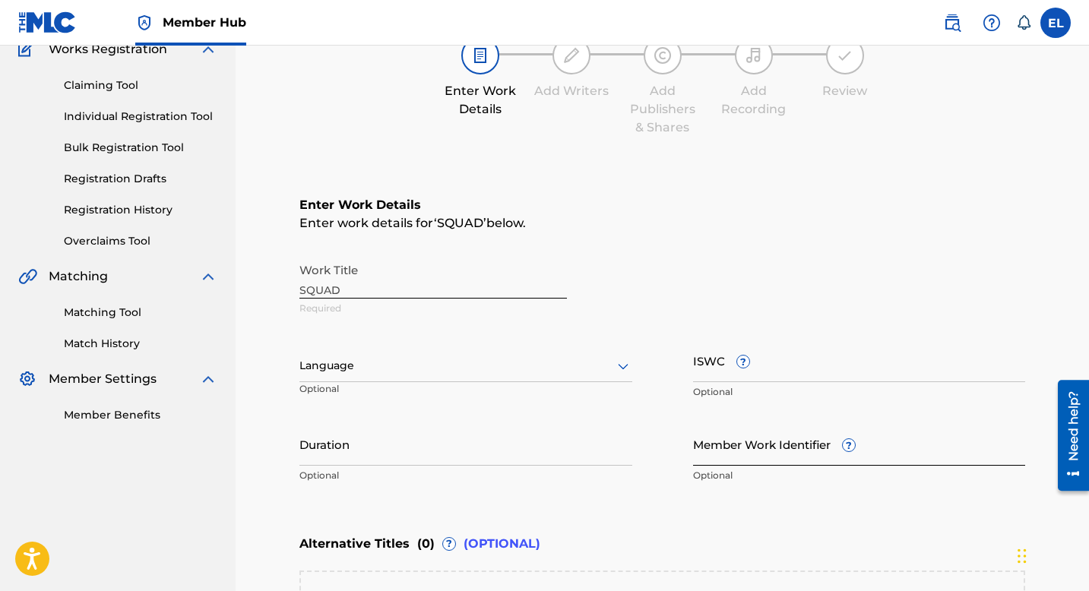
click at [751, 452] on input "Member Work Identifier ?" at bounding box center [859, 443] width 333 height 43
click at [750, 452] on input "Member Work Identifier ?" at bounding box center [859, 443] width 333 height 43
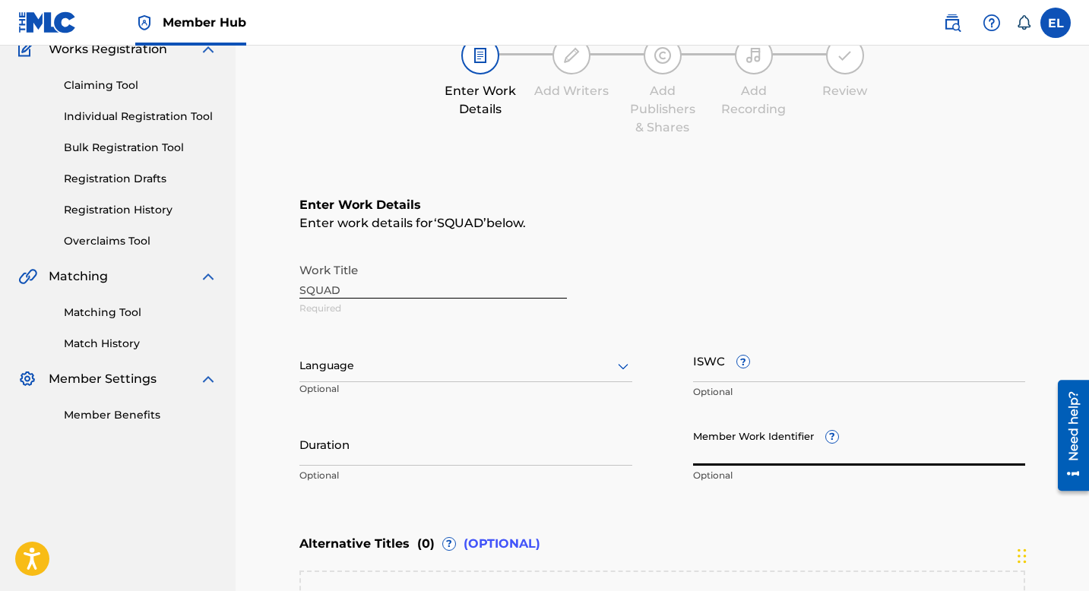
paste input "EMP38463"
type input "EMP38463"
click at [560, 378] on div "Language" at bounding box center [465, 366] width 333 height 32
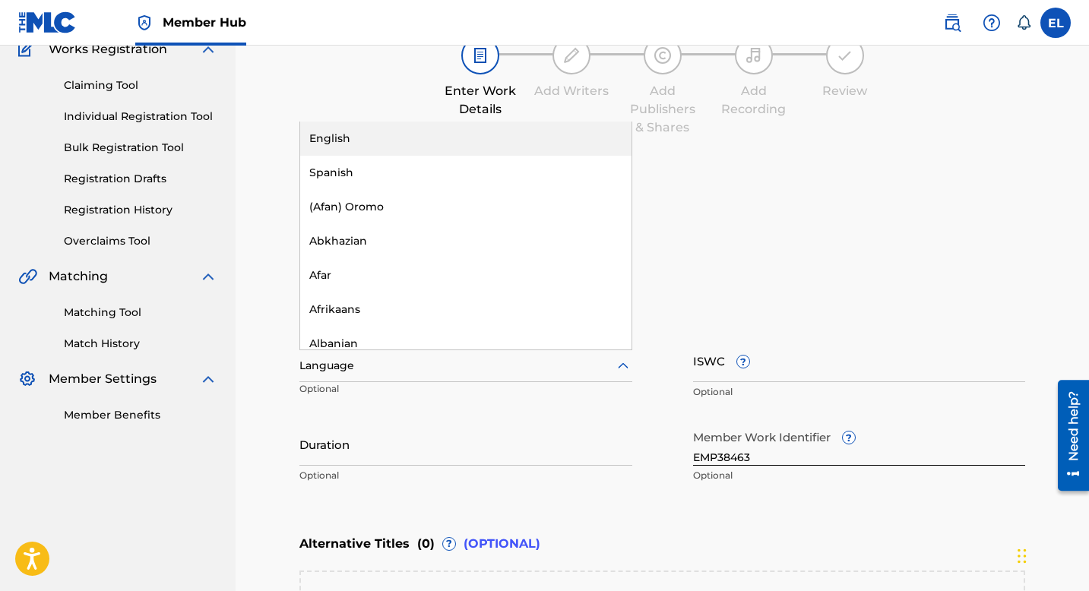
click at [383, 144] on div "English" at bounding box center [465, 139] width 331 height 34
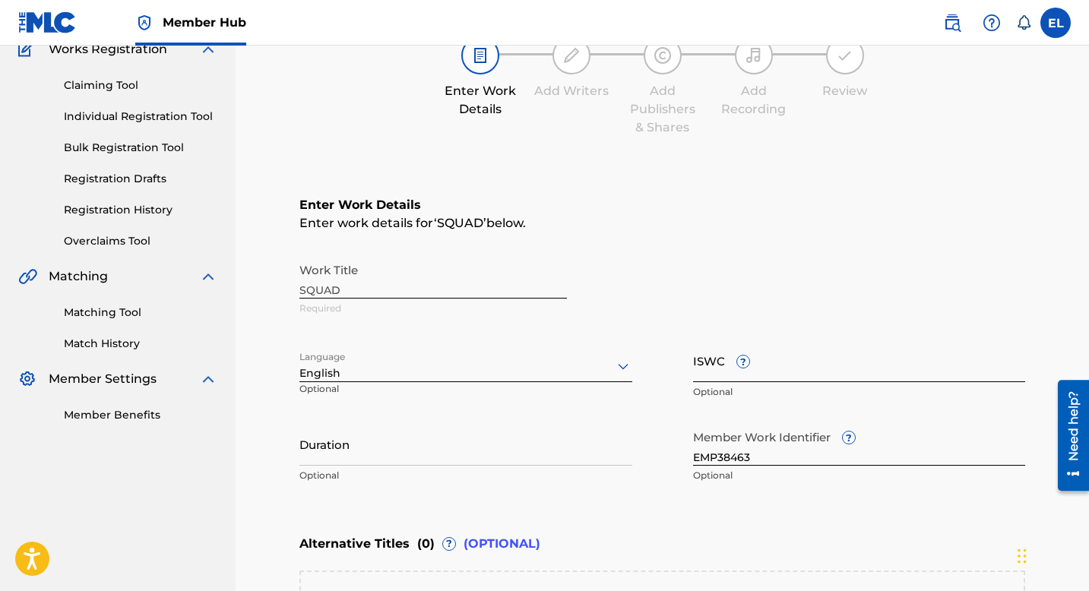
click at [810, 362] on input "ISWC ?" at bounding box center [859, 360] width 333 height 43
paste input "T9242060613"
type input "T9242060613"
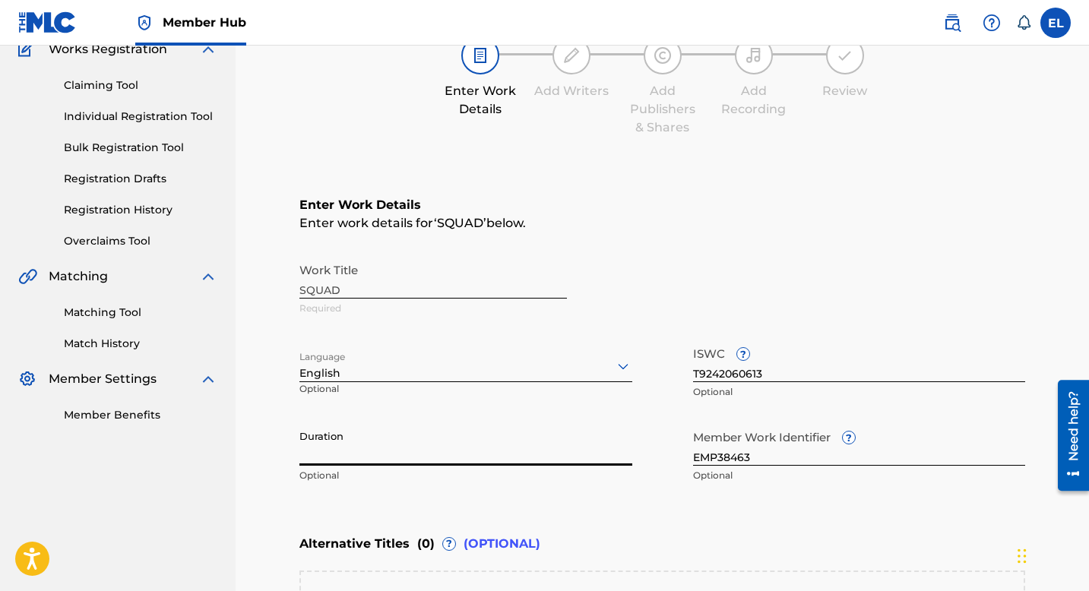
click at [504, 438] on input "Duration" at bounding box center [465, 443] width 333 height 43
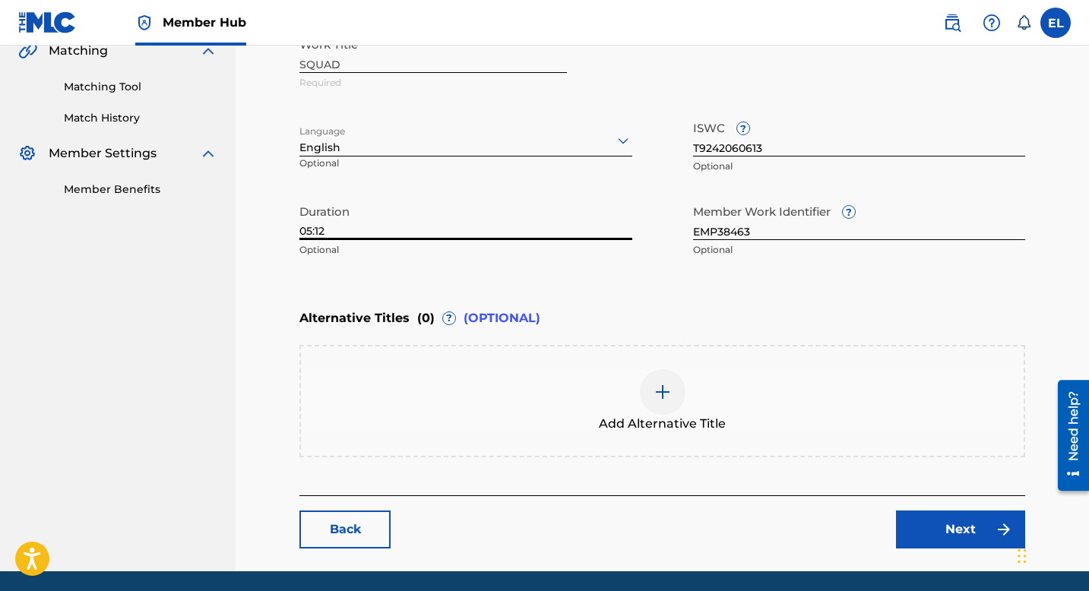
scroll to position [416, 0]
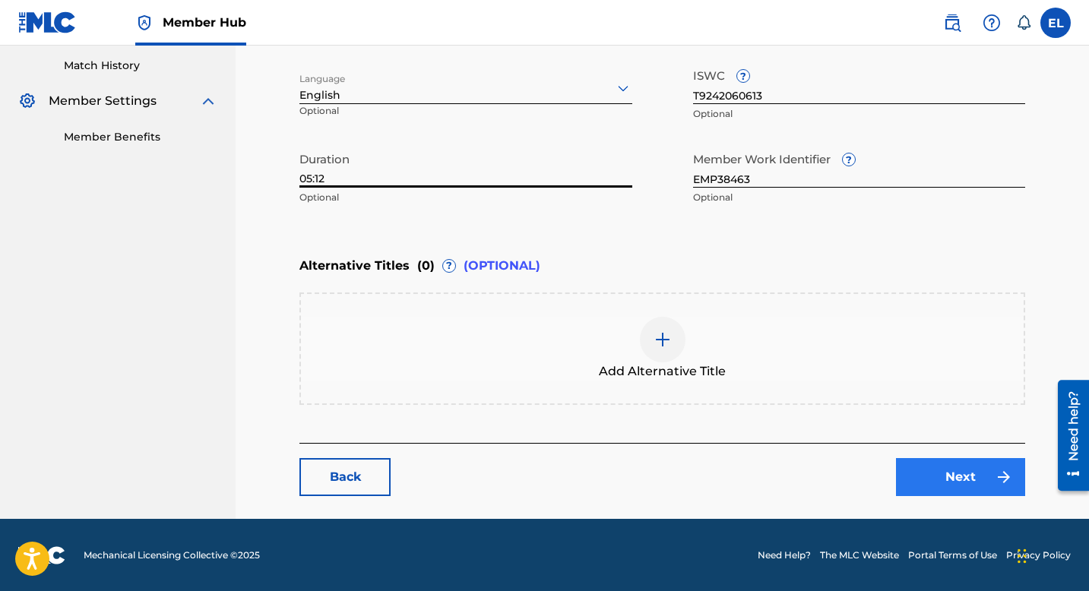
type input "05:12"
click at [959, 478] on link "Next" at bounding box center [960, 477] width 129 height 38
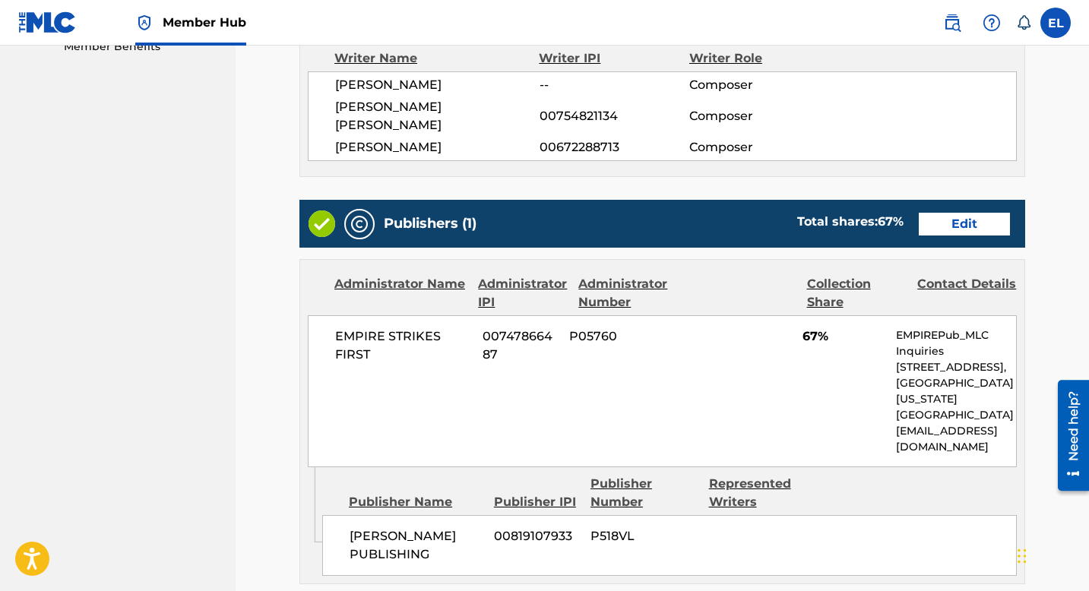
scroll to position [198, 0]
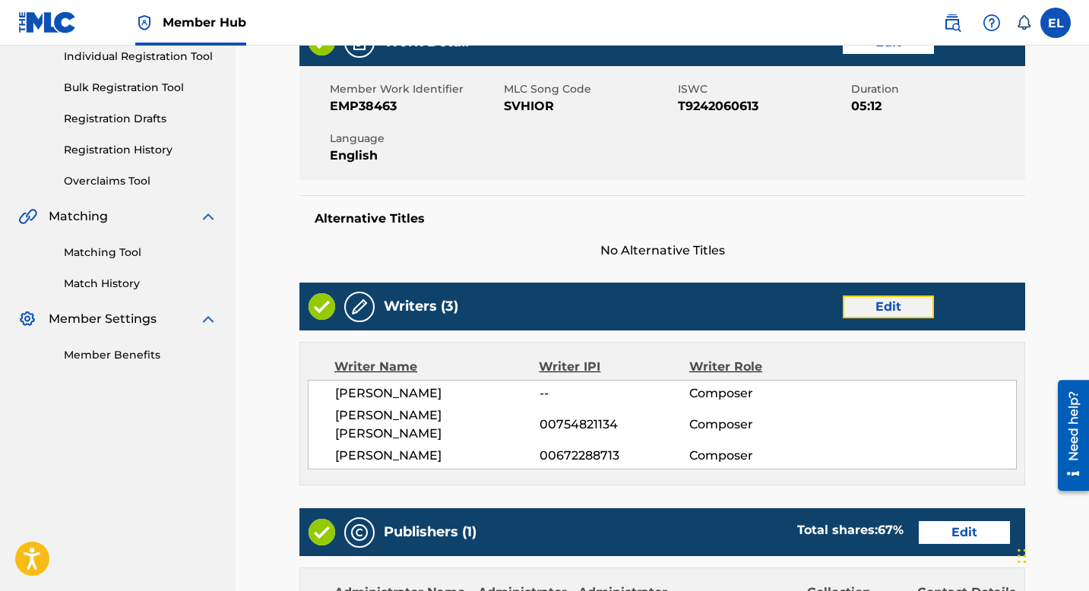
click at [881, 312] on link "Edit" at bounding box center [888, 307] width 91 height 23
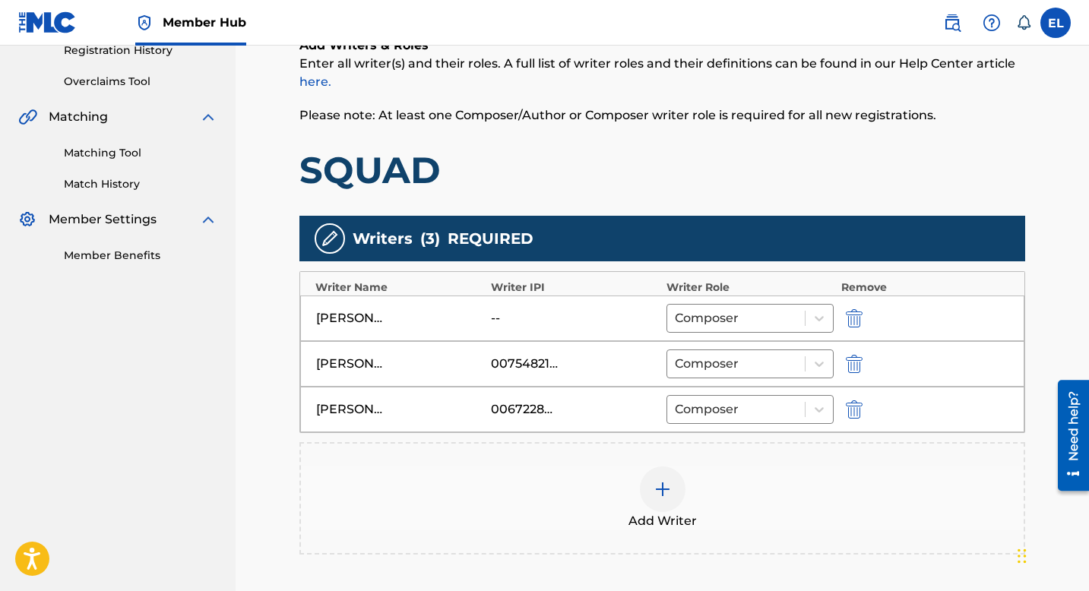
scroll to position [304, 0]
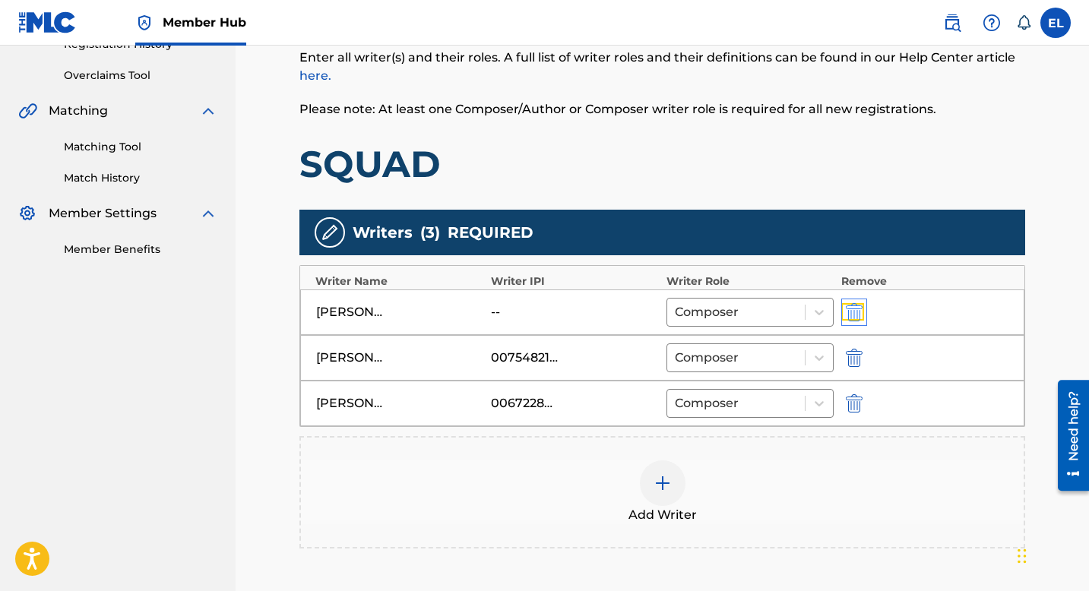
click at [858, 314] on img "submit" at bounding box center [854, 312] width 17 height 18
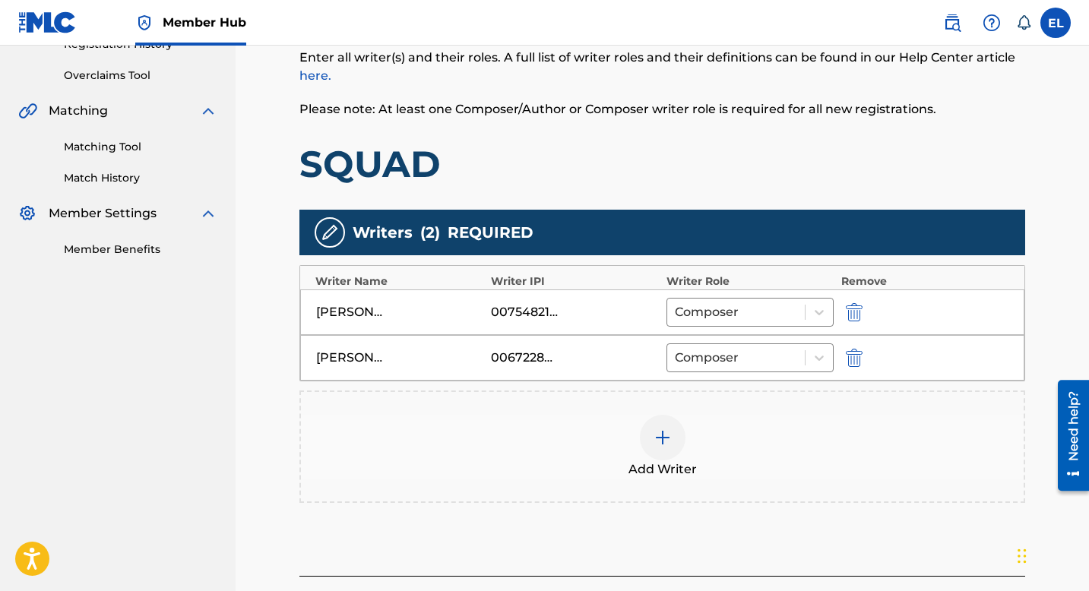
click at [675, 427] on div at bounding box center [663, 438] width 46 height 46
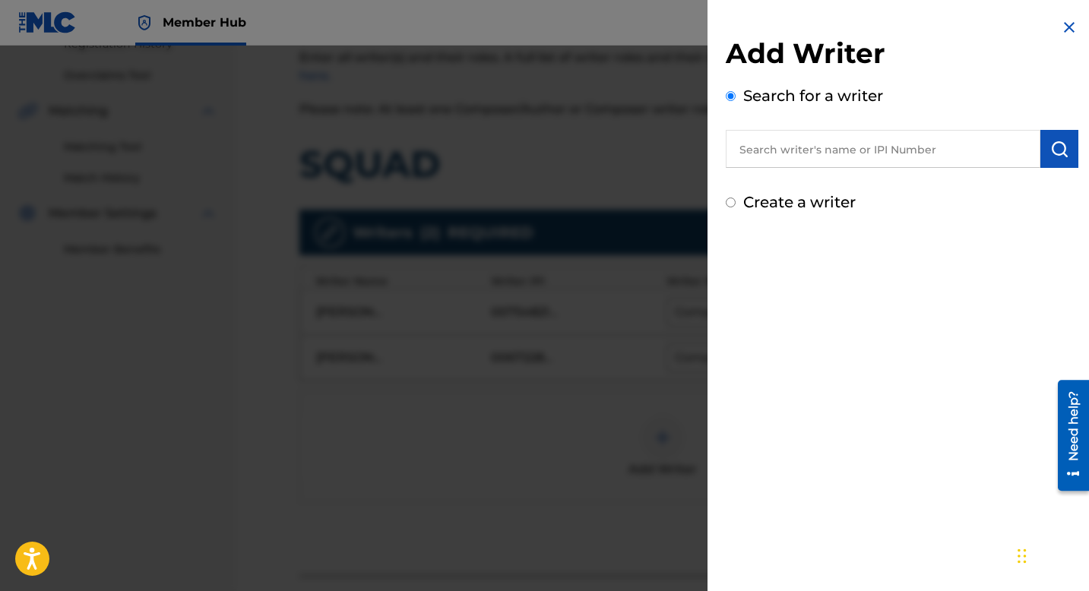
drag, startPoint x: 882, startPoint y: 154, endPoint x: 928, endPoint y: 164, distance: 47.4
click at [882, 154] on input "text" at bounding box center [883, 149] width 315 height 38
paste input "00845425821"
type input "00845425821"
click at [1041, 147] on button "submit" at bounding box center [1059, 149] width 38 height 38
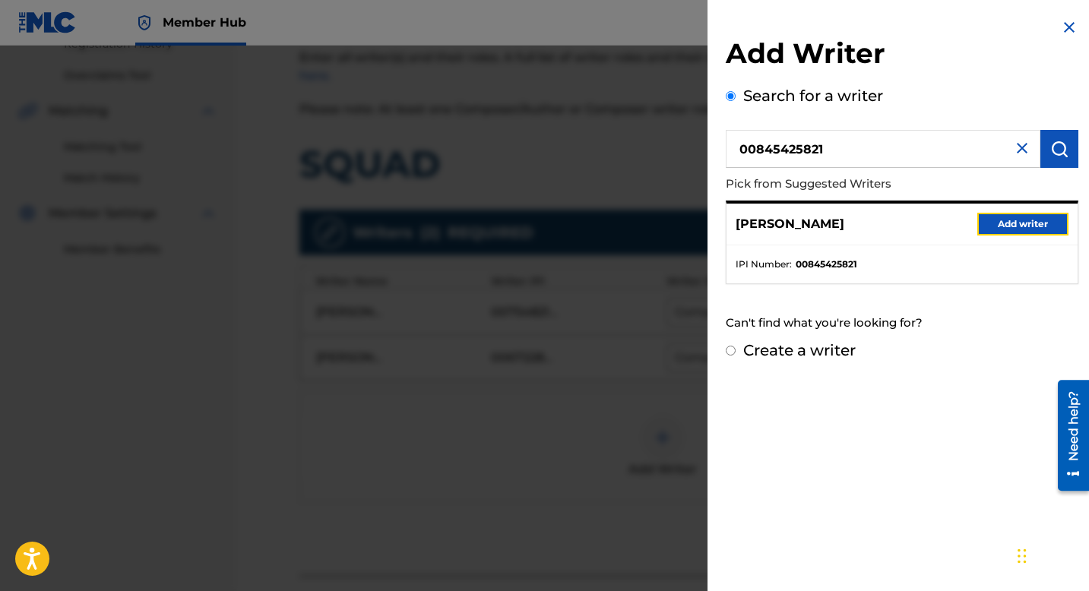
click at [1004, 223] on button "Add writer" at bounding box center [1022, 224] width 91 height 23
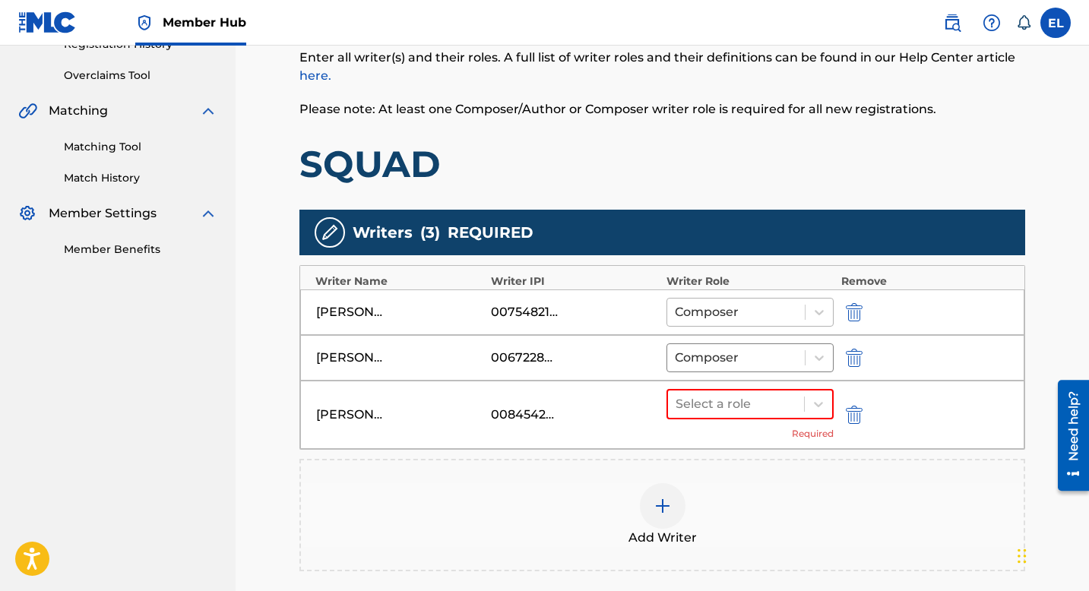
drag, startPoint x: 746, startPoint y: 317, endPoint x: 748, endPoint y: 327, distance: 10.9
click at [747, 318] on div at bounding box center [736, 312] width 122 height 21
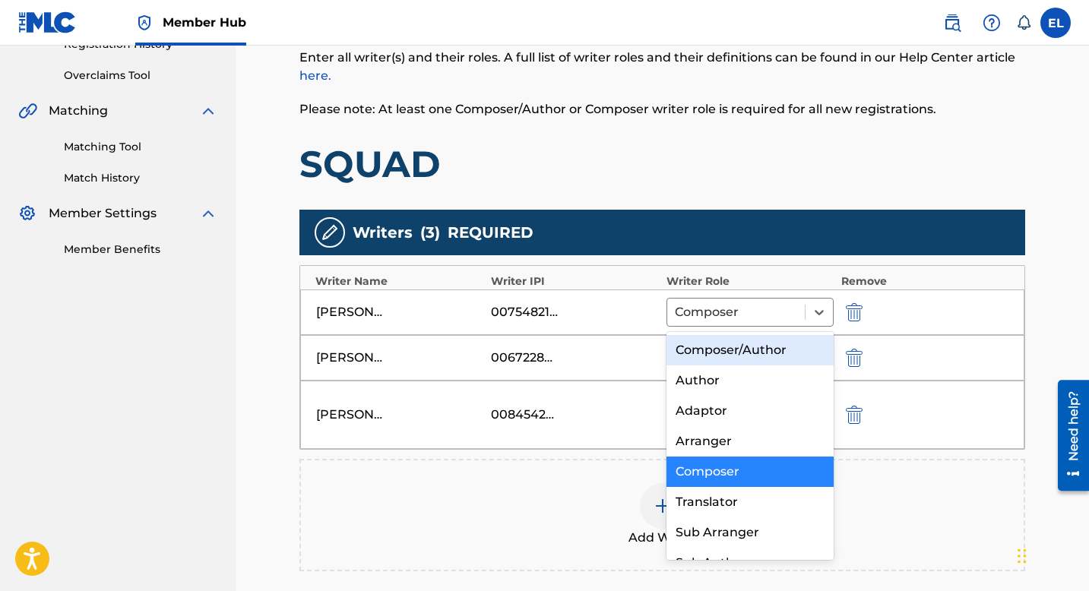
drag, startPoint x: 744, startPoint y: 341, endPoint x: 750, endPoint y: 355, distance: 15.0
click at [745, 343] on div "Composer/Author" at bounding box center [749, 350] width 167 height 30
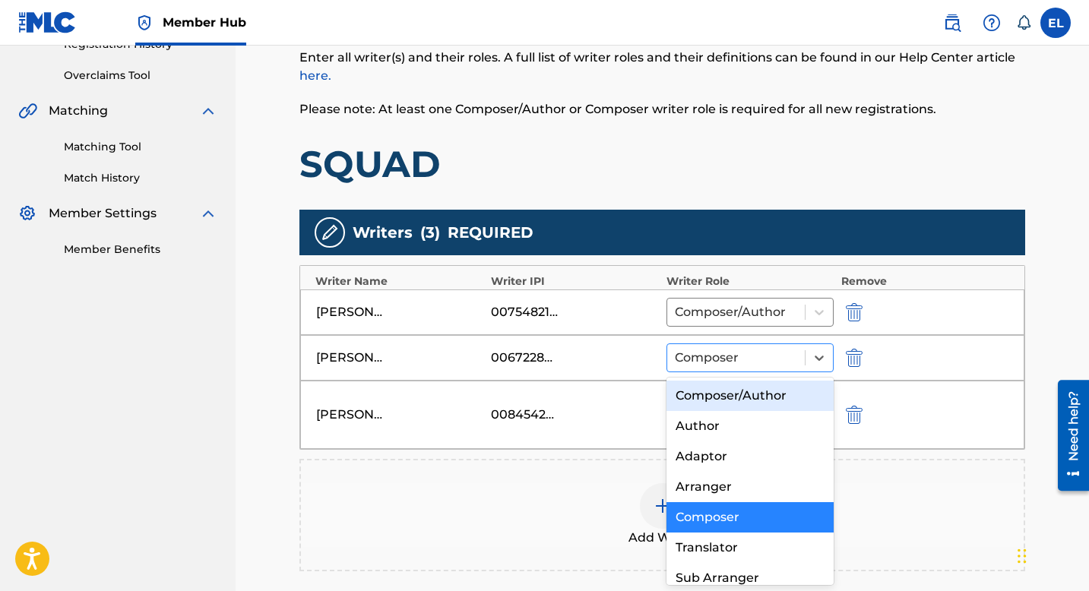
drag, startPoint x: 749, startPoint y: 356, endPoint x: 752, endPoint y: 381, distance: 26.0
click at [749, 356] on div at bounding box center [736, 357] width 122 height 21
drag, startPoint x: 753, startPoint y: 393, endPoint x: 754, endPoint y: 409, distance: 16.0
click at [752, 393] on div "Composer/Author" at bounding box center [749, 396] width 167 height 30
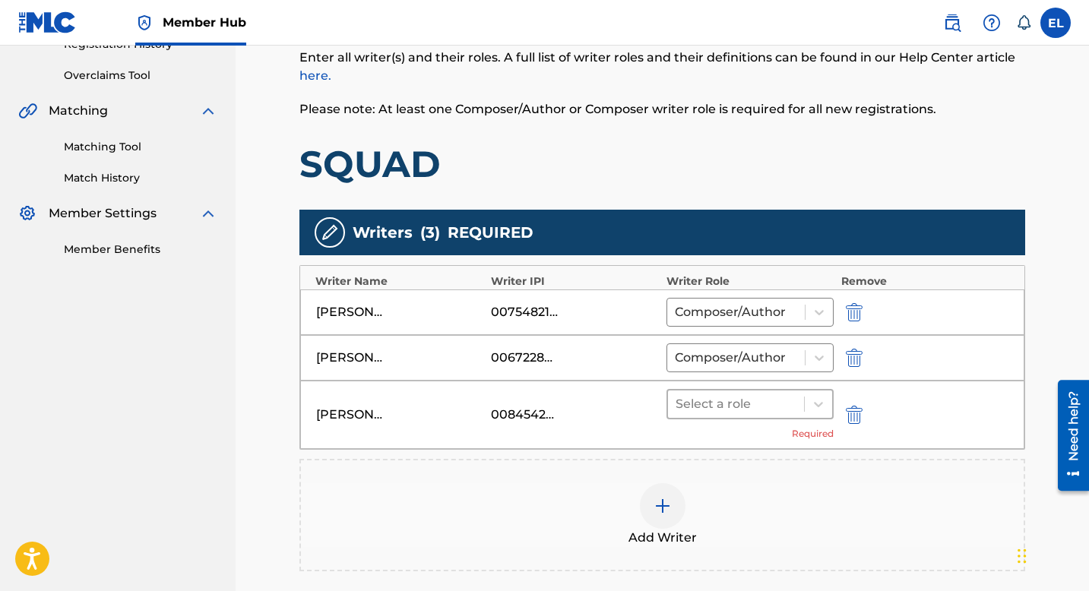
click at [755, 415] on div "Select a role" at bounding box center [736, 404] width 136 height 27
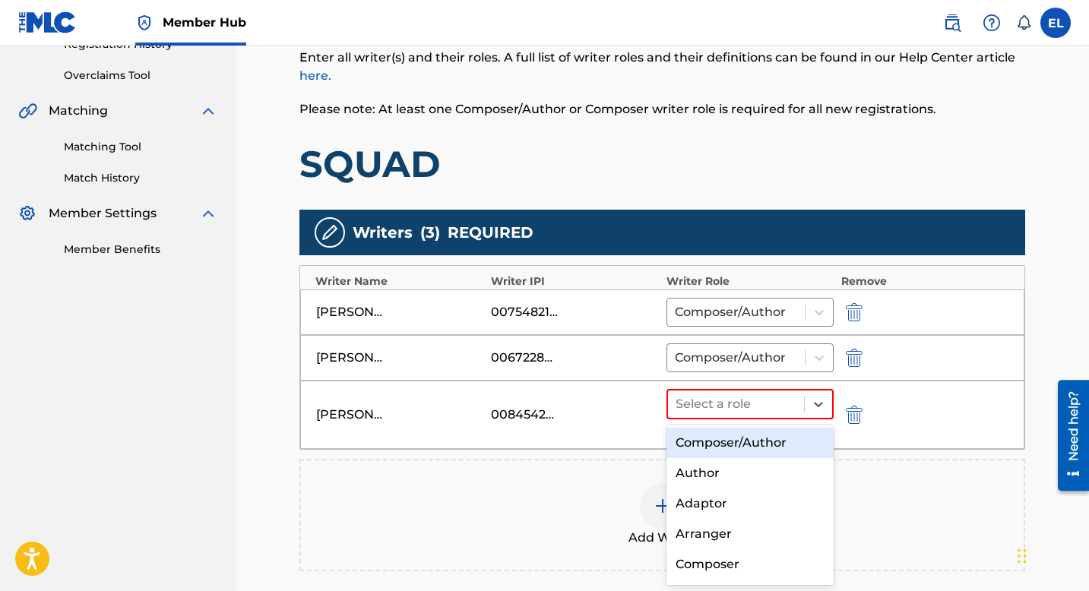
drag, startPoint x: 757, startPoint y: 443, endPoint x: 777, endPoint y: 444, distance: 19.8
click at [757, 443] on div "Composer/Author" at bounding box center [749, 443] width 167 height 30
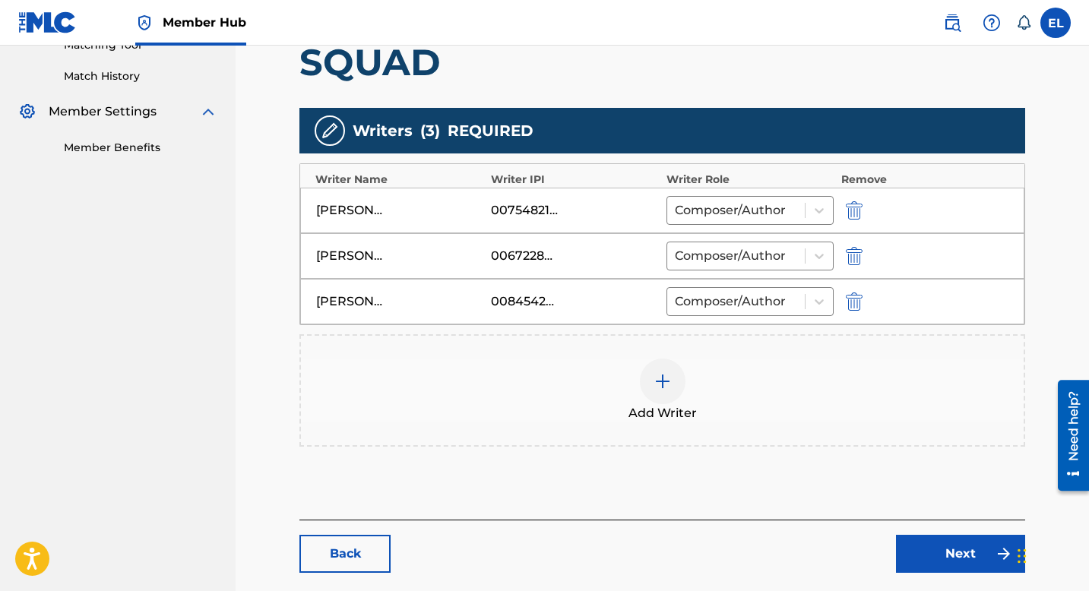
scroll to position [483, 0]
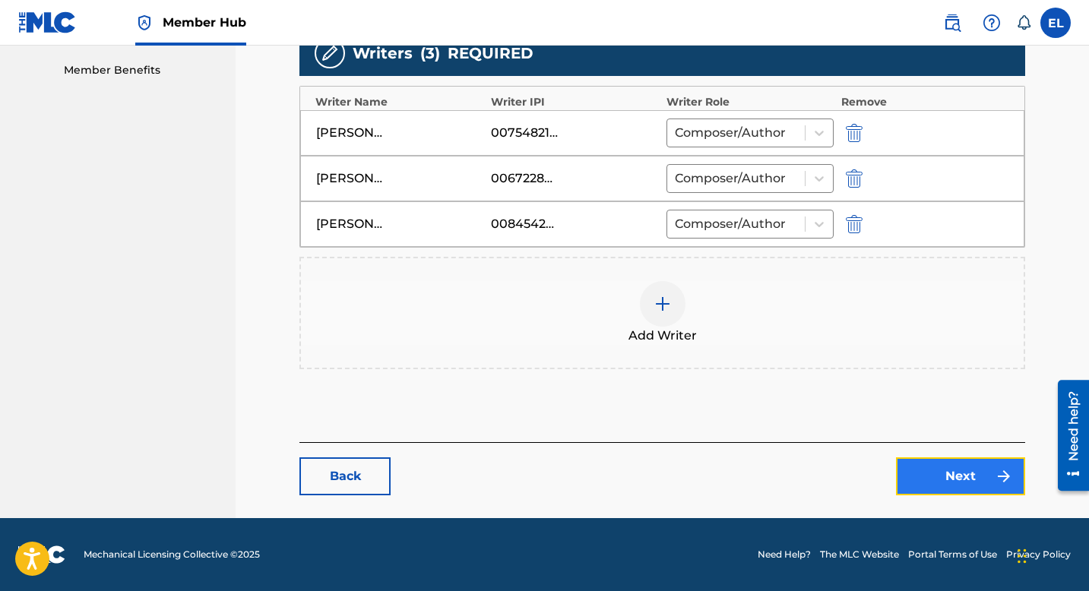
click at [928, 470] on link "Next" at bounding box center [960, 476] width 129 height 38
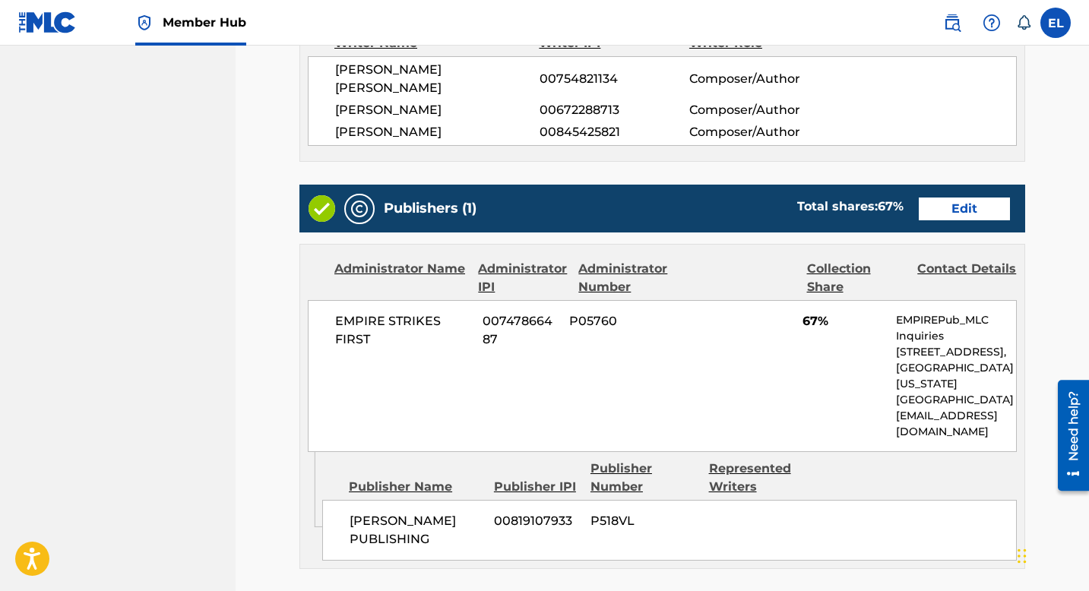
scroll to position [409, 0]
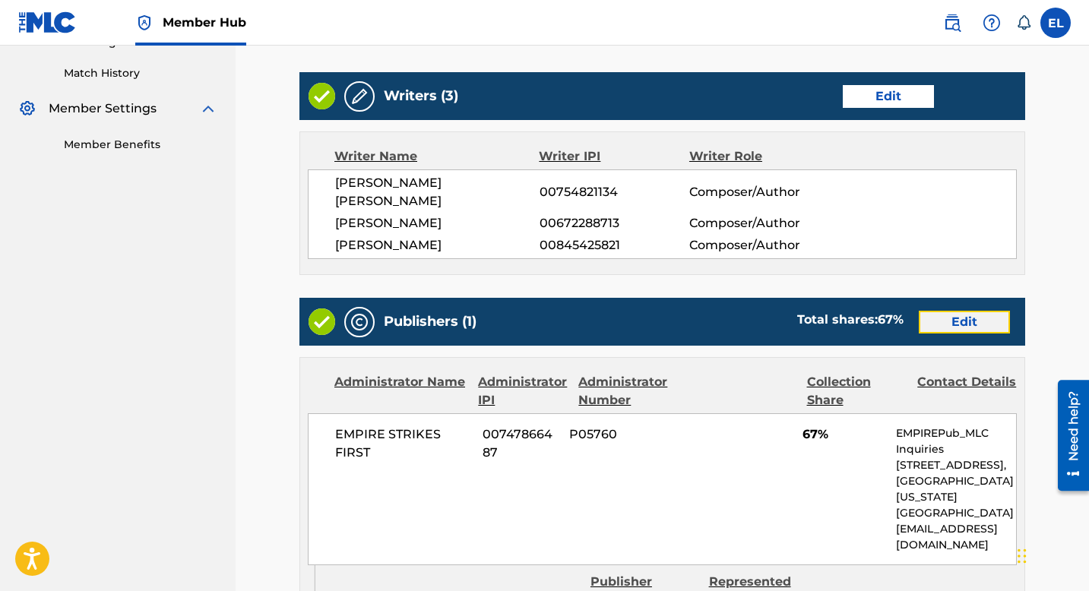
click at [941, 311] on link "Edit" at bounding box center [964, 322] width 91 height 23
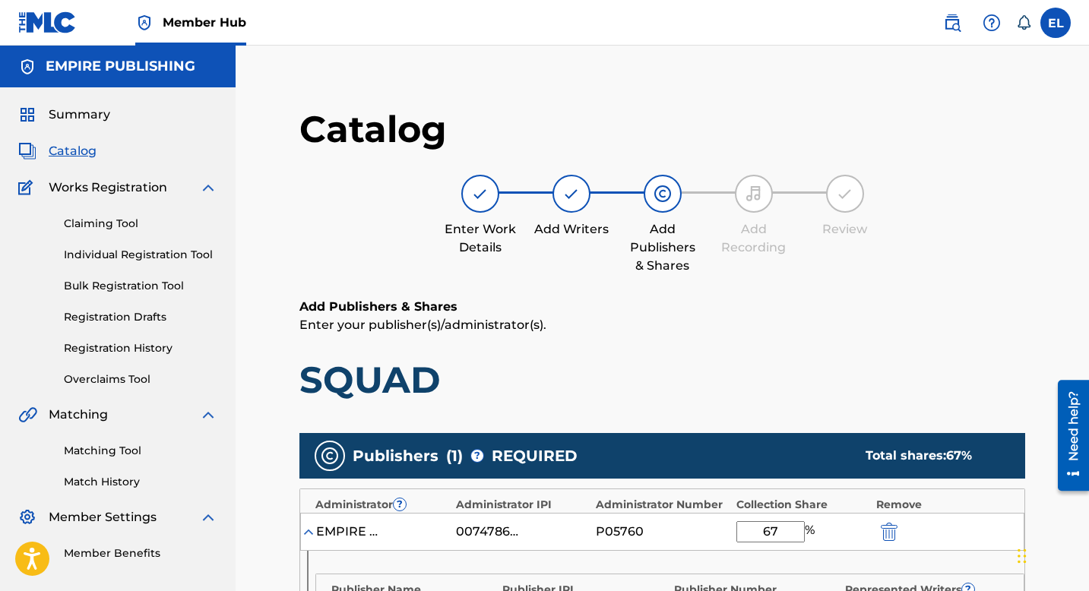
scroll to position [295, 0]
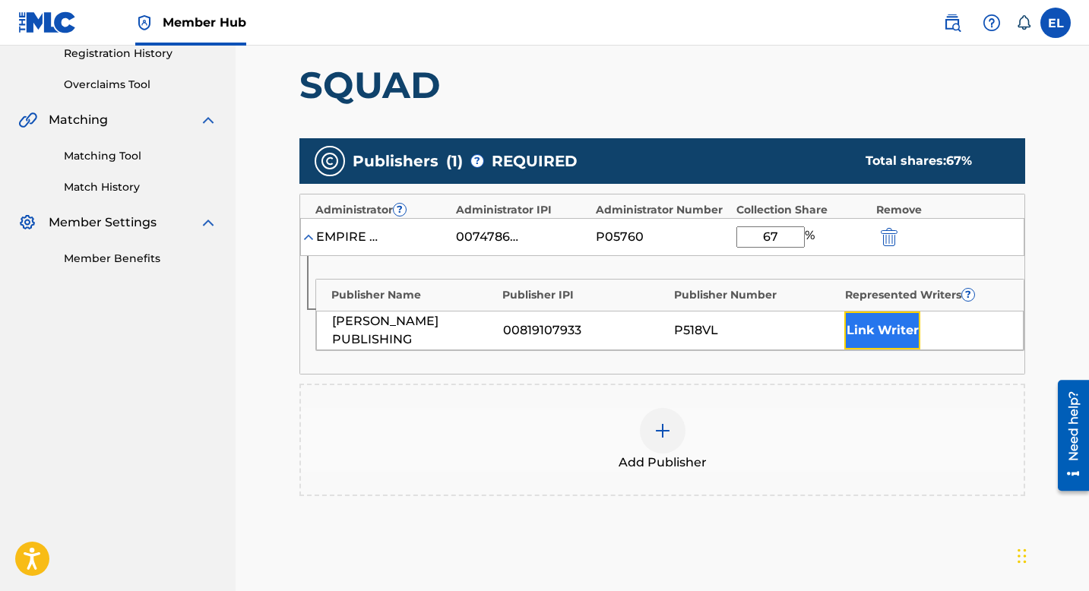
click at [903, 321] on button "Link Writer" at bounding box center [882, 331] width 76 height 38
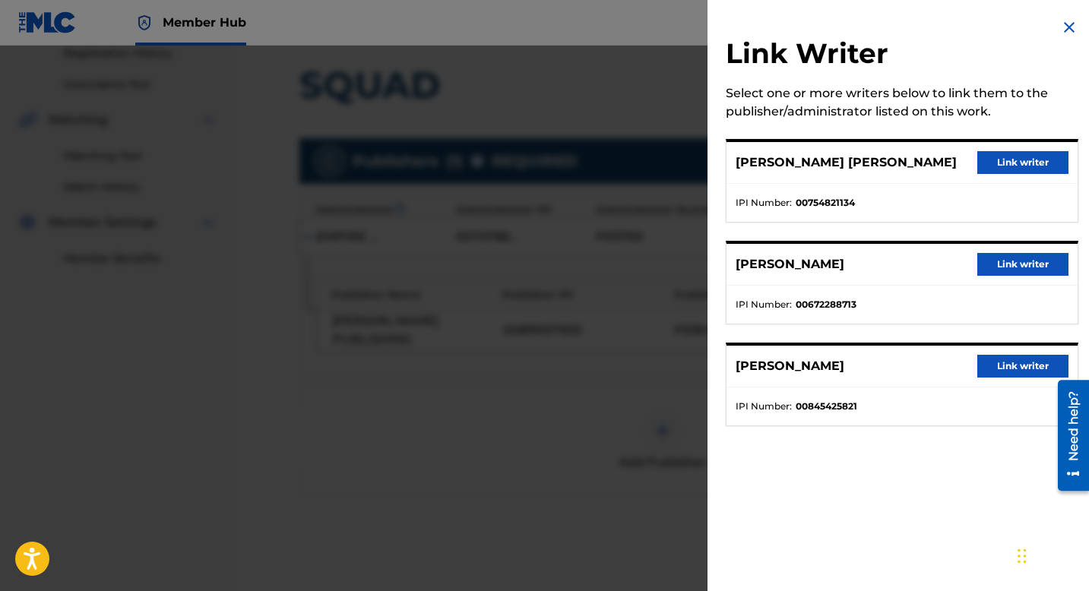
click at [987, 175] on div "IAN LUIS BEATO Link writer" at bounding box center [901, 163] width 351 height 42
click at [994, 172] on button "Link writer" at bounding box center [1022, 162] width 91 height 23
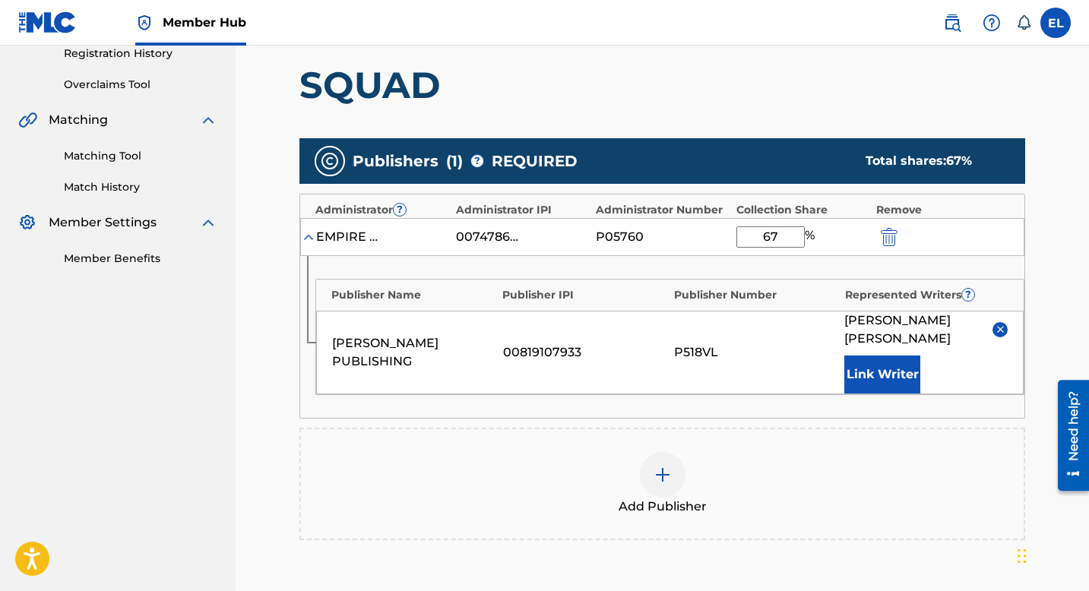
click at [886, 376] on div "Publisher Name Publisher IPI Publisher Number Represented Writers ? JULIAN SACH…" at bounding box center [662, 337] width 724 height 162
click at [891, 368] on button "Link Writer" at bounding box center [882, 375] width 76 height 38
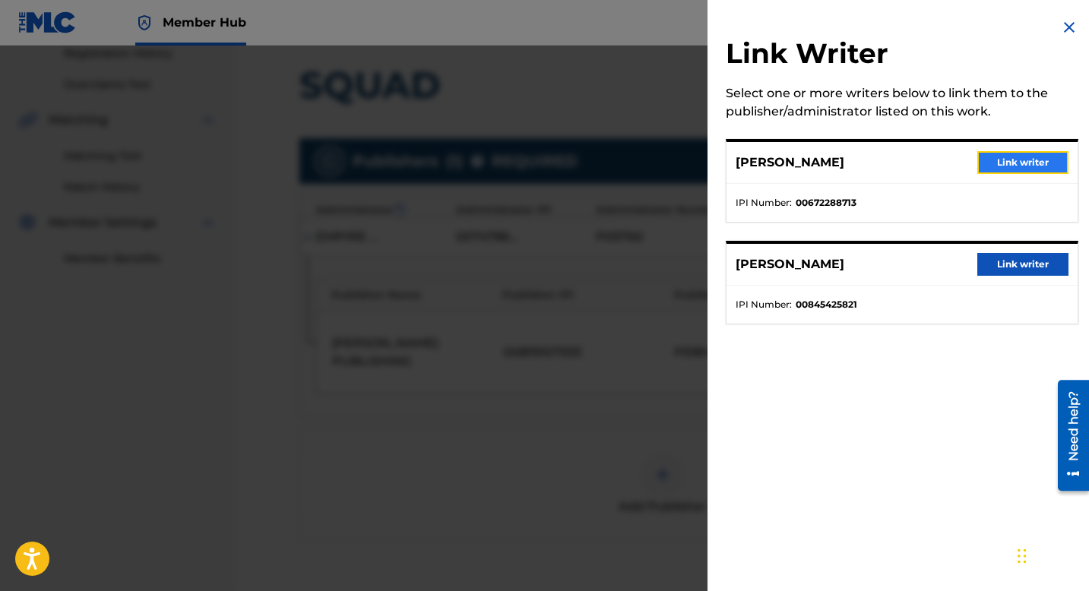
click at [1004, 169] on button "Link writer" at bounding box center [1022, 162] width 91 height 23
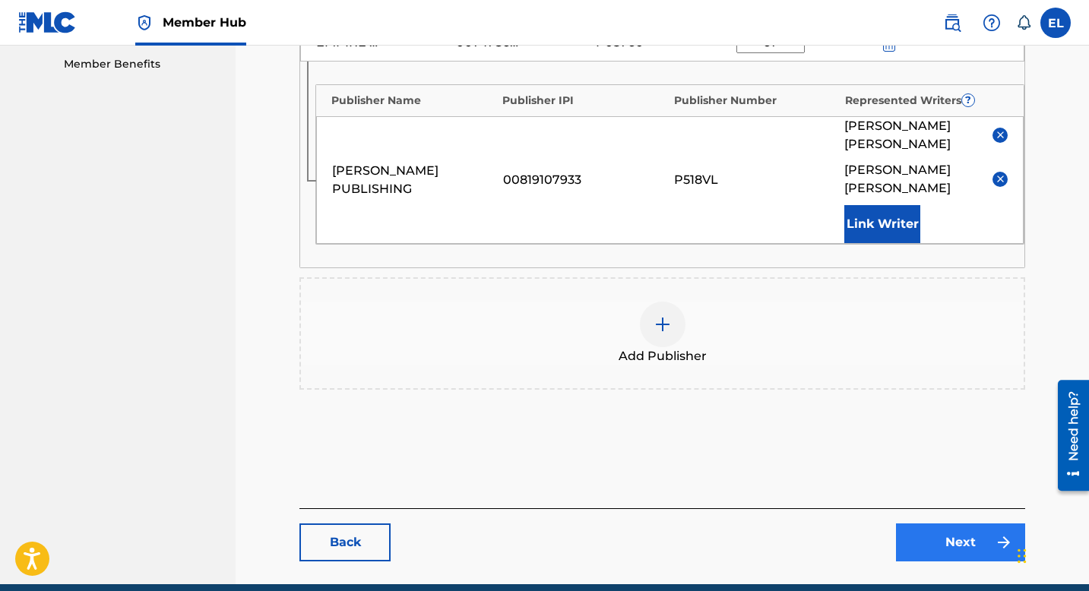
scroll to position [519, 0]
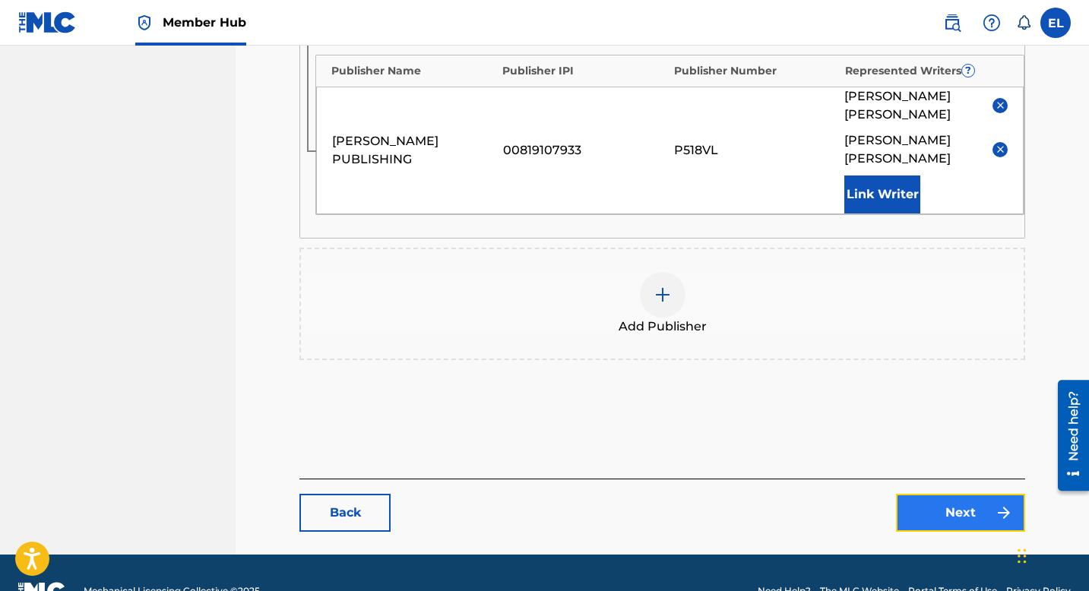
click at [932, 494] on link "Next" at bounding box center [960, 513] width 129 height 38
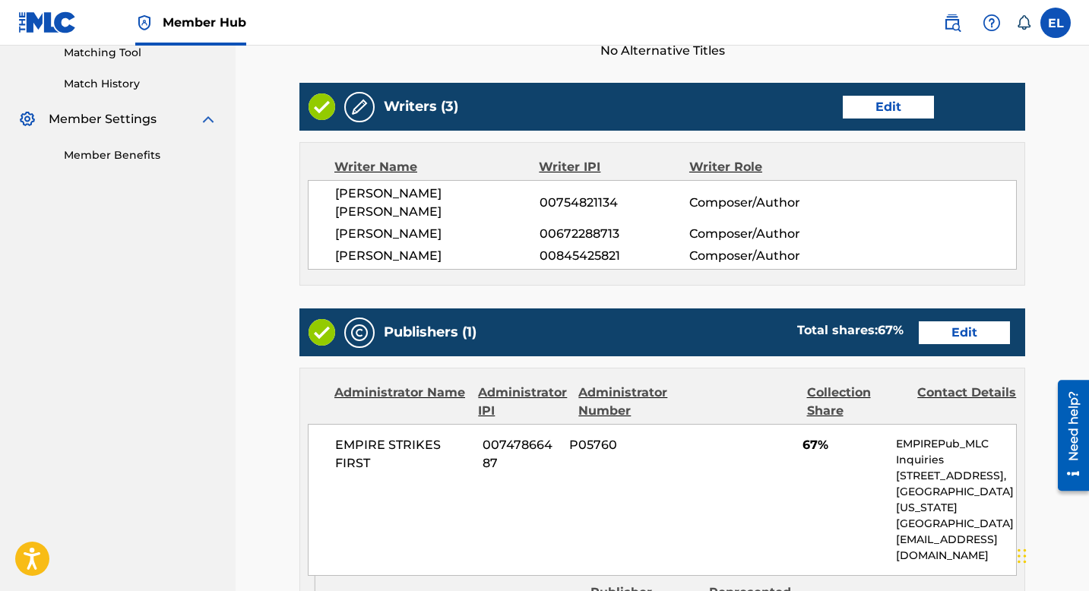
scroll to position [754, 0]
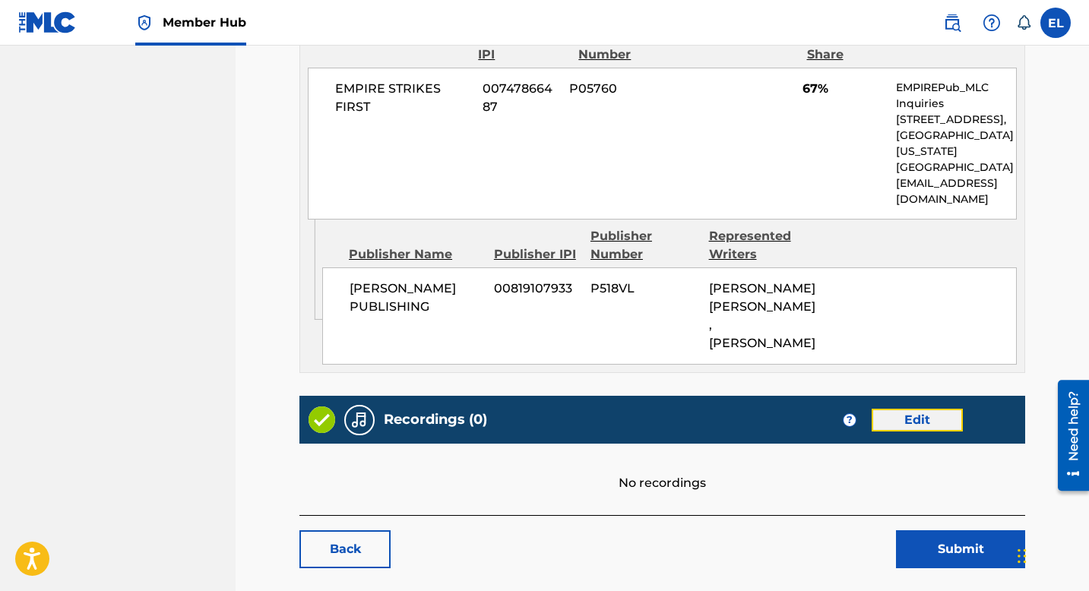
click at [922, 409] on link "Edit" at bounding box center [916, 420] width 91 height 23
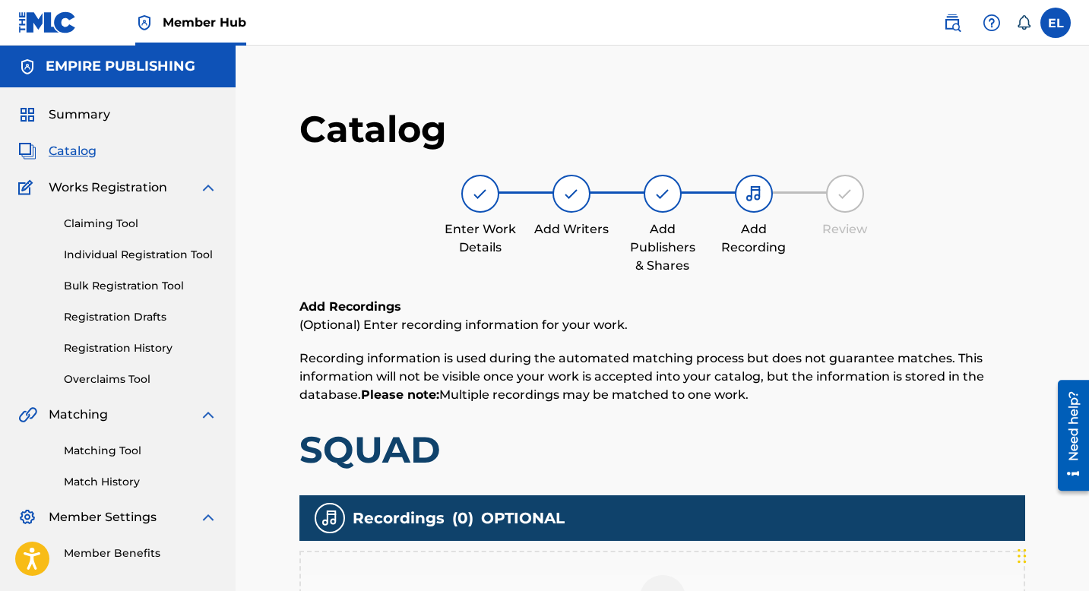
scroll to position [269, 0]
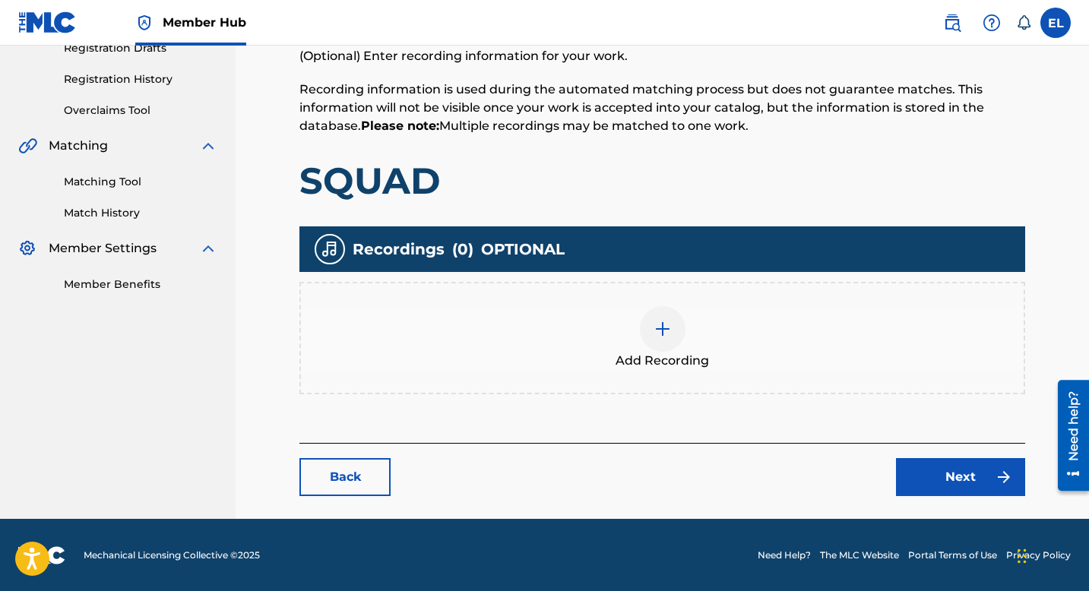
click at [640, 335] on div at bounding box center [663, 329] width 46 height 46
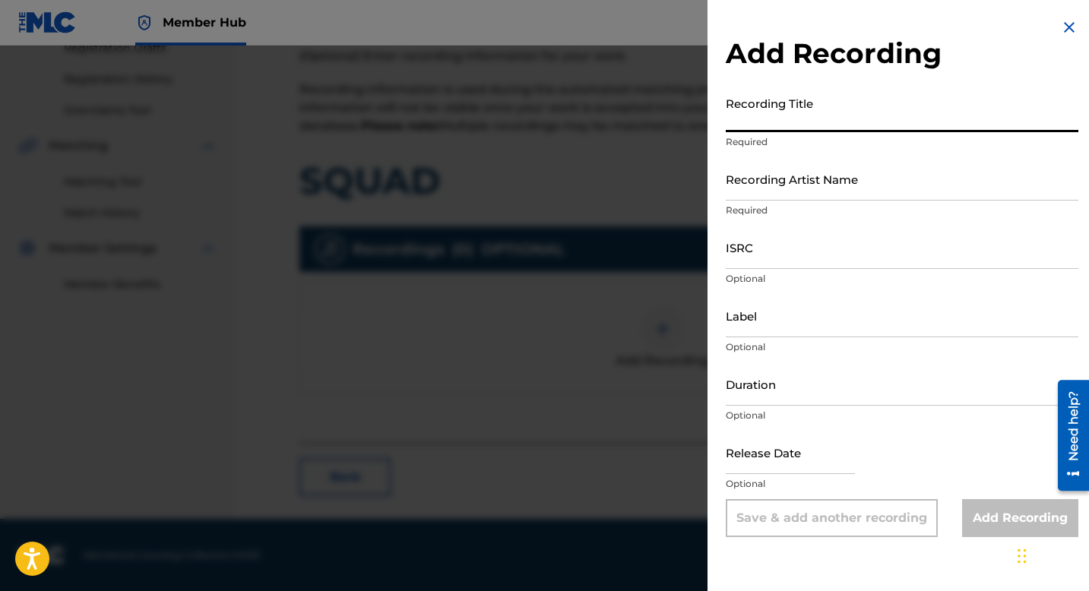
click at [808, 118] on input "Recording Title" at bounding box center [902, 110] width 353 height 43
paste input "Squad"
type input "Squad"
click at [776, 174] on input "Recording Artist Name" at bounding box center [902, 178] width 353 height 43
click at [776, 175] on input "Recording Artist Name" at bounding box center [902, 178] width 353 height 43
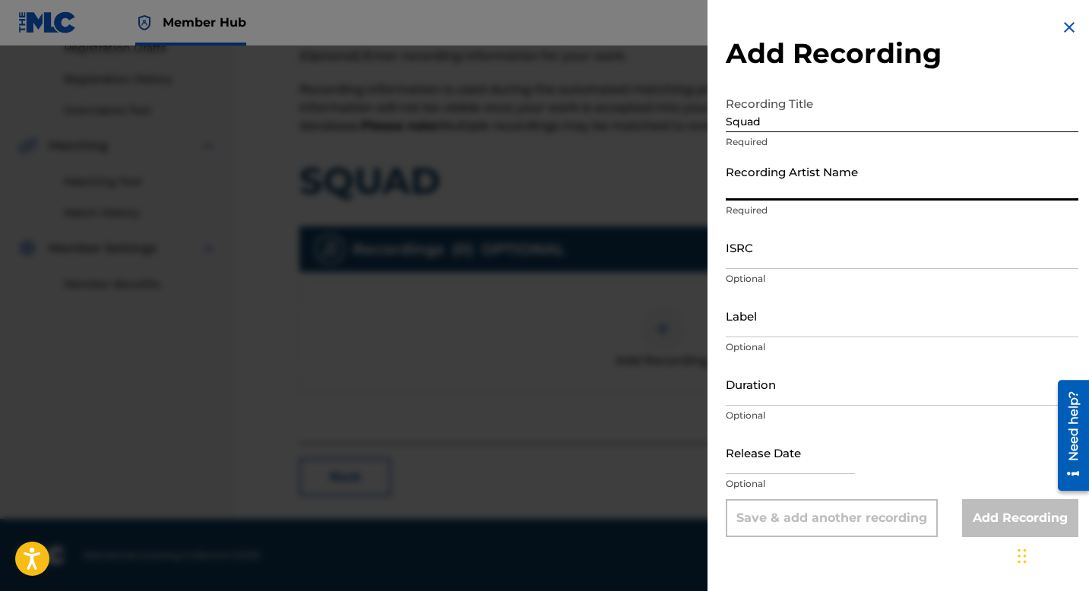
paste input "Black V Neck"
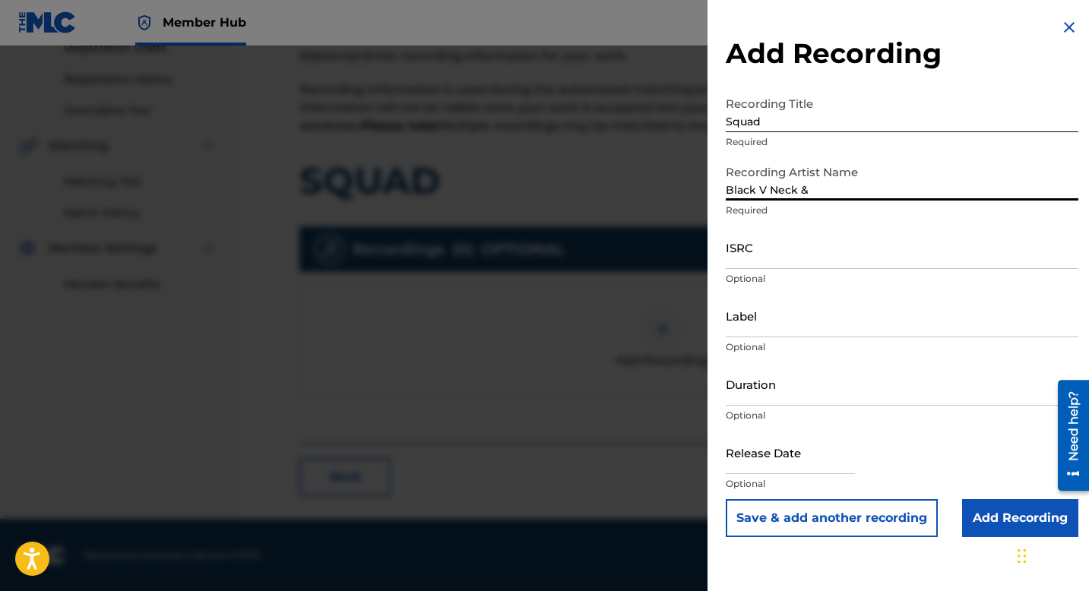
paste input "AYAREZ"
type input "Black V Neck & AYAREZ"
click at [797, 247] on input "ISRC" at bounding box center [902, 247] width 353 height 43
paste input "CA5KR1711550"
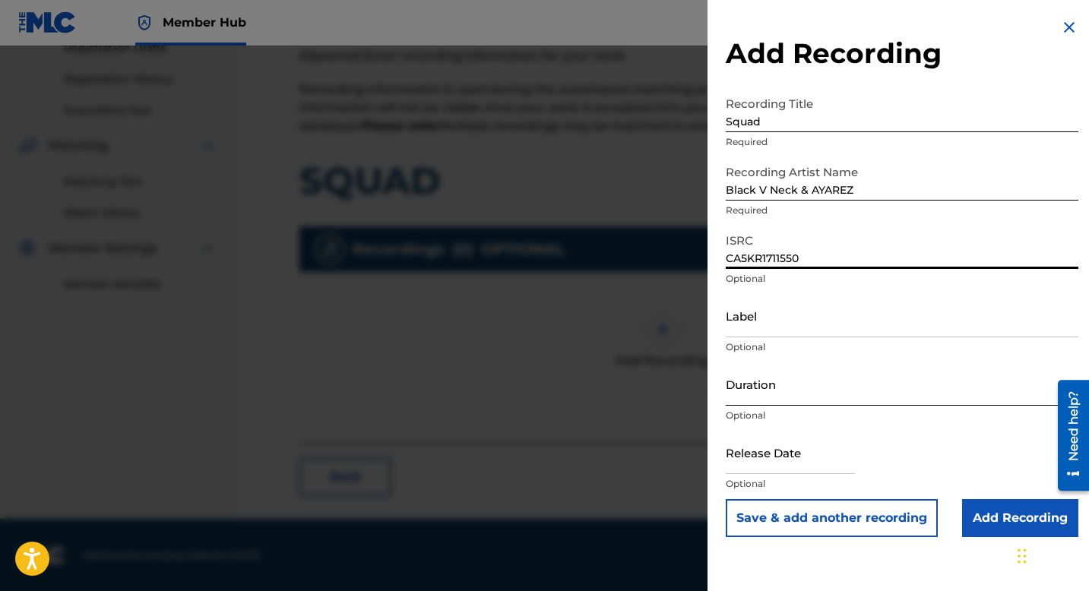
type input "CA5KR1711550"
click at [792, 394] on input "Duration" at bounding box center [902, 383] width 353 height 43
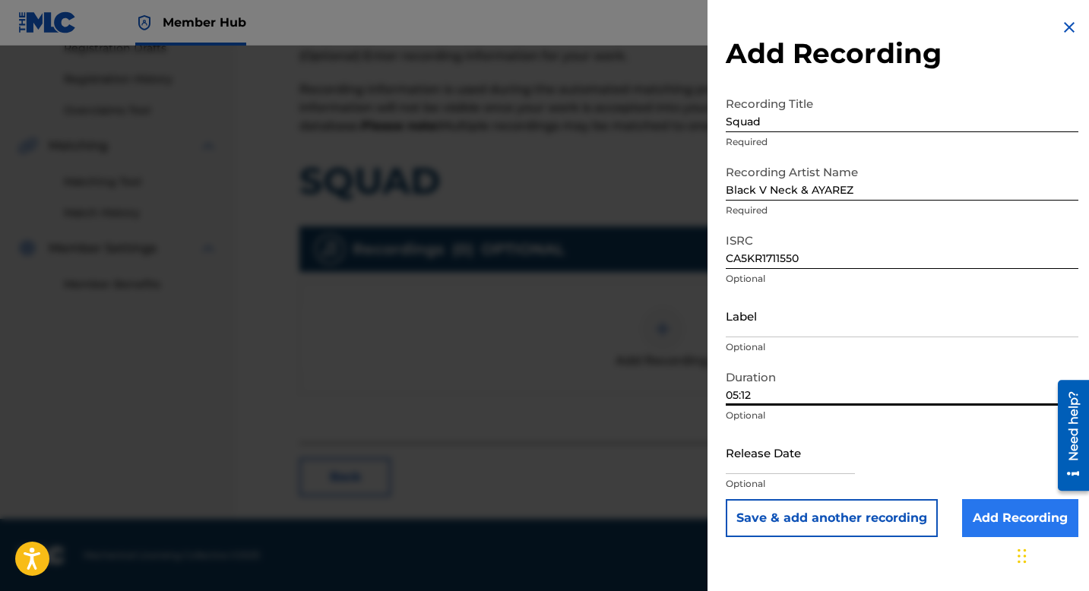
type input "05:12"
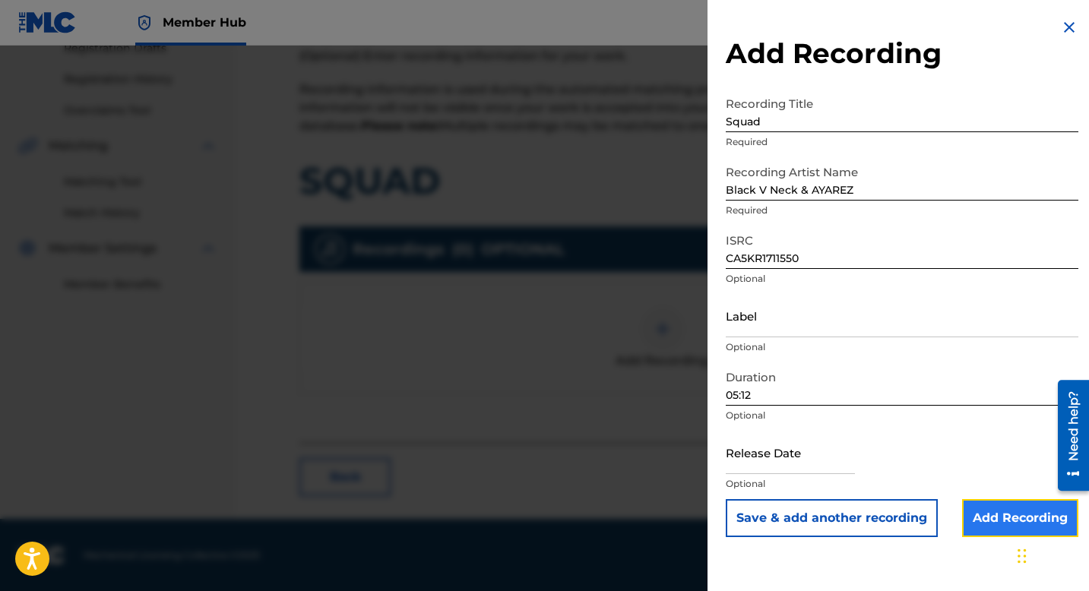
click at [981, 511] on input "Add Recording" at bounding box center [1020, 518] width 116 height 38
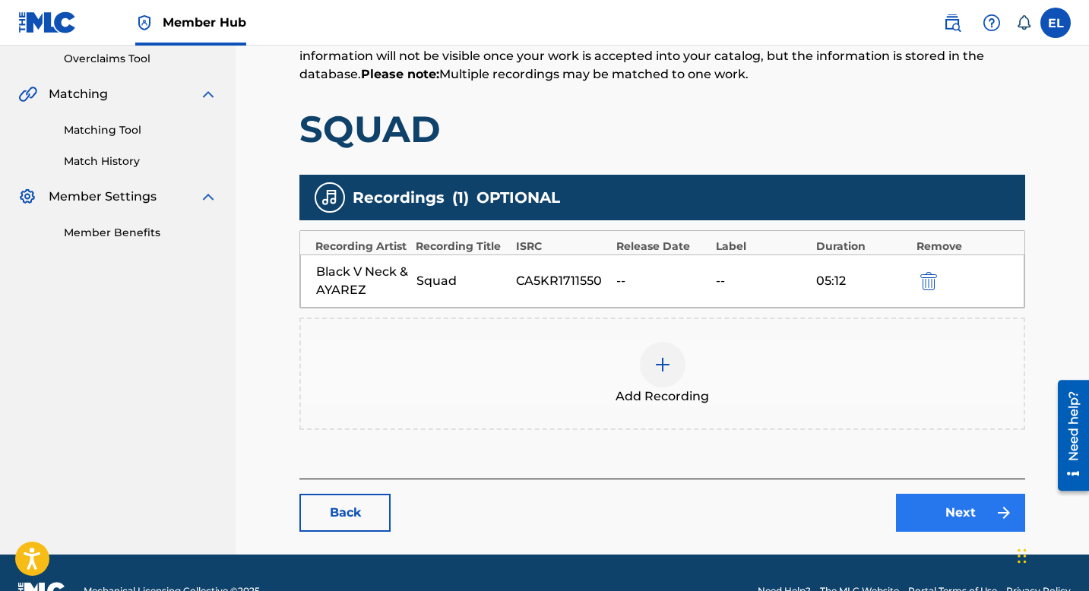
scroll to position [357, 0]
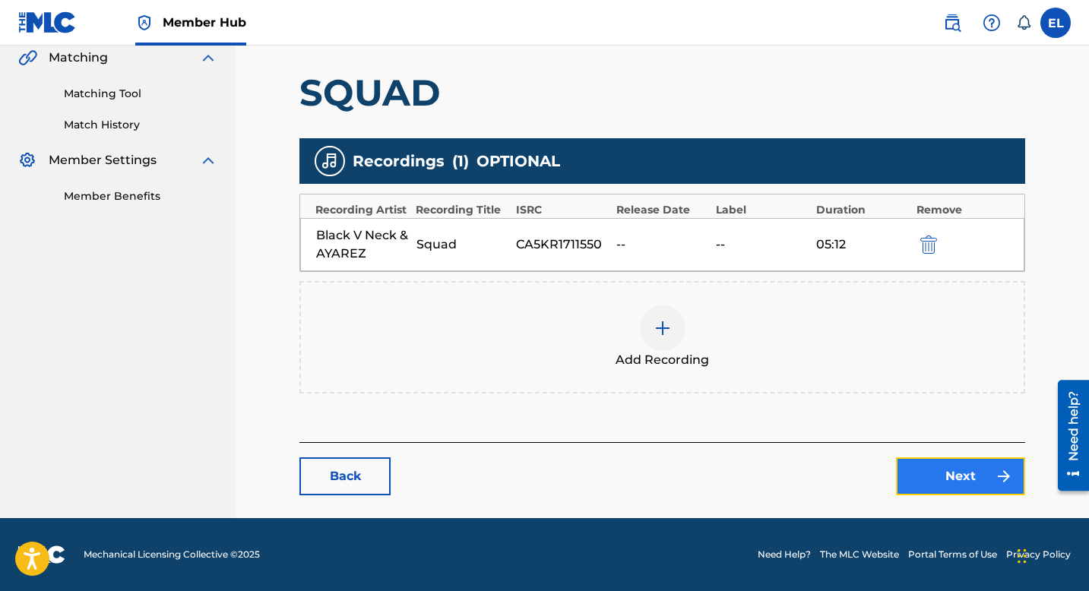
click at [950, 481] on link "Next" at bounding box center [960, 476] width 129 height 38
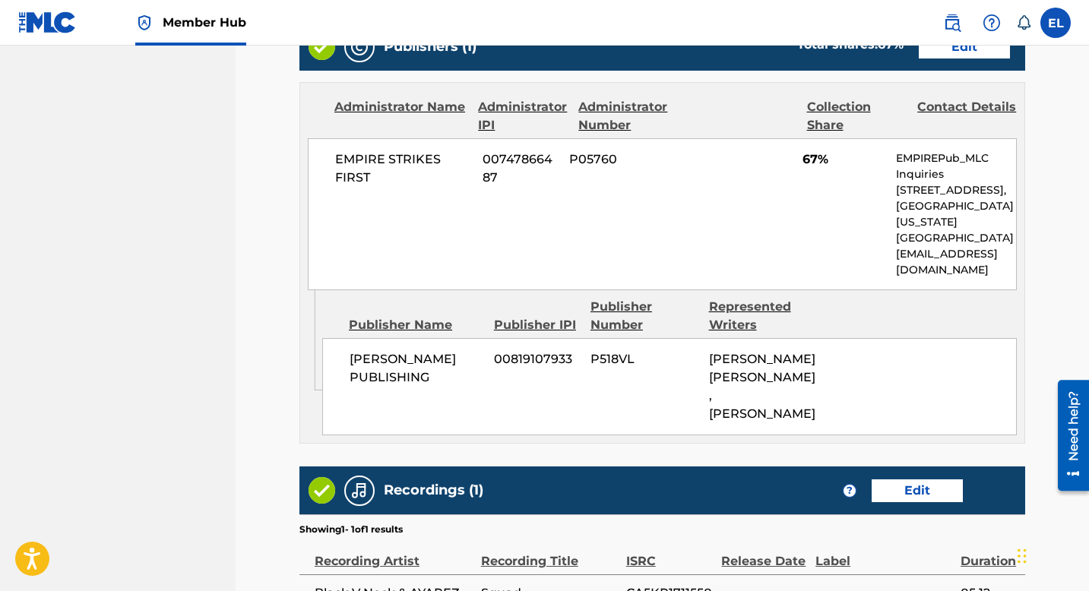
scroll to position [804, 0]
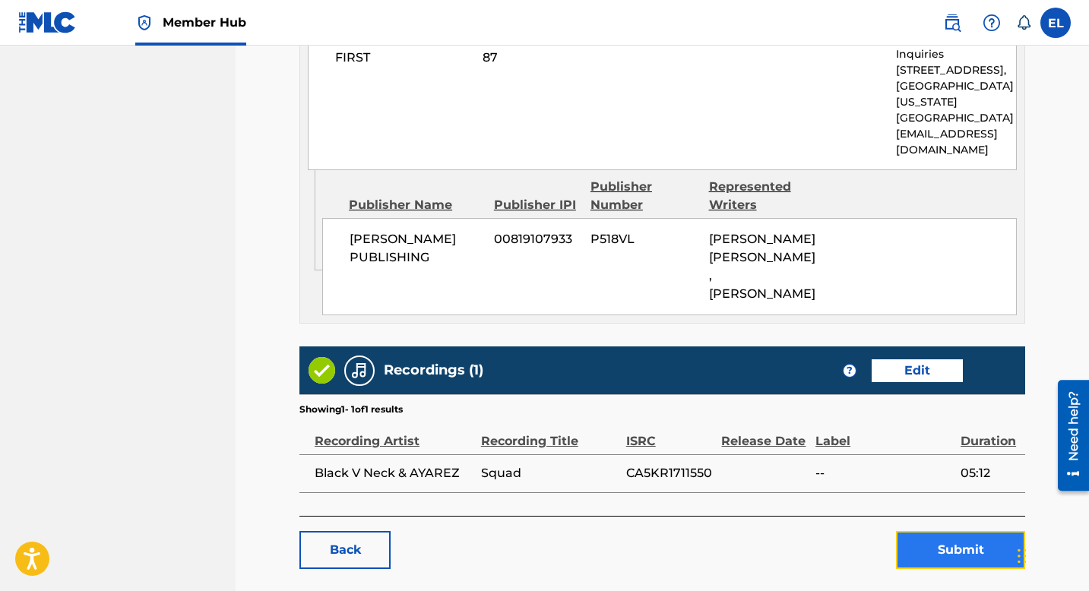
click at [942, 531] on button "Submit" at bounding box center [960, 550] width 129 height 38
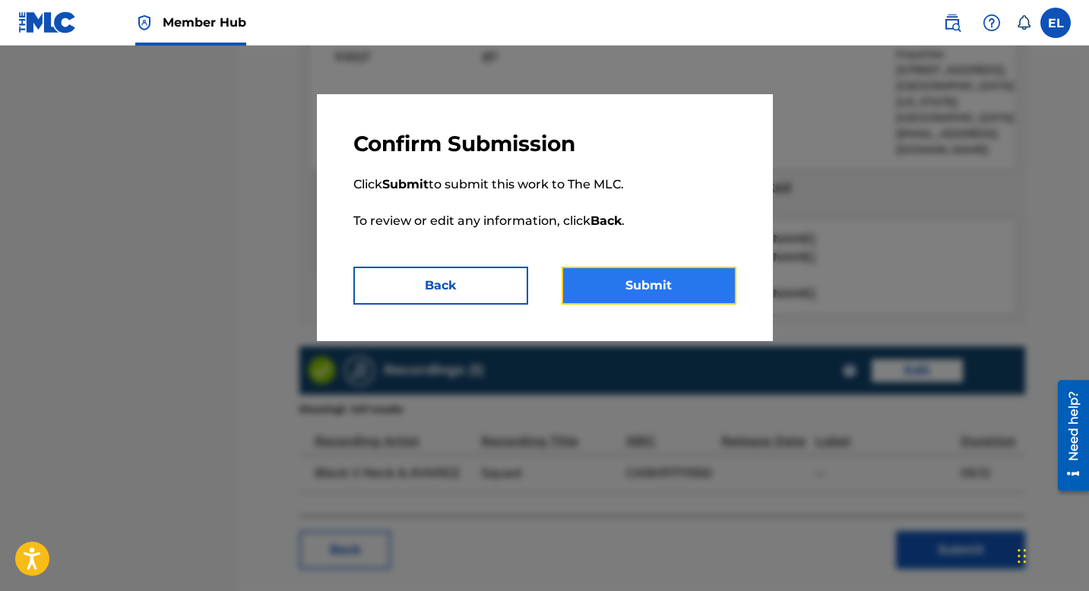
click at [641, 289] on button "Submit" at bounding box center [648, 286] width 175 height 38
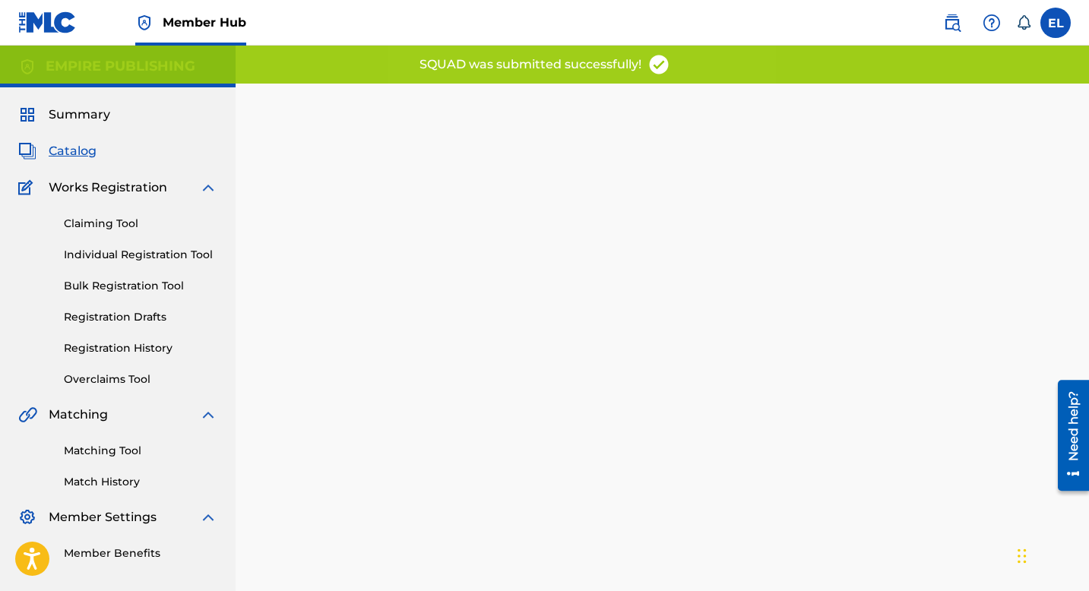
click at [70, 154] on span "Catalog" at bounding box center [73, 151] width 48 height 18
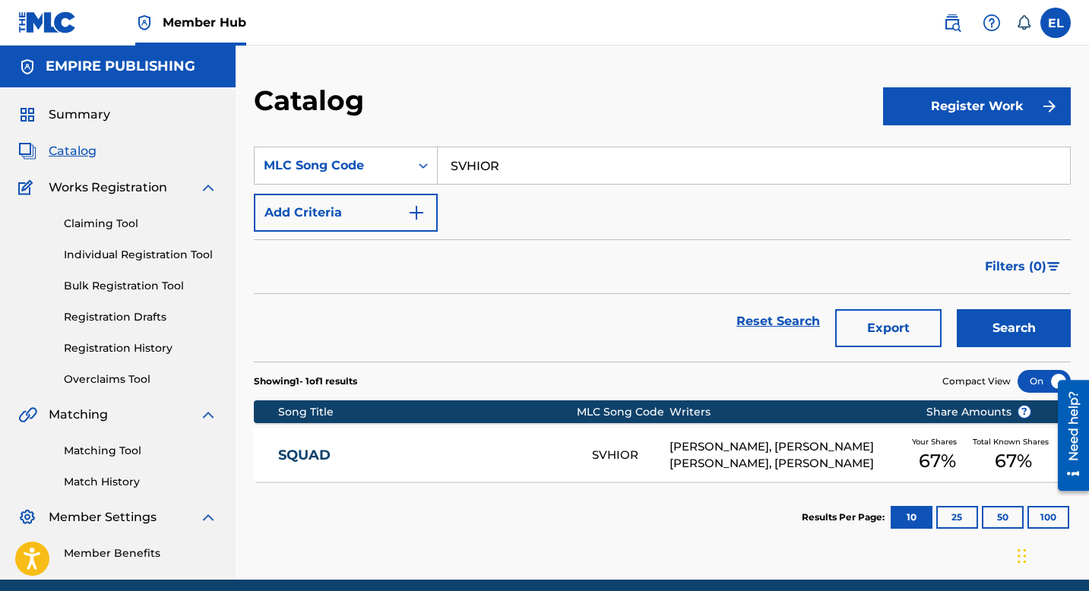
click at [620, 159] on input "SVHIOR" at bounding box center [754, 165] width 632 height 36
paste input "VVAIW6"
type input "VVAIW6"
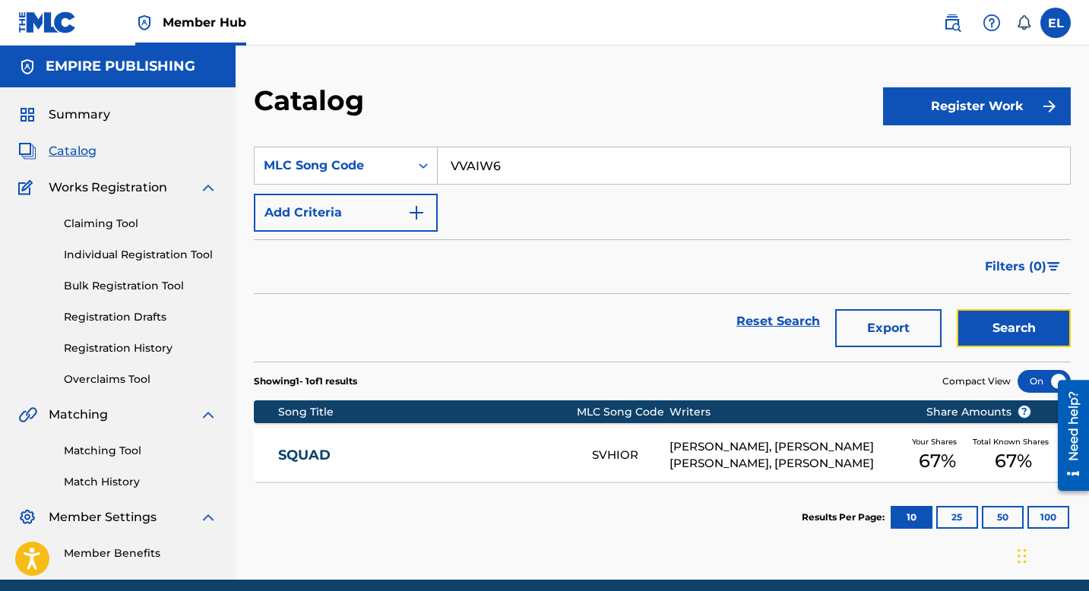
click at [996, 332] on button "Search" at bounding box center [1014, 328] width 114 height 38
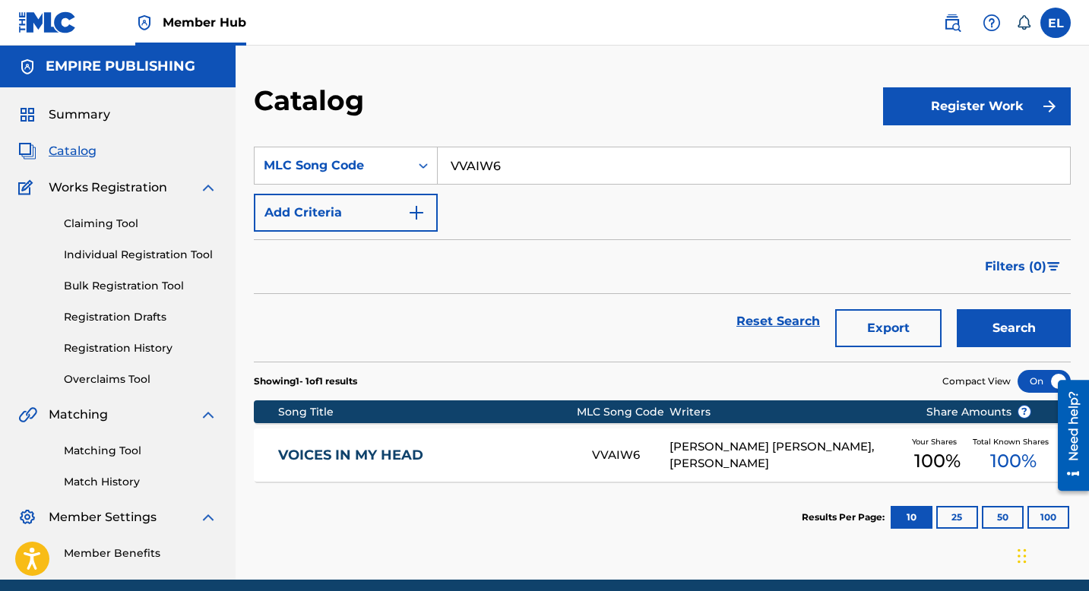
click at [469, 463] on link "VOICES IN MY HEAD" at bounding box center [424, 455] width 293 height 17
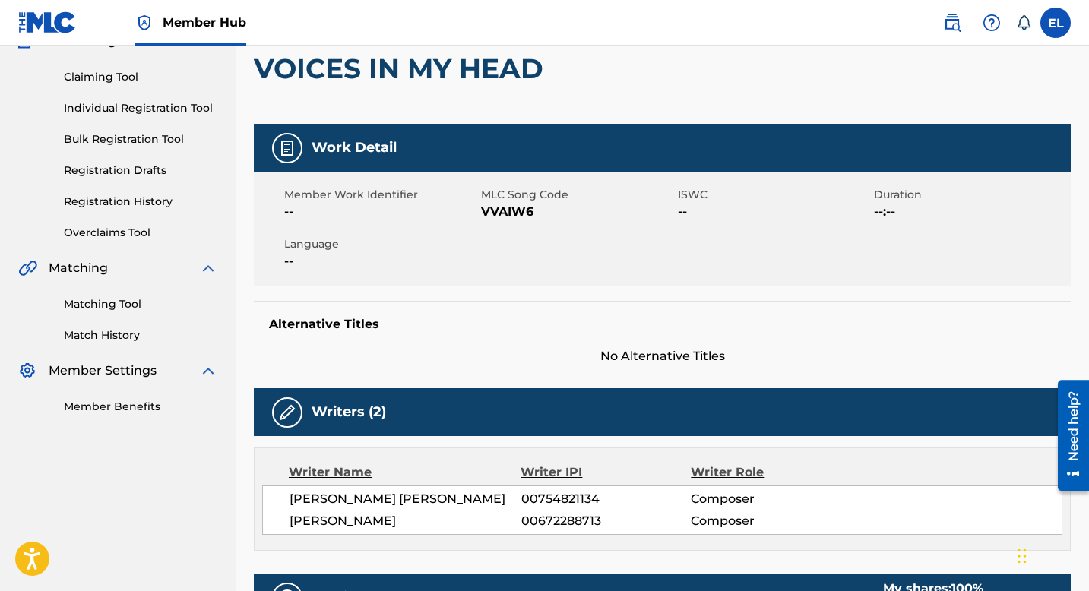
scroll to position [14, 0]
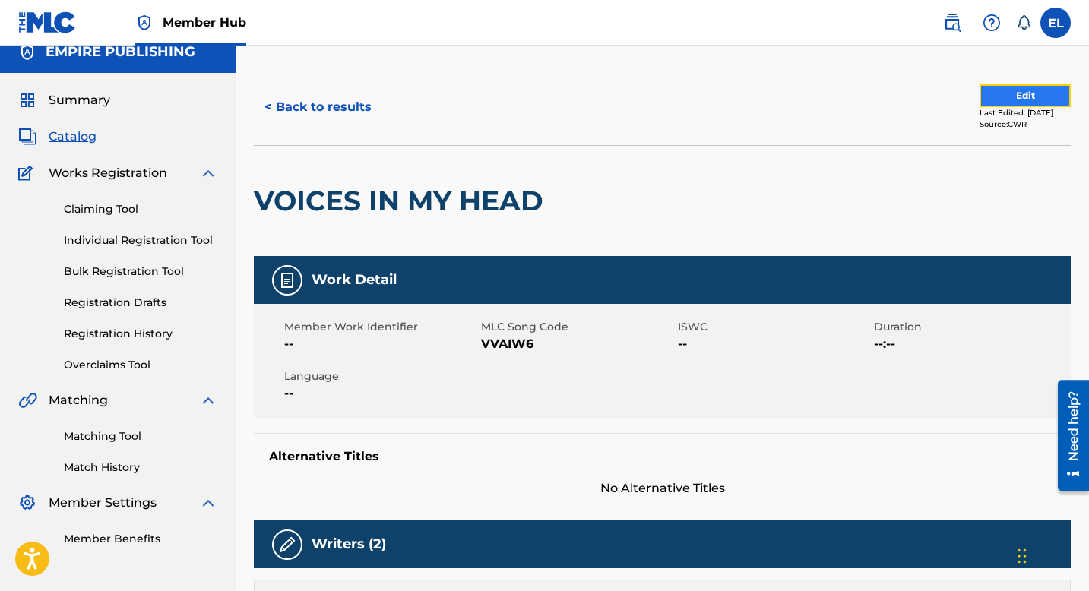
click at [1035, 98] on button "Edit" at bounding box center [1024, 95] width 91 height 23
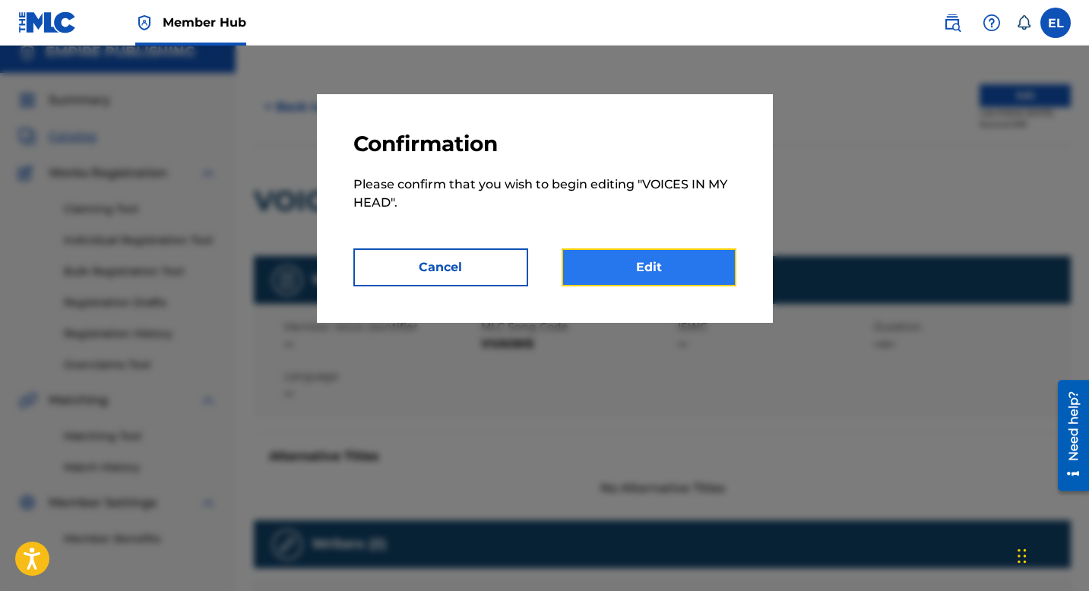
click at [716, 261] on link "Edit" at bounding box center [648, 267] width 175 height 38
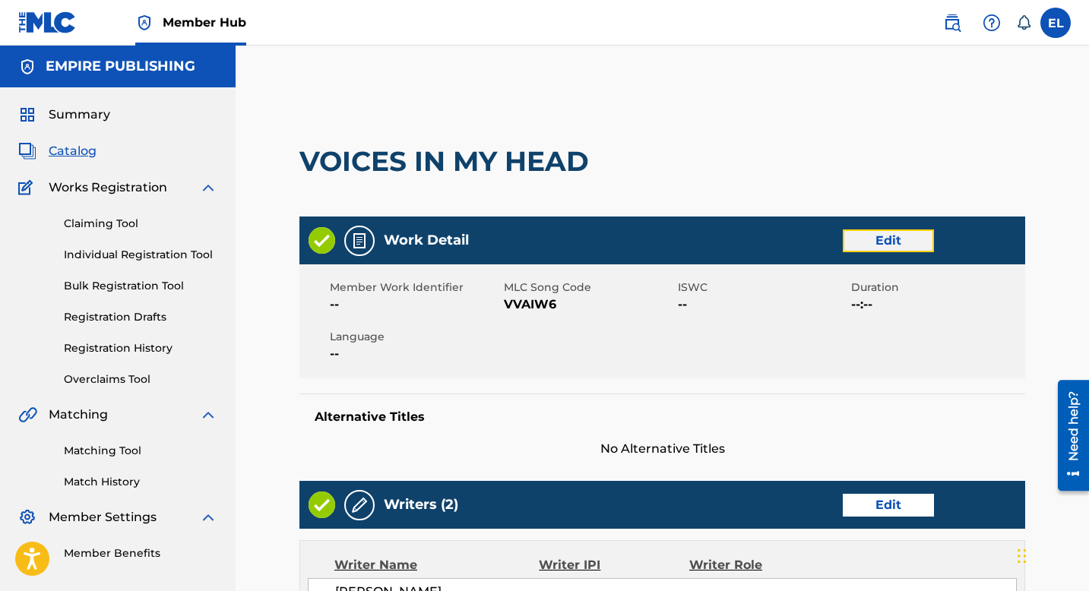
click at [890, 251] on link "Edit" at bounding box center [888, 240] width 91 height 23
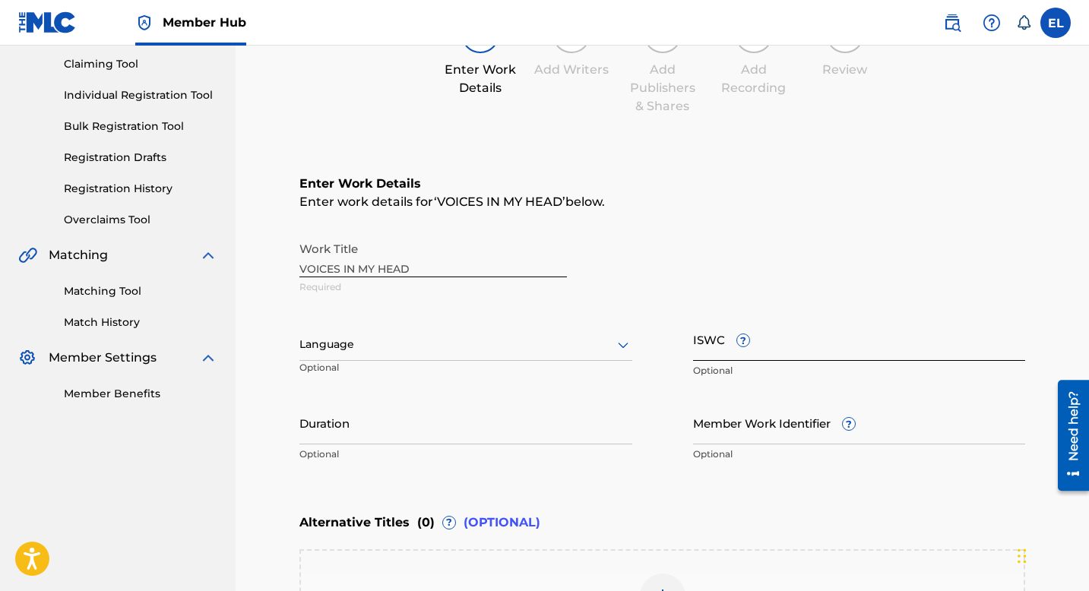
scroll to position [243, 0]
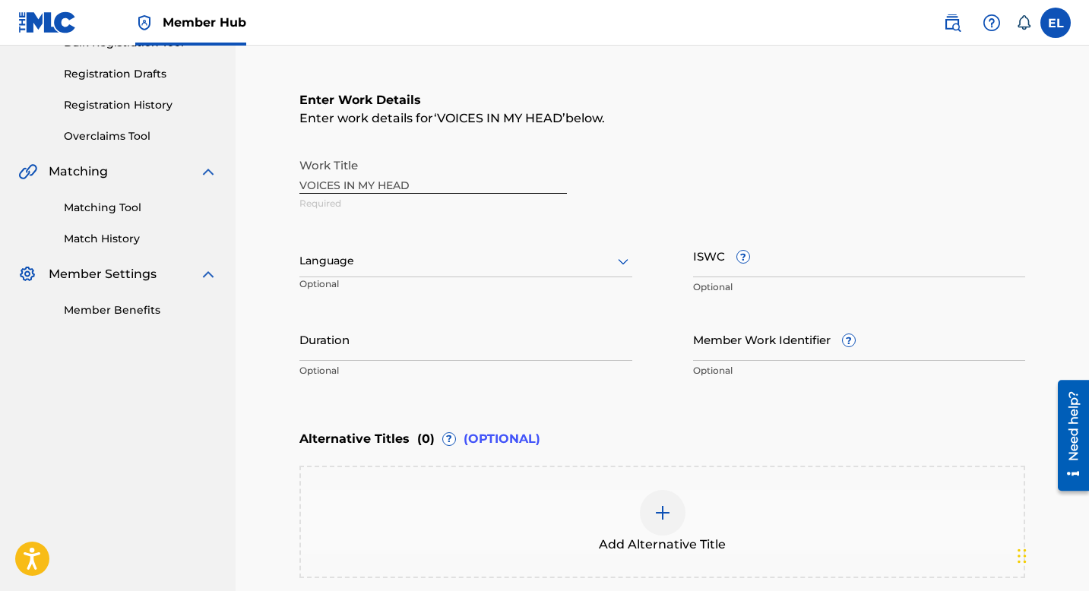
click at [395, 261] on div at bounding box center [465, 260] width 333 height 19
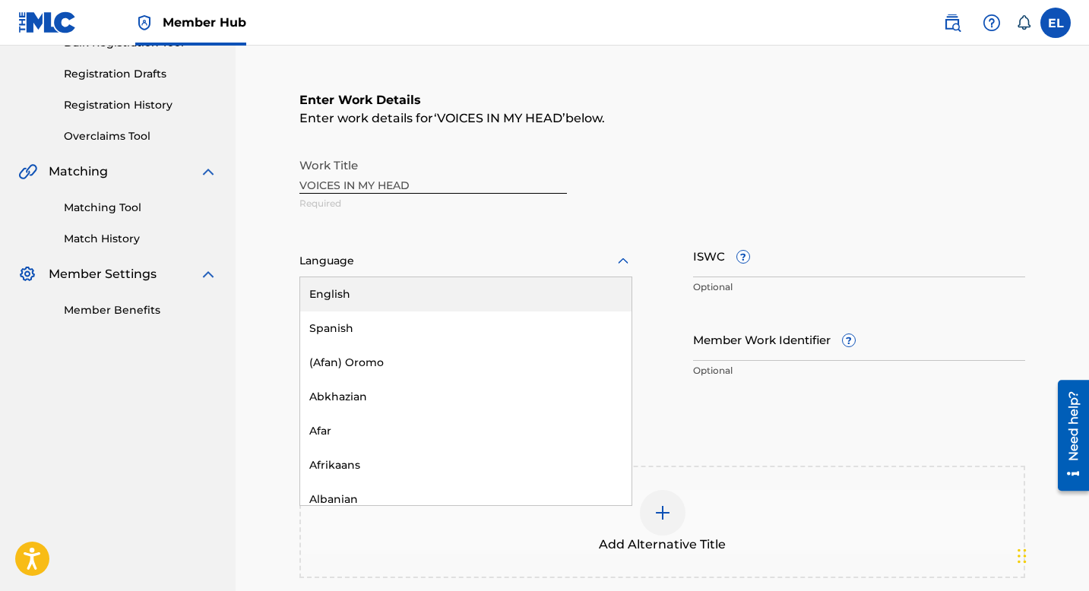
click at [381, 298] on div "English" at bounding box center [465, 294] width 331 height 34
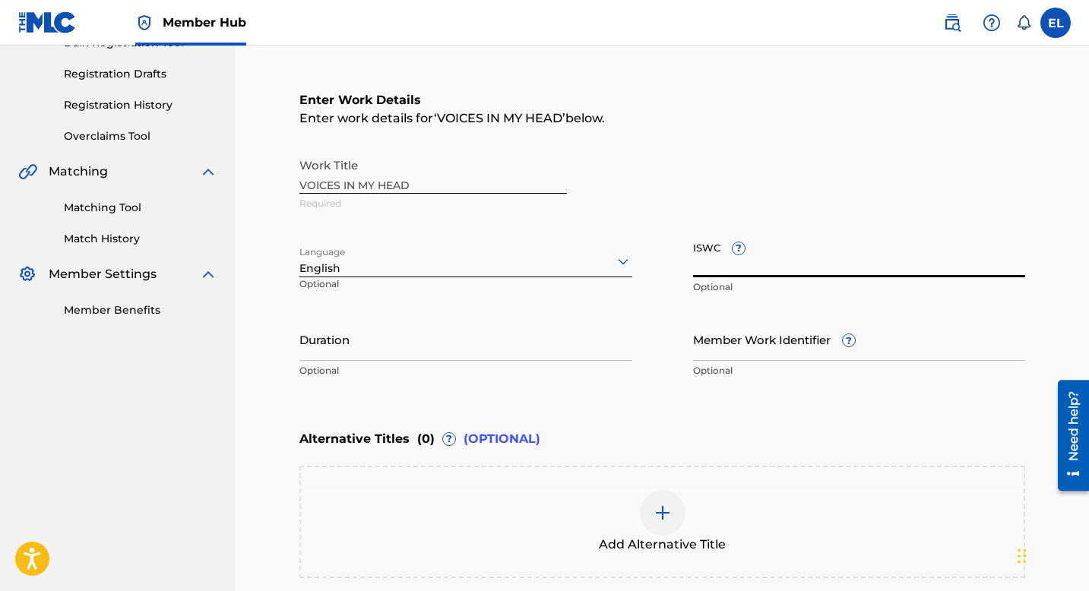
click at [802, 257] on input "ISWC ?" at bounding box center [859, 255] width 333 height 43
paste input "T9242060668"
type input "T9242060668"
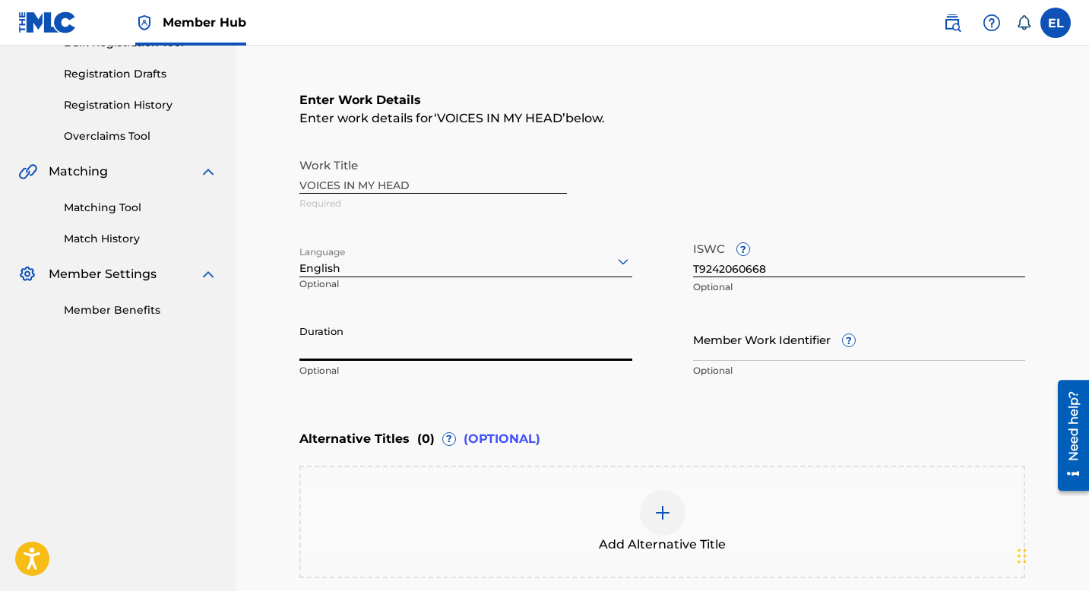
click at [546, 321] on input "Duration" at bounding box center [465, 339] width 333 height 43
type input "05:47"
click at [720, 352] on input "Member Work Identifier ?" at bounding box center [859, 339] width 333 height 43
click at [735, 346] on input "Member Work Identifier ?" at bounding box center [859, 339] width 333 height 43
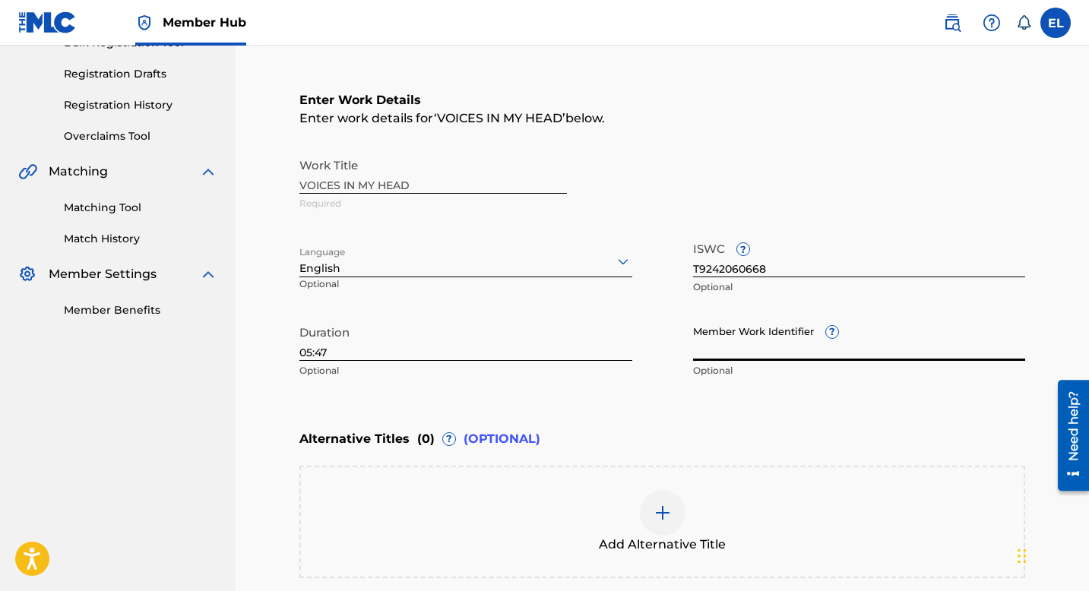
drag, startPoint x: 735, startPoint y: 346, endPoint x: 764, endPoint y: 359, distance: 31.6
click at [735, 346] on input "Member Work Identifier ?" at bounding box center [859, 339] width 333 height 43
paste input "EMP38498"
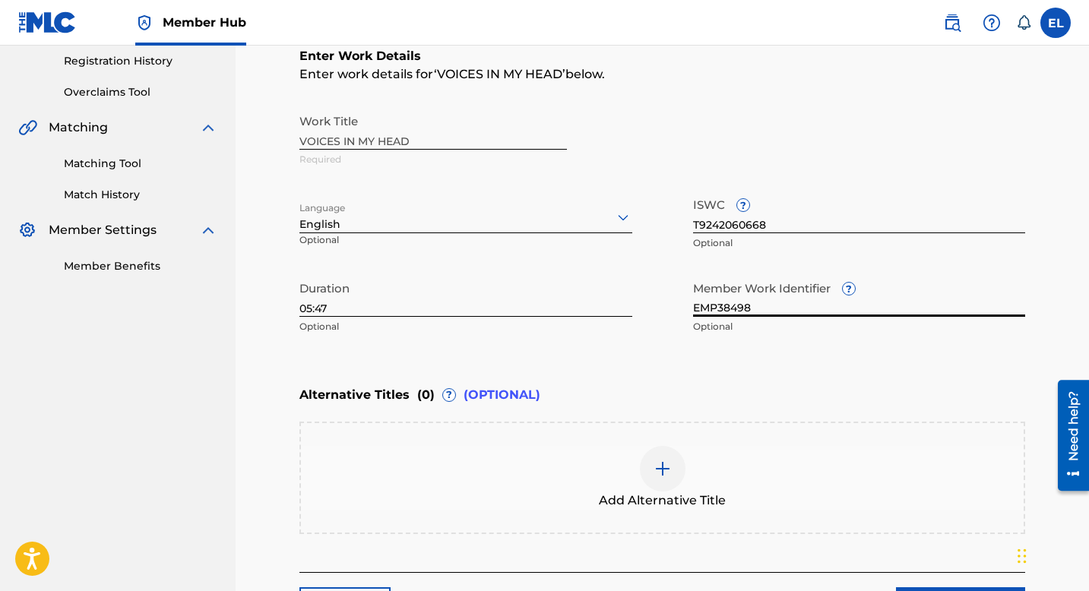
scroll to position [379, 0]
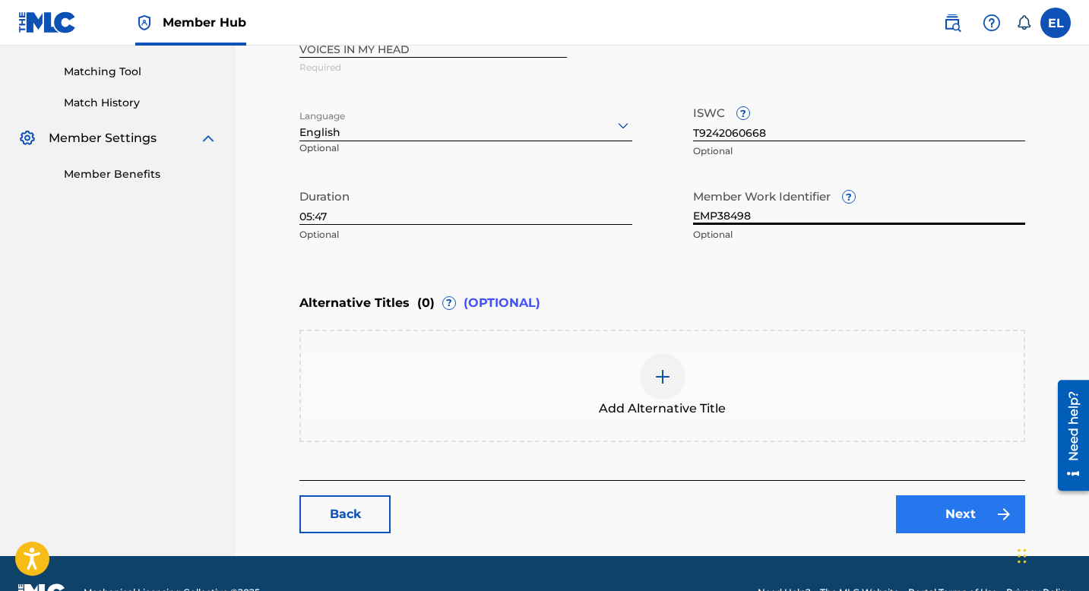
type input "EMP38498"
click at [957, 506] on link "Next" at bounding box center [960, 514] width 129 height 38
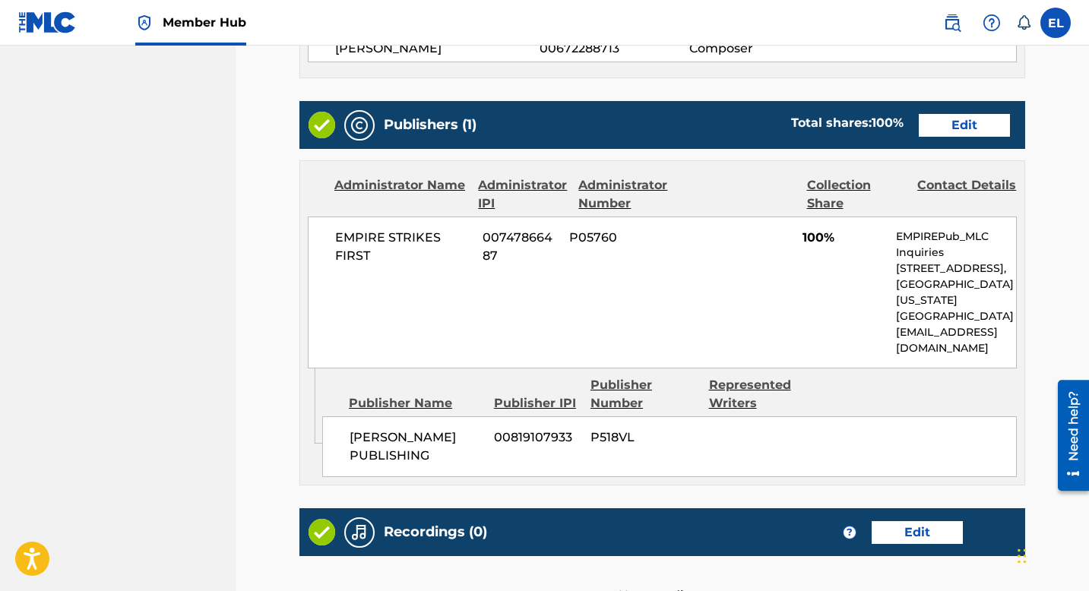
scroll to position [469, 0]
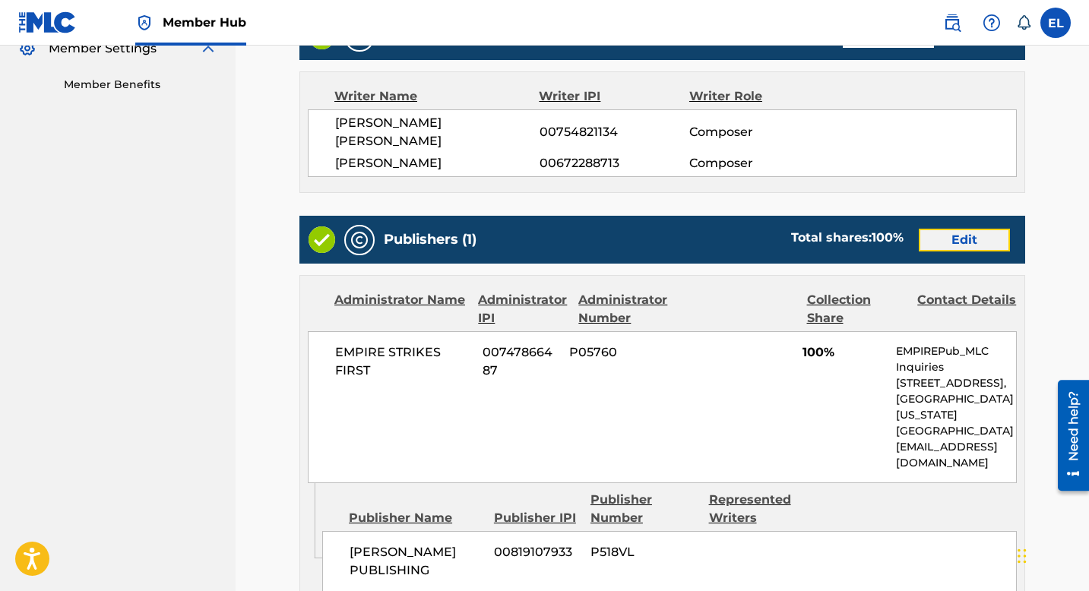
click at [972, 229] on link "Edit" at bounding box center [964, 240] width 91 height 23
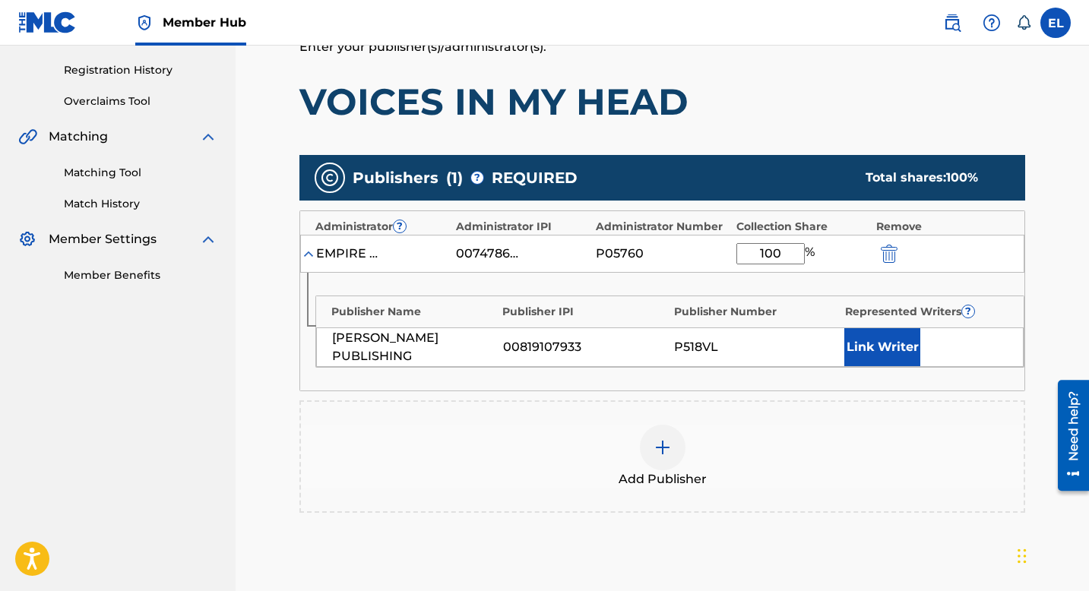
scroll to position [279, 0]
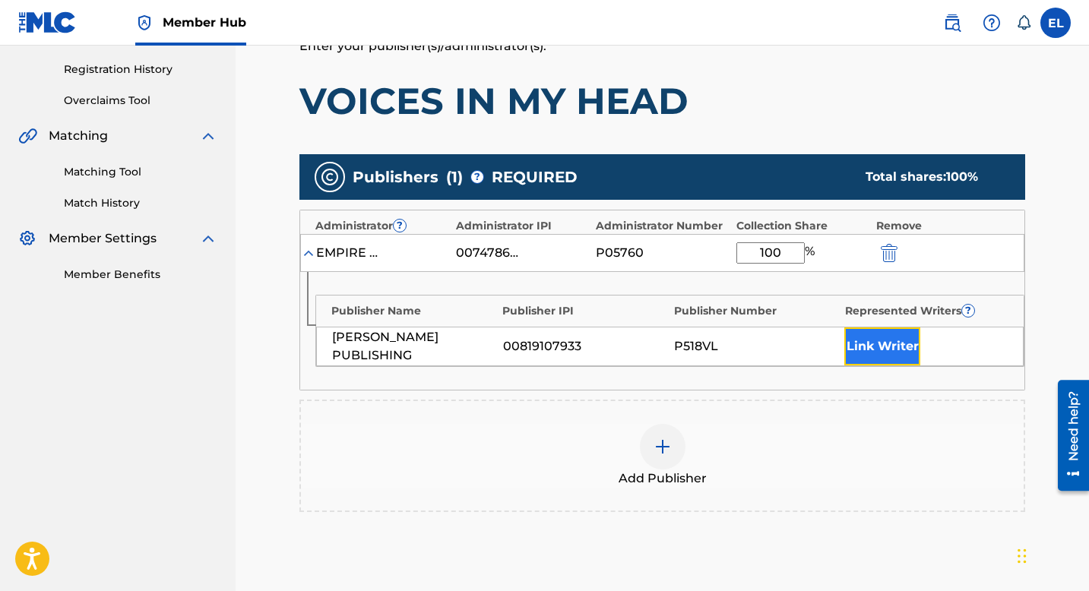
click at [867, 346] on button "Link Writer" at bounding box center [882, 346] width 76 height 38
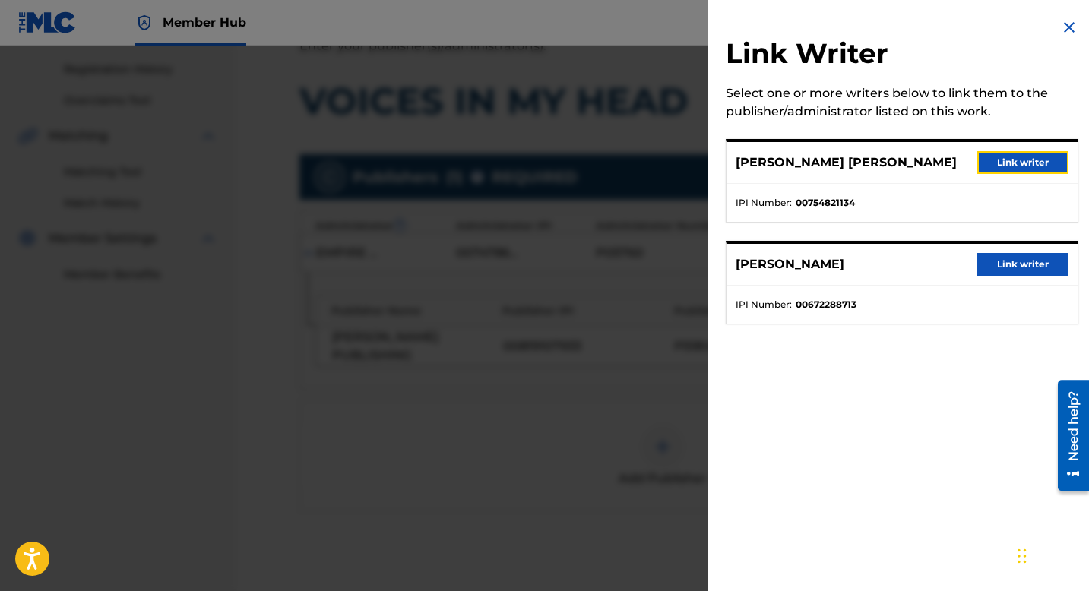
click at [984, 167] on button "Link writer" at bounding box center [1022, 162] width 91 height 23
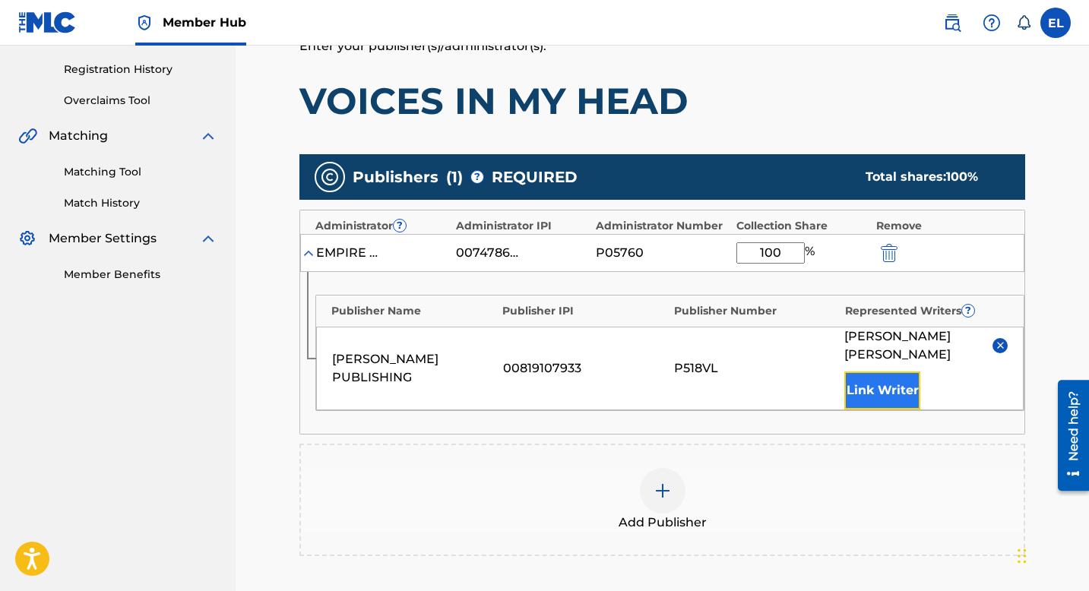
click at [892, 375] on button "Link Writer" at bounding box center [882, 391] width 76 height 38
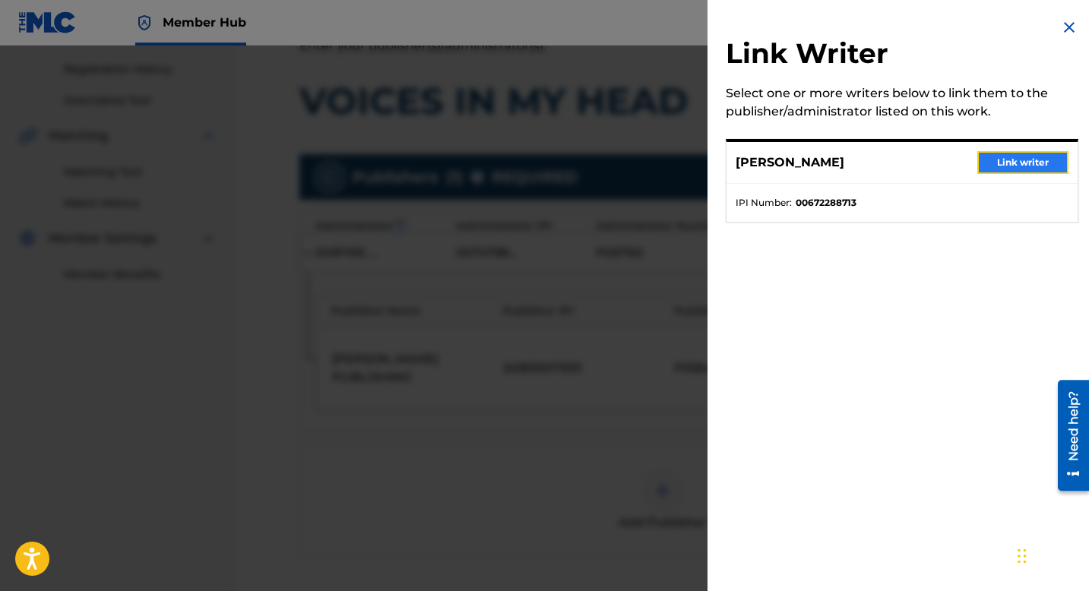
click at [1001, 157] on button "Link writer" at bounding box center [1022, 162] width 91 height 23
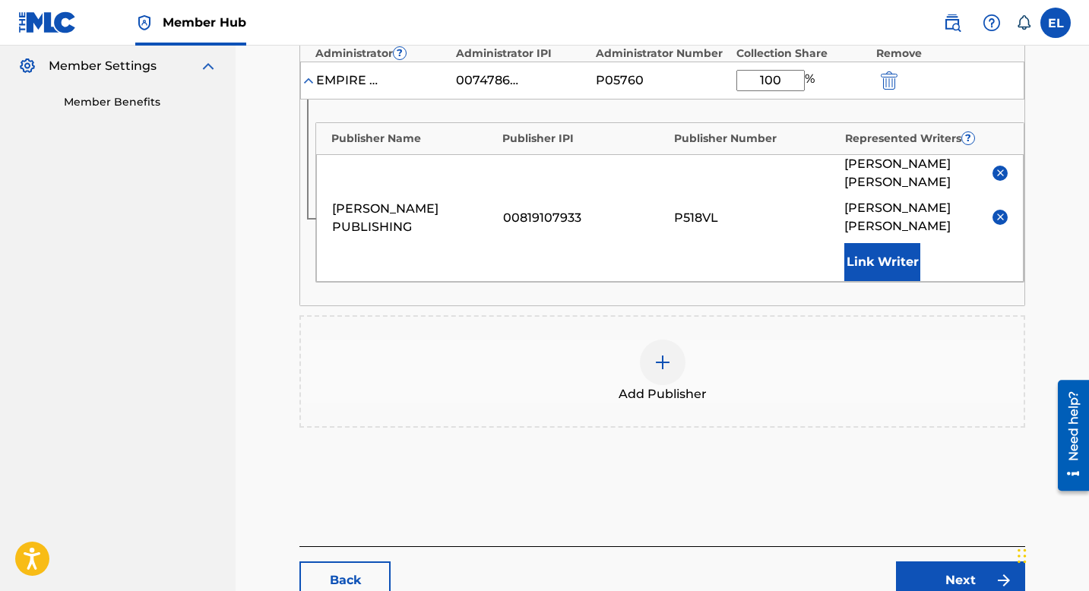
scroll to position [519, 0]
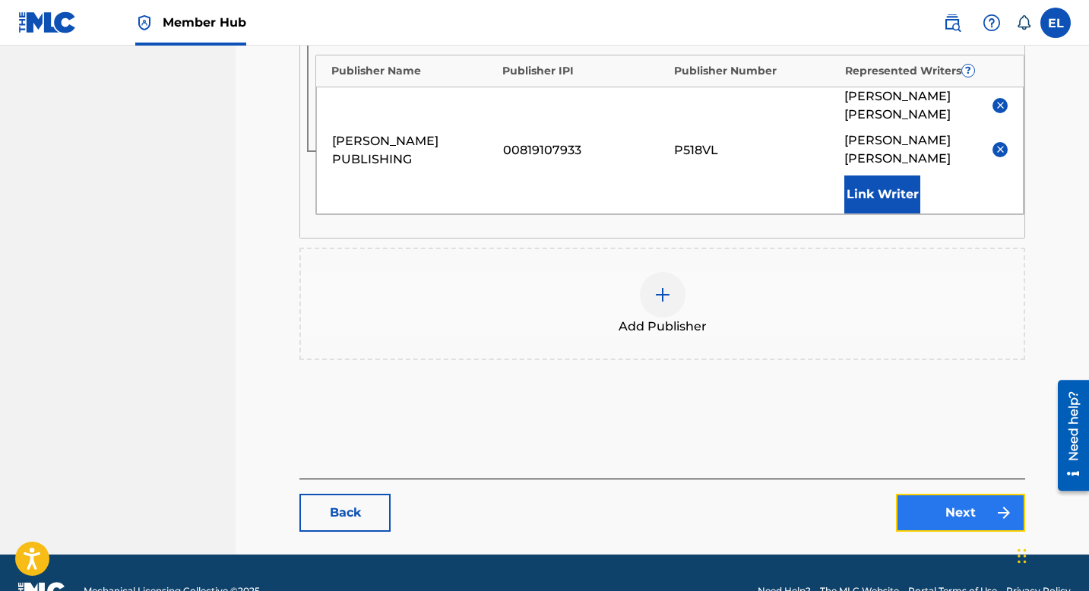
click at [956, 494] on link "Next" at bounding box center [960, 513] width 129 height 38
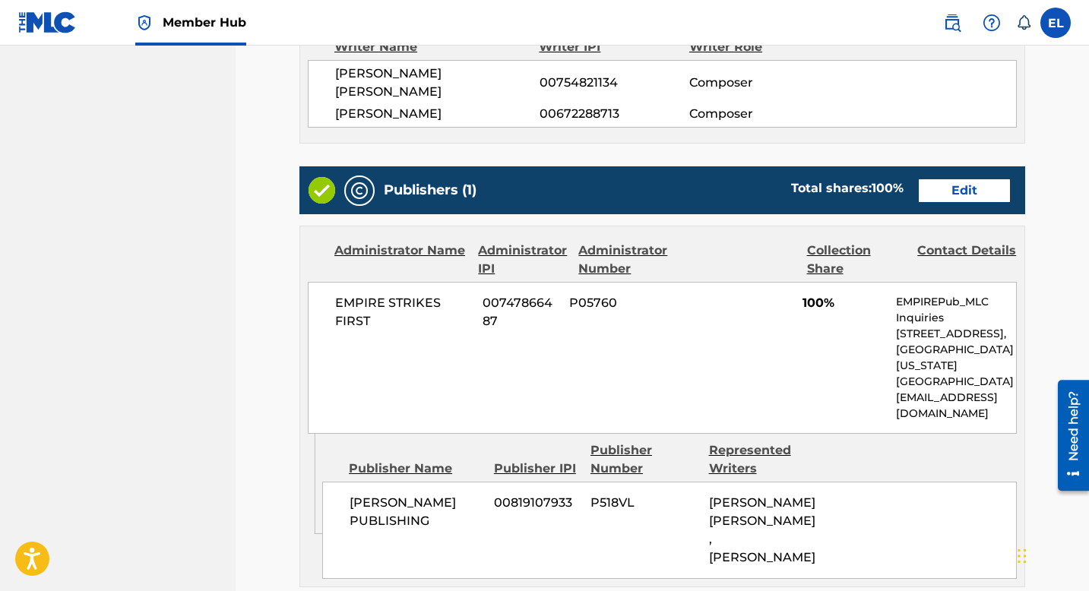
scroll to position [730, 0]
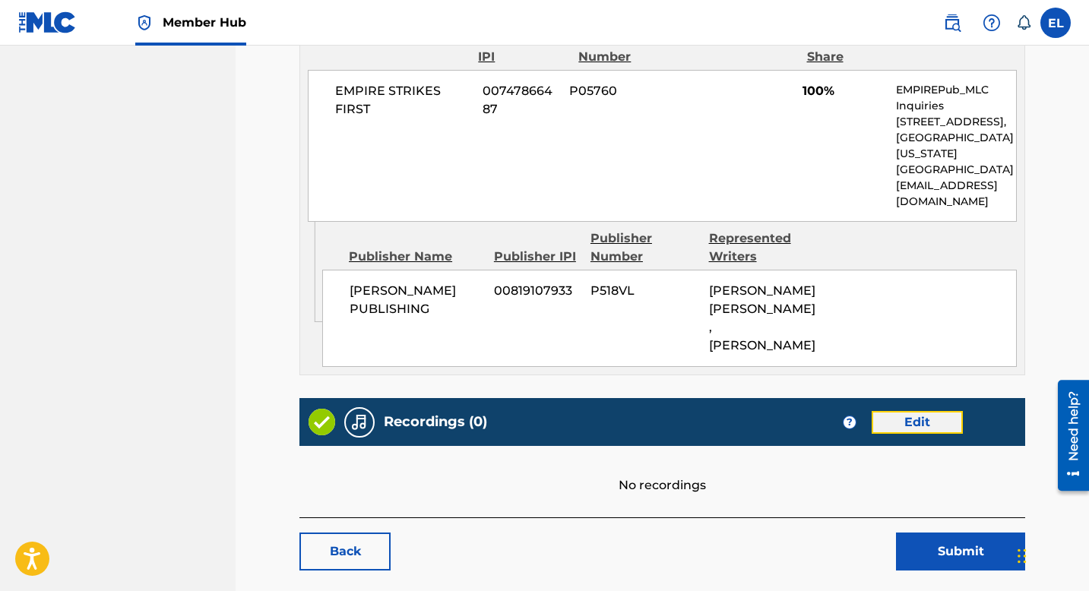
click at [919, 411] on link "Edit" at bounding box center [916, 422] width 91 height 23
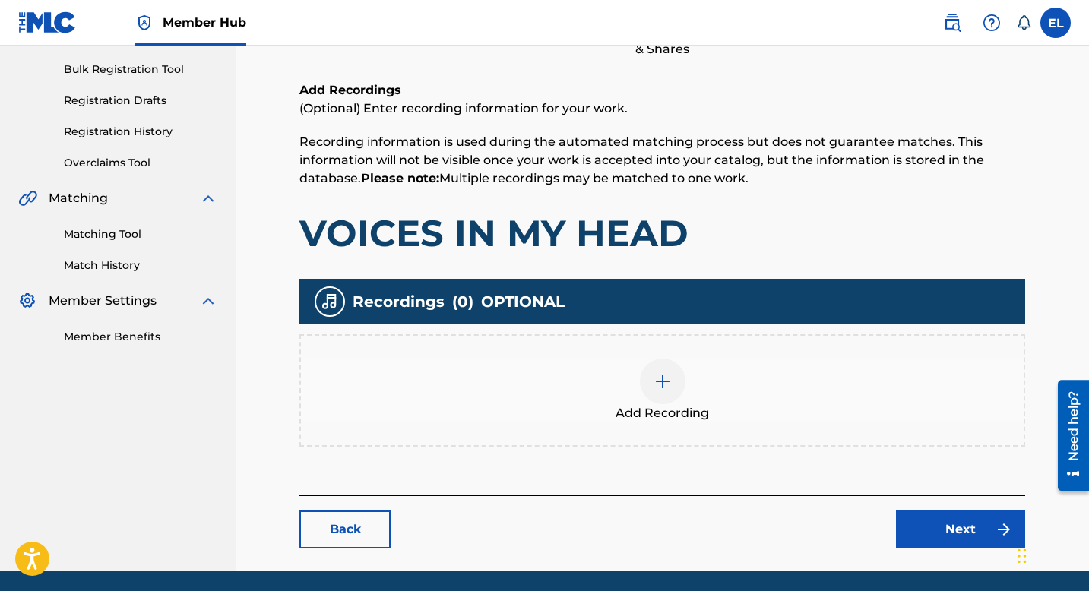
scroll to position [269, 0]
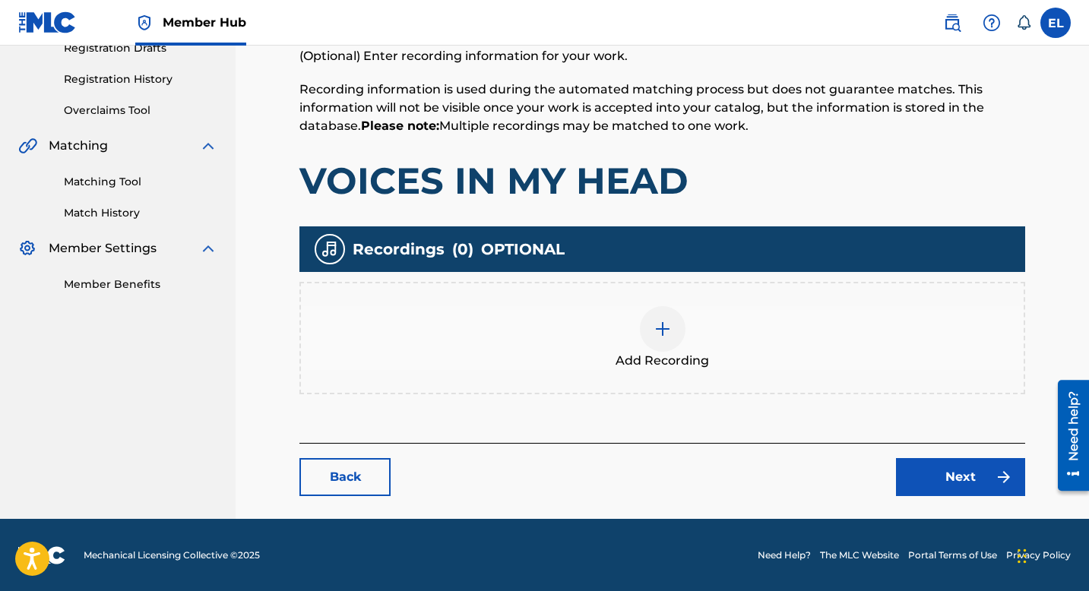
click at [682, 328] on div at bounding box center [663, 329] width 46 height 46
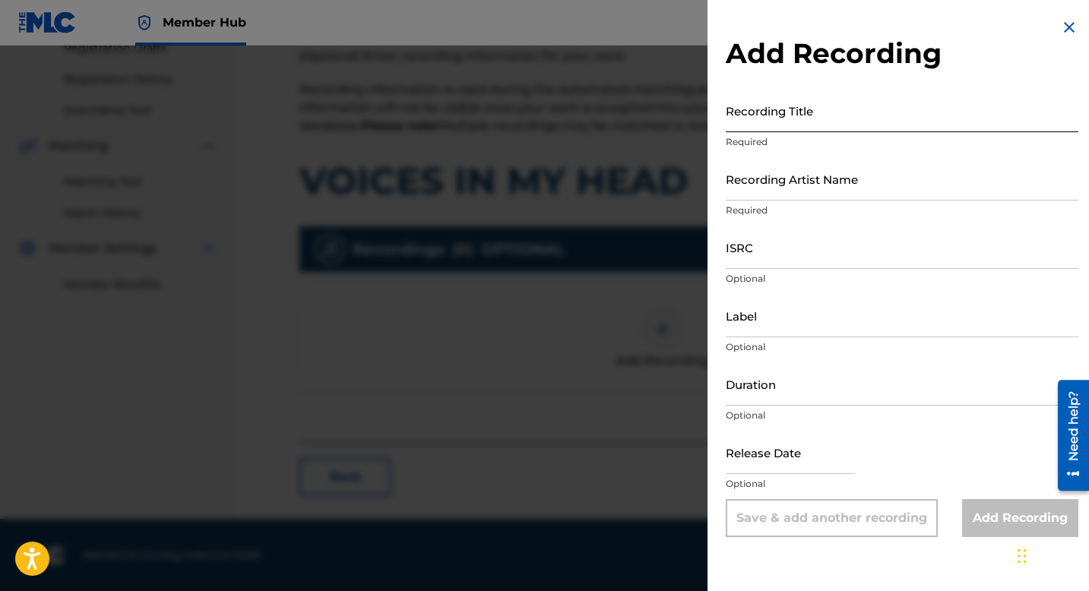
click at [811, 114] on input "Recording Title" at bounding box center [902, 110] width 353 height 43
paste input "Voices In My Head"
type input "Voices In My Head"
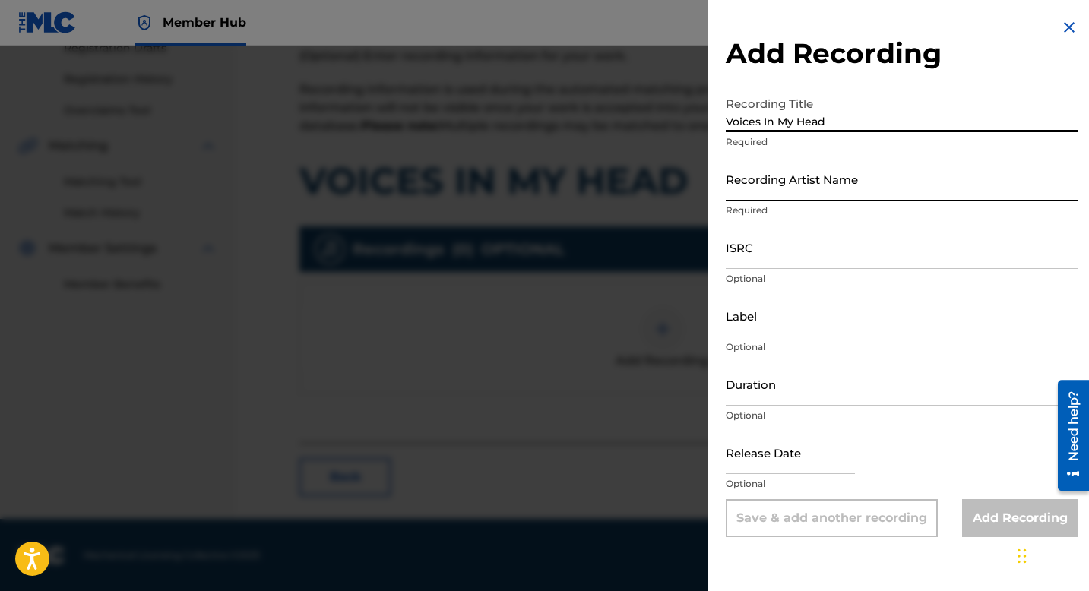
click at [808, 194] on input "Recording Artist Name" at bounding box center [902, 178] width 353 height 43
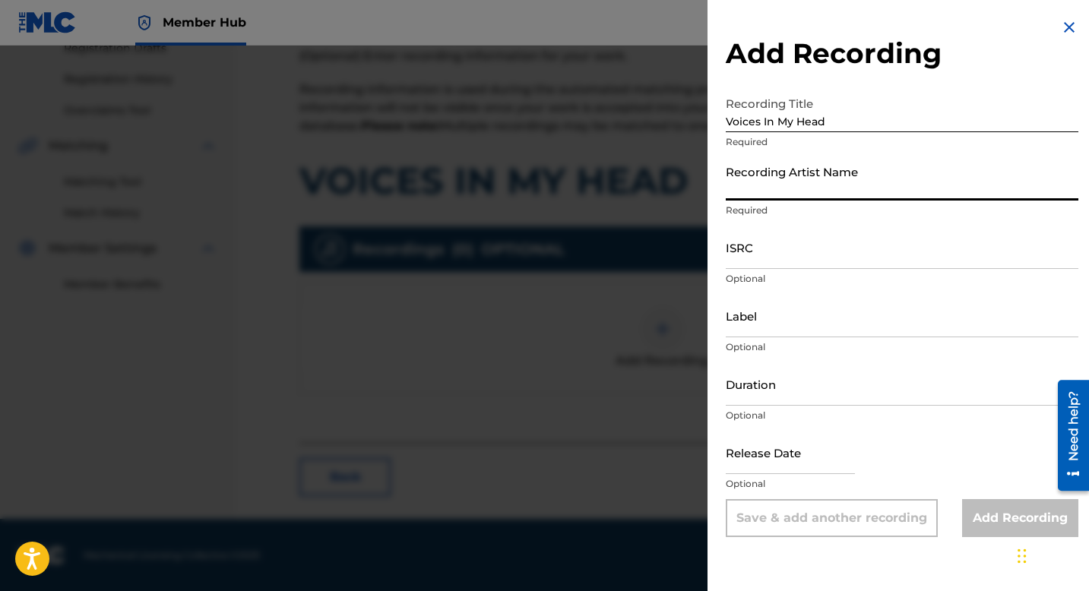
paste input "Black V Neck"
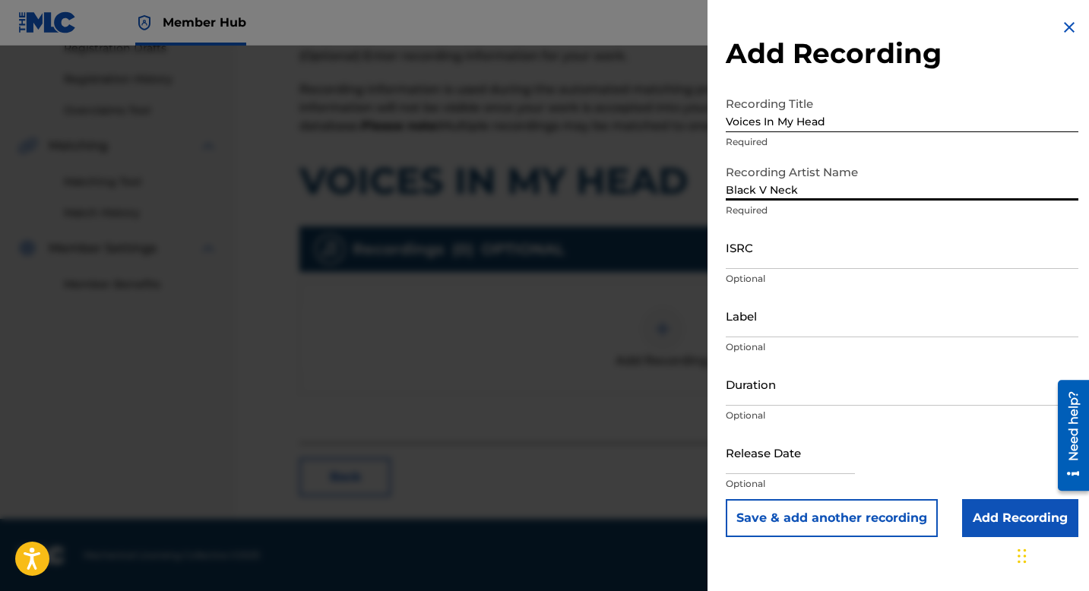
type input "Black V Neck"
click at [745, 267] on input "ISRC" at bounding box center [902, 247] width 353 height 43
paste input "CA5KR1575361"
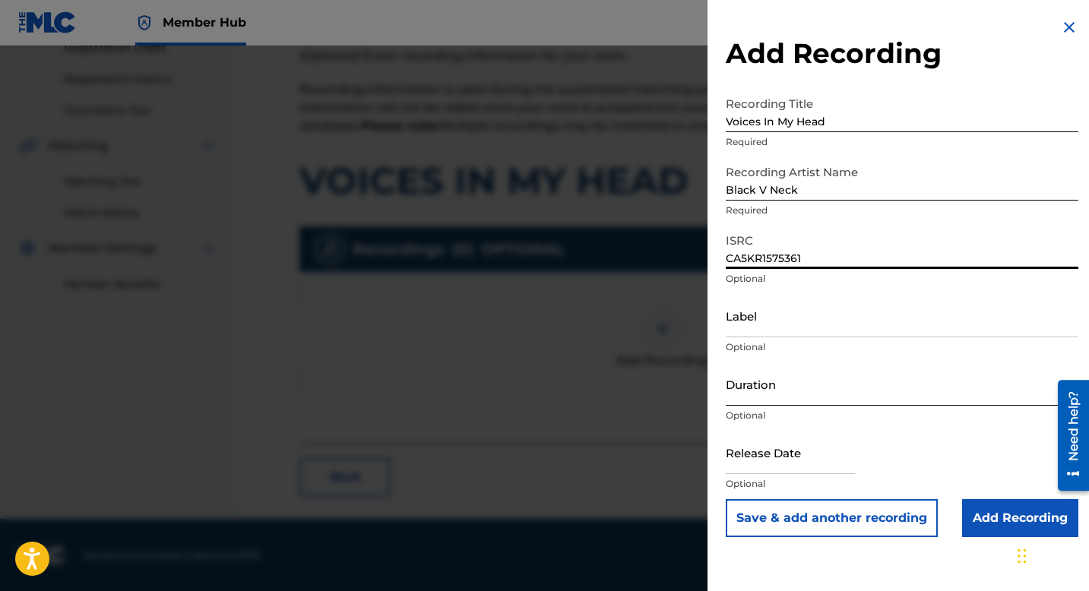
type input "CA5KR1575361"
click at [787, 377] on input "Duration" at bounding box center [902, 383] width 353 height 43
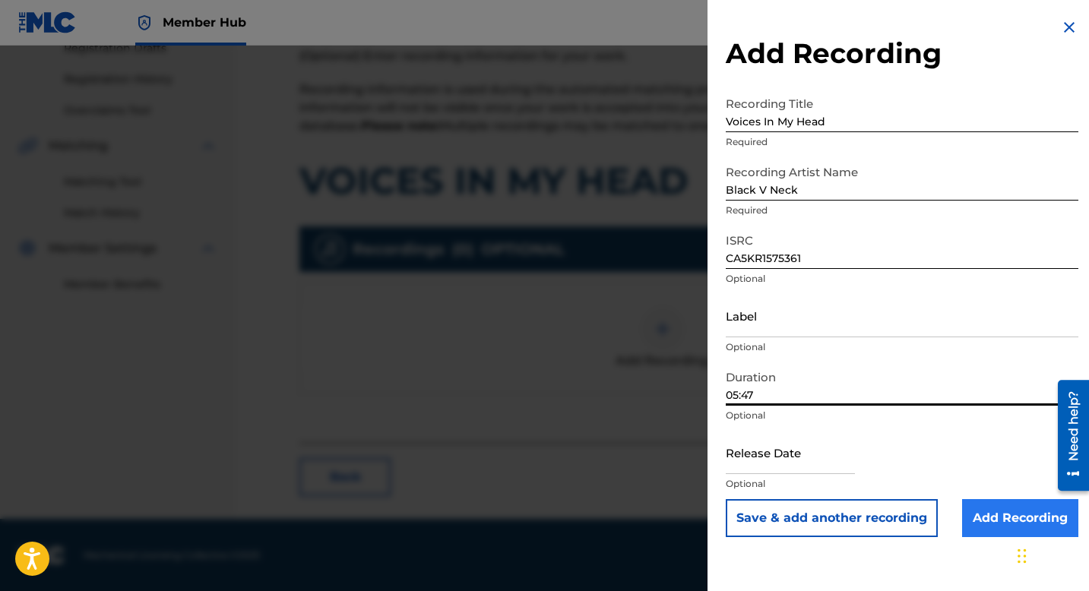
type input "05:47"
click at [1011, 514] on input "Add Recording" at bounding box center [1020, 518] width 116 height 38
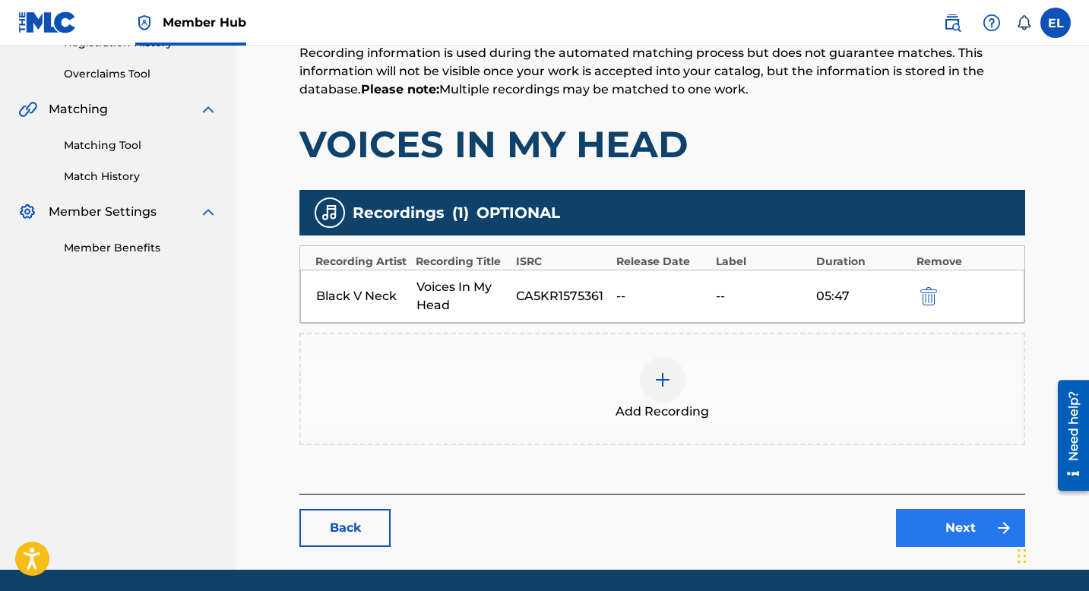
scroll to position [357, 0]
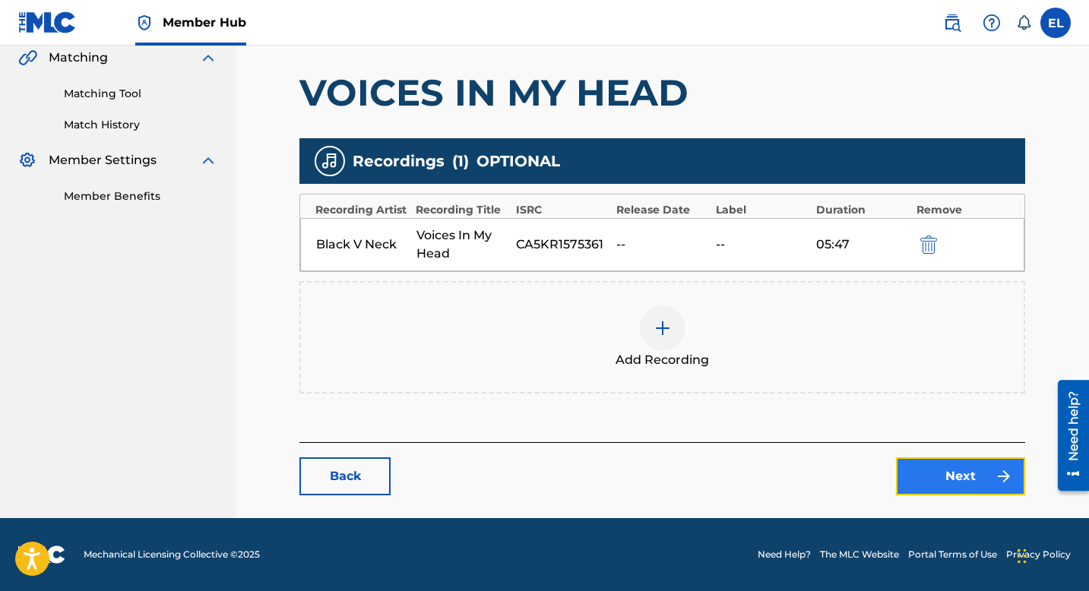
click at [993, 474] on link "Next" at bounding box center [960, 476] width 129 height 38
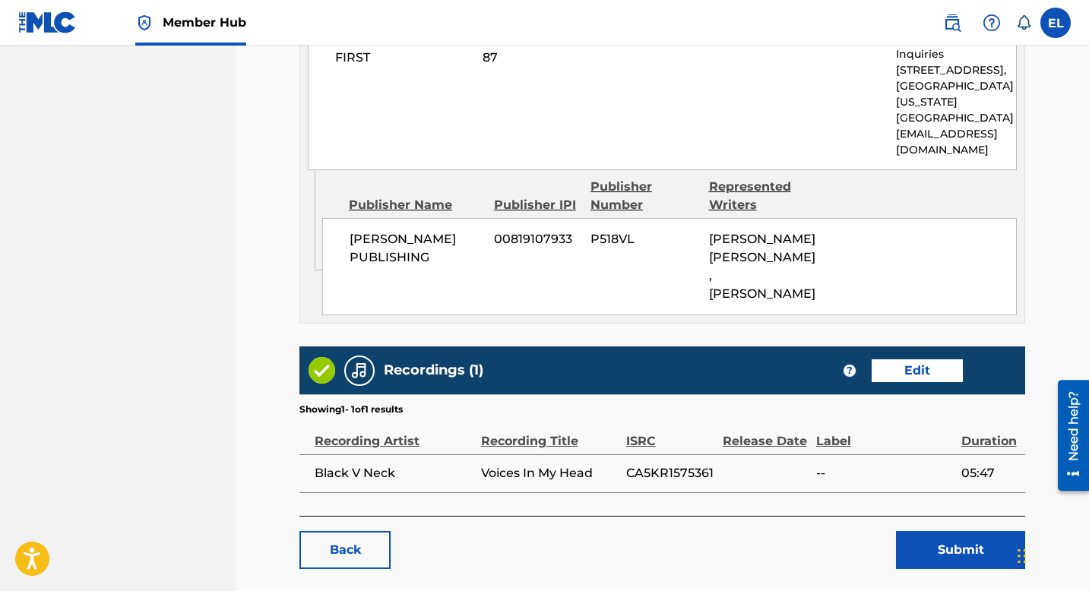
scroll to position [321, 0]
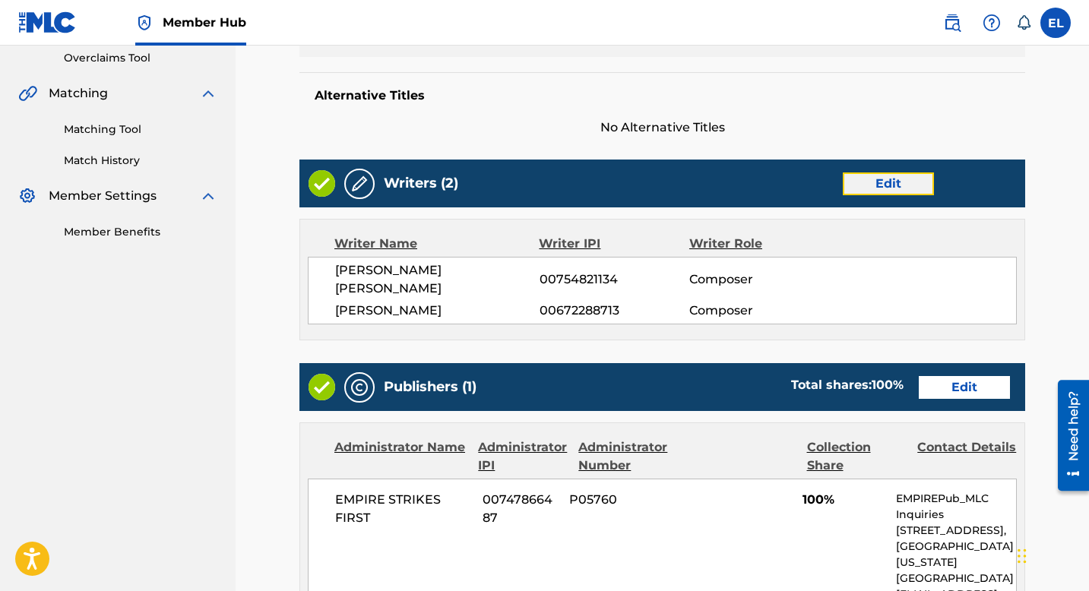
click at [876, 180] on link "Edit" at bounding box center [888, 183] width 91 height 23
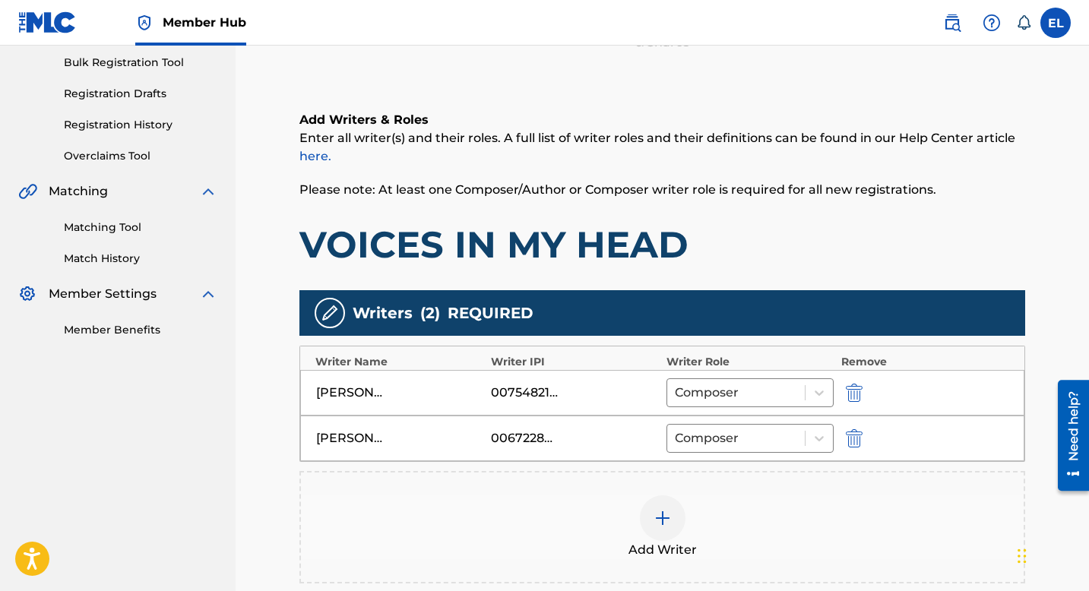
scroll to position [323, 0]
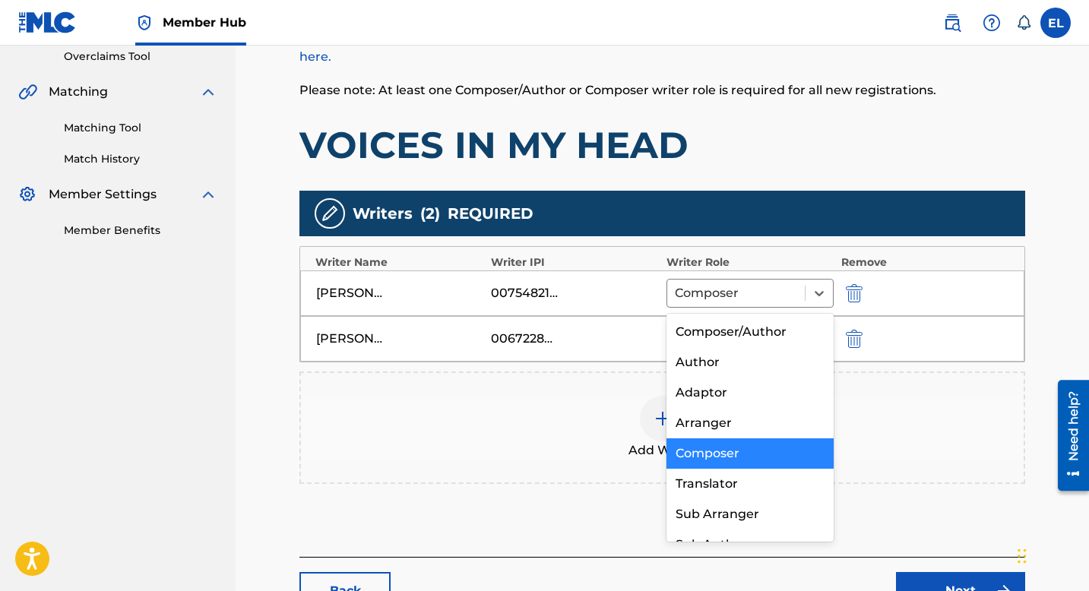
drag, startPoint x: 770, startPoint y: 291, endPoint x: 763, endPoint y: 315, distance: 25.3
click at [770, 292] on div at bounding box center [736, 293] width 122 height 21
click at [759, 321] on div "Composer/Author" at bounding box center [749, 332] width 167 height 30
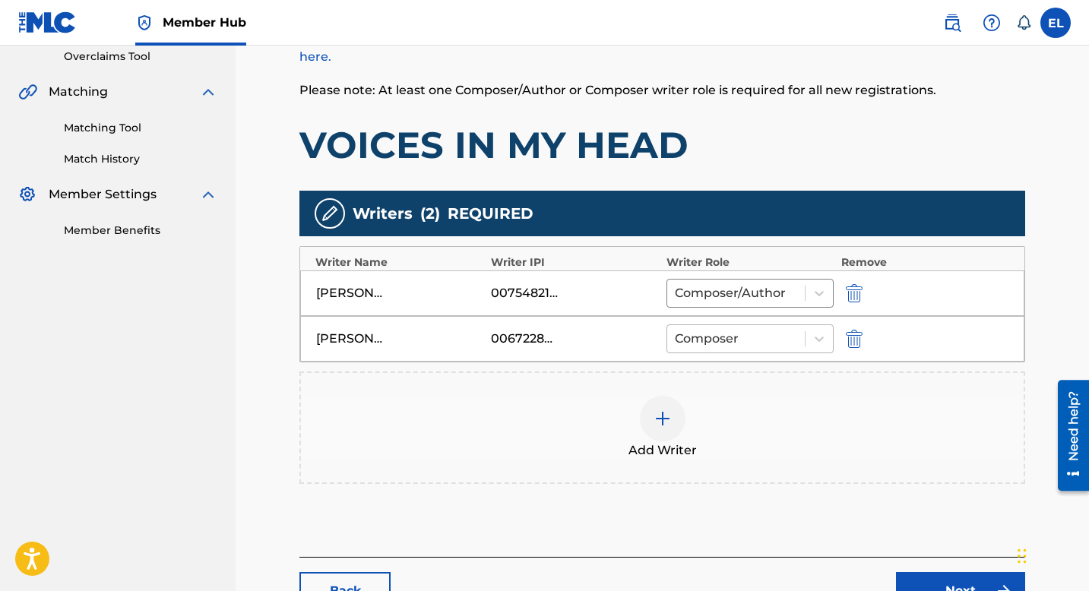
click at [761, 334] on div at bounding box center [736, 338] width 122 height 21
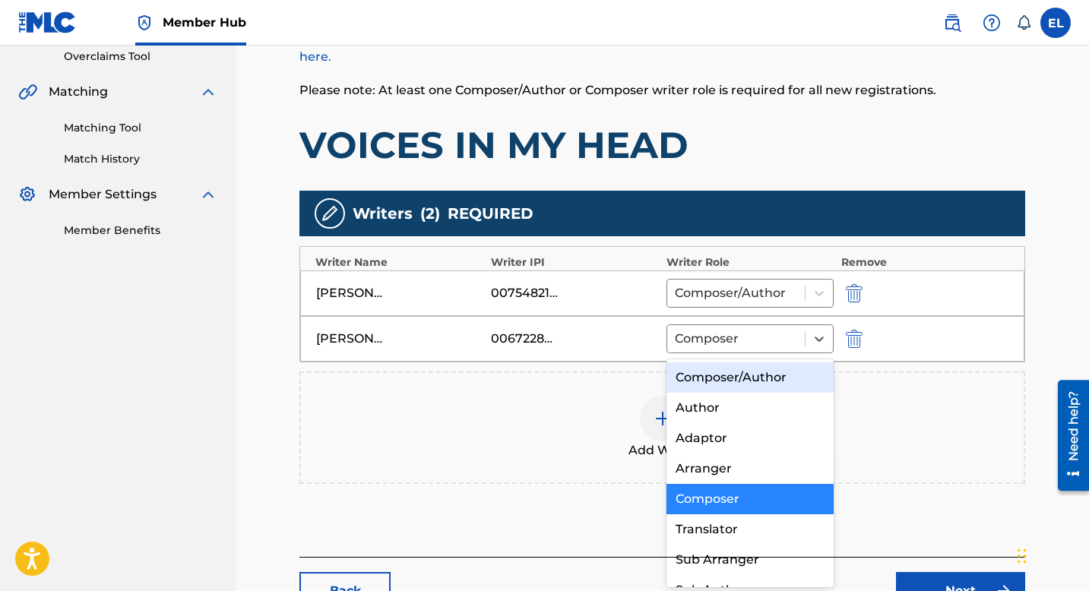
click at [761, 375] on div "Composer/Author" at bounding box center [749, 377] width 167 height 30
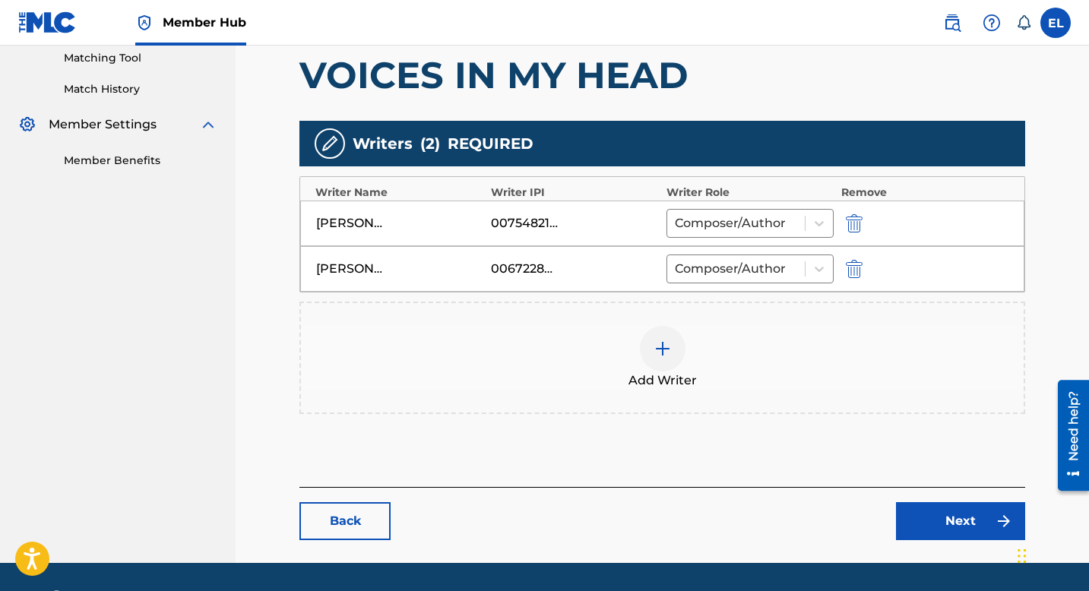
scroll to position [438, 0]
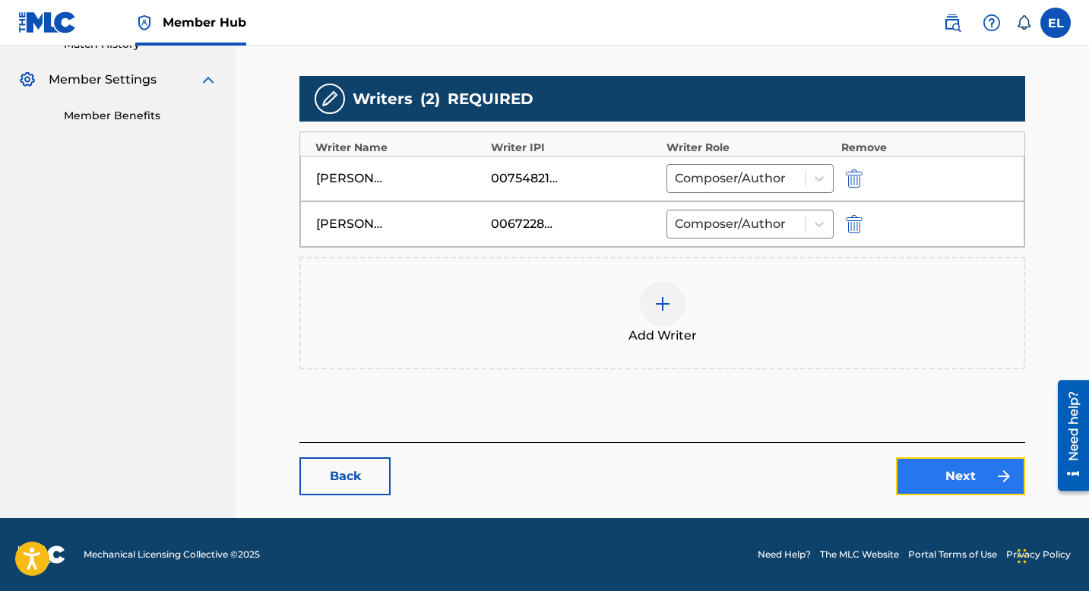
click at [977, 481] on link "Next" at bounding box center [960, 476] width 129 height 38
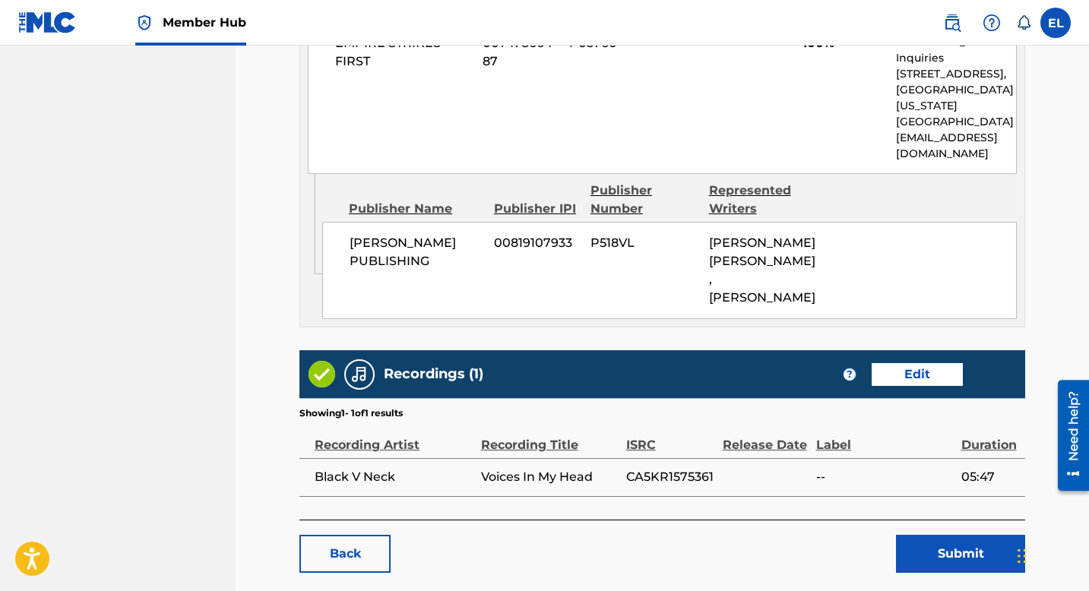
scroll to position [782, 0]
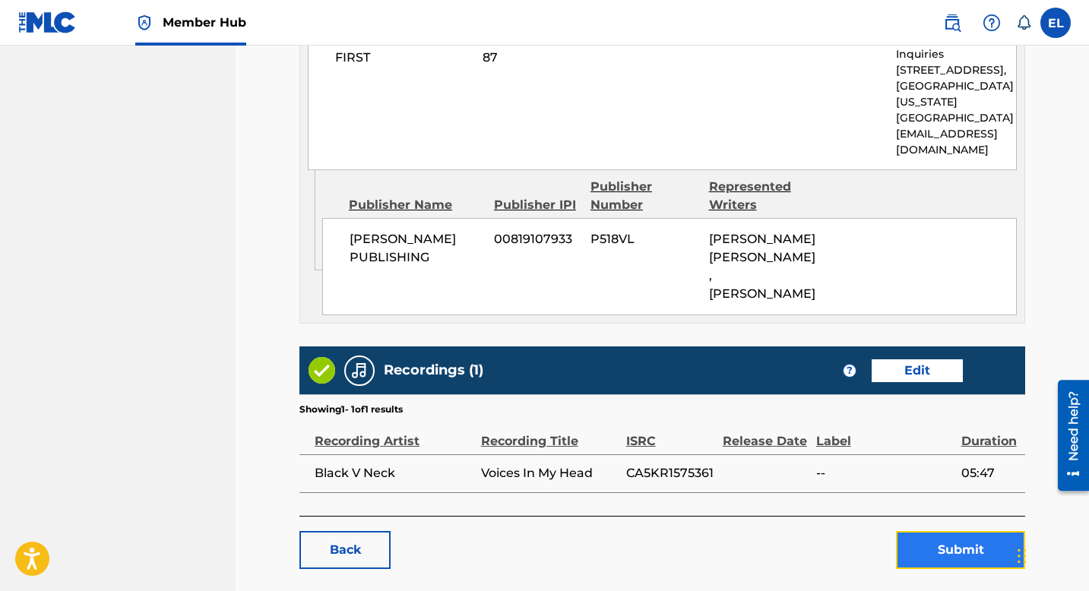
click at [955, 531] on button "Submit" at bounding box center [960, 550] width 129 height 38
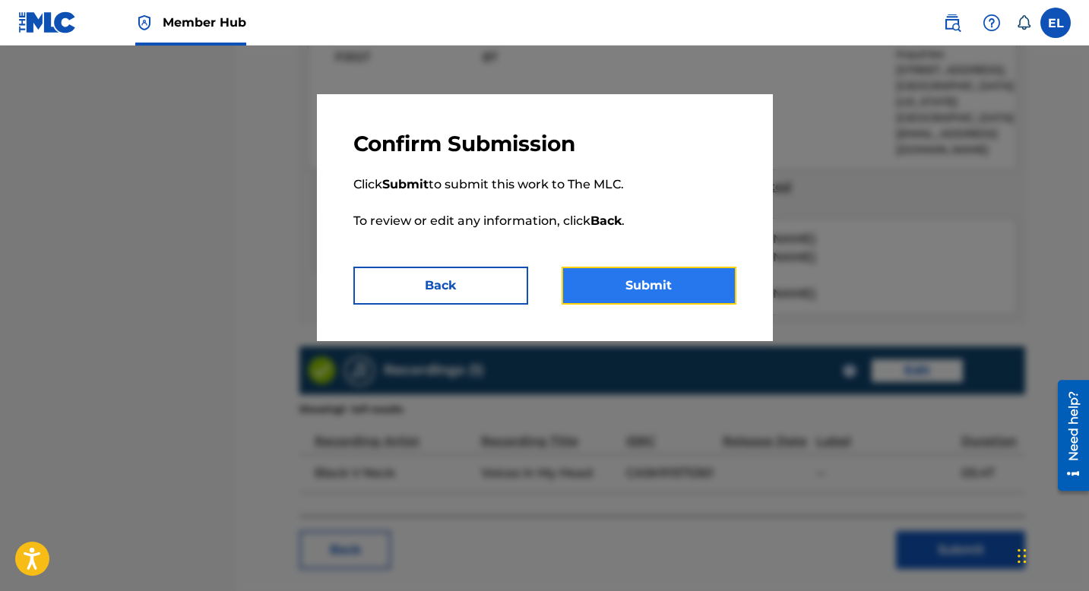
click at [656, 274] on button "Submit" at bounding box center [648, 286] width 175 height 38
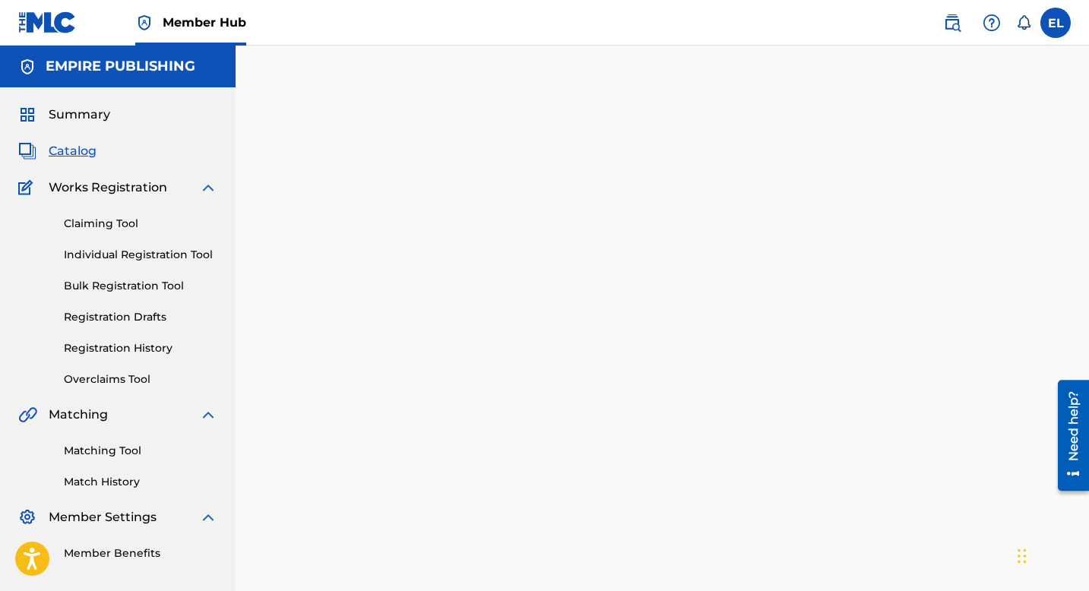
click at [72, 147] on span "Catalog" at bounding box center [73, 151] width 48 height 18
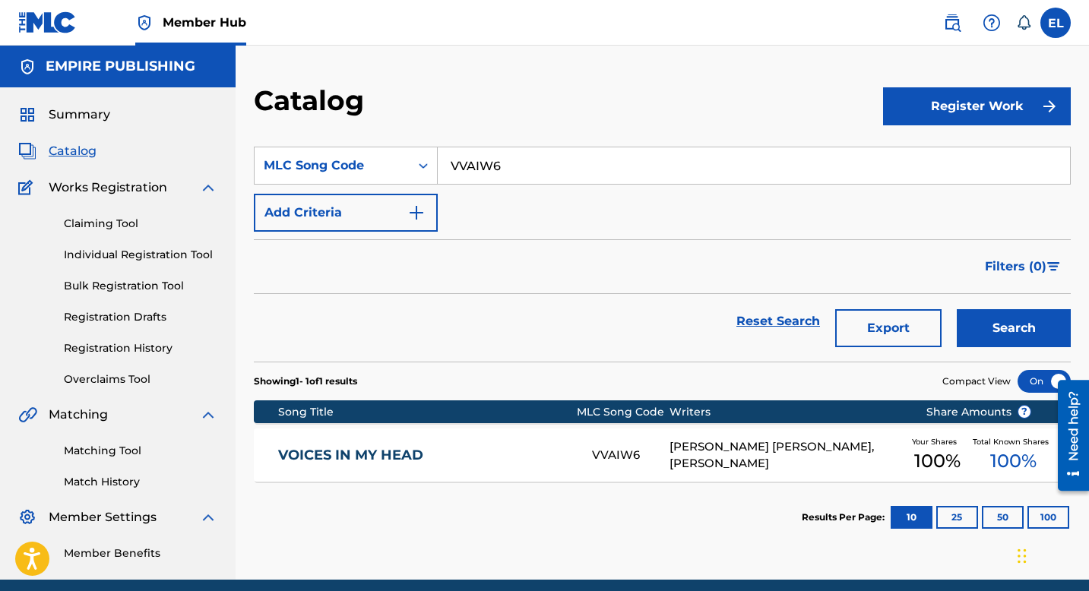
click at [547, 168] on input "VVAIW6" at bounding box center [754, 165] width 632 height 36
paste input "CC0WOM"
type input "CC0WOM"
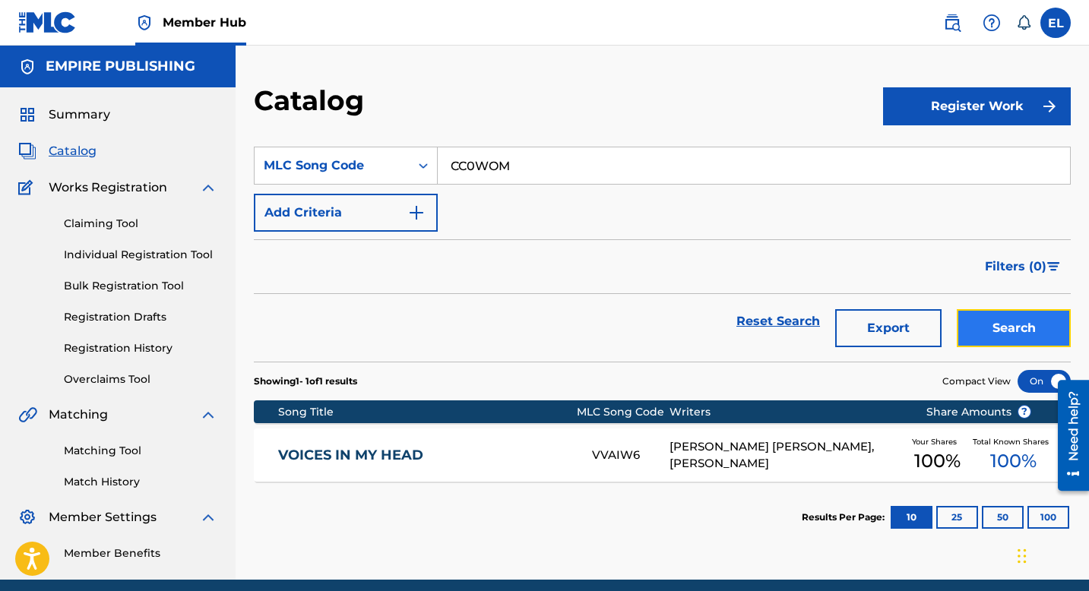
click at [1009, 332] on button "Search" at bounding box center [1014, 328] width 114 height 38
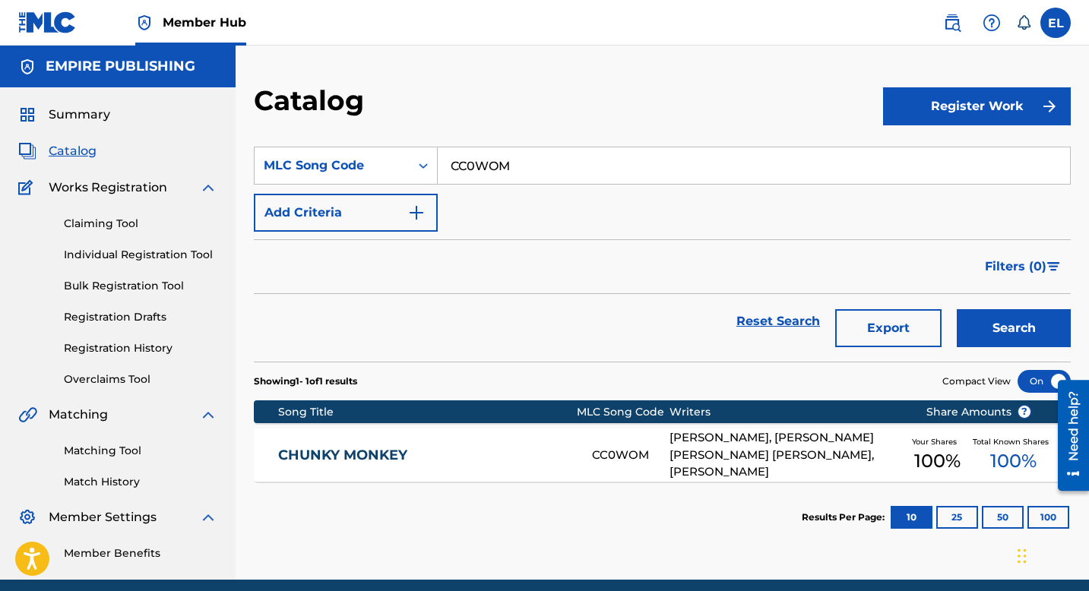
click at [488, 457] on link "CHUNKY MONKEY" at bounding box center [424, 455] width 293 height 17
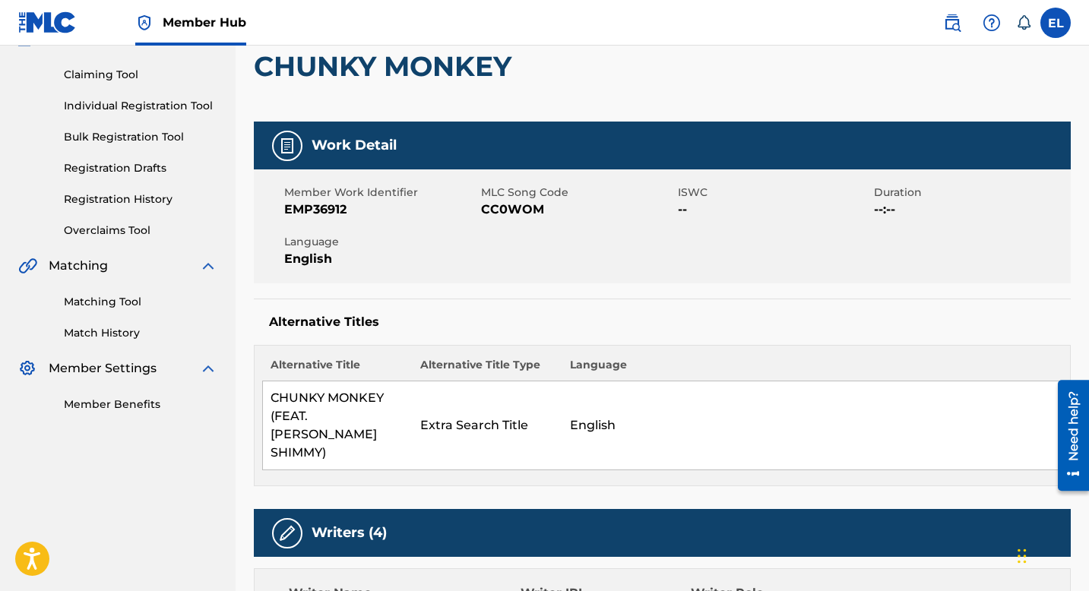
scroll to position [63, 0]
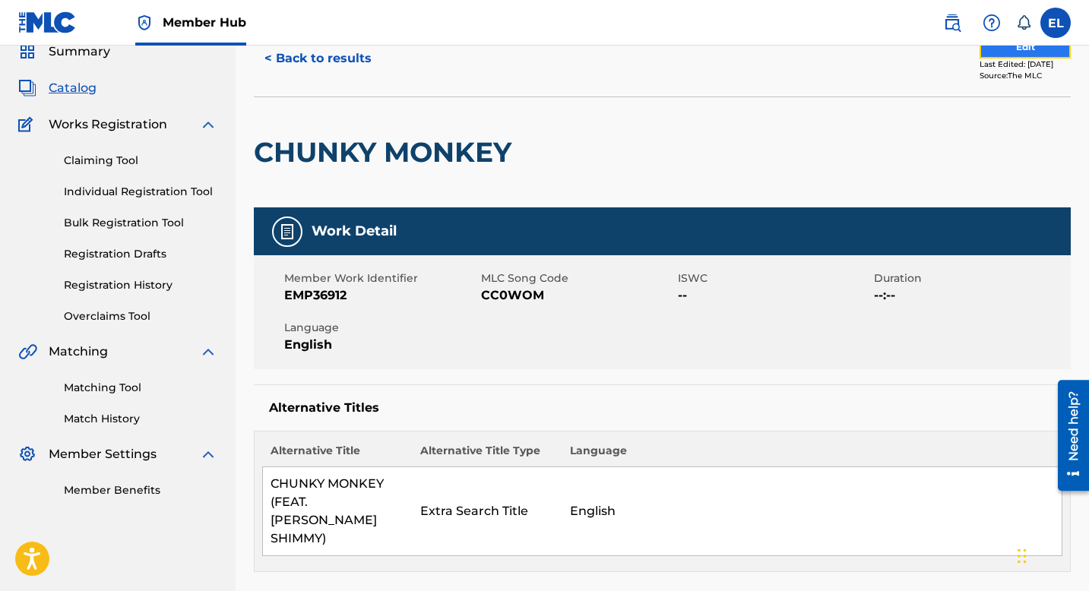
click at [1001, 56] on button "Edit" at bounding box center [1024, 47] width 91 height 23
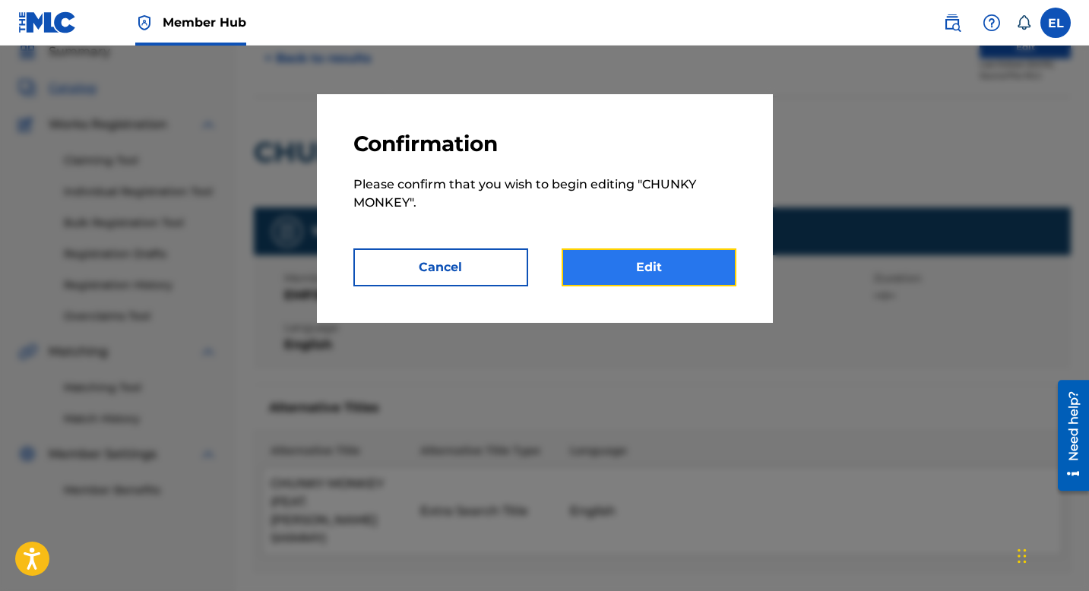
click at [710, 262] on link "Edit" at bounding box center [648, 267] width 175 height 38
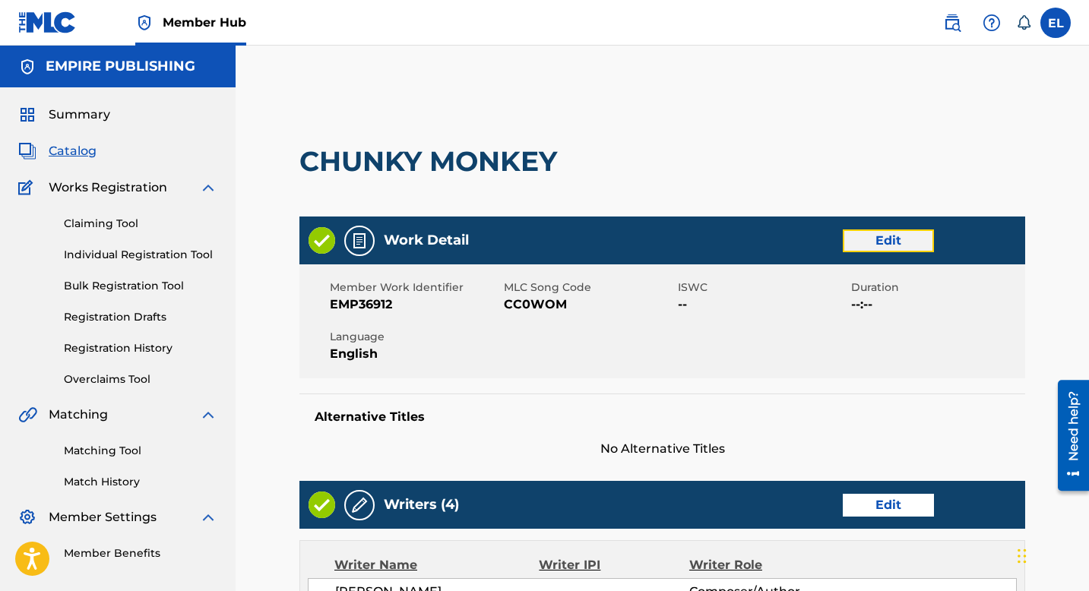
click at [896, 246] on link "Edit" at bounding box center [888, 240] width 91 height 23
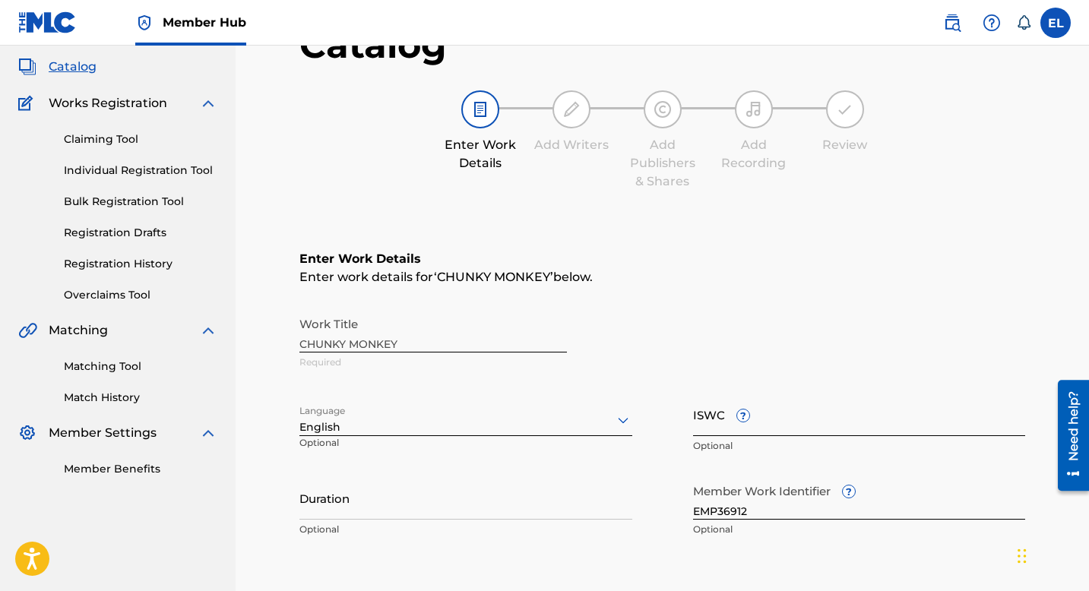
scroll to position [143, 0]
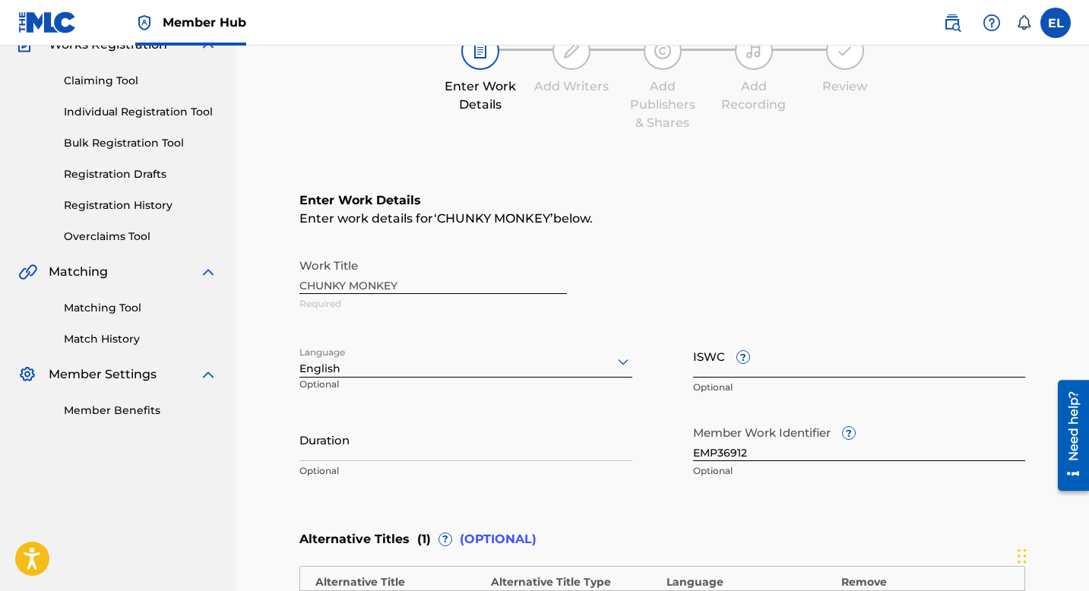
click at [771, 359] on input "ISWC ?" at bounding box center [859, 355] width 333 height 43
paste input "T3044995593"
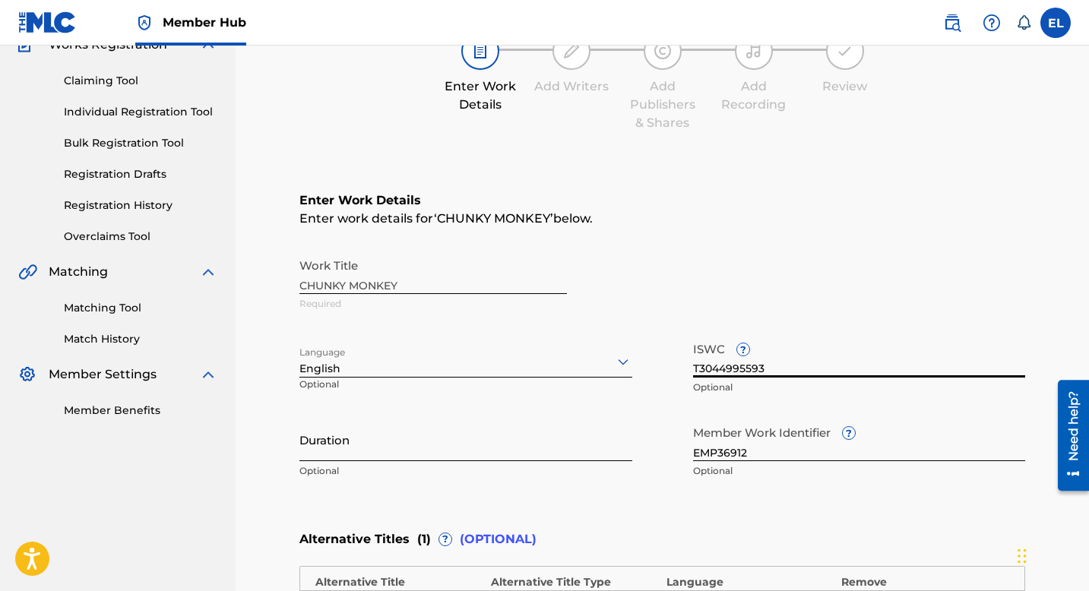
type input "T3044995593"
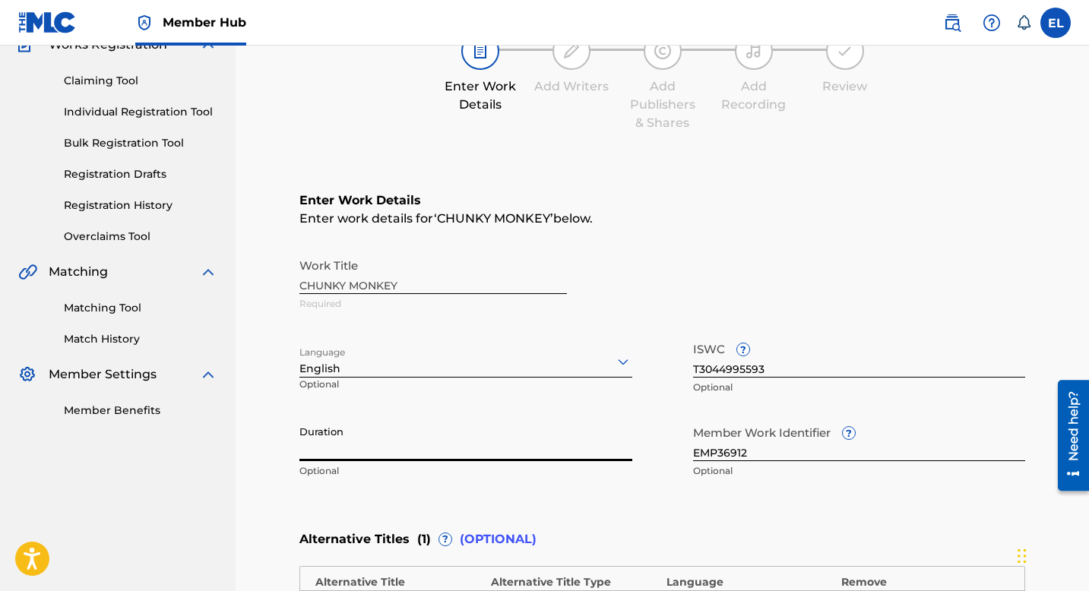
click at [523, 429] on input "Duration" at bounding box center [465, 439] width 333 height 43
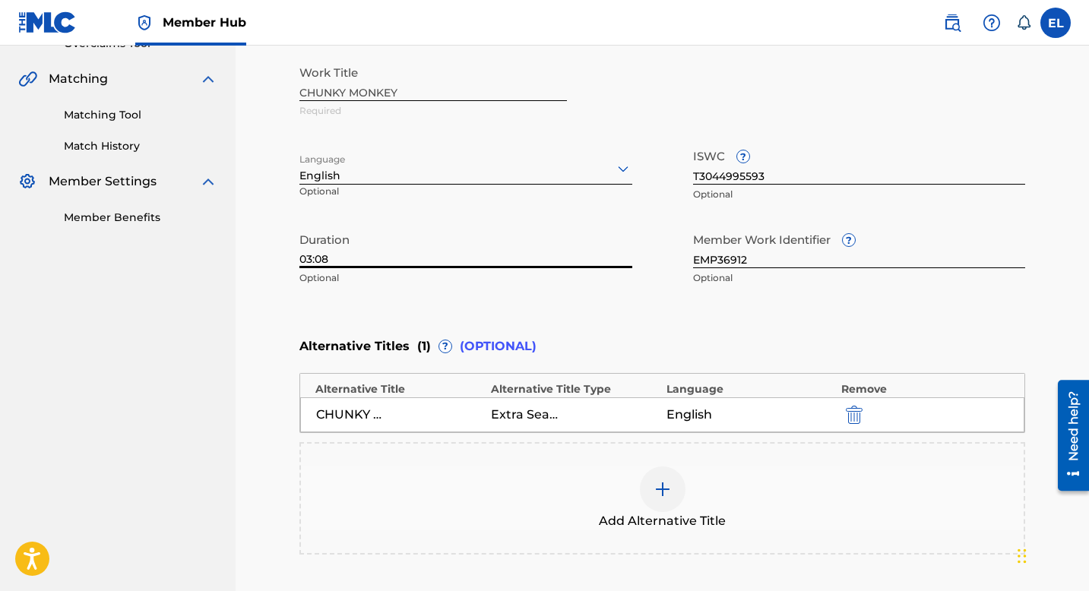
scroll to position [486, 0]
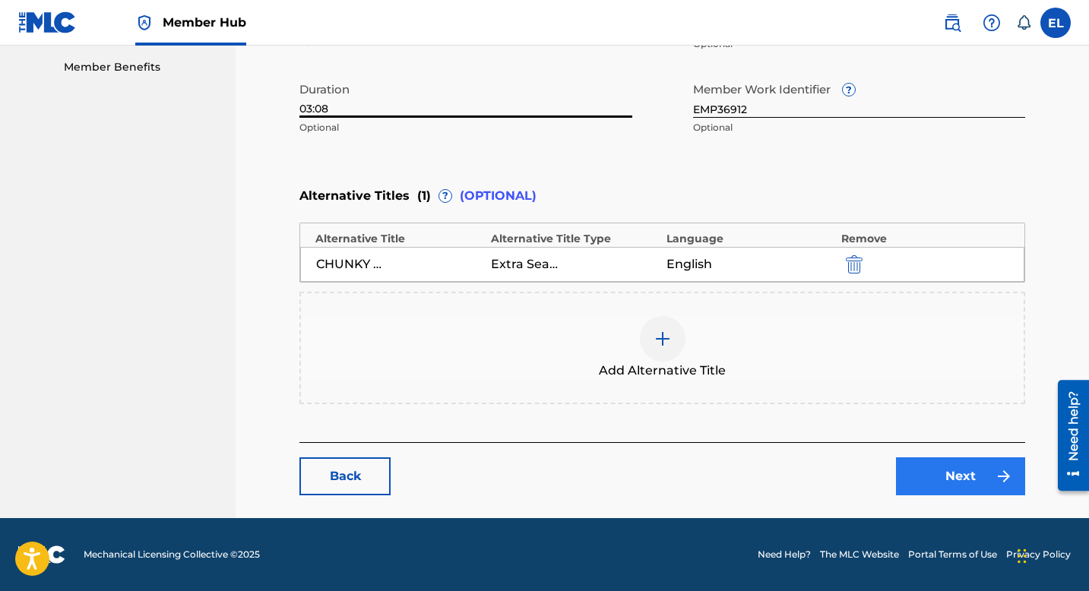
type input "03:08"
click at [976, 489] on link "Next" at bounding box center [960, 476] width 129 height 38
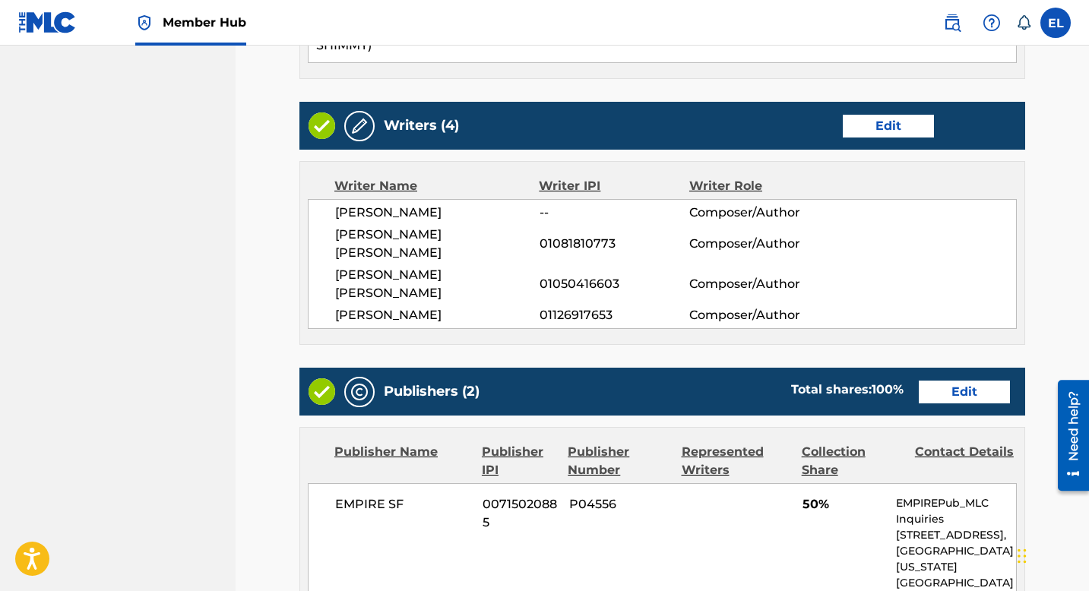
scroll to position [215, 0]
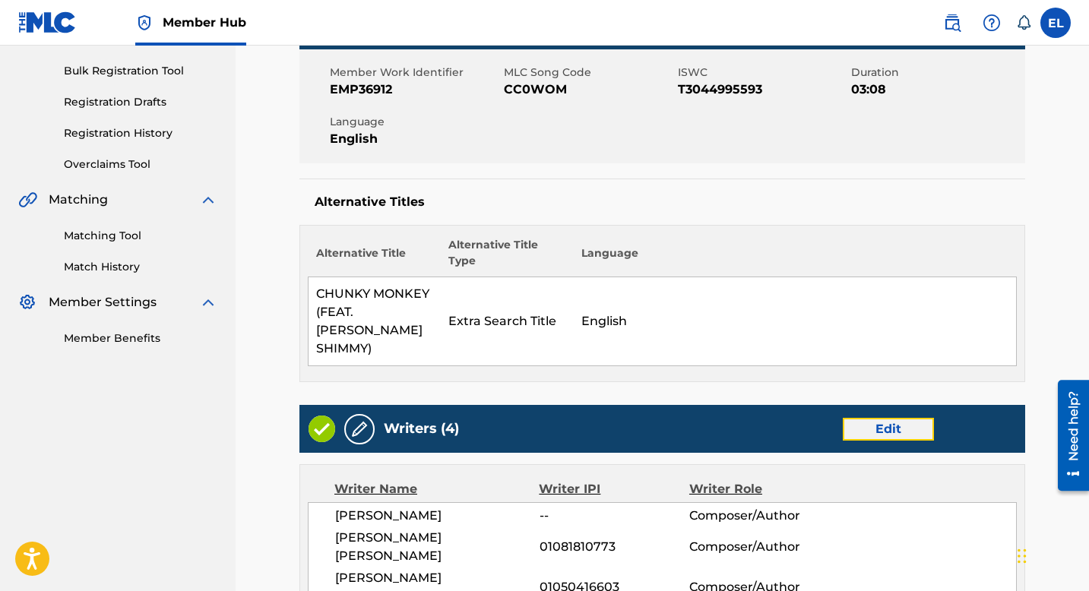
click at [898, 418] on link "Edit" at bounding box center [888, 429] width 91 height 23
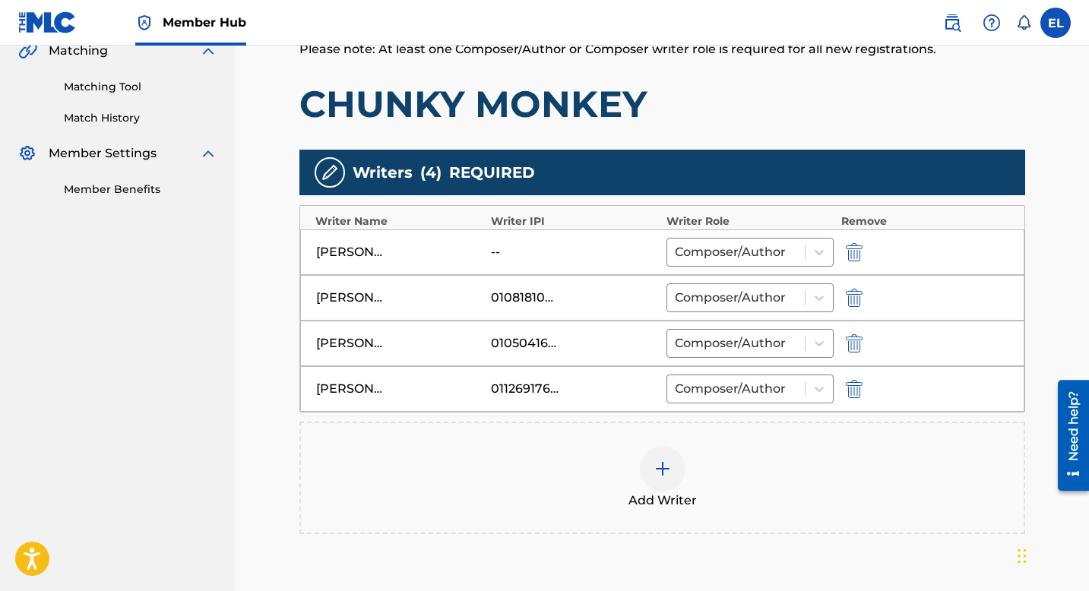
scroll to position [432, 0]
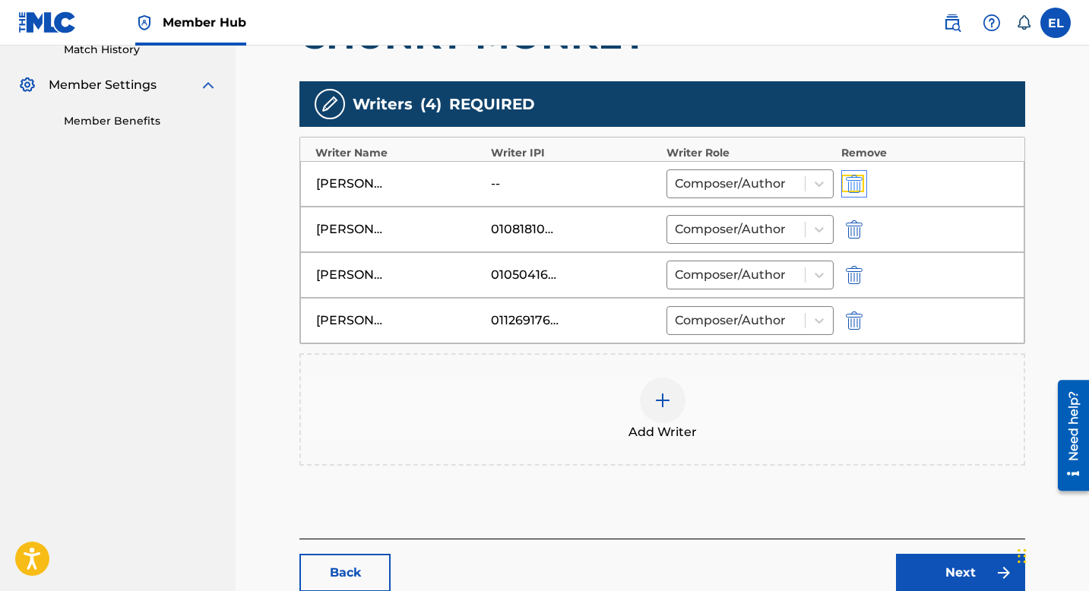
click at [857, 185] on img "submit" at bounding box center [854, 184] width 17 height 18
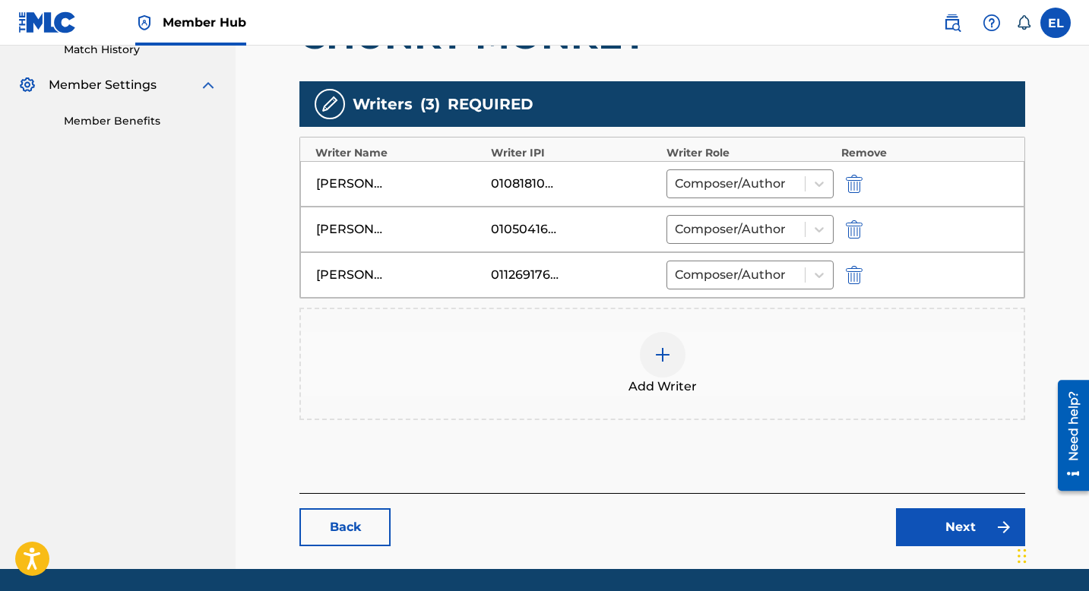
click at [854, 283] on div "GABRIEL GUERRA 01126917653 Composer/Author" at bounding box center [662, 275] width 724 height 46
click at [854, 273] on img "submit" at bounding box center [854, 275] width 17 height 18
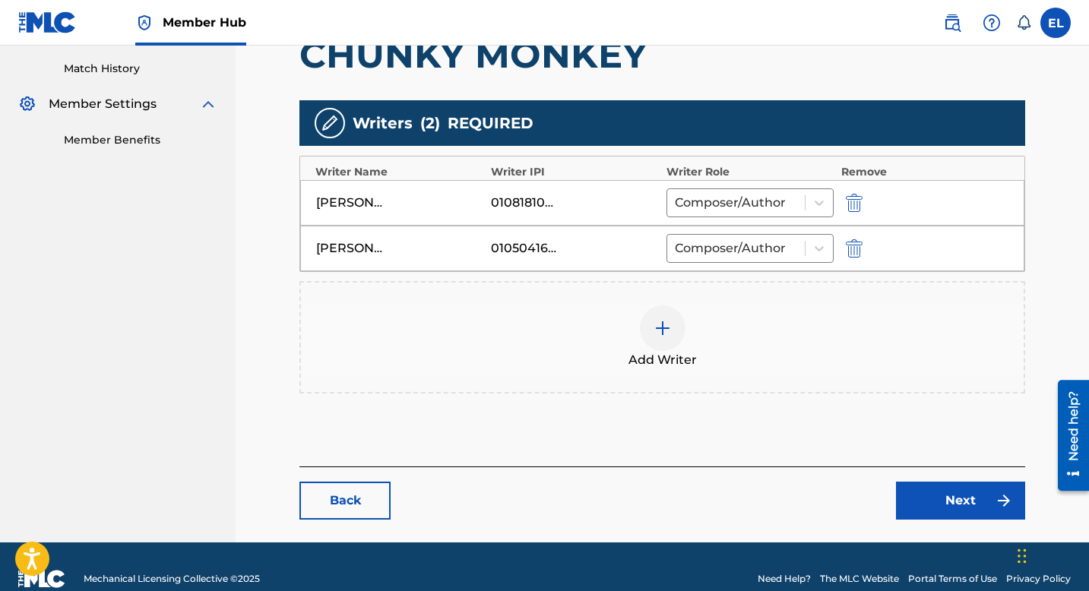
scroll to position [438, 0]
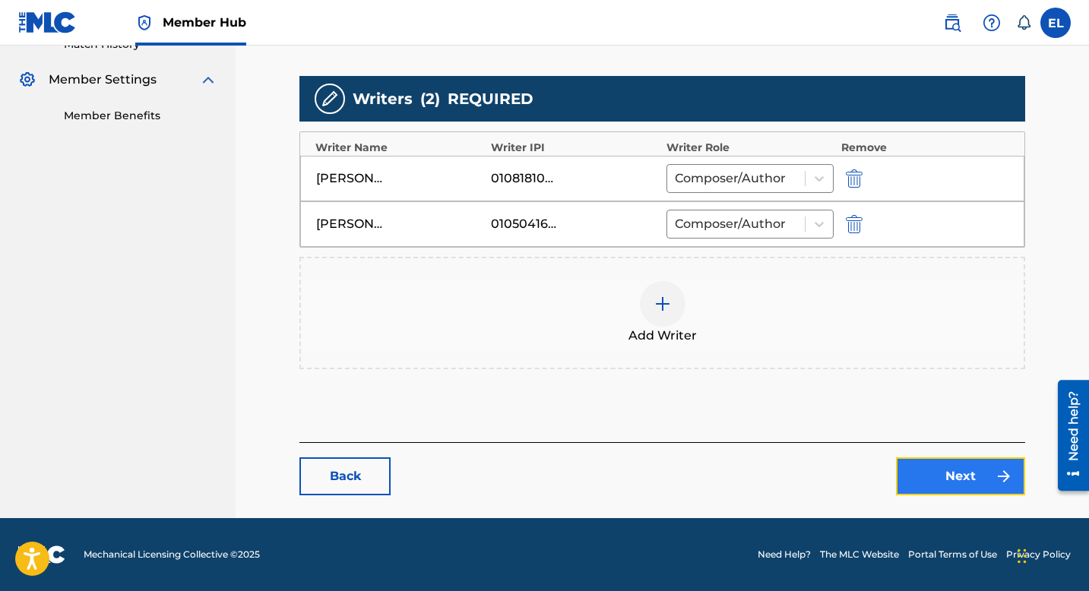
click at [960, 464] on link "Next" at bounding box center [960, 476] width 129 height 38
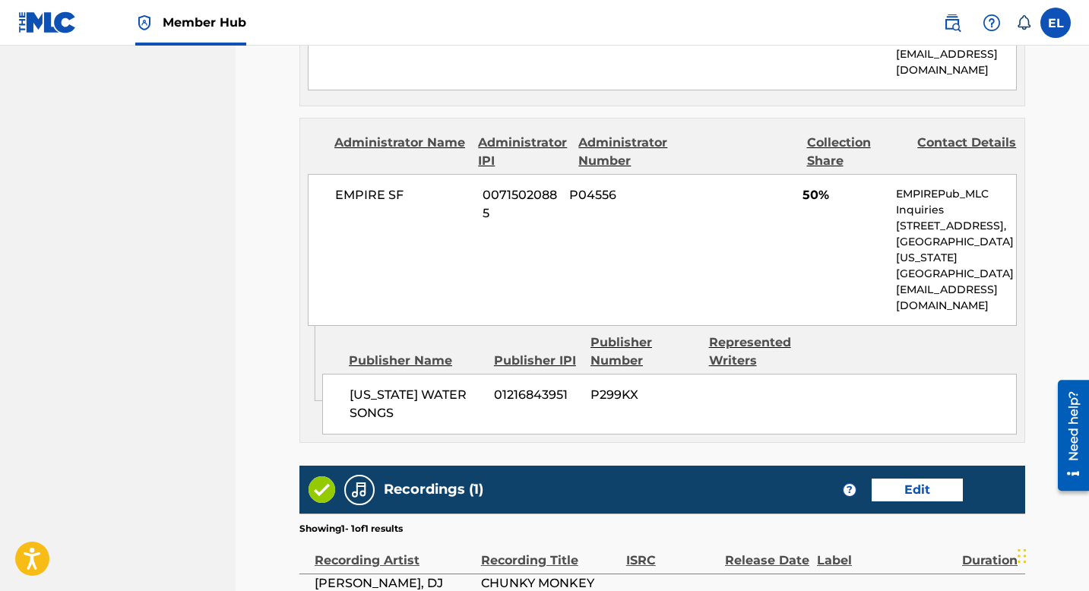
scroll to position [1121, 0]
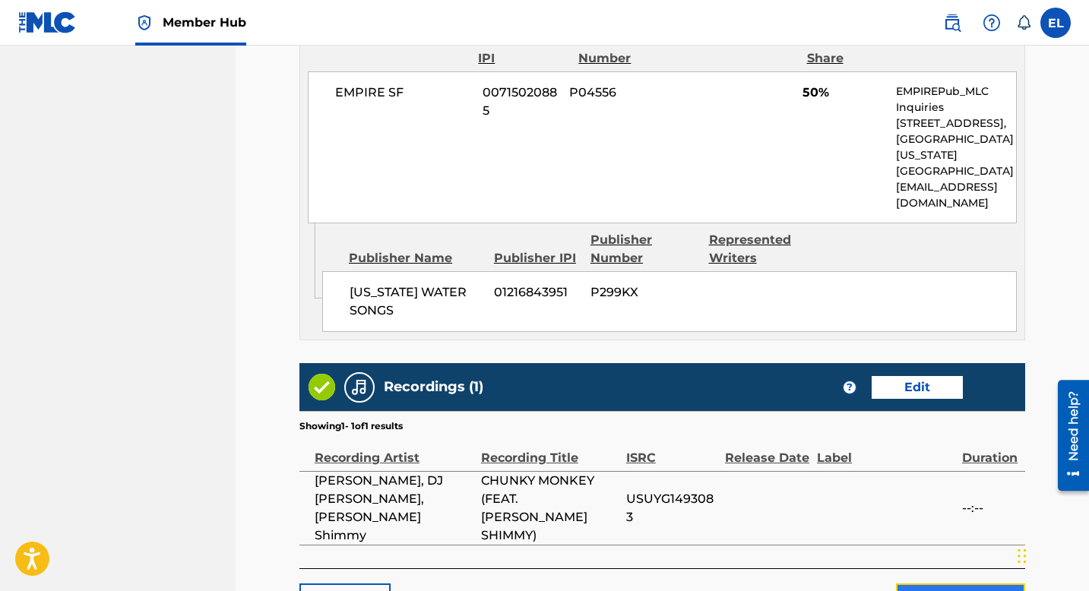
click at [988, 584] on button "Submit" at bounding box center [960, 603] width 129 height 38
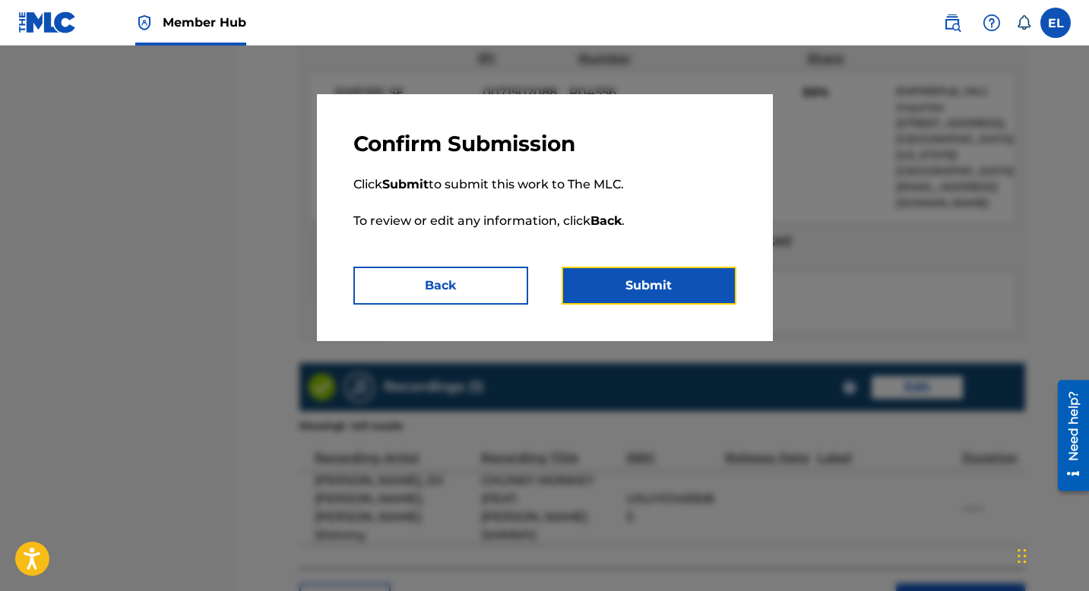
click at [733, 298] on button "Submit" at bounding box center [648, 286] width 175 height 38
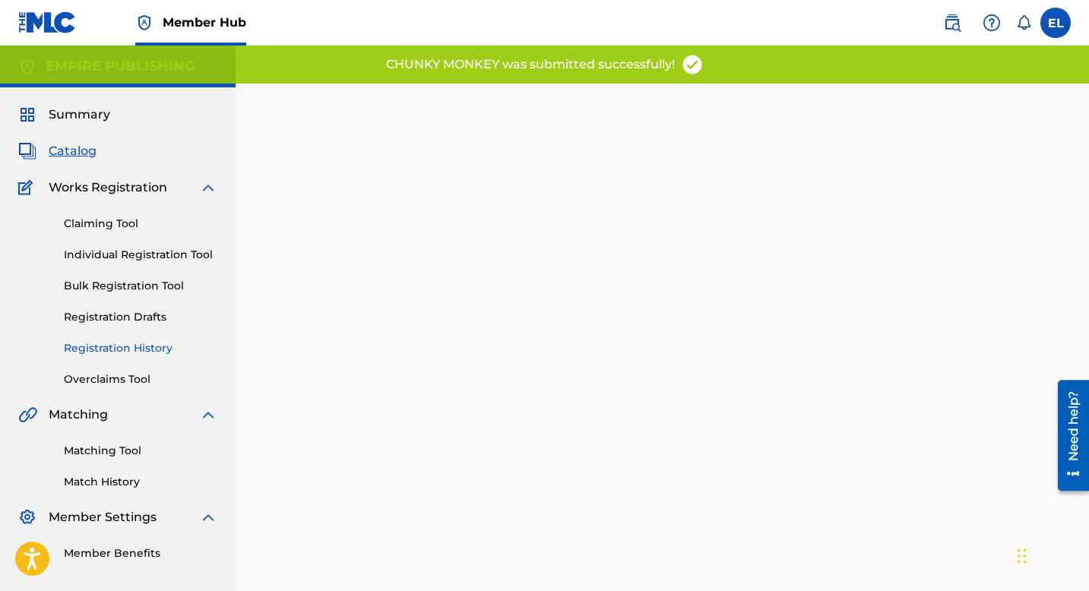
click at [132, 344] on link "Registration History" at bounding box center [140, 348] width 153 height 16
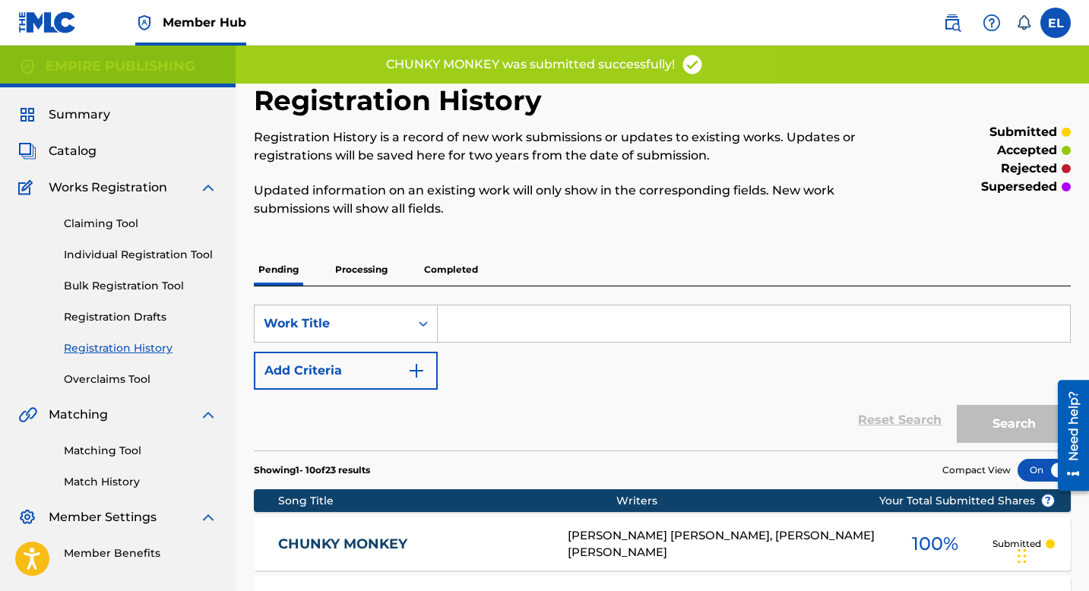
click at [473, 310] on input "Search Form" at bounding box center [754, 323] width 632 height 36
paste input "TD34G6"
click at [372, 307] on div "Work Title" at bounding box center [346, 324] width 184 height 38
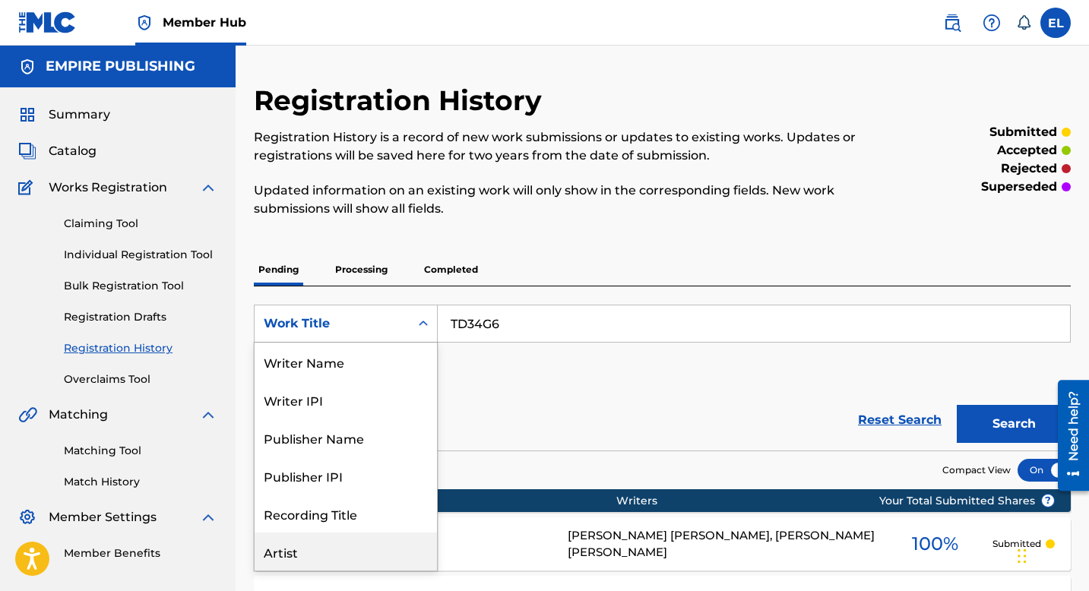
scroll to position [76, 0]
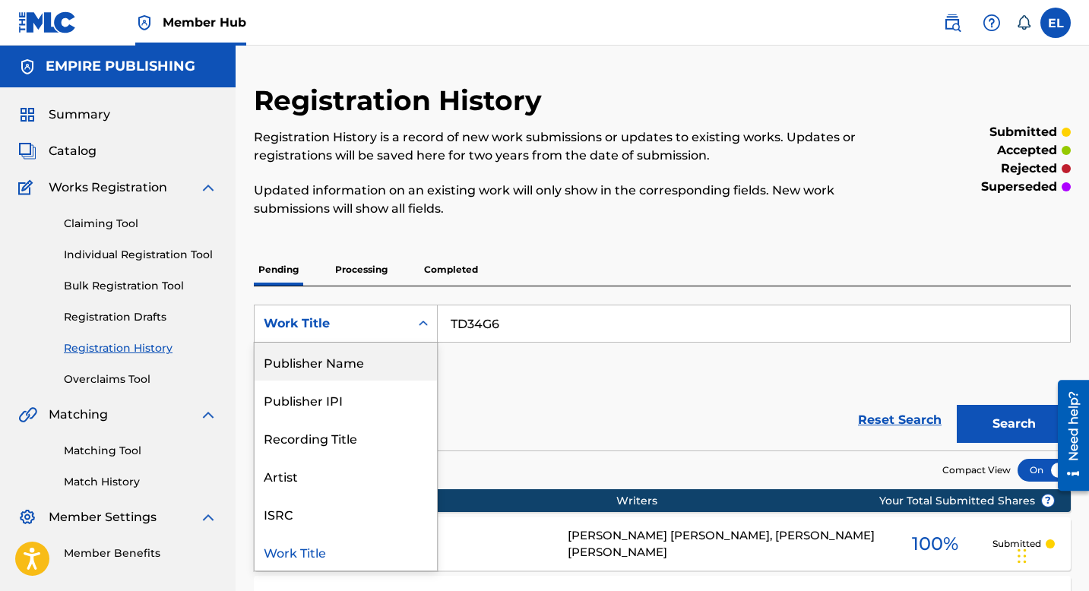
click at [508, 316] on input "TD34G6" at bounding box center [754, 323] width 632 height 36
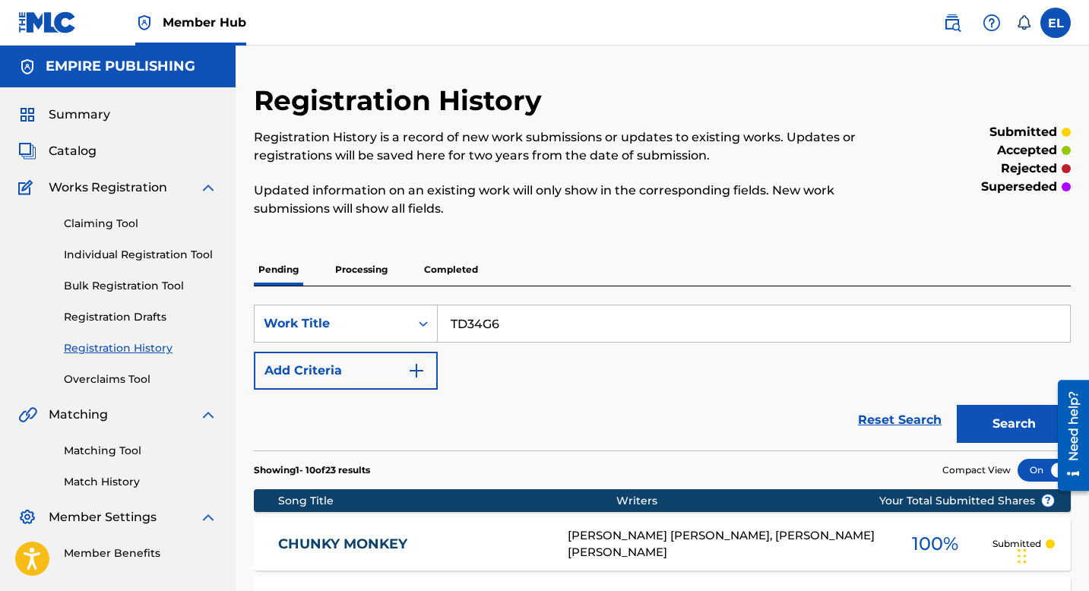
click at [508, 316] on input "TD34G6" at bounding box center [754, 323] width 632 height 36
type input "Thunder"
click at [957, 405] on button "Search" at bounding box center [1014, 424] width 114 height 38
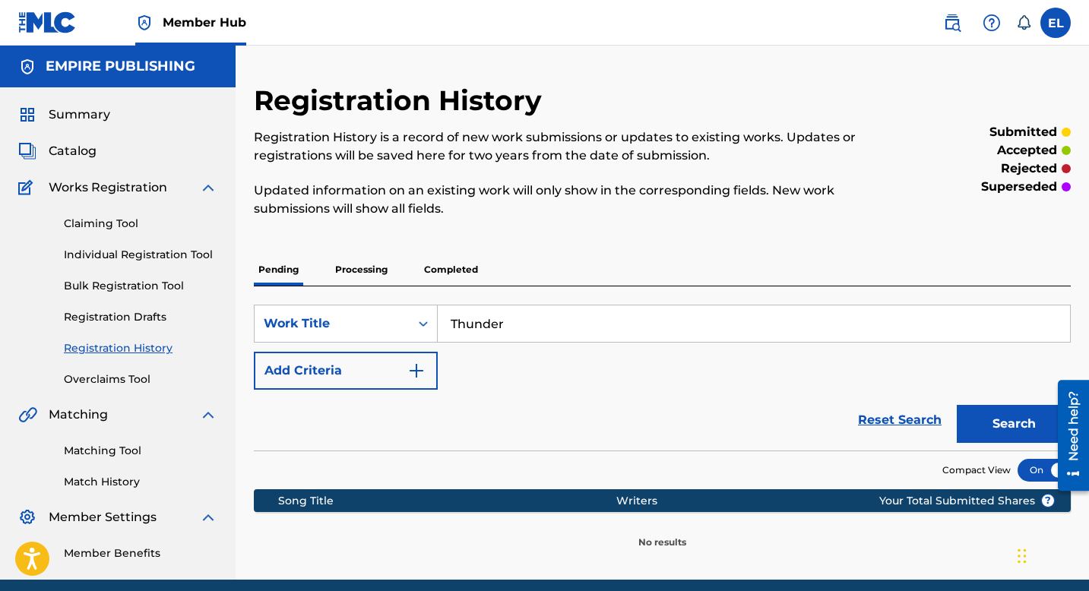
click at [448, 267] on p "Completed" at bounding box center [450, 270] width 63 height 32
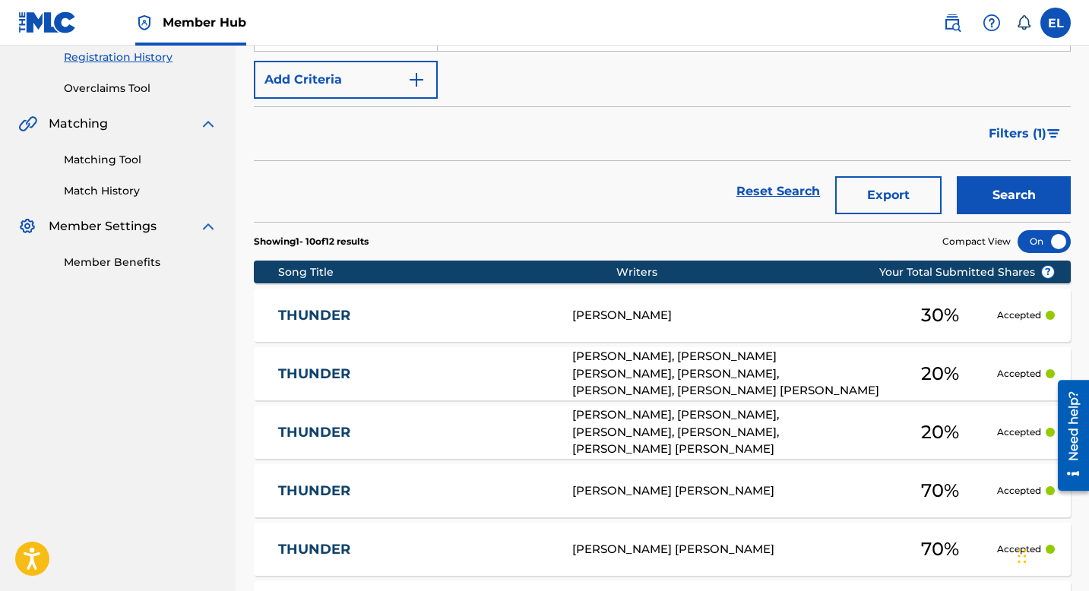
scroll to position [290, 0]
